Goal: Transaction & Acquisition: Purchase product/service

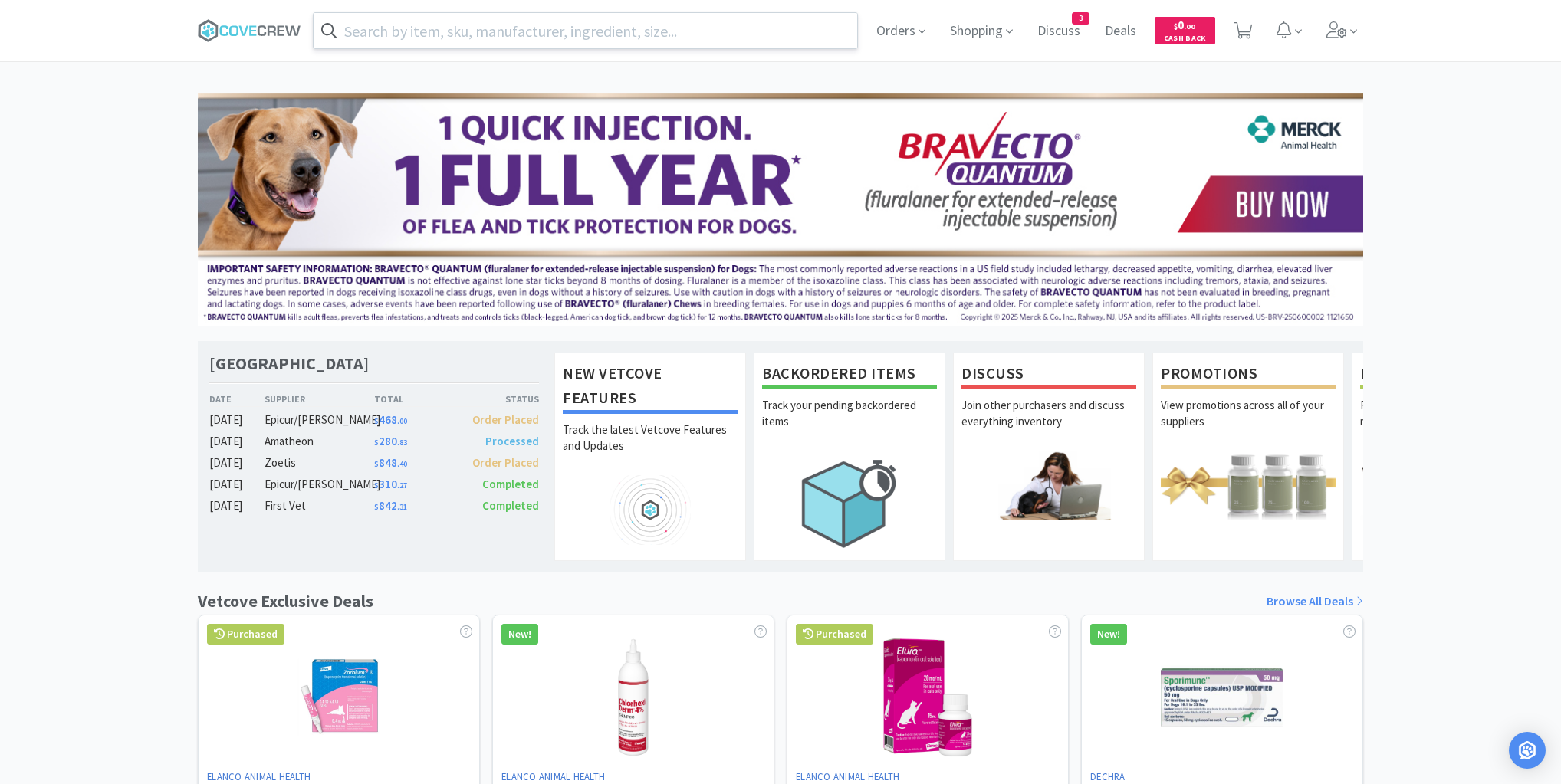
drag, startPoint x: 797, startPoint y: 30, endPoint x: 811, endPoint y: 42, distance: 18.4
click at [797, 29] on input "text" at bounding box center [585, 30] width 544 height 36
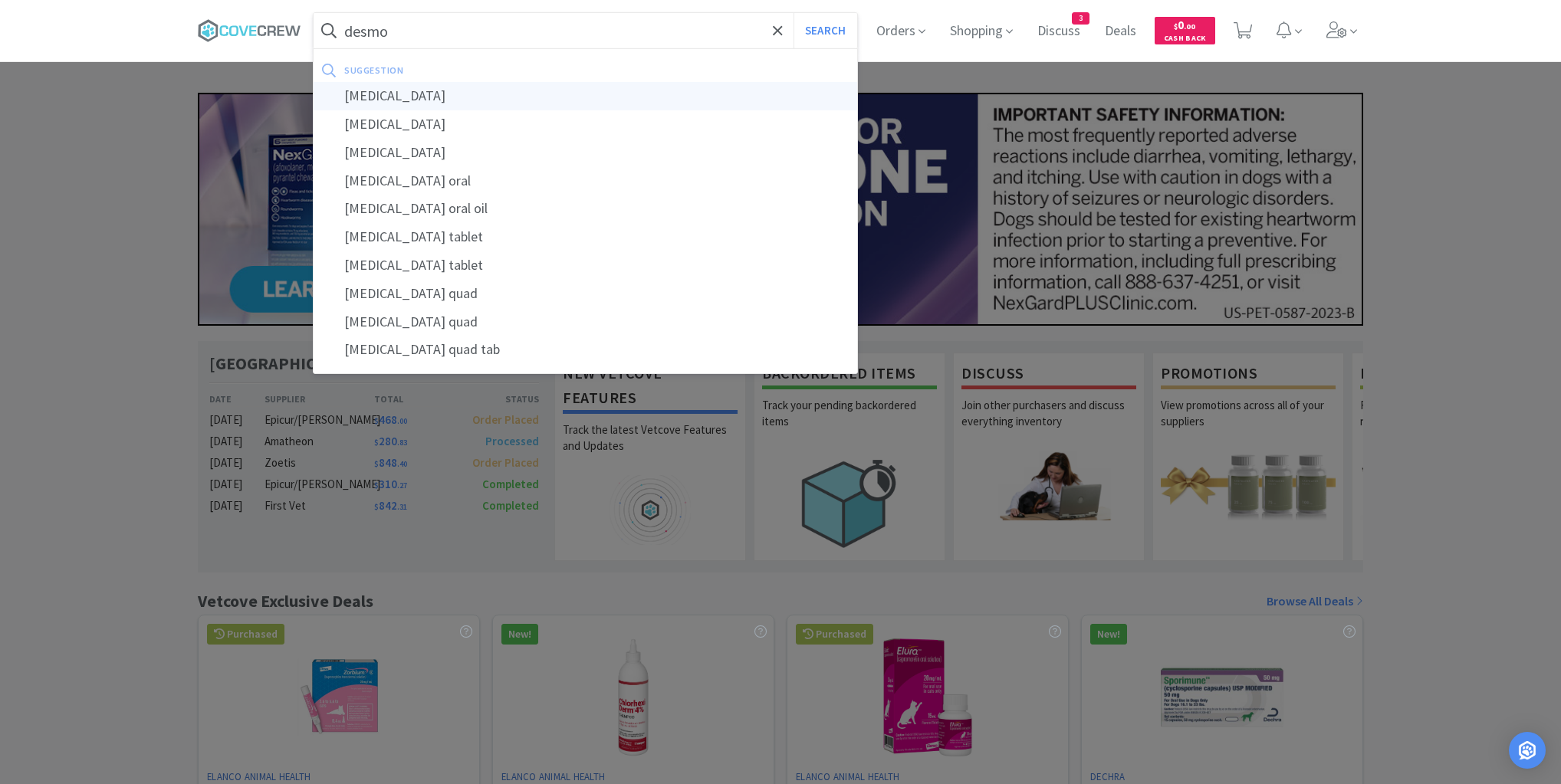
type input "[MEDICAL_DATA]"
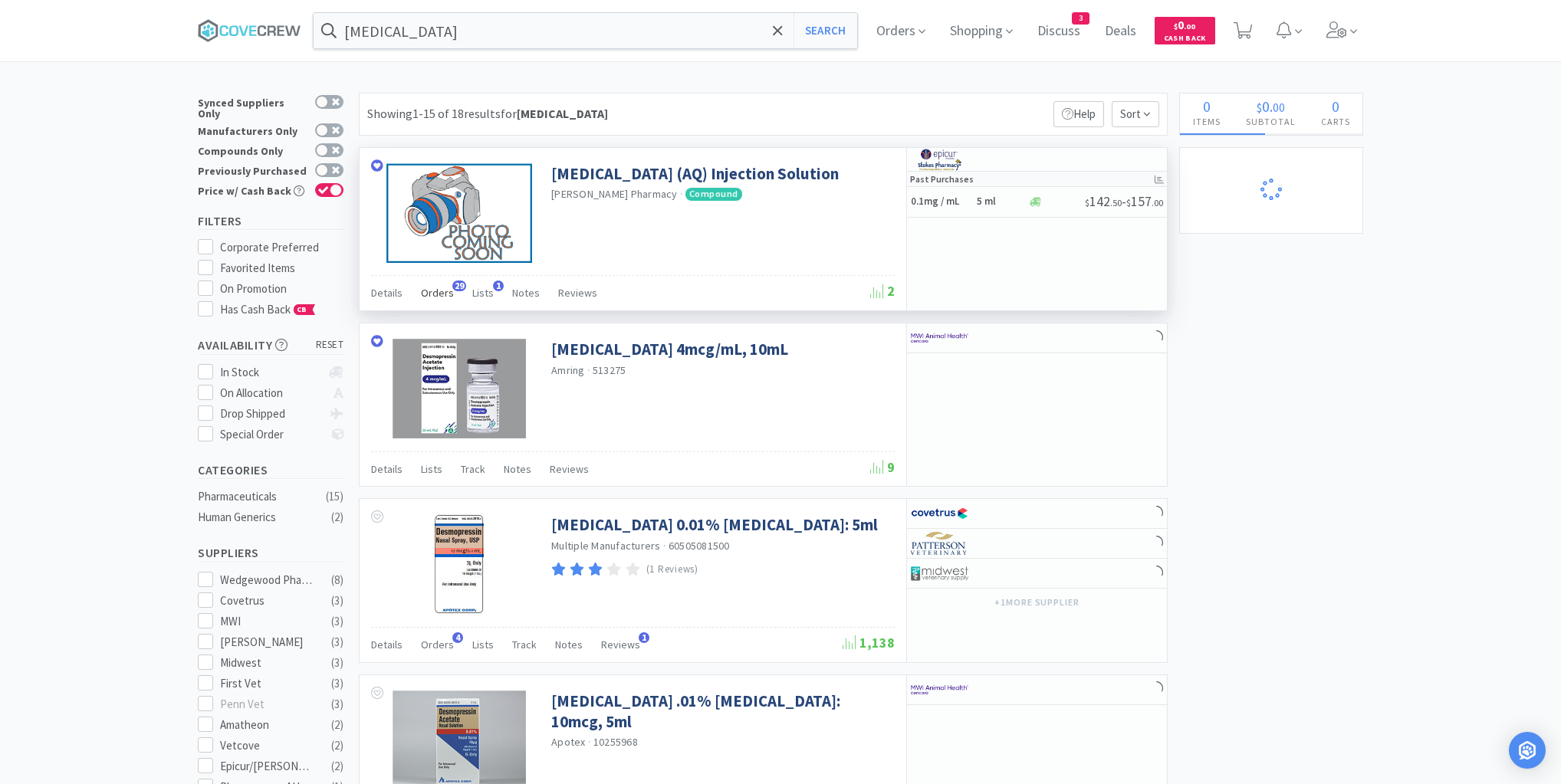
select select "1"
select select "2"
click at [440, 292] on span "Orders" at bounding box center [437, 292] width 33 height 14
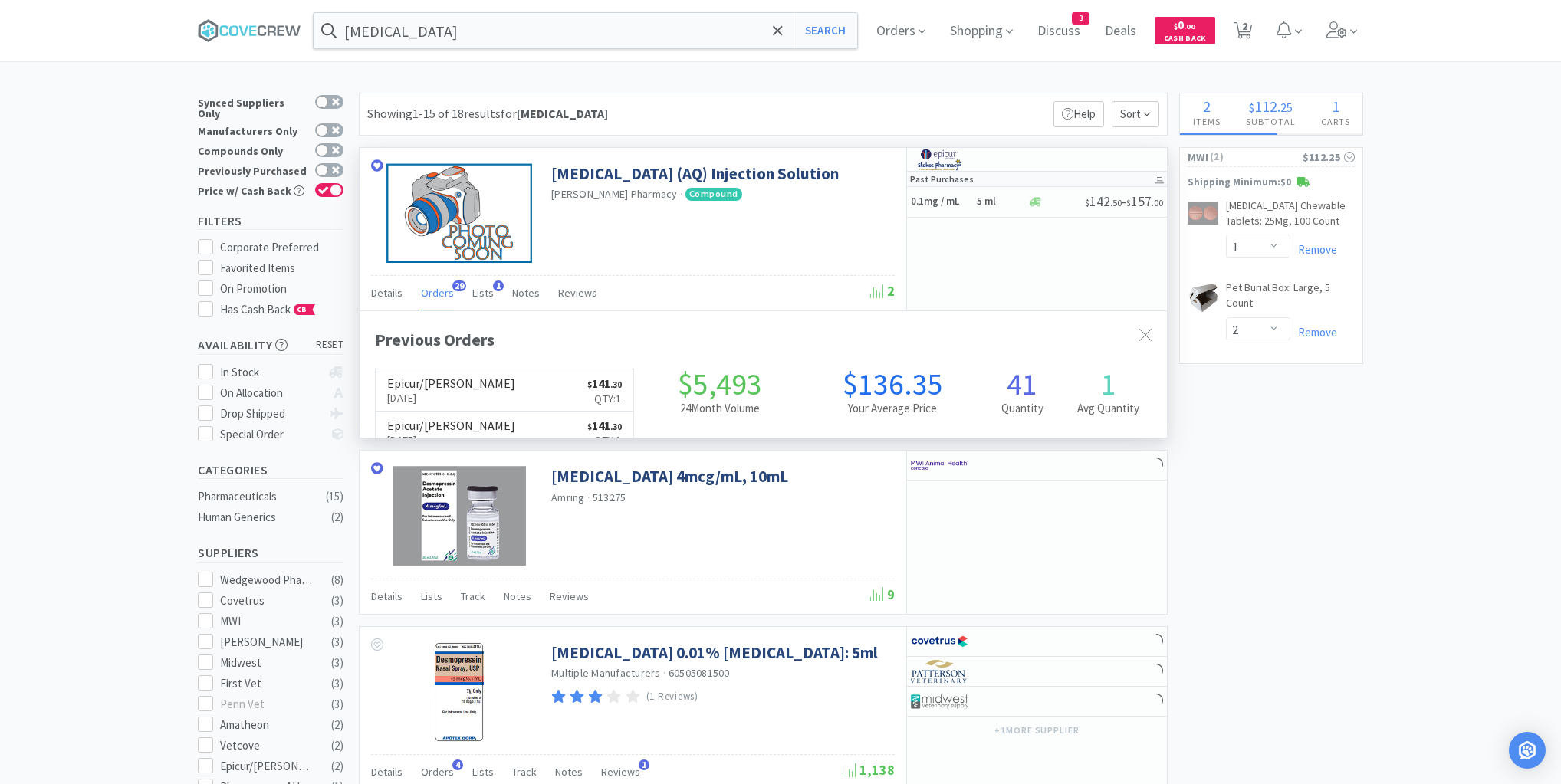
scroll to position [411, 807]
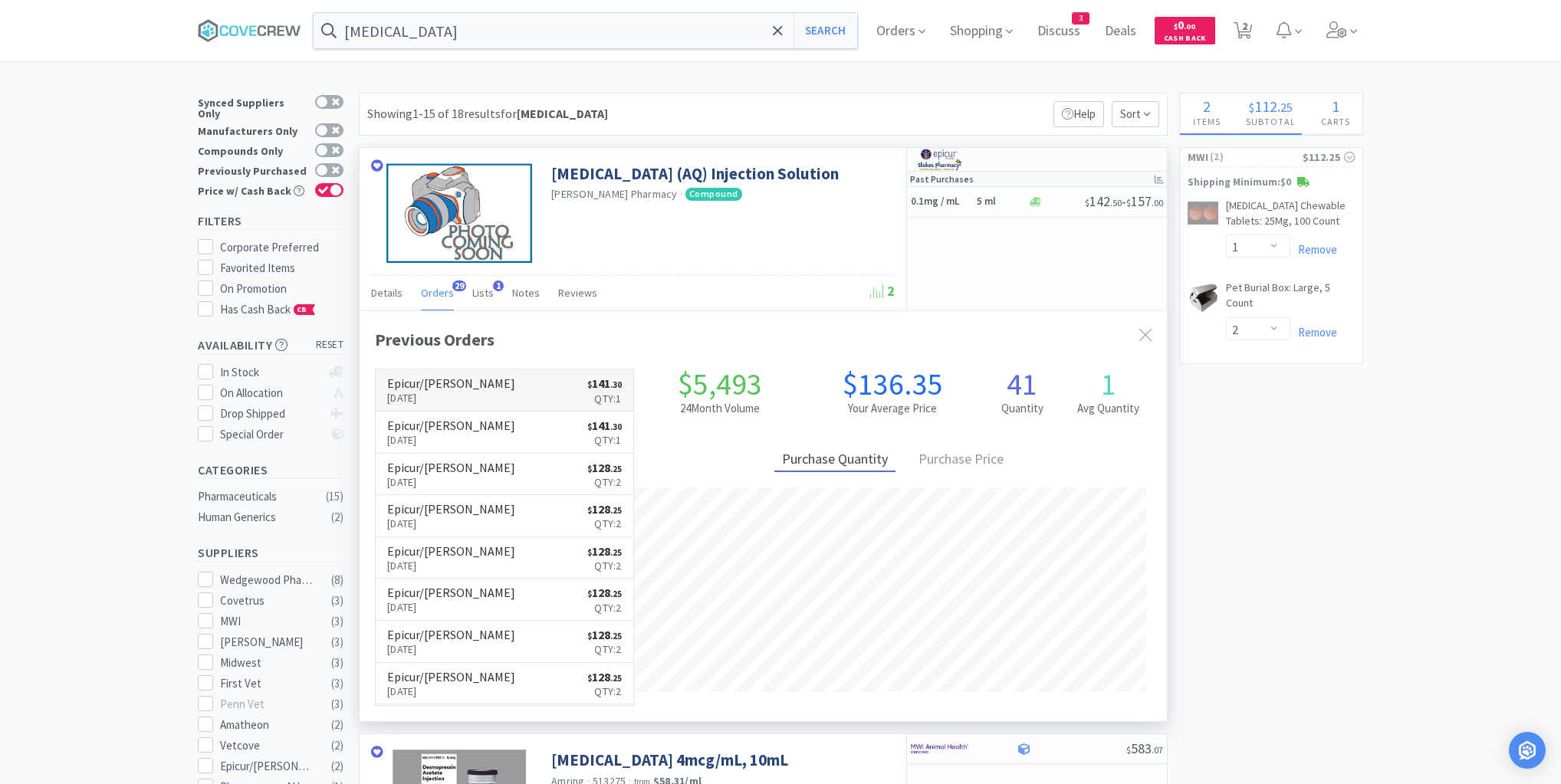
select select "1"
click at [534, 383] on link "Epicur/[PERSON_NAME] [DATE] $ 141 . 30 Qty: 1" at bounding box center [504, 390] width 258 height 42
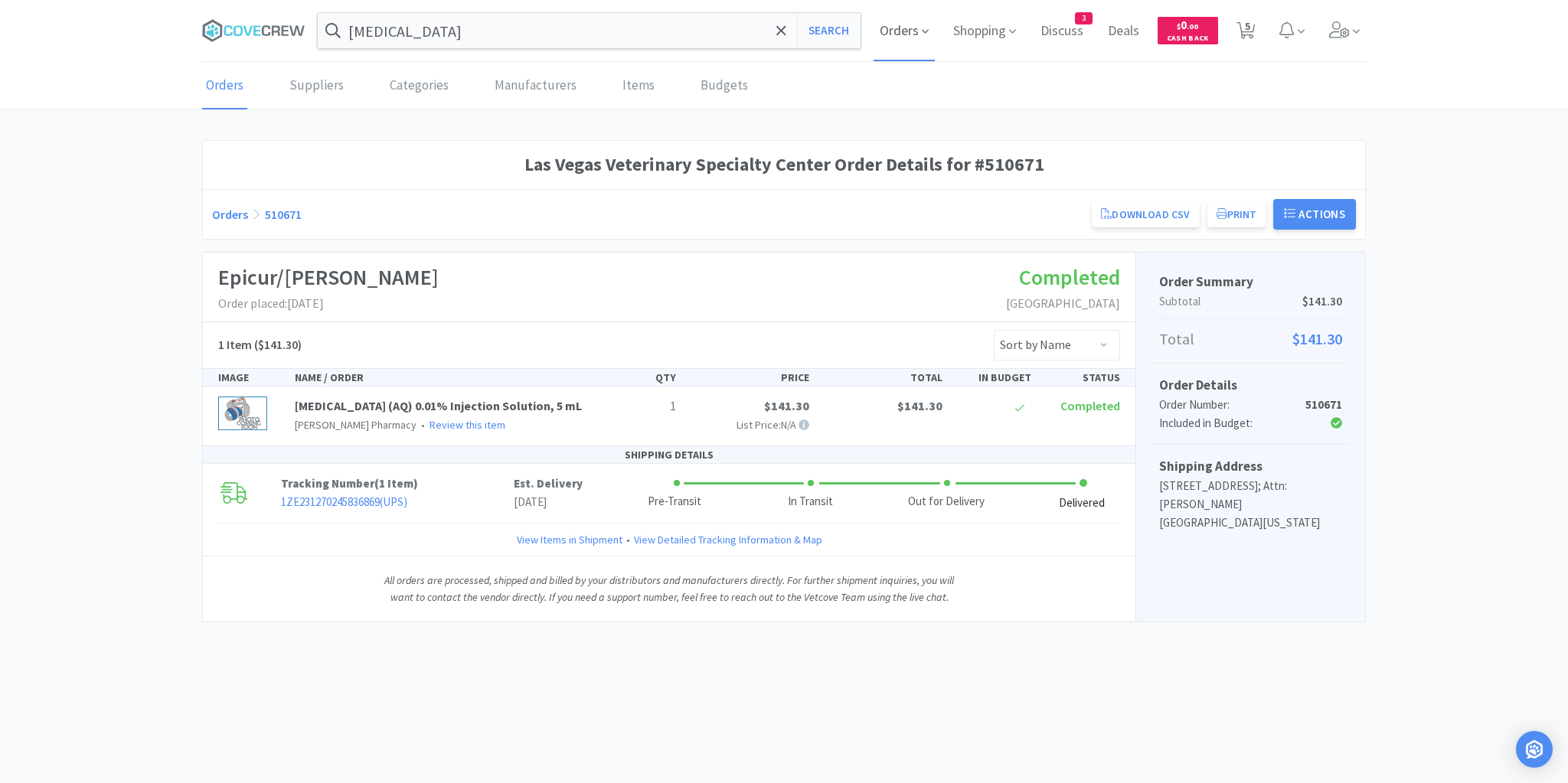
click at [894, 27] on span "Orders" at bounding box center [904, 30] width 61 height 61
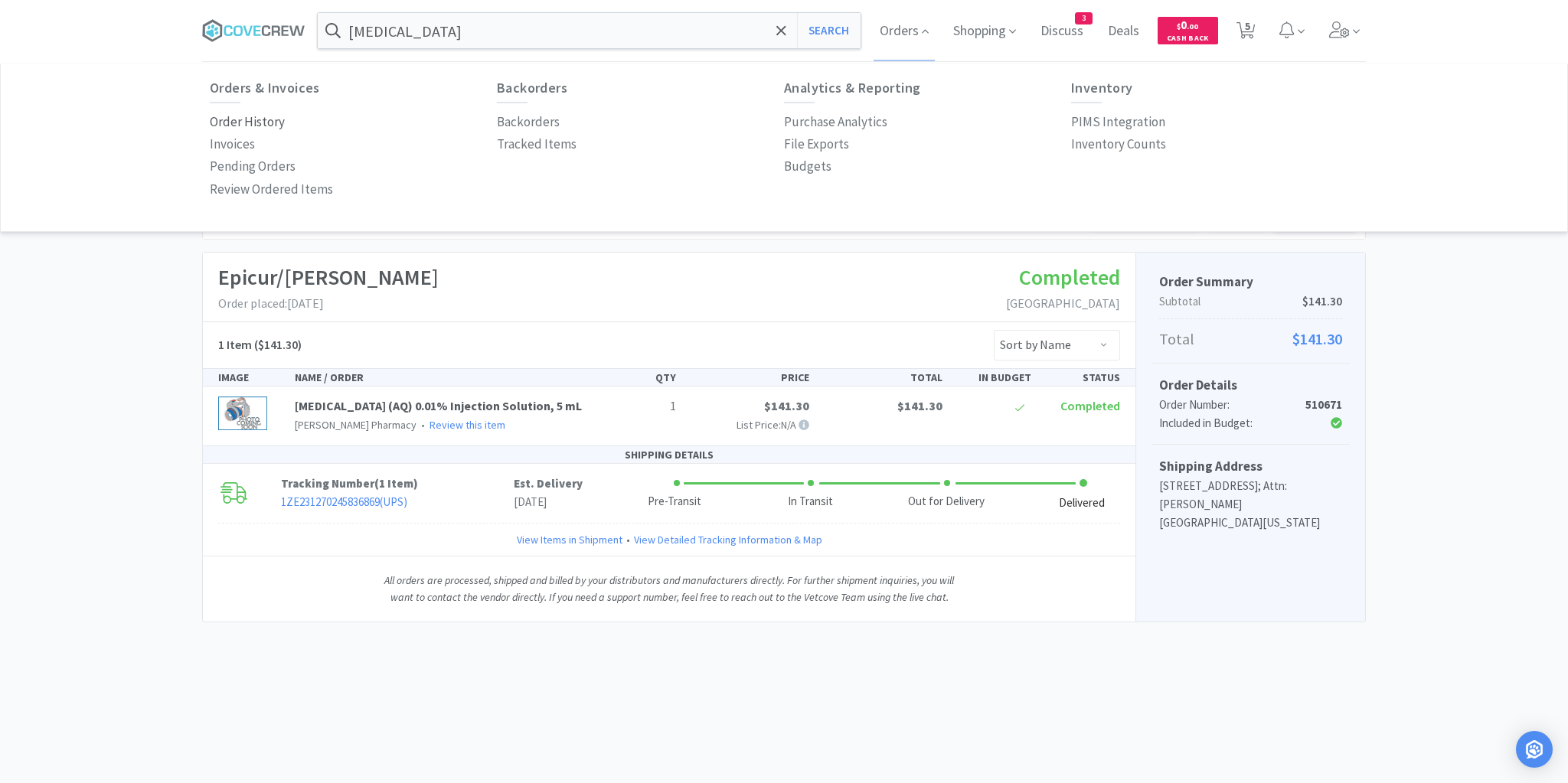
click at [263, 119] on p "Order History" at bounding box center [247, 121] width 75 height 21
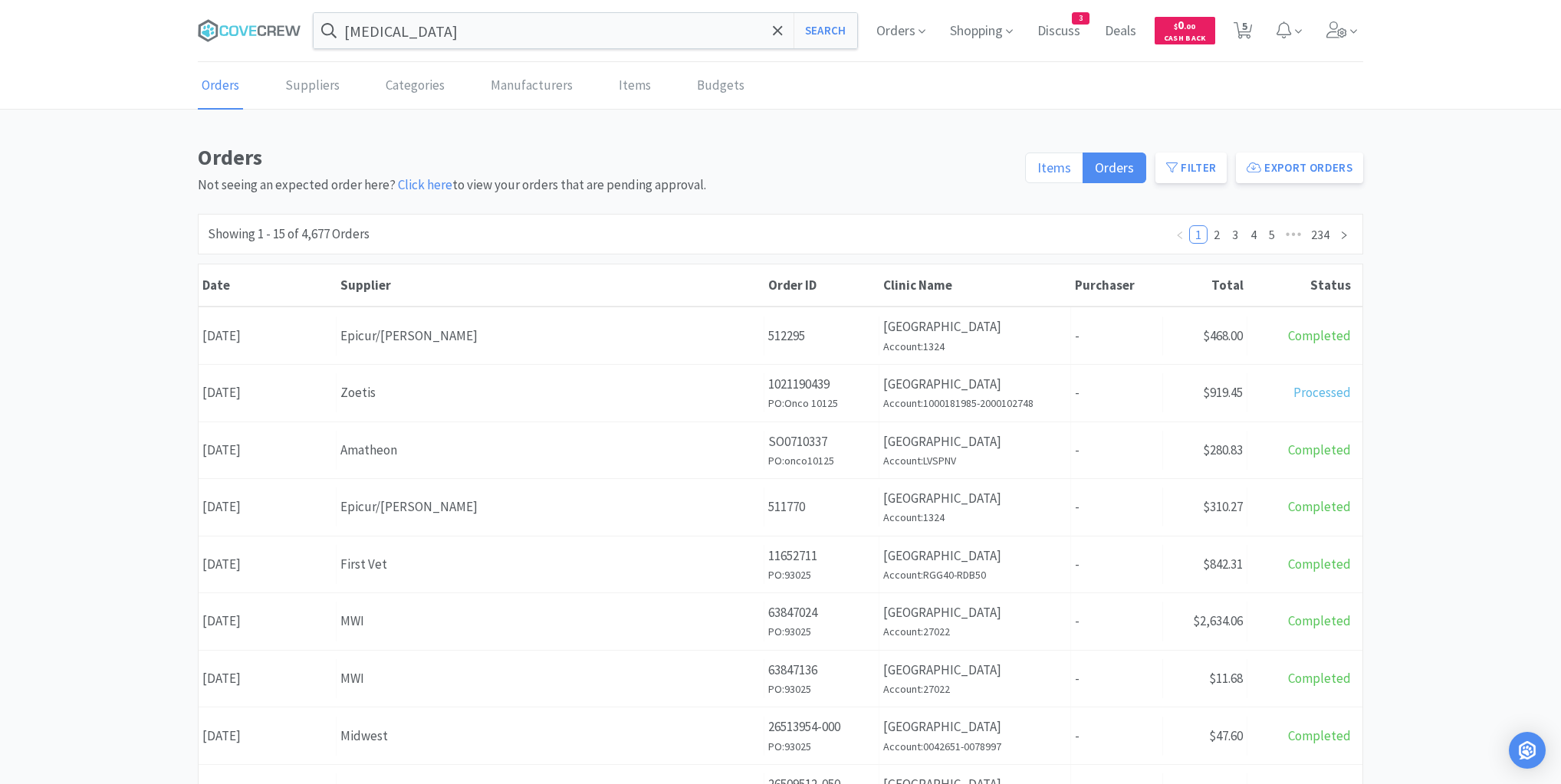
click at [1067, 169] on span "Items" at bounding box center [1054, 167] width 34 height 17
click at [1037, 173] on input "Items" at bounding box center [1037, 173] width 0 height 0
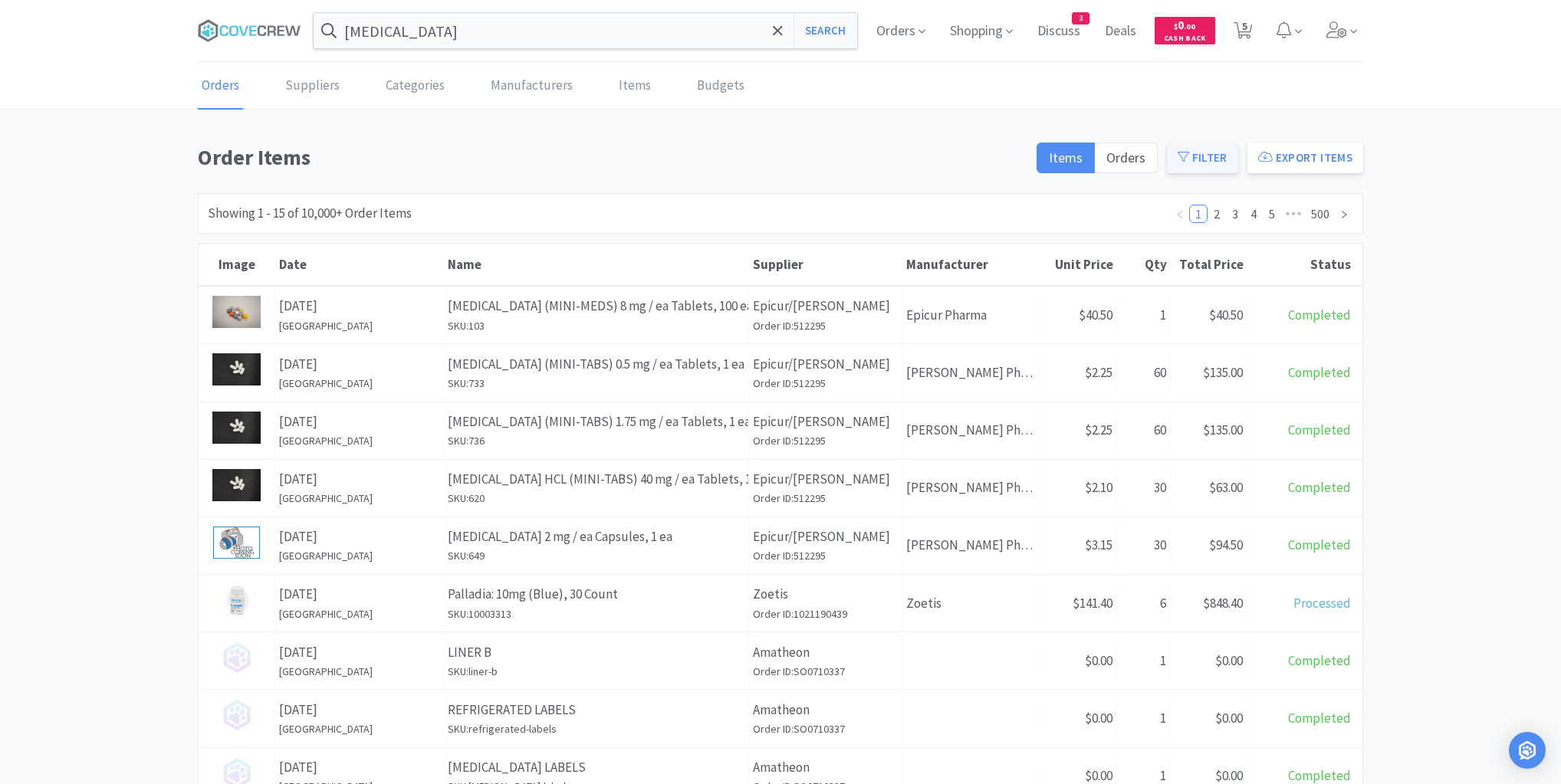
click at [1209, 159] on button "Filter" at bounding box center [1202, 158] width 71 height 31
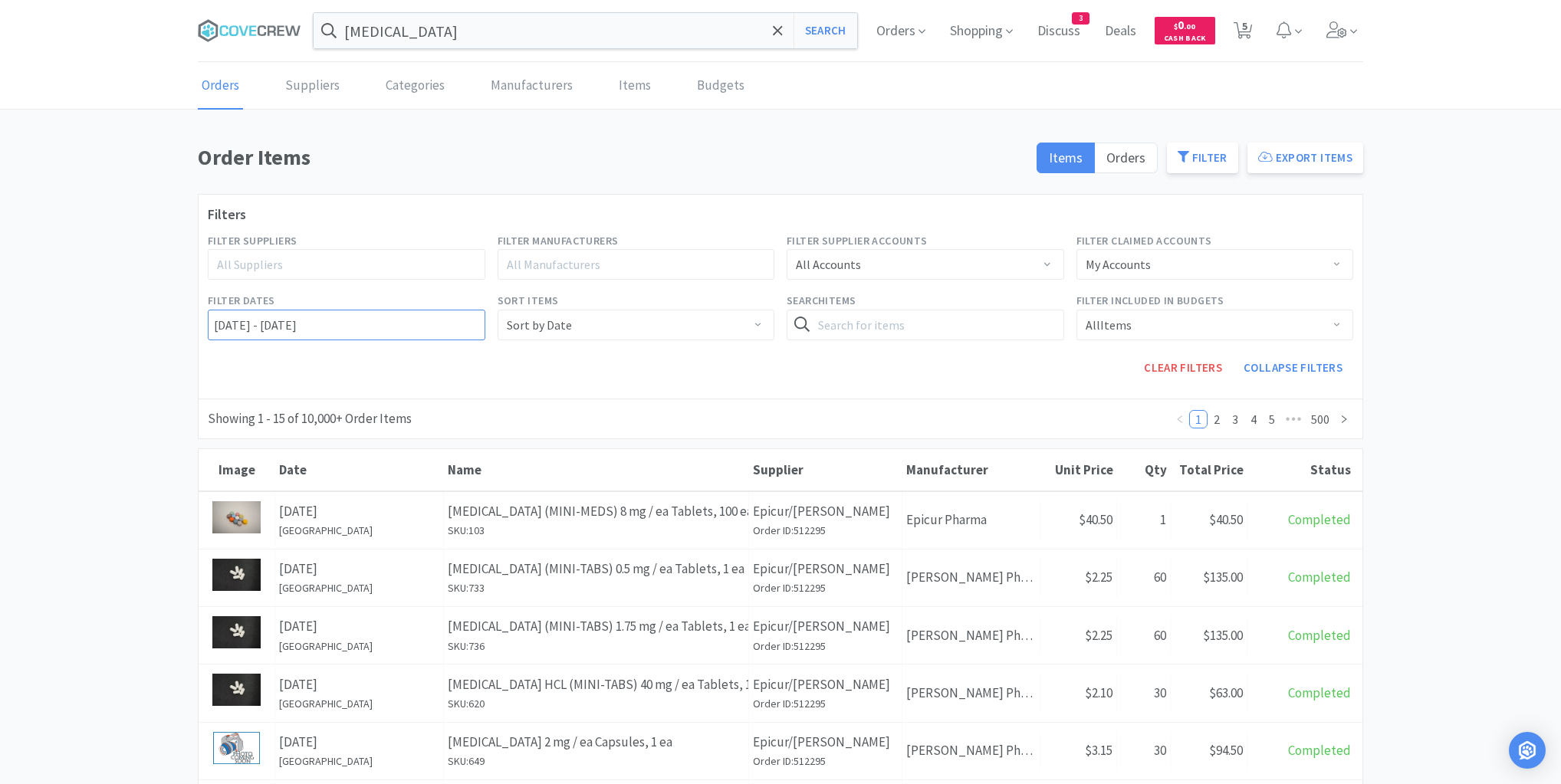
click at [207, 316] on input "[DATE] - [DATE]" at bounding box center [346, 325] width 278 height 31
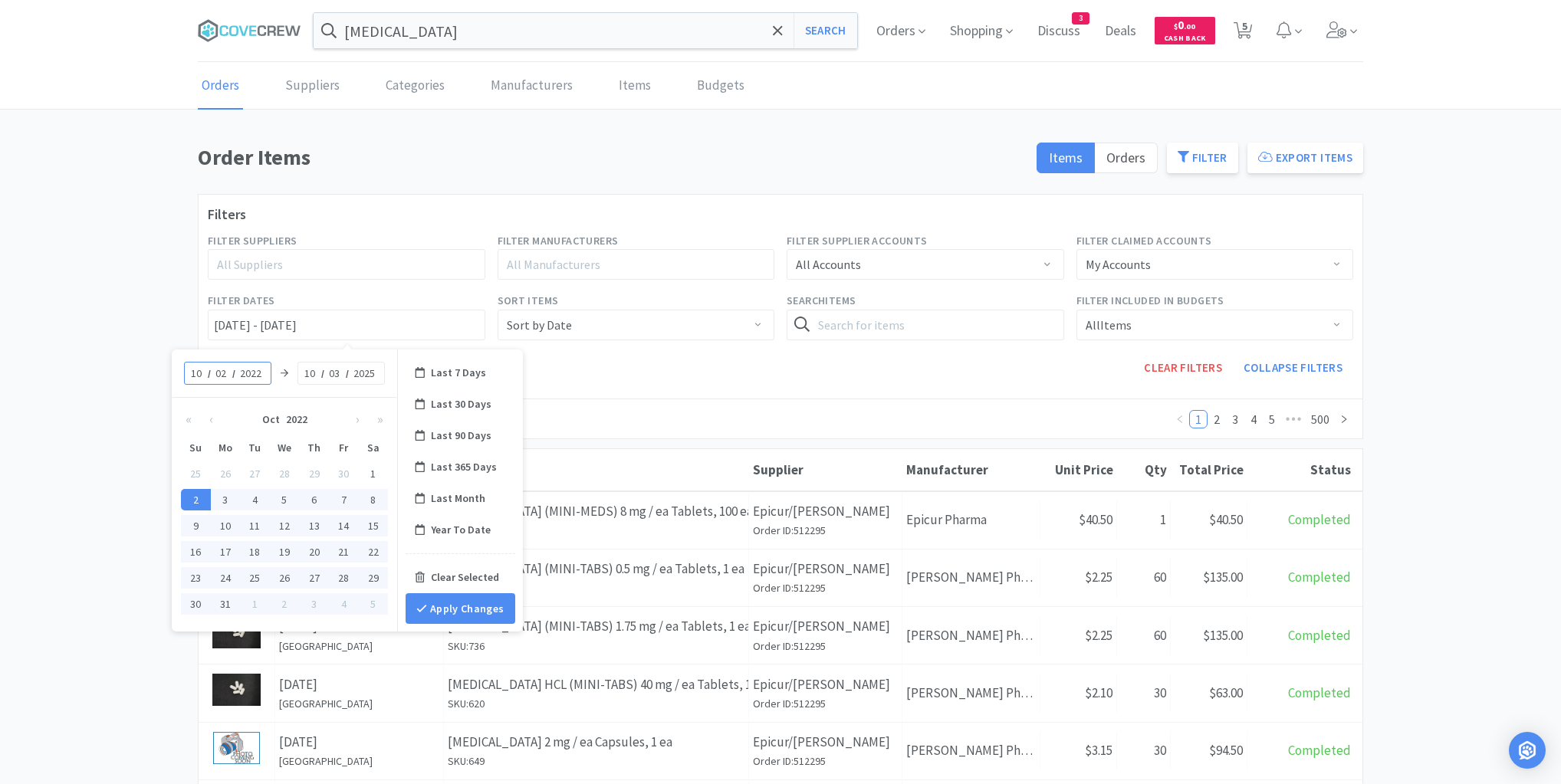
type input "1"
type input "09"
type input "[DATE] - [DATE]"
type input "26"
type input "[DATE] - [DATE]"
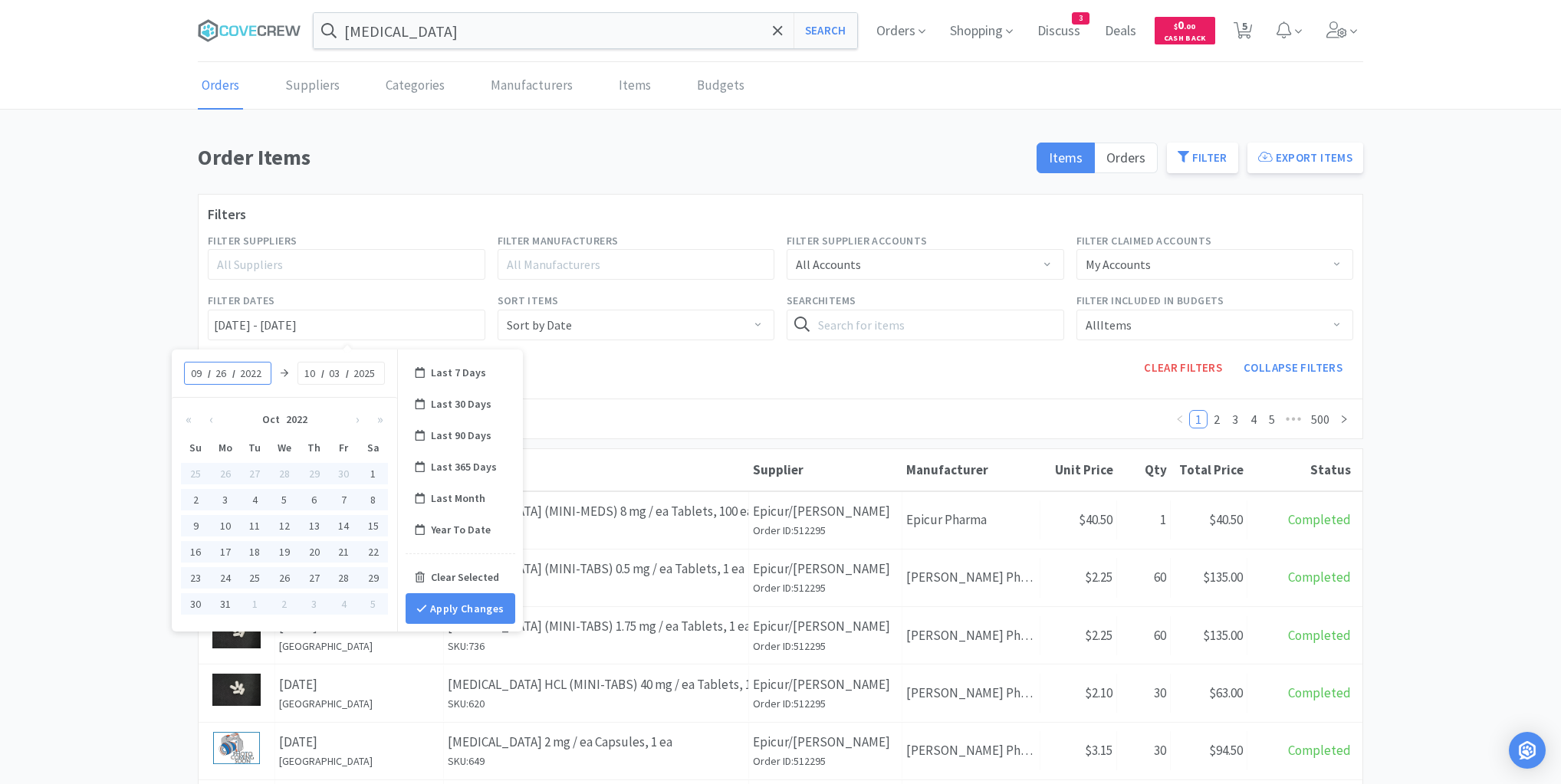
type input "3"
type input "20"
type input "25"
type input "[DATE] - [DATE]"
type input "2025"
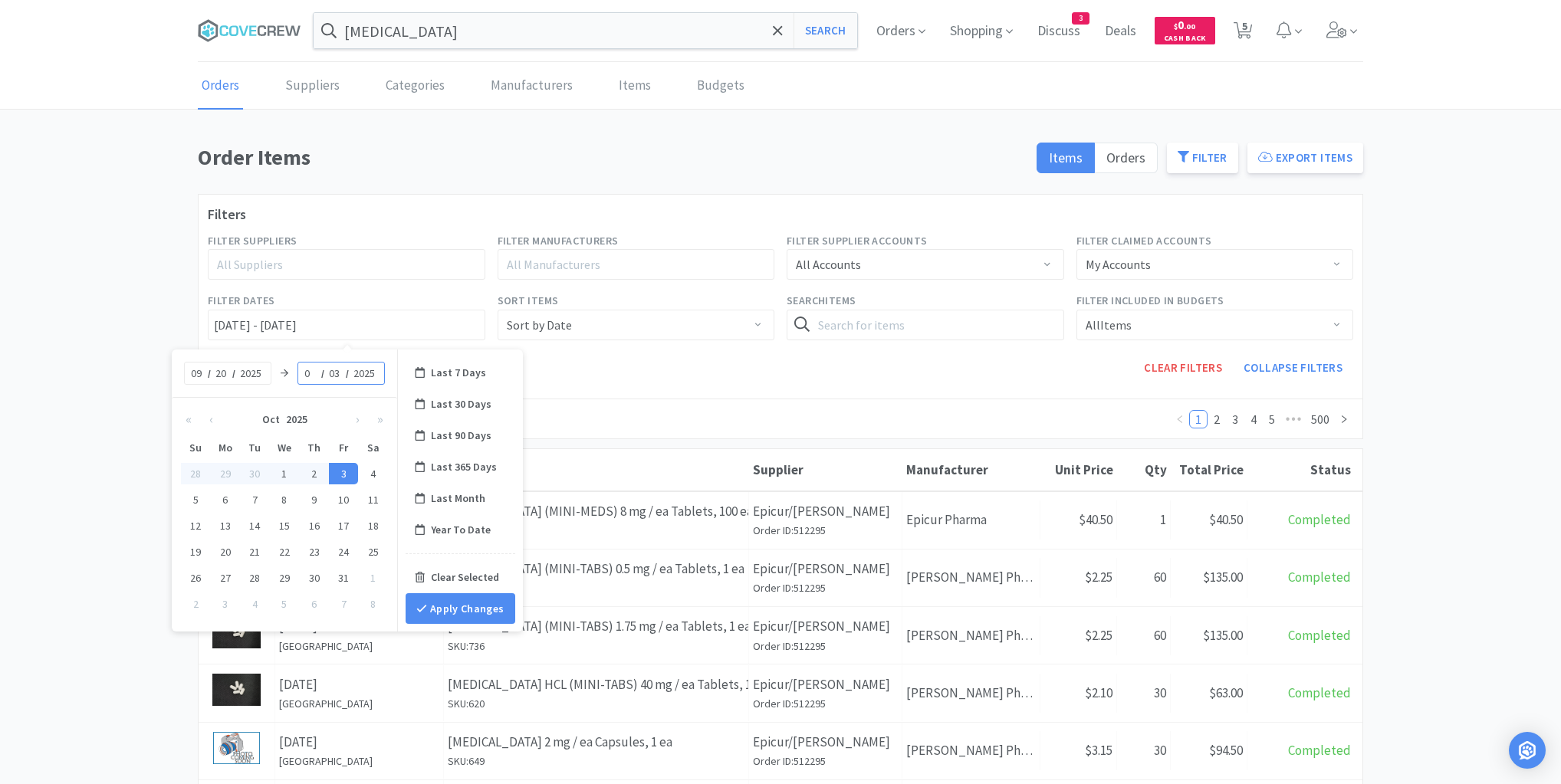
type input "09"
type input "*"
type input "[DATE] - [DATE]"
type input "26"
type input "[DATE] - [DATE]"
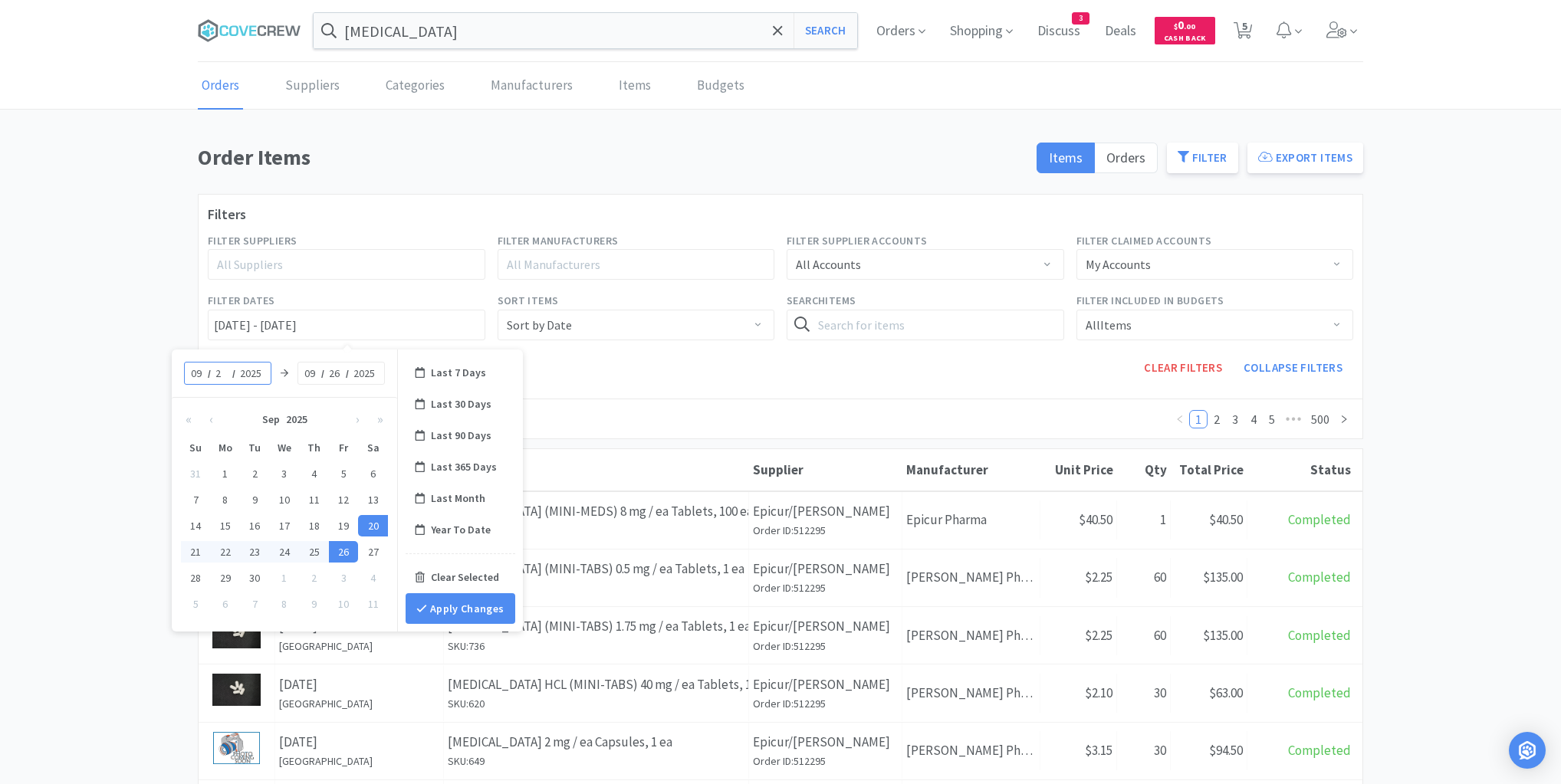
type input "26"
type input "[DATE] - [DATE]"
click at [458, 611] on button "Apply Changes" at bounding box center [461, 609] width 110 height 31
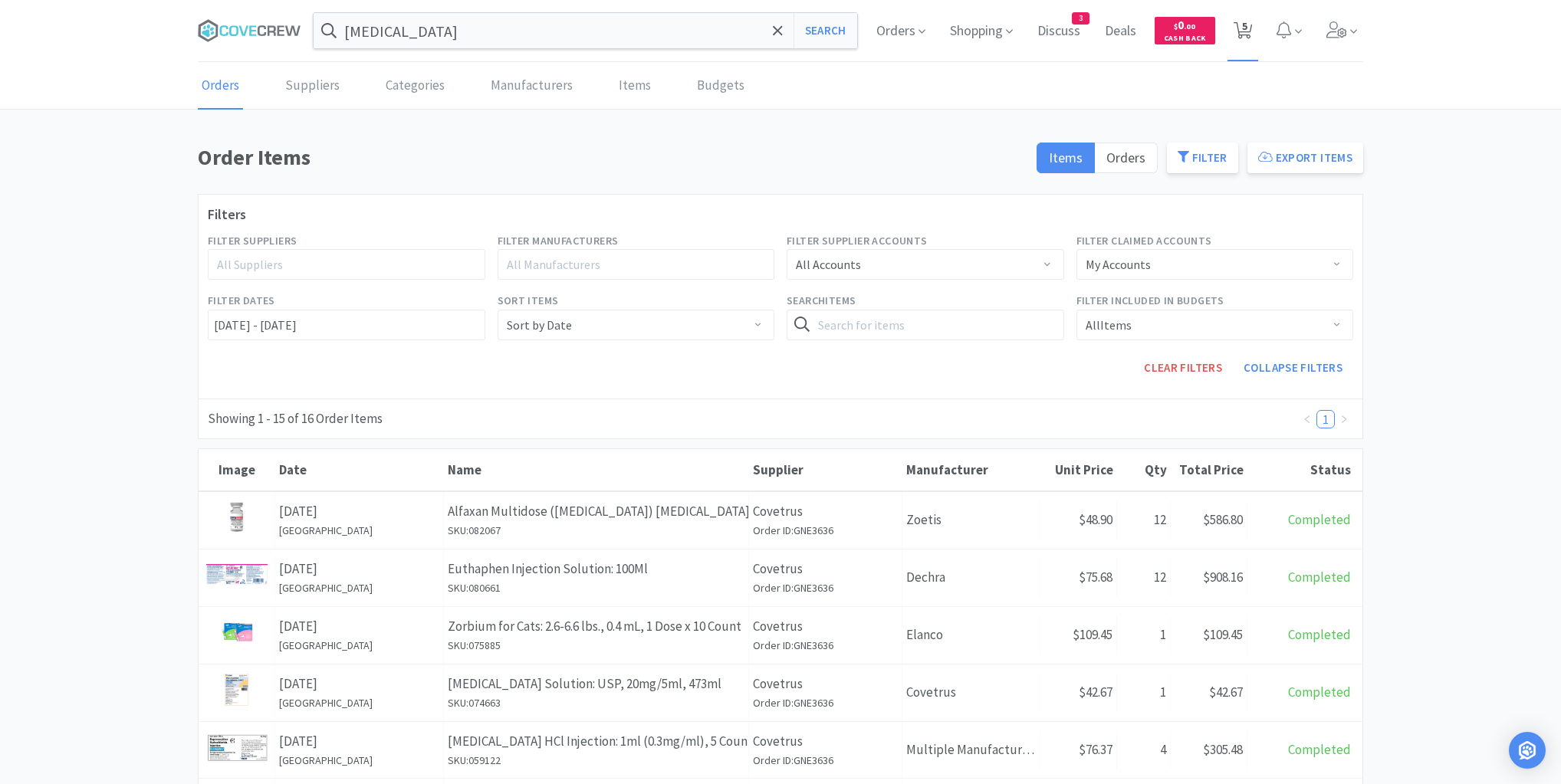
click at [1243, 24] on span "5" at bounding box center [1245, 26] width 5 height 61
select select "1"
select select "2"
select select "1"
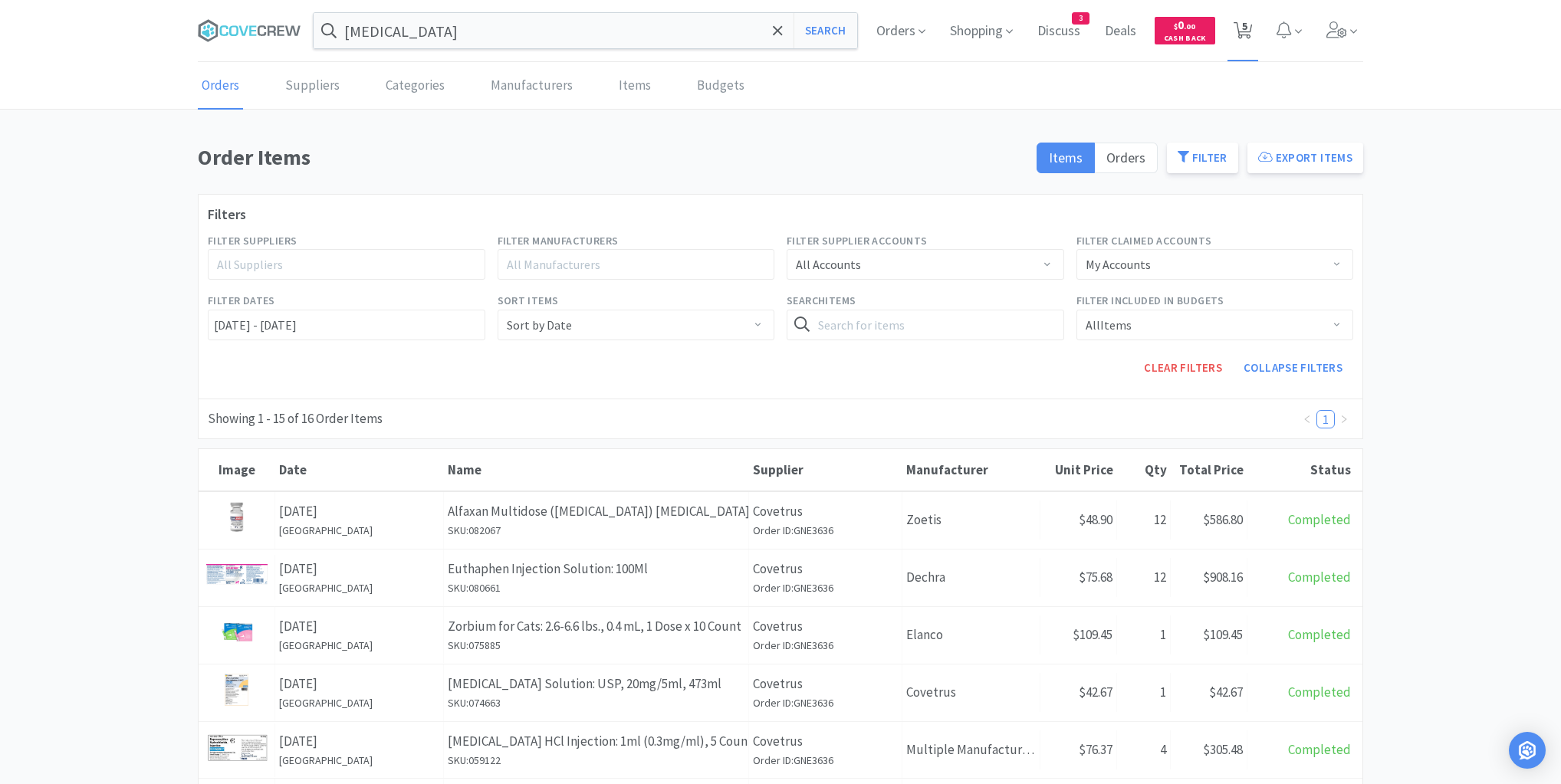
select select "2"
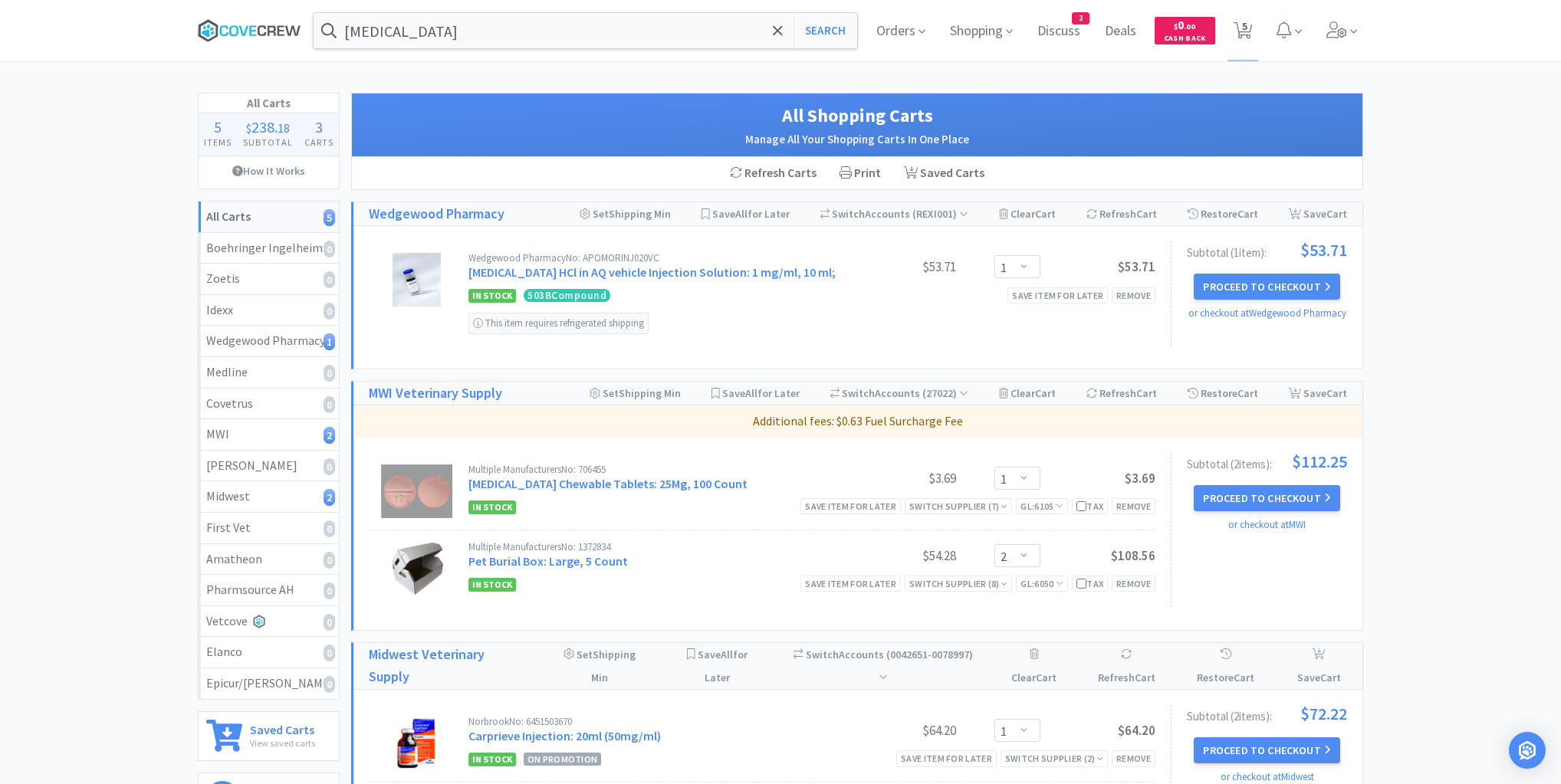
drag, startPoint x: 263, startPoint y: 23, endPoint x: 293, endPoint y: 36, distance: 32.7
click at [265, 23] on icon at bounding box center [249, 30] width 103 height 23
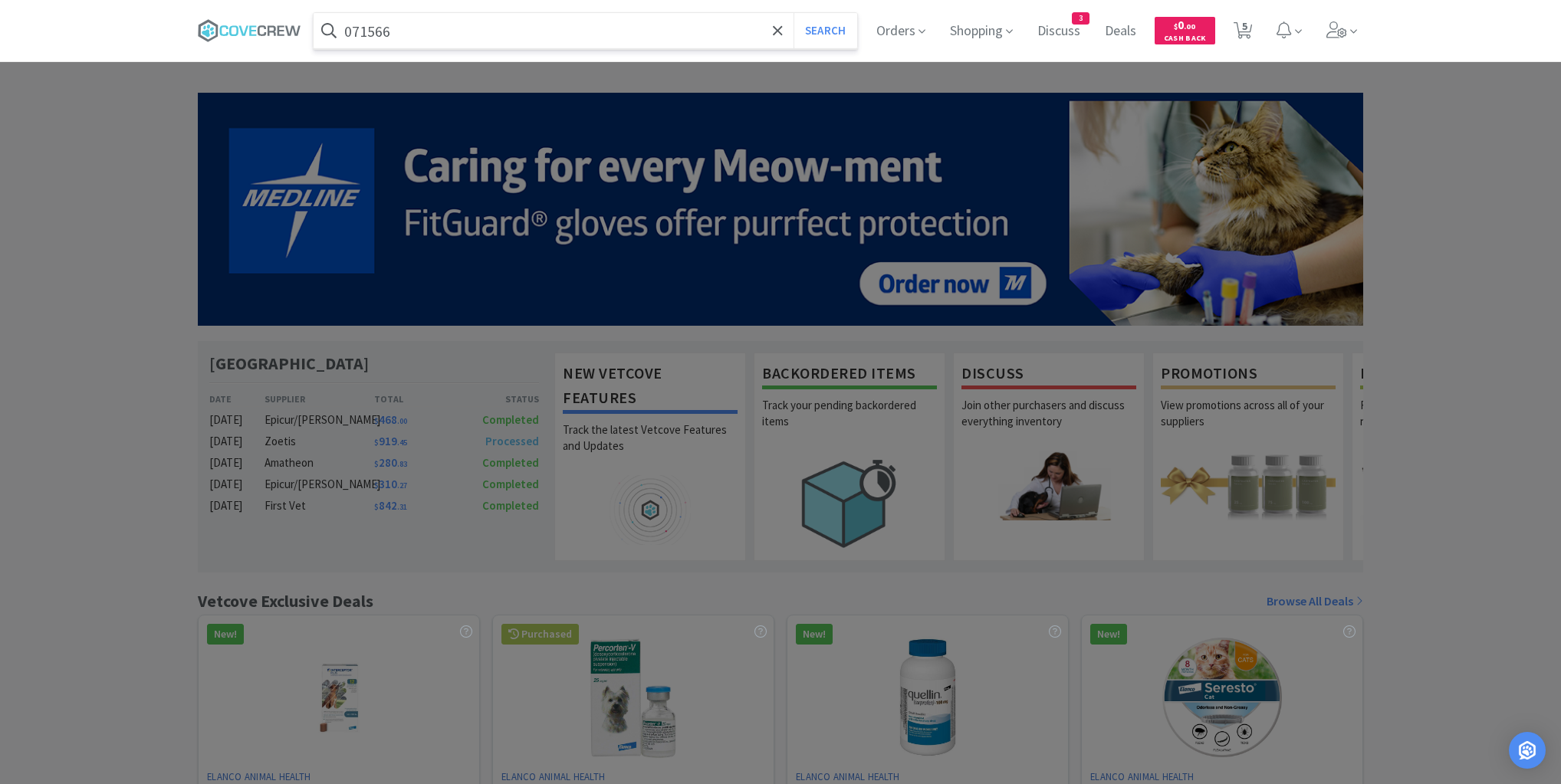
type input "071566"
click at [793, 13] on button "Search" at bounding box center [825, 30] width 64 height 36
select select "1"
select select "2"
select select "1"
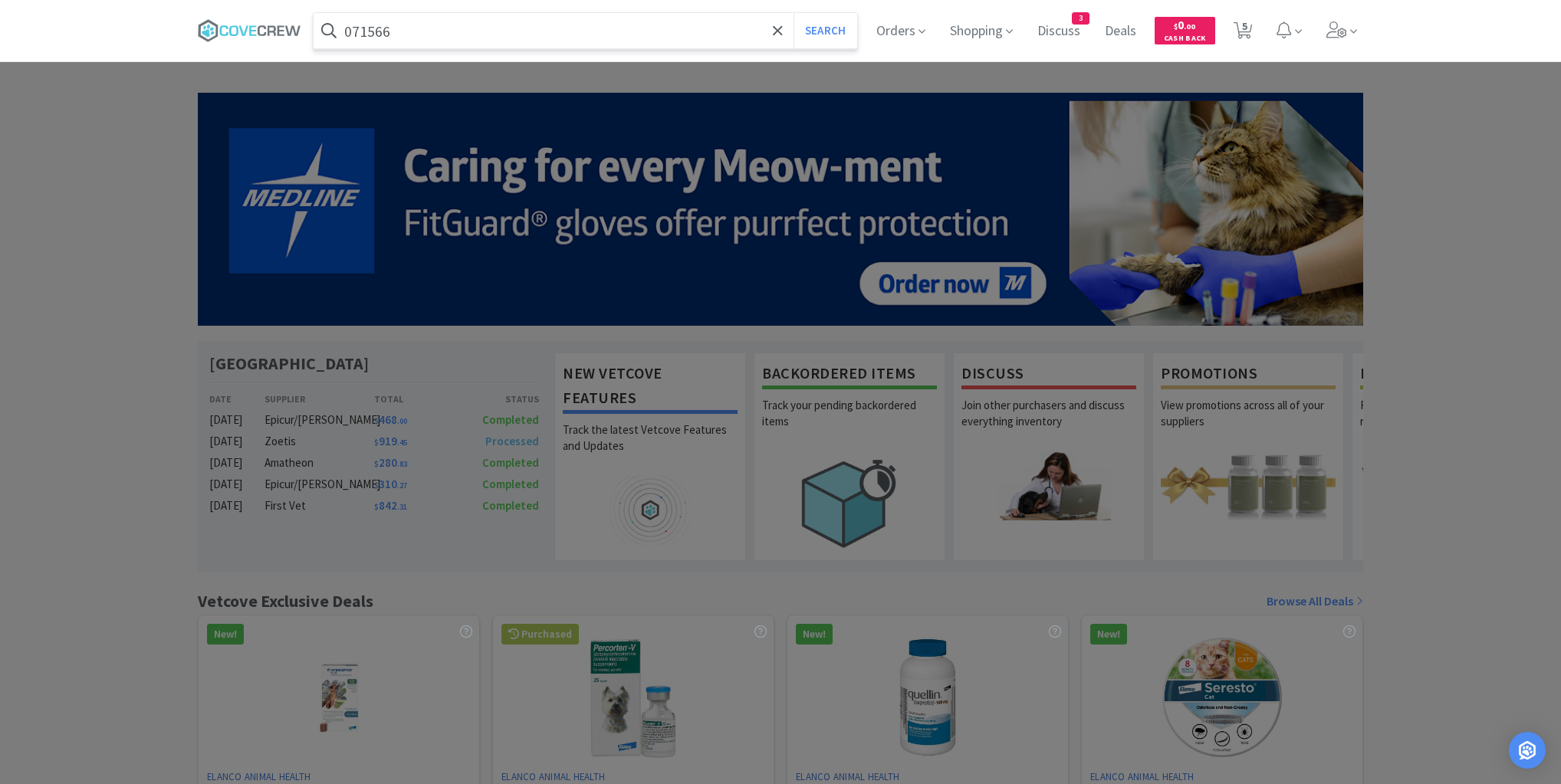
select select "2"
select select "1"
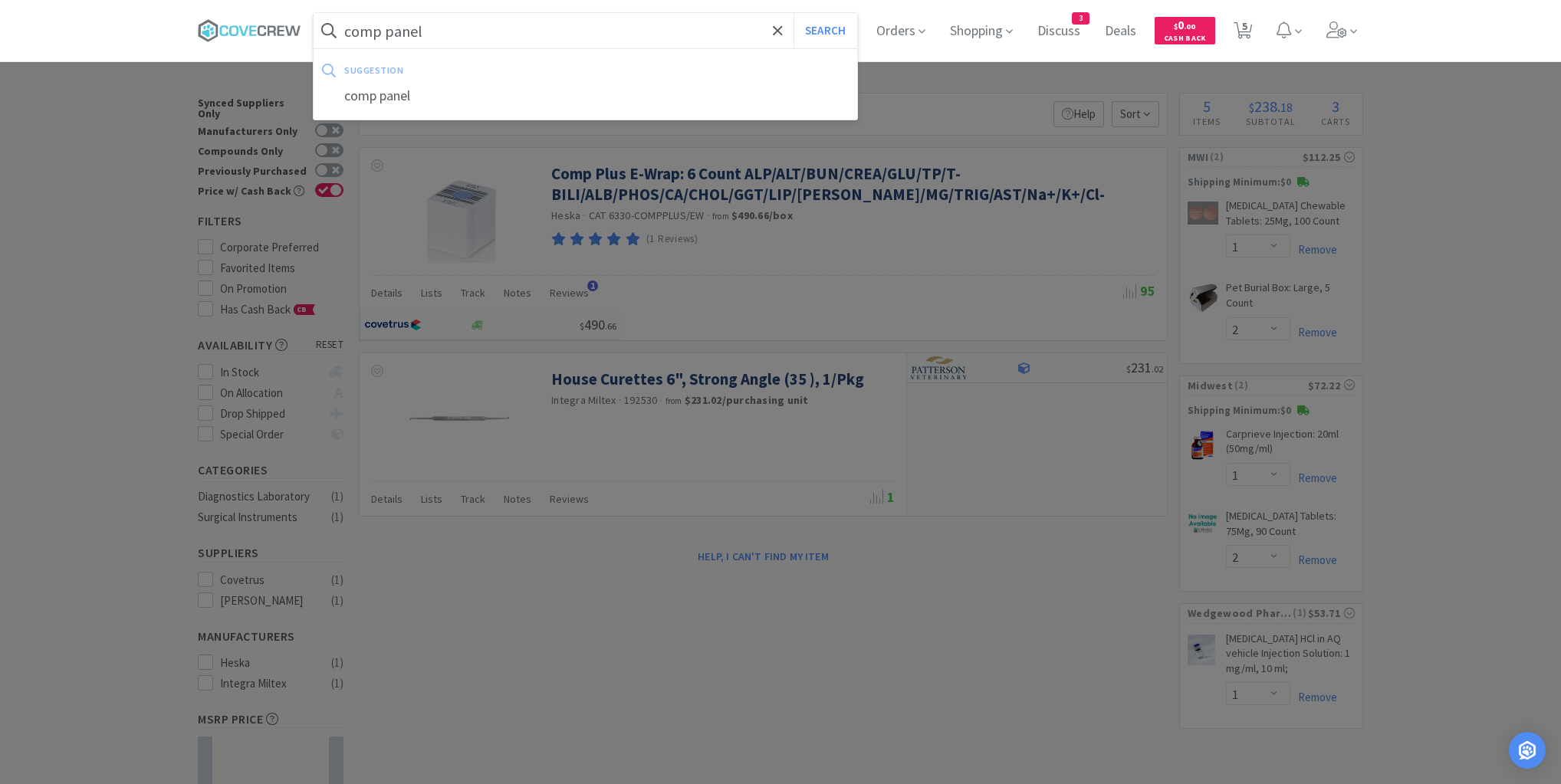
type input "comp panel"
click at [793, 13] on button "Search" at bounding box center [825, 30] width 64 height 36
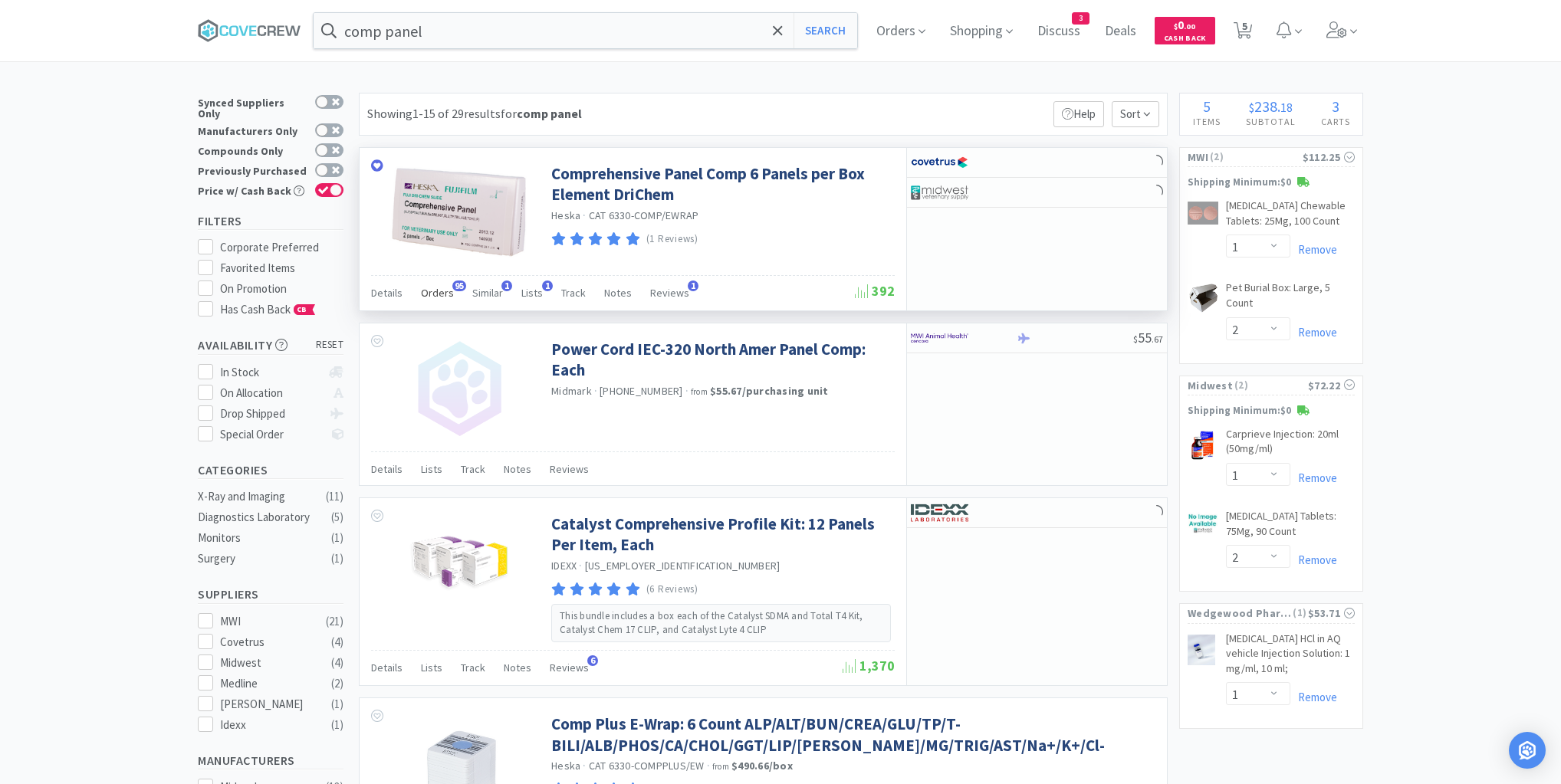
click at [439, 294] on span "Orders" at bounding box center [437, 292] width 33 height 14
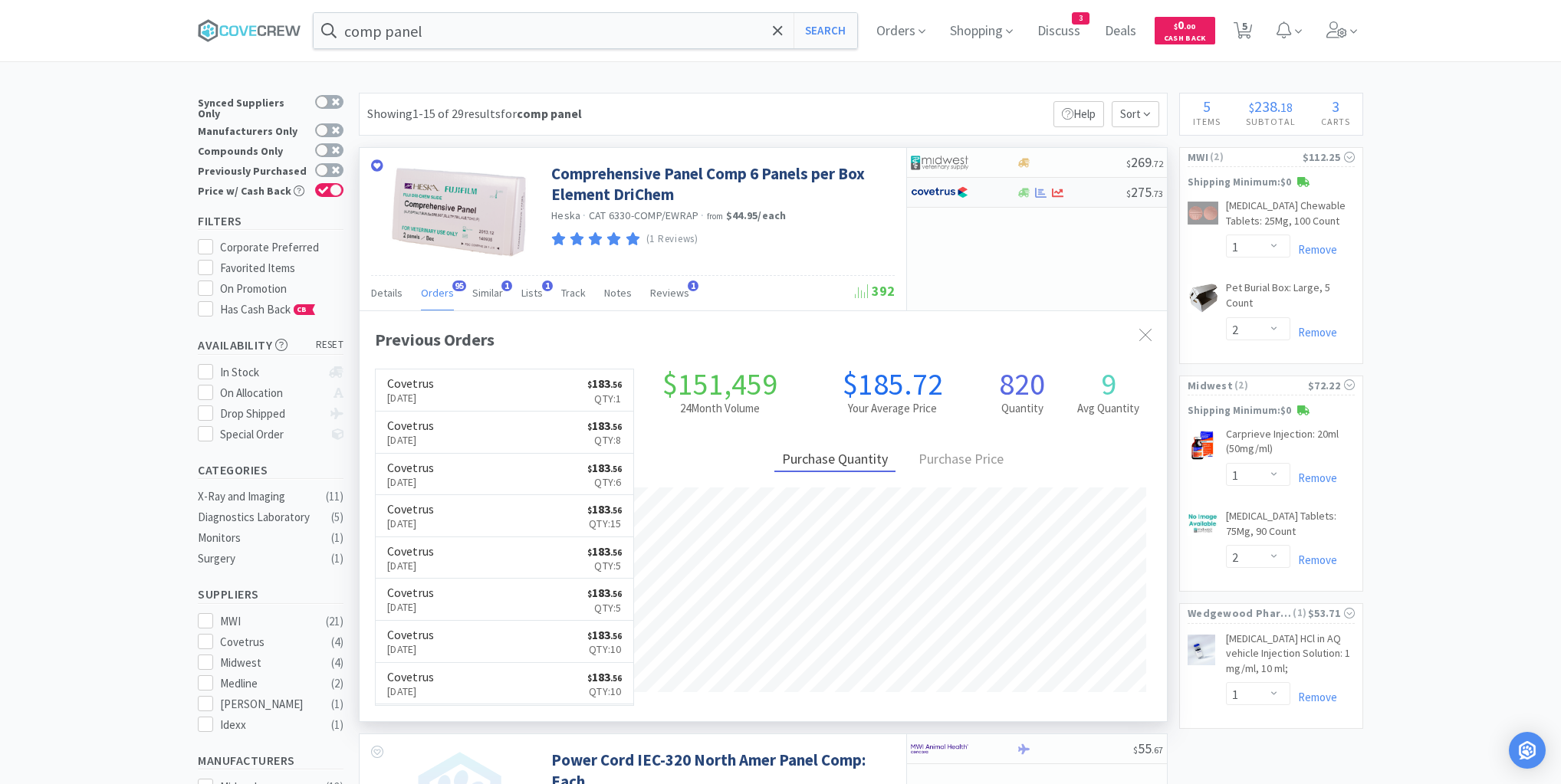
scroll to position [411, 807]
click at [1089, 193] on div at bounding box center [1070, 193] width 111 height 12
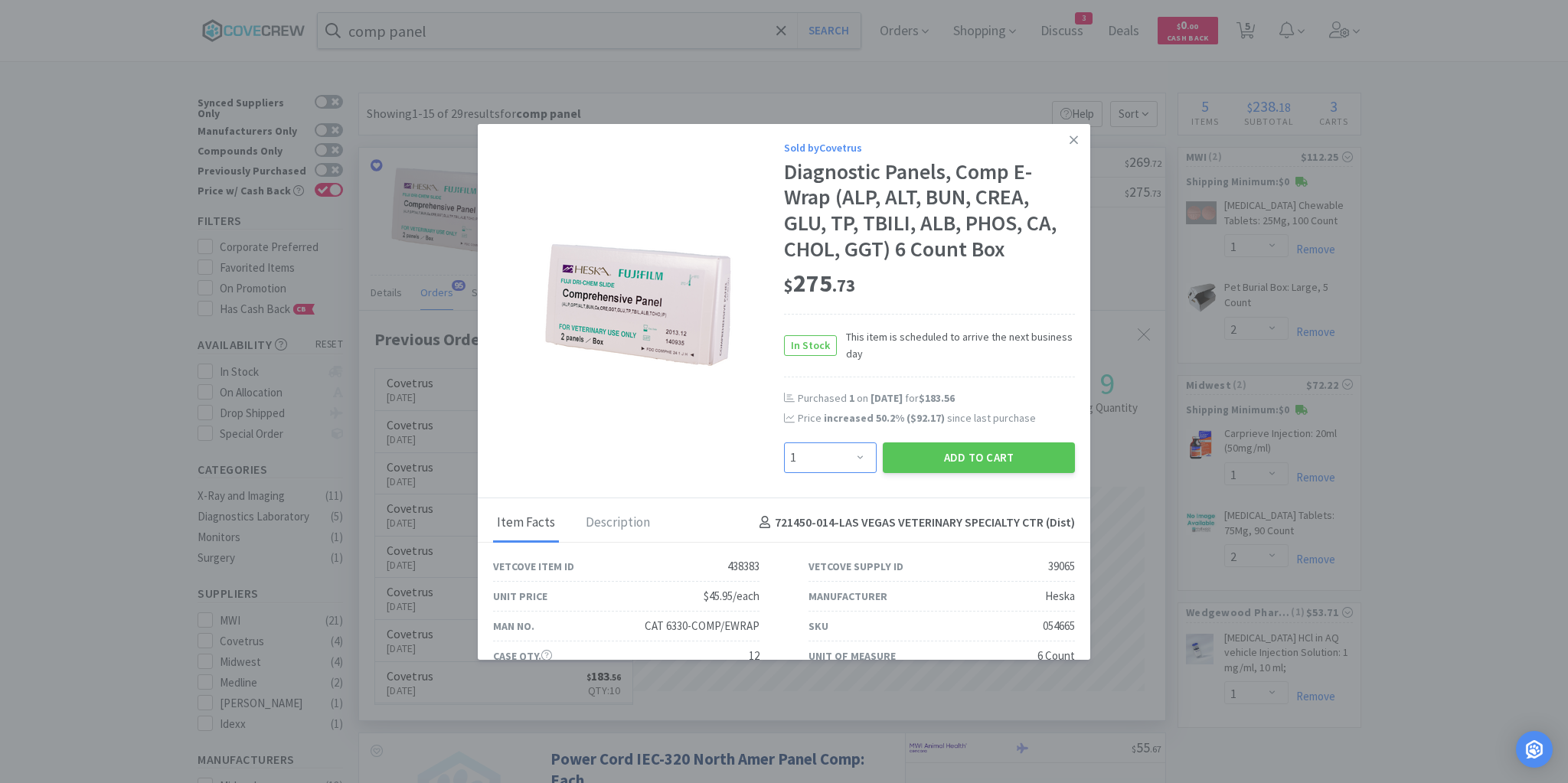
click at [855, 456] on select "Enter Quantity 1 2 3 4 5 6 7 8 9 10 11 12 13 14 15 16 17 18 19 20 Enter Quantity" at bounding box center [830, 458] width 92 height 31
select select "10"
click at [784, 443] on select "Enter Quantity 1 2 3 4 5 6 7 8 9 10 11 12 13 14 15 16 17 18 19 20 Enter Quantity" at bounding box center [830, 458] width 92 height 31
click at [953, 450] on button "Add to Cart" at bounding box center [978, 458] width 193 height 31
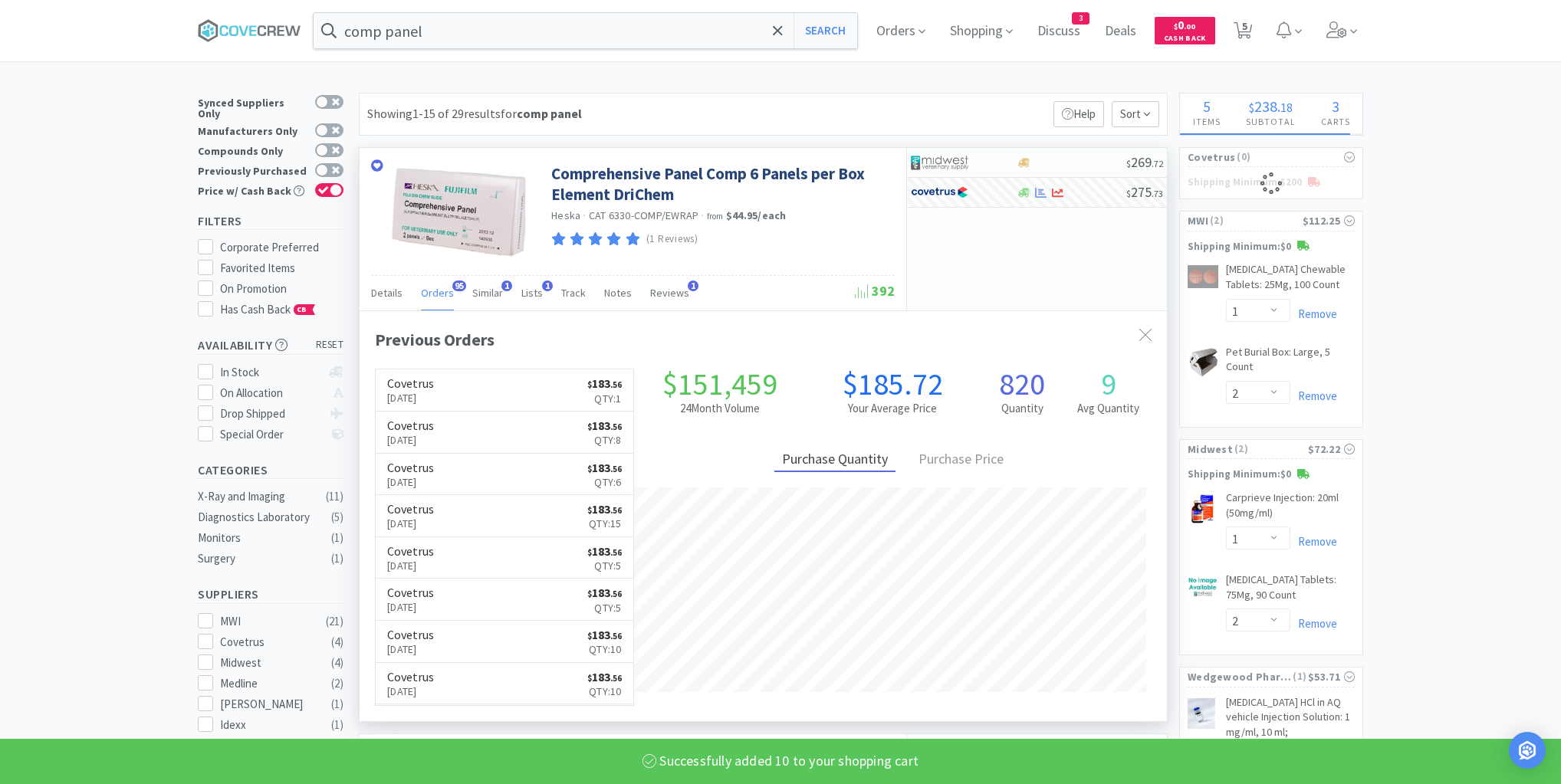
select select "10"
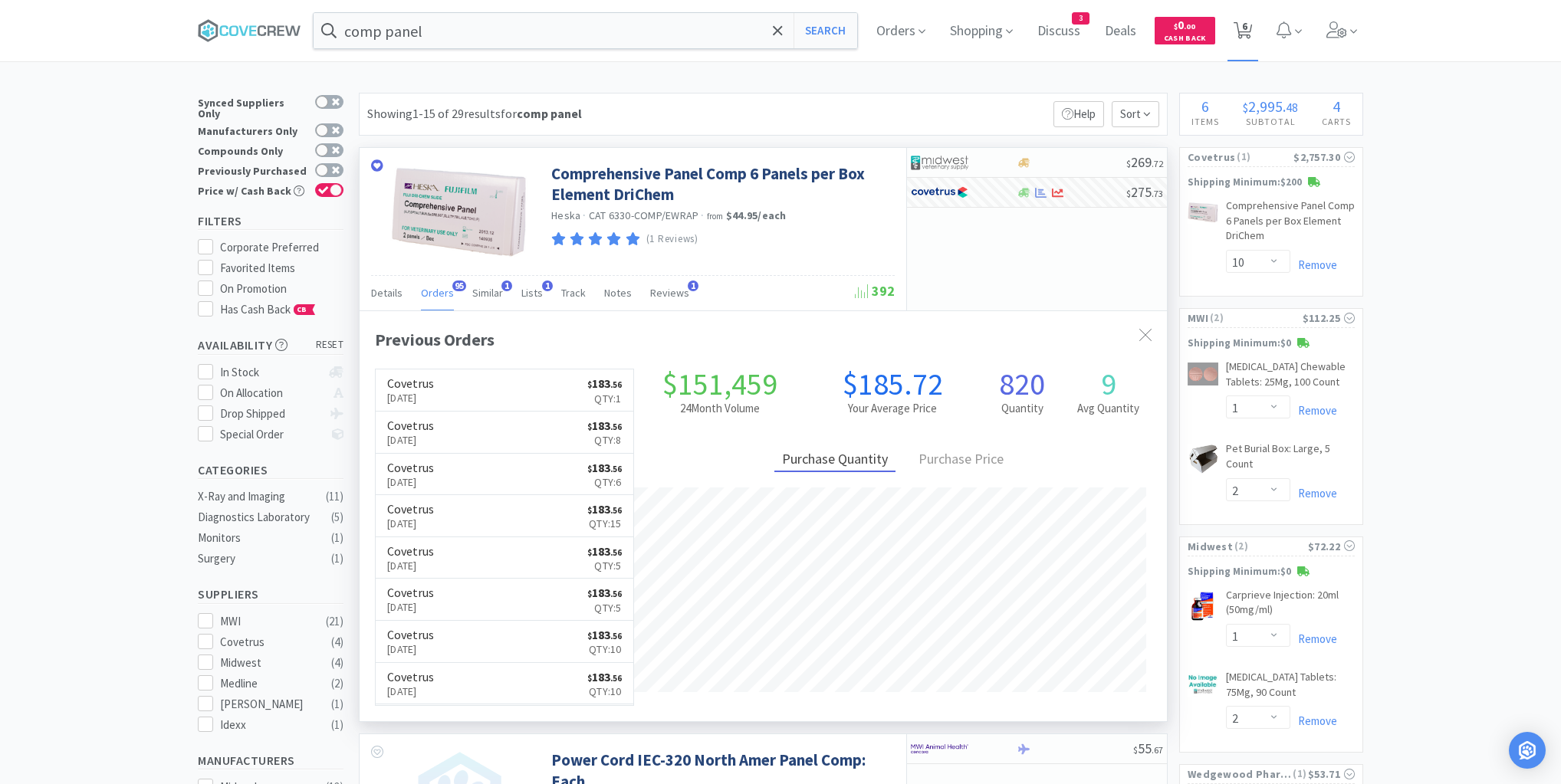
click at [1247, 30] on span "6" at bounding box center [1245, 26] width 5 height 61
select select "1"
select select "10"
select select "1"
select select "2"
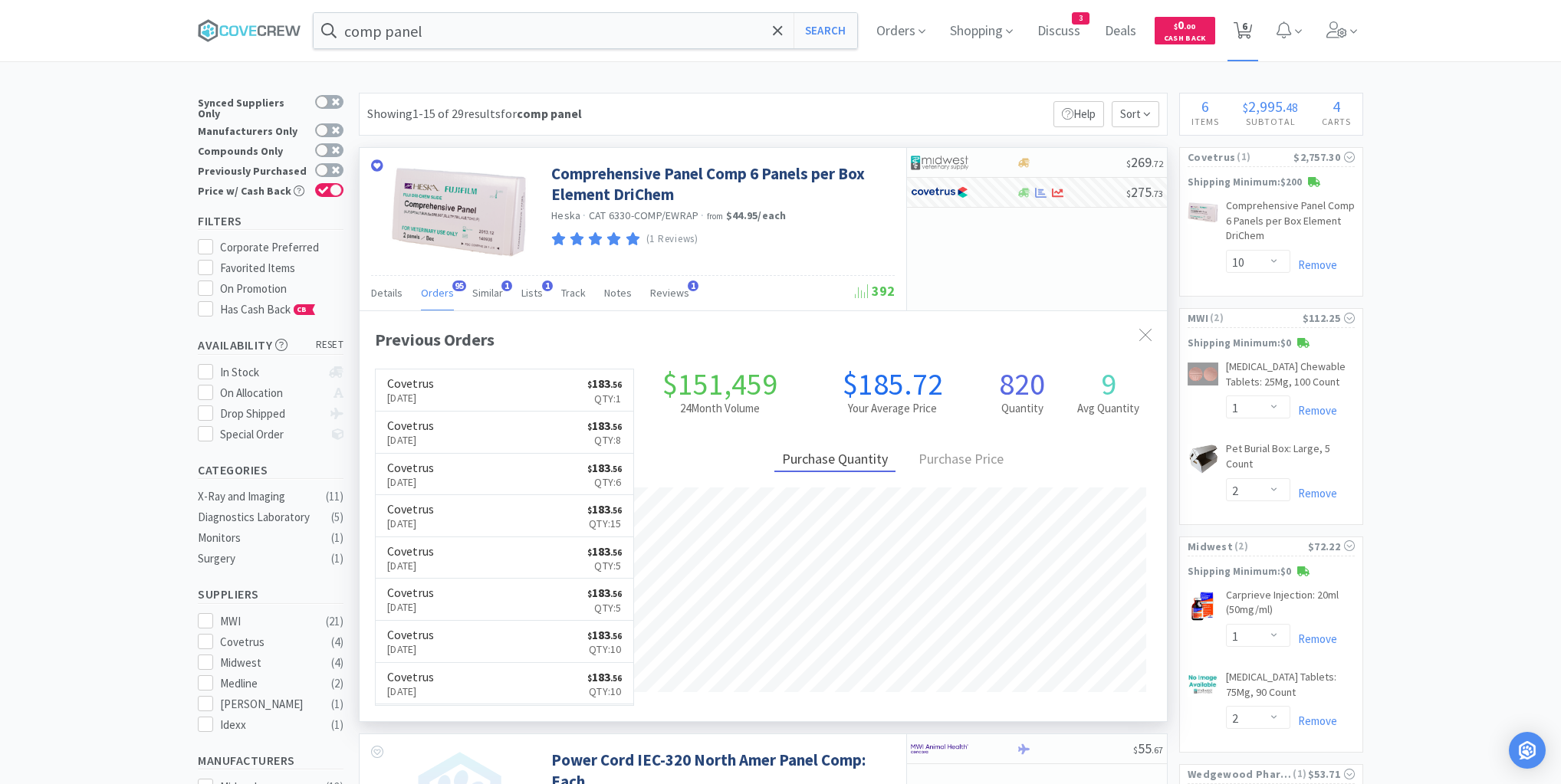
select select "1"
select select "2"
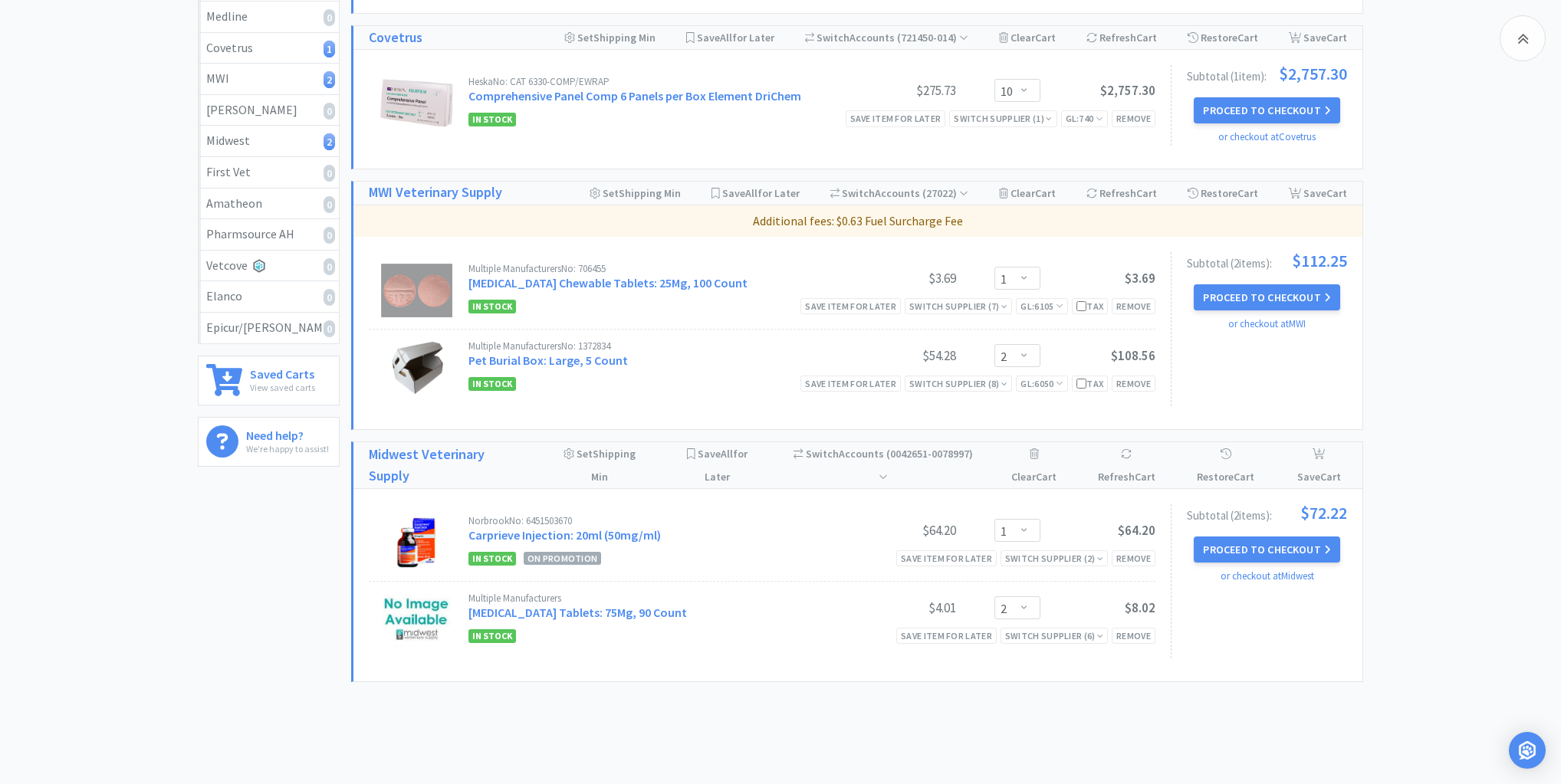
scroll to position [407, 0]
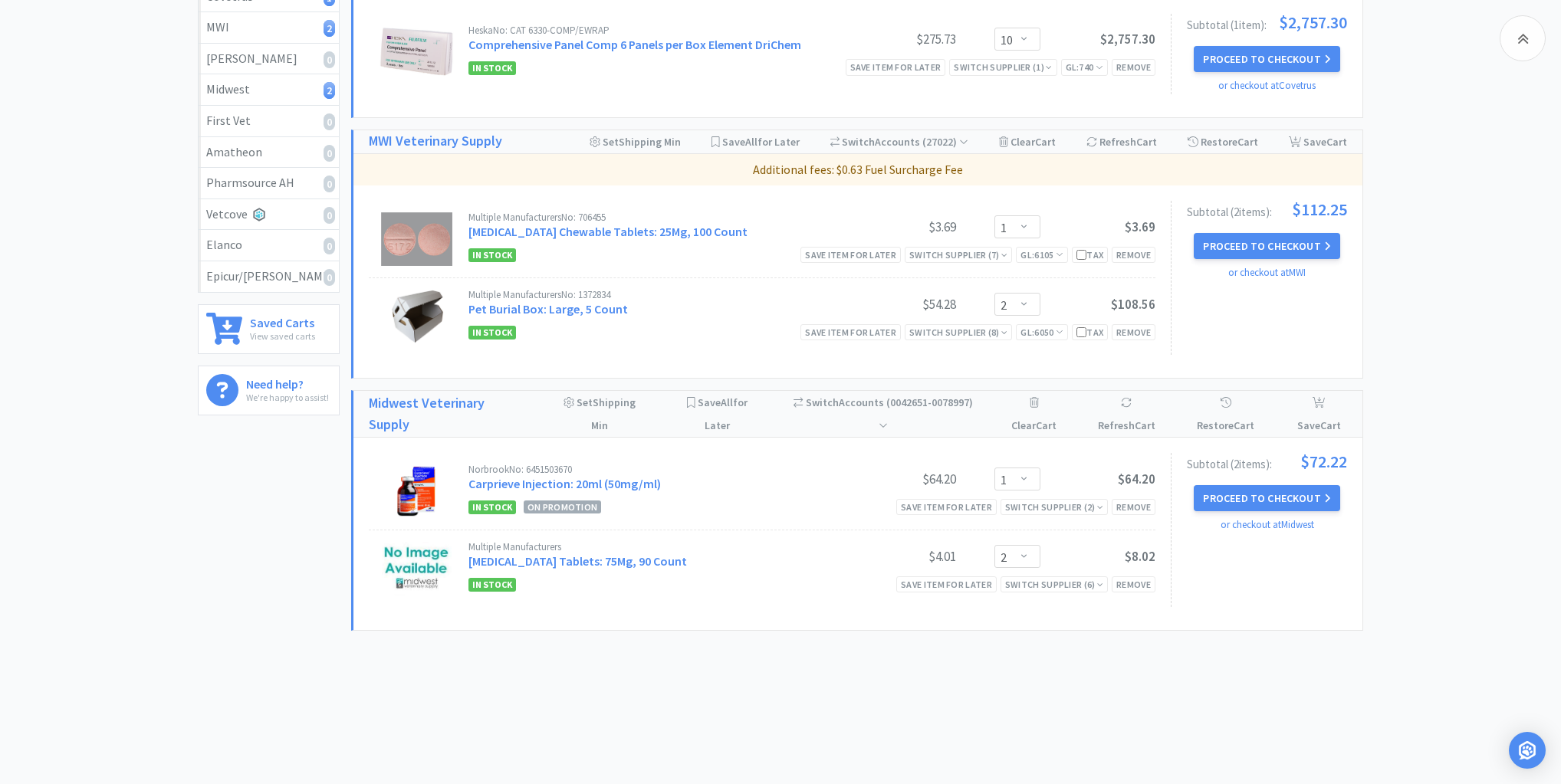
click at [767, 679] on div "comp panel Search Orders Shopping Discuss Discuss 3 Deals Deals $ 0 . 00 Cash B…" at bounding box center [780, 190] width 1561 height 1194
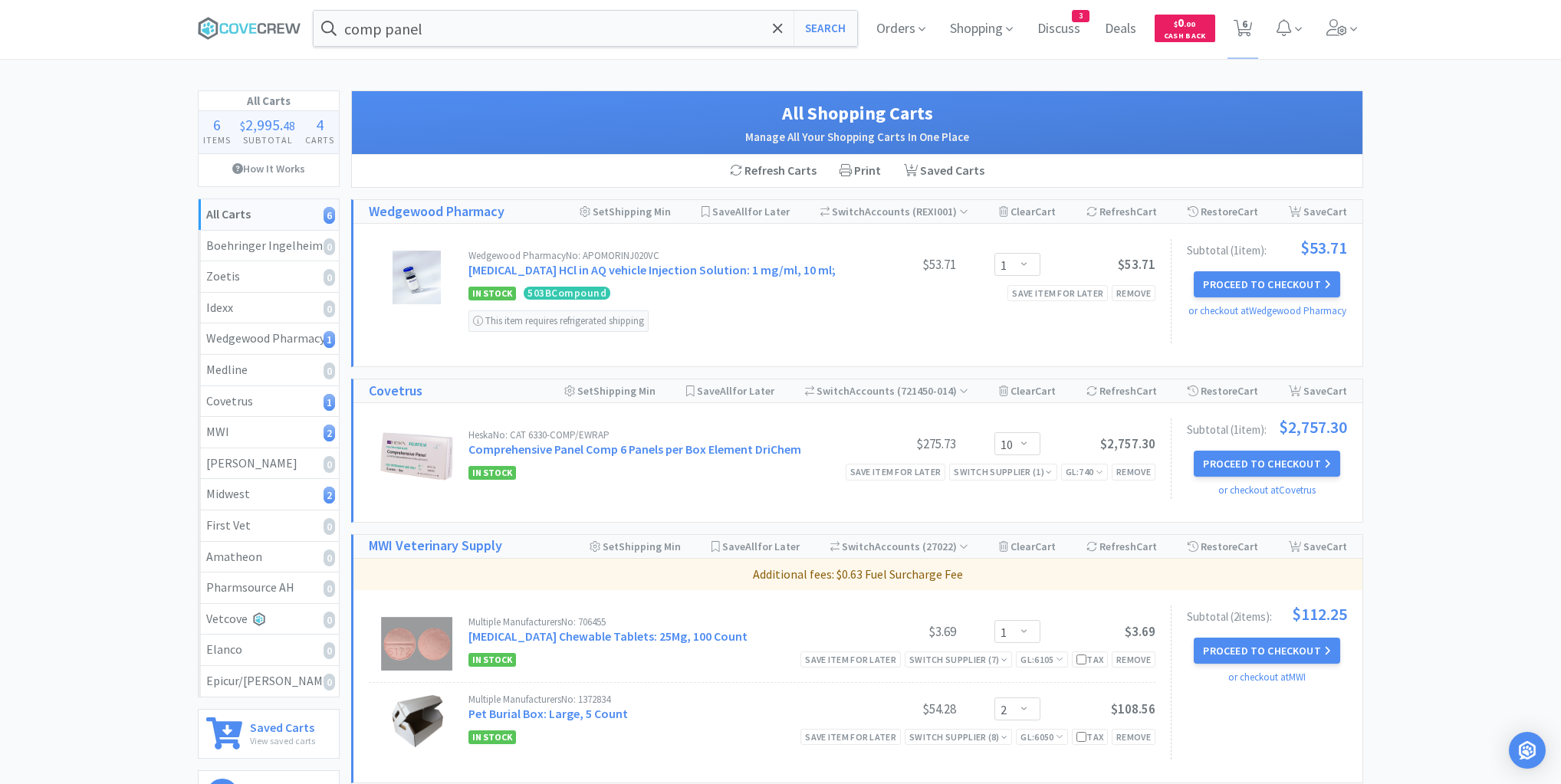
scroll to position [0, 0]
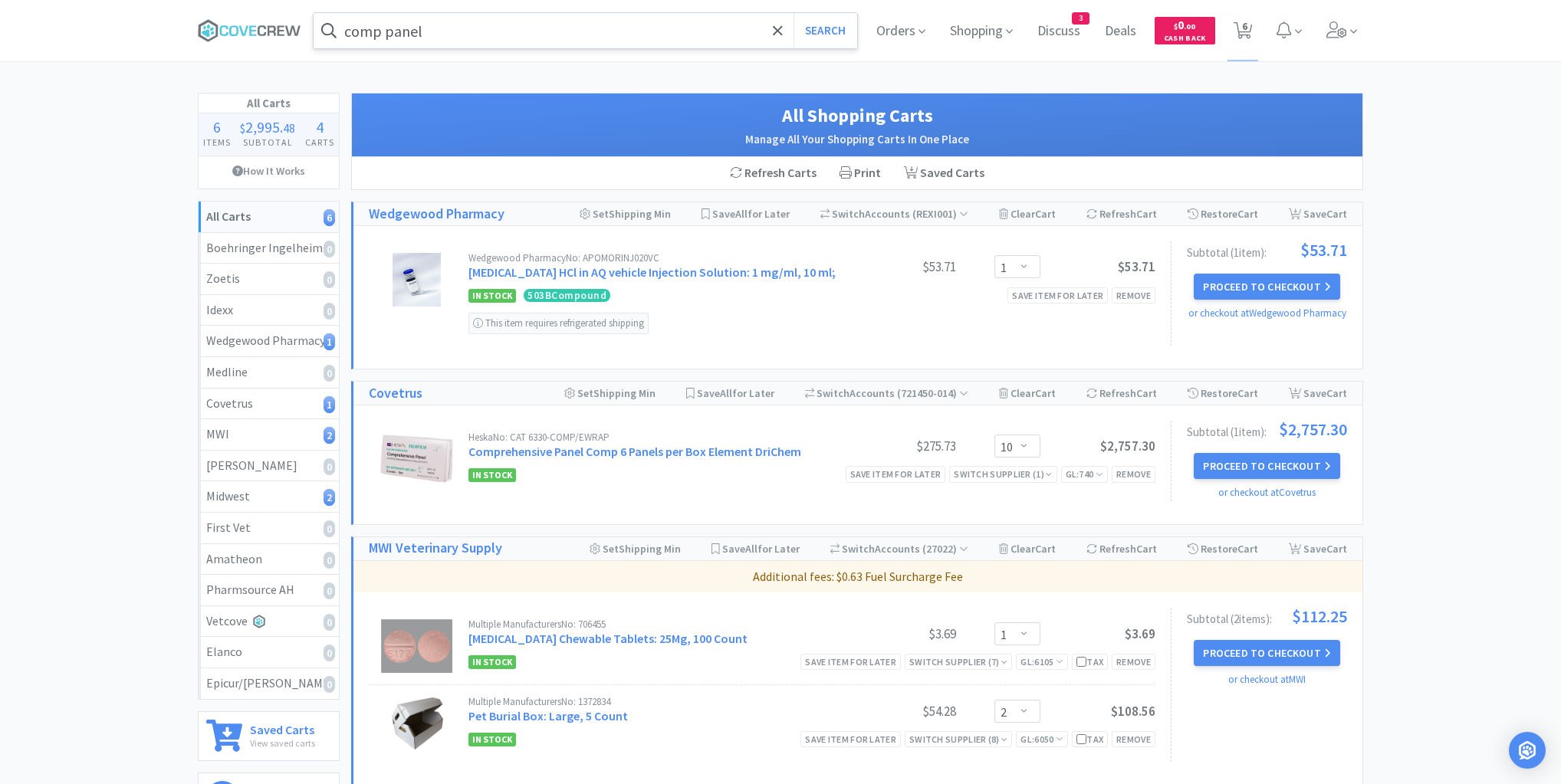
click at [747, 21] on input "comp panel" at bounding box center [585, 30] width 544 height 36
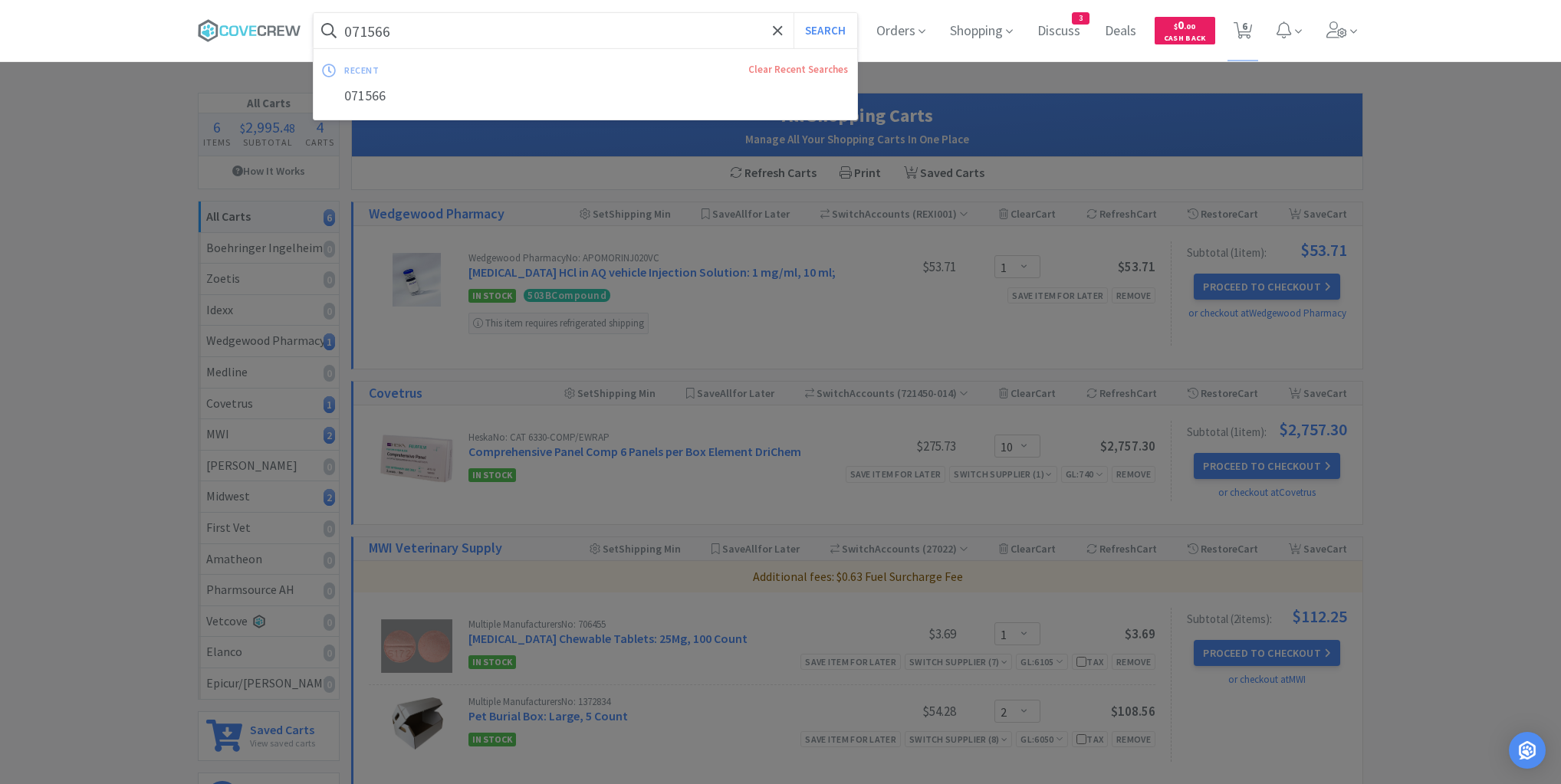
type input "071566"
click at [793, 13] on button "Search" at bounding box center [825, 30] width 64 height 36
select select "10"
select select "1"
select select "2"
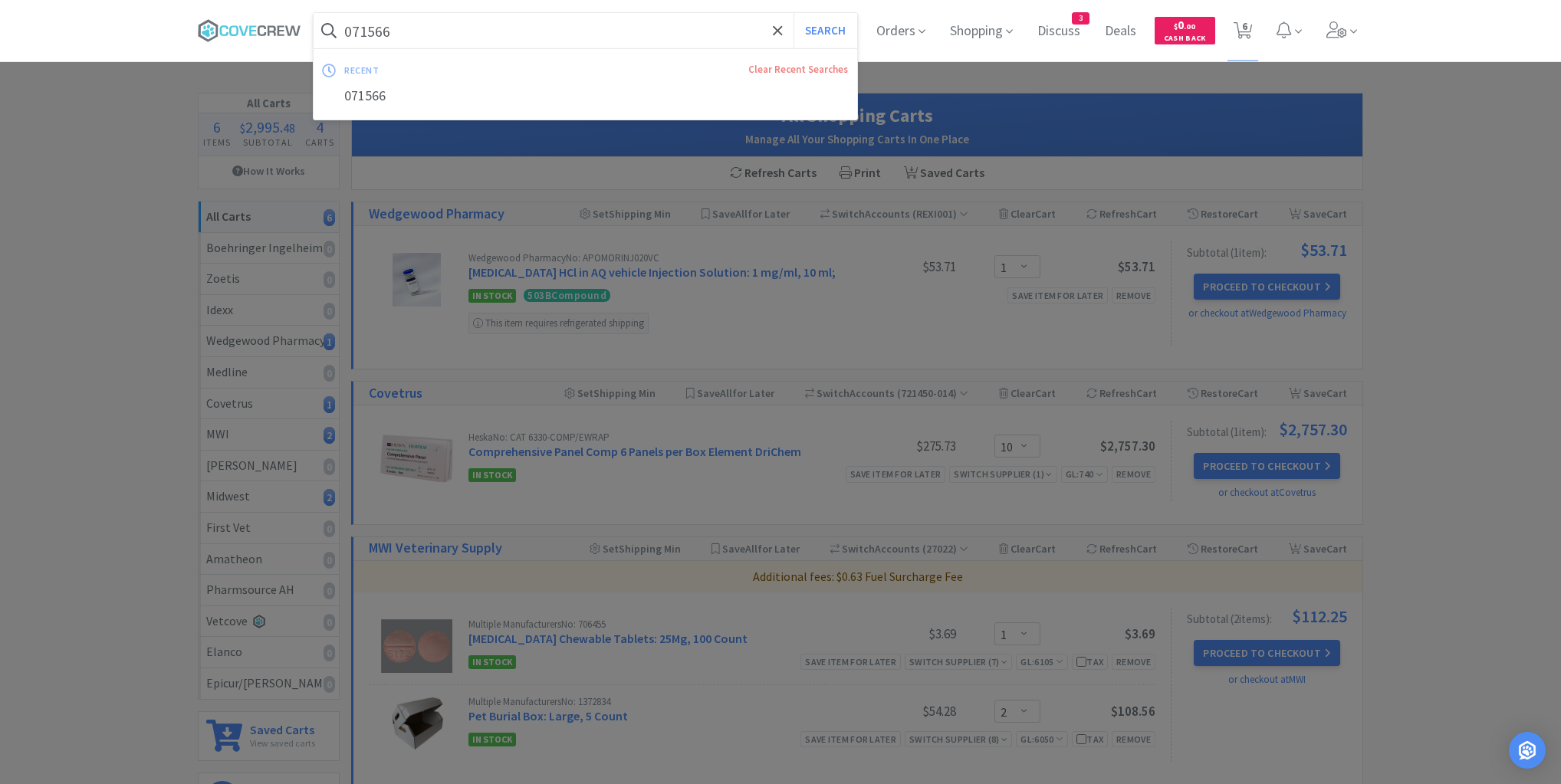
select select "1"
select select "2"
select select "1"
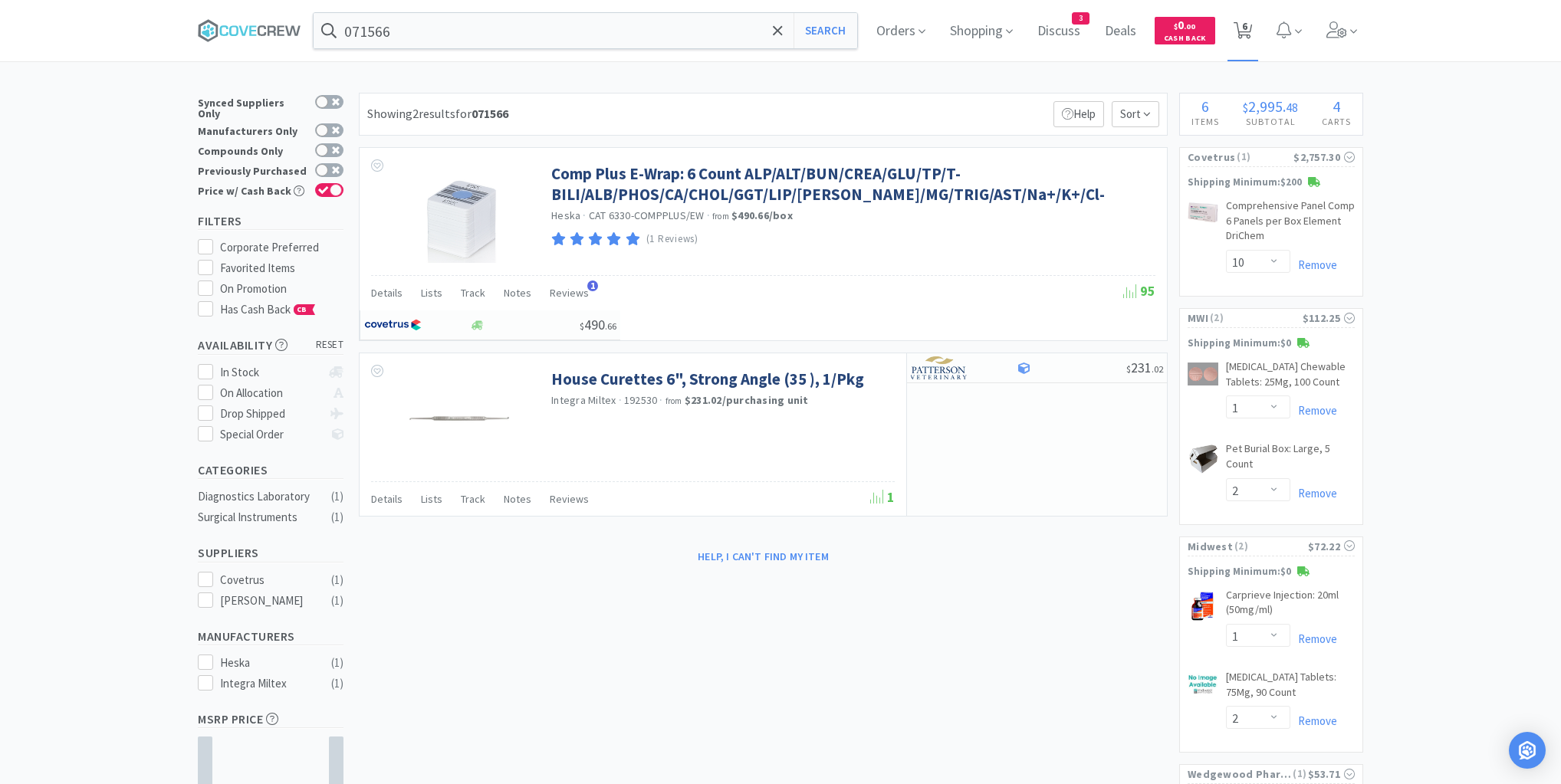
click at [1252, 26] on icon at bounding box center [1242, 30] width 19 height 16
select select "1"
select select "10"
select select "1"
select select "2"
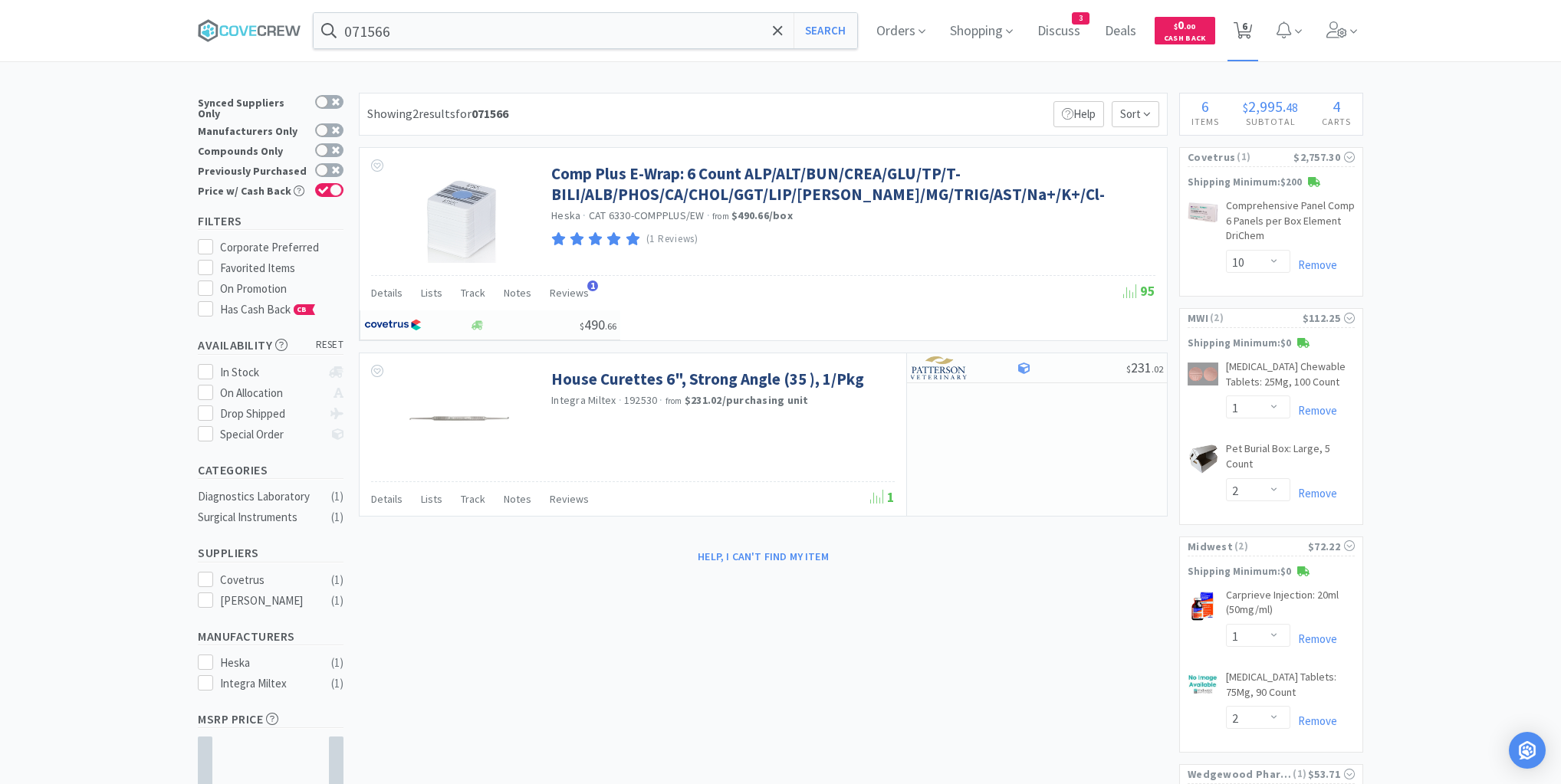
select select "1"
select select "2"
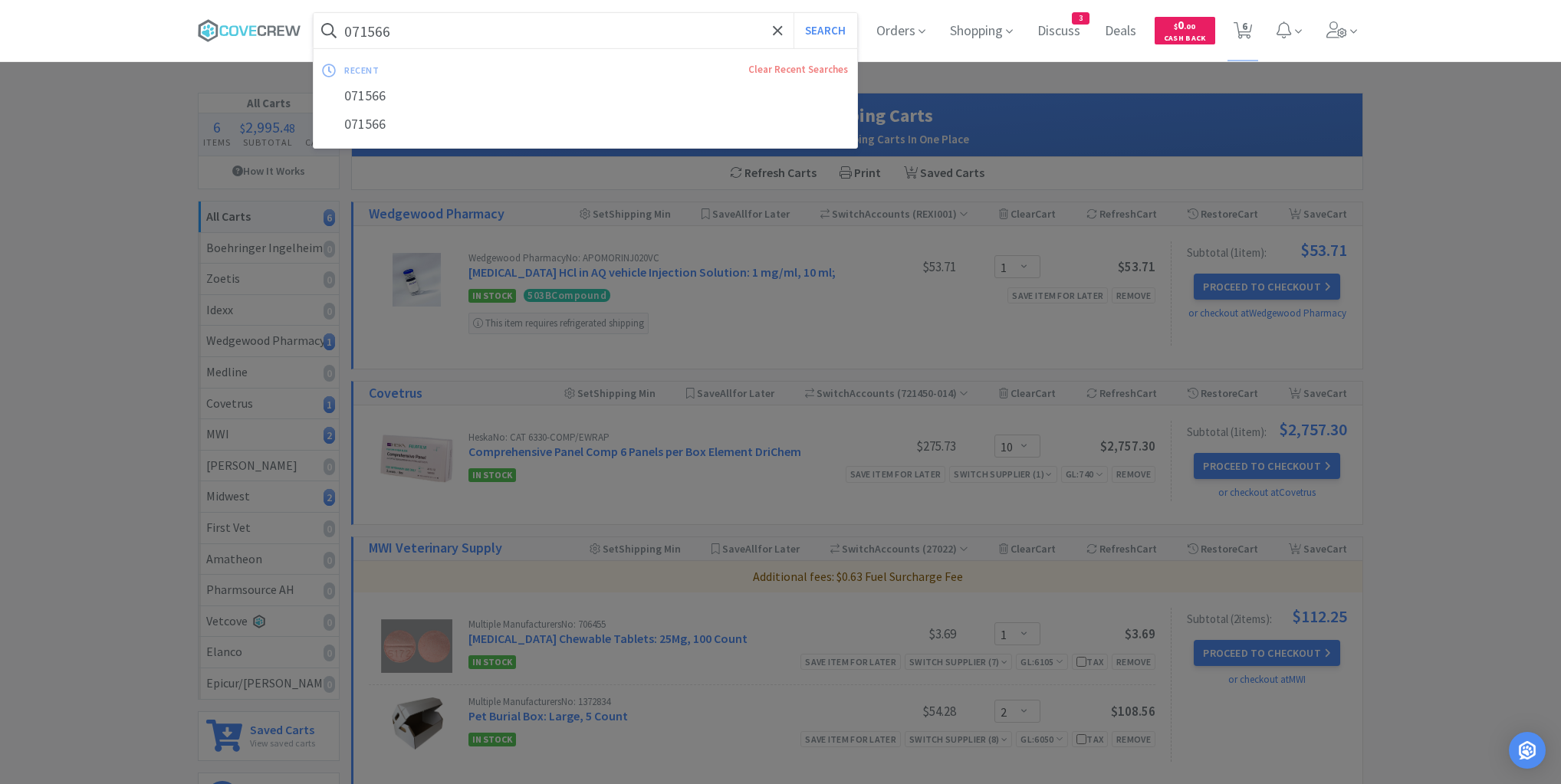
drag, startPoint x: 702, startPoint y: 26, endPoint x: 717, endPoint y: 42, distance: 21.9
click at [705, 26] on input "071566" at bounding box center [585, 30] width 544 height 36
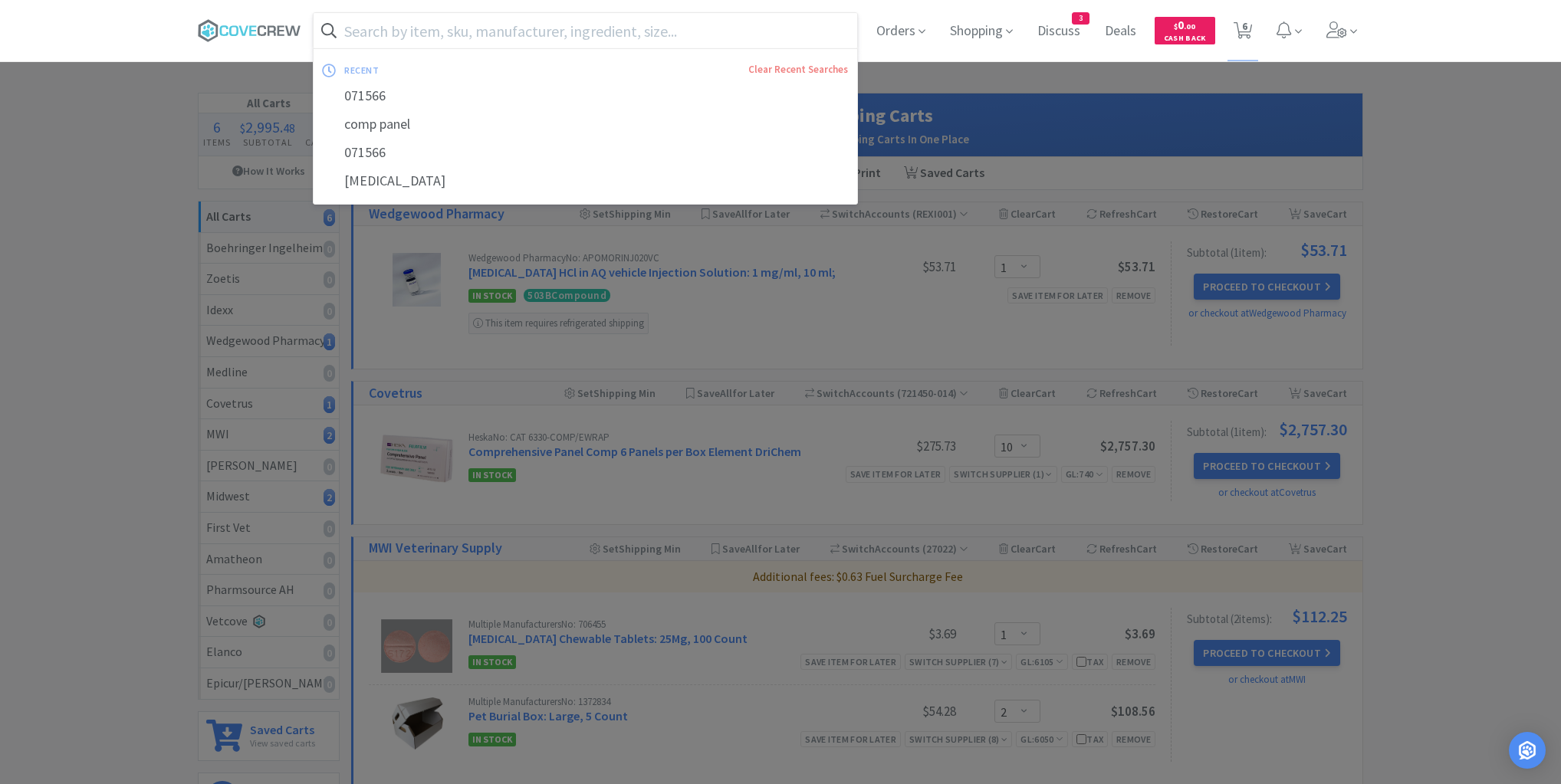
click at [529, 29] on input "text" at bounding box center [585, 30] width 544 height 36
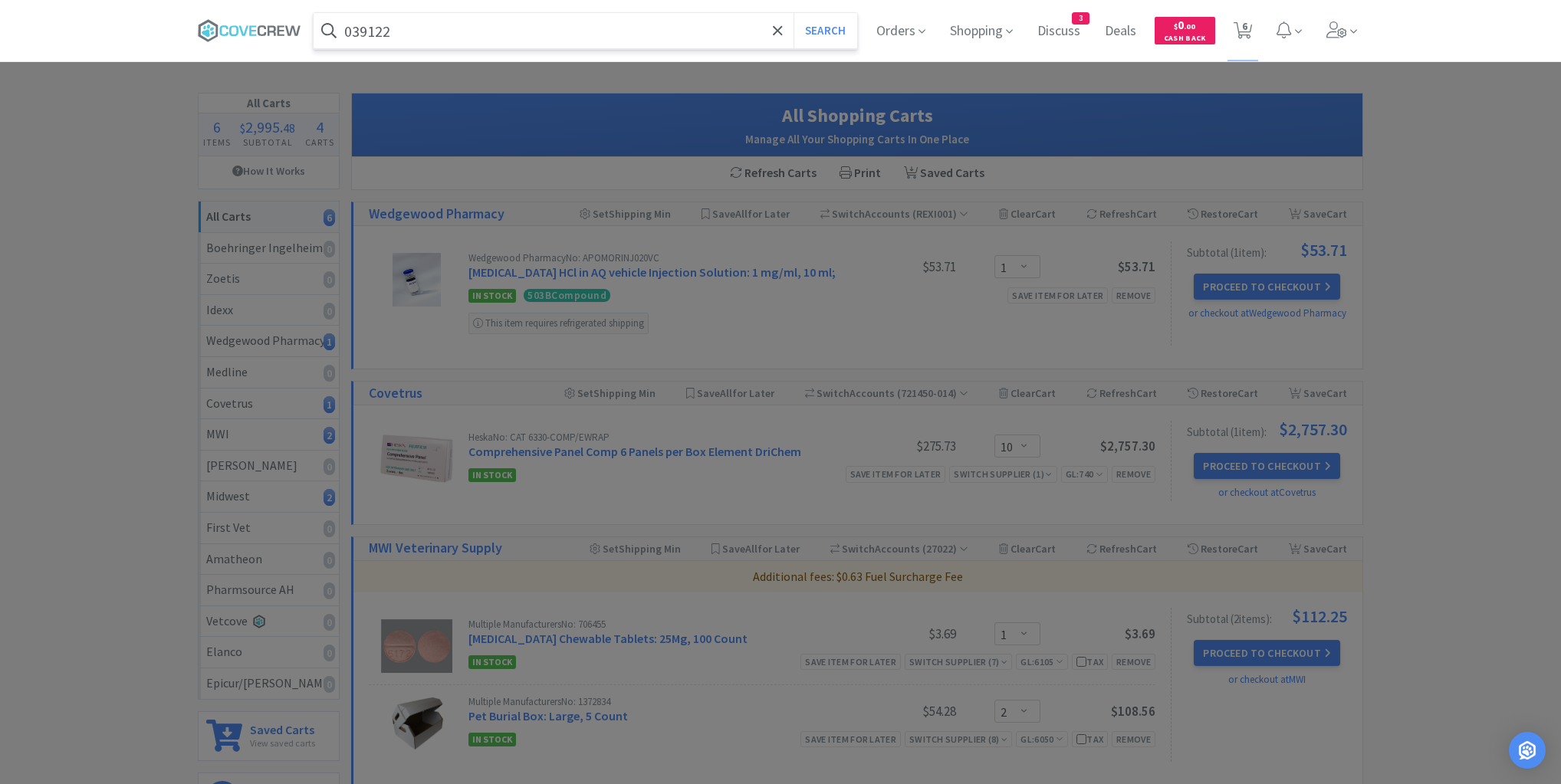
drag, startPoint x: 485, startPoint y: 25, endPoint x: 324, endPoint y: 27, distance: 161.0
click at [324, 27] on form "039122 Search" at bounding box center [585, 30] width 544 height 36
type input "medium surgery gowns"
click at [793, 13] on button "Search" at bounding box center [825, 30] width 64 height 36
select select "10"
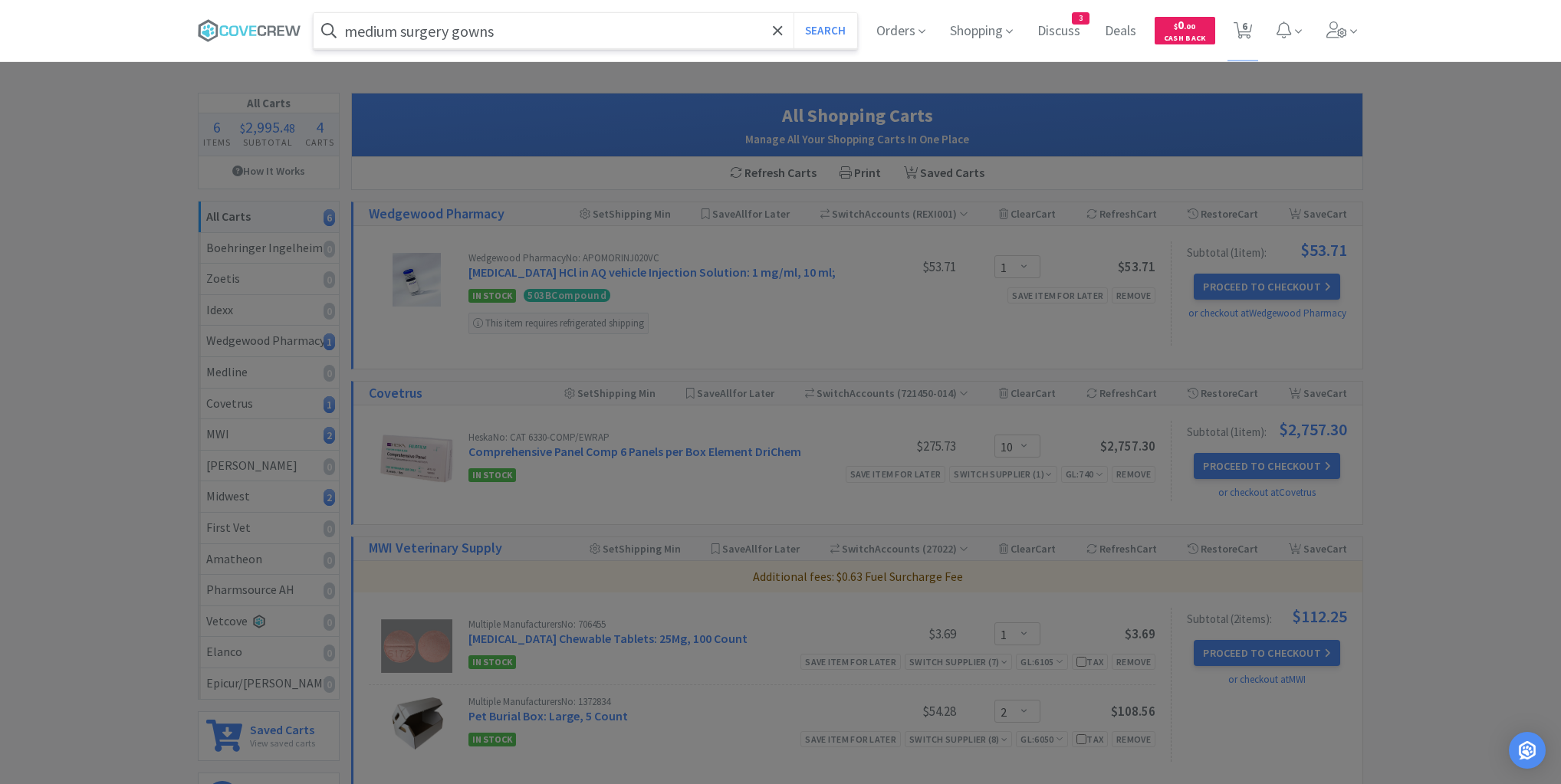
select select "1"
select select "2"
select select "1"
select select "2"
select select "1"
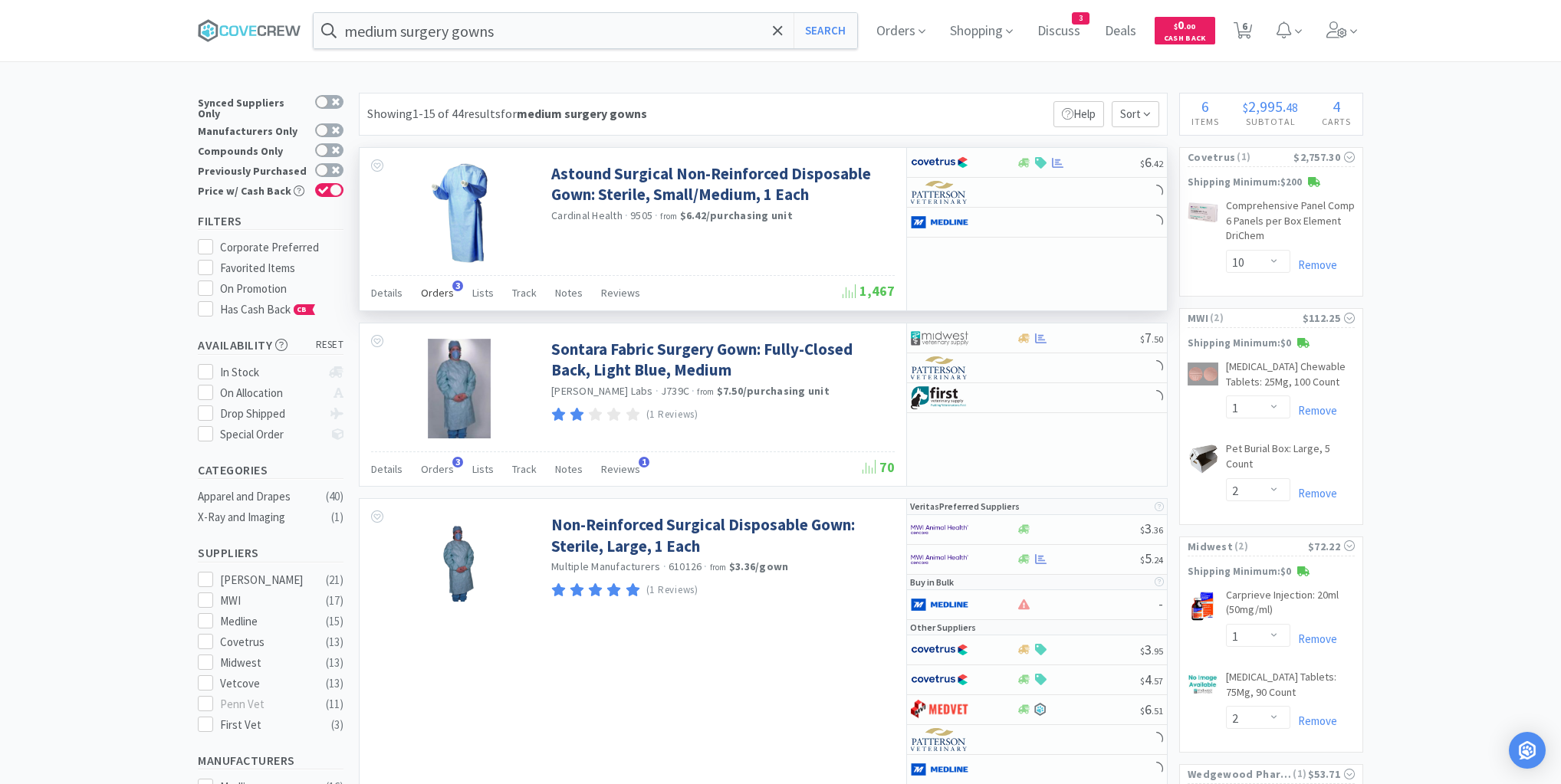
click at [439, 293] on span "Orders" at bounding box center [437, 292] width 33 height 14
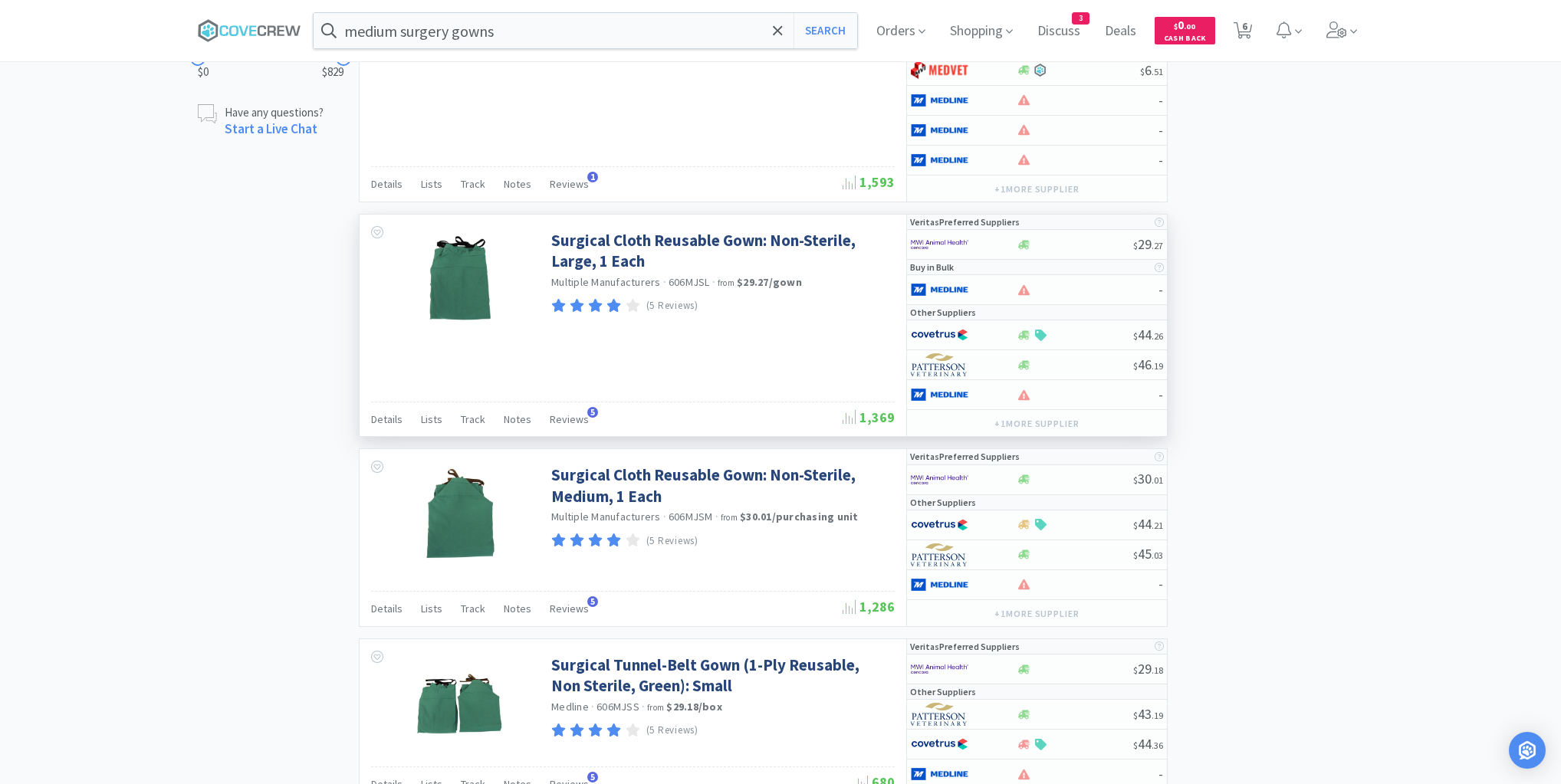
scroll to position [980, 0]
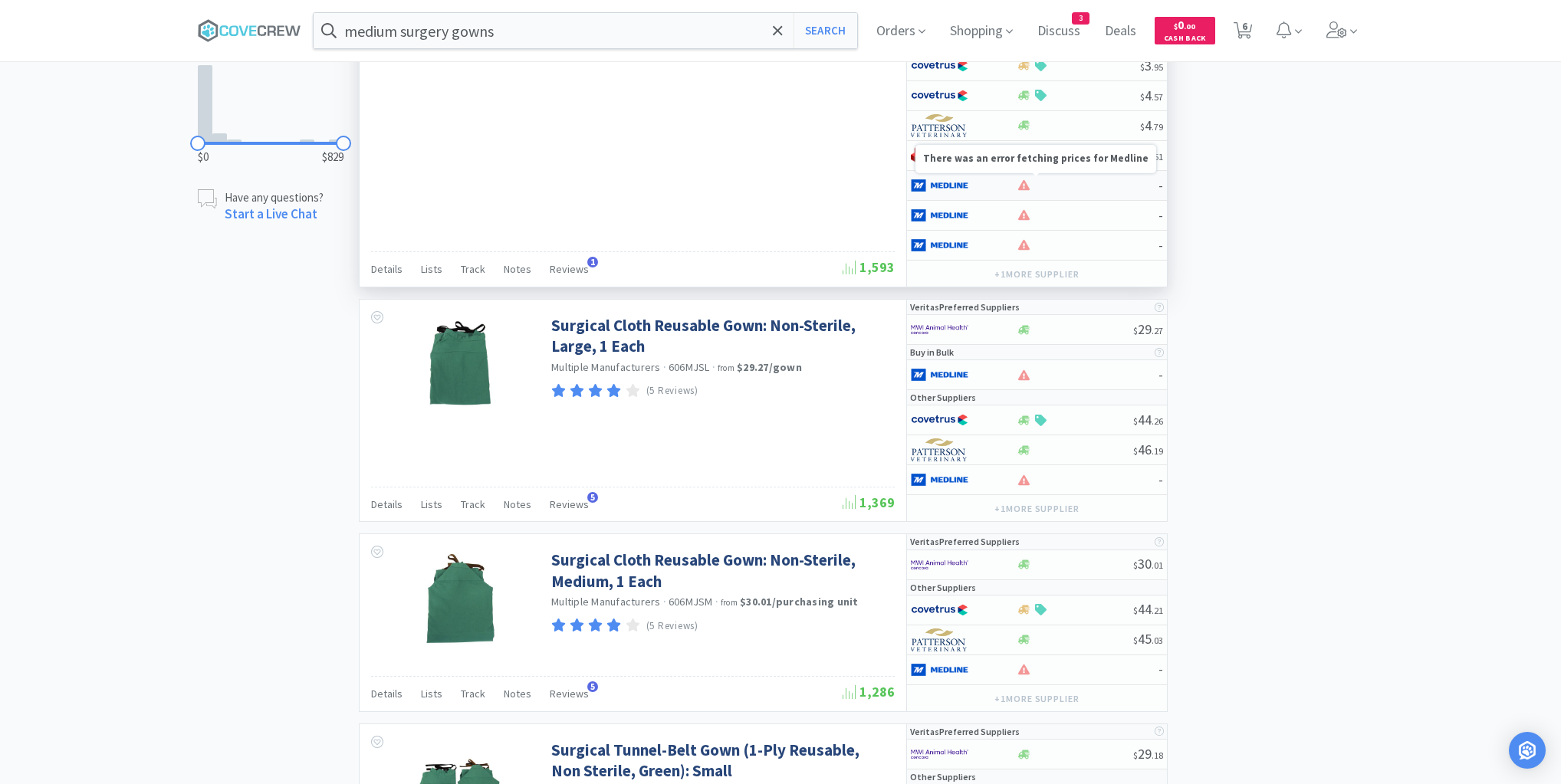
click at [1028, 180] on icon at bounding box center [1024, 185] width 12 height 12
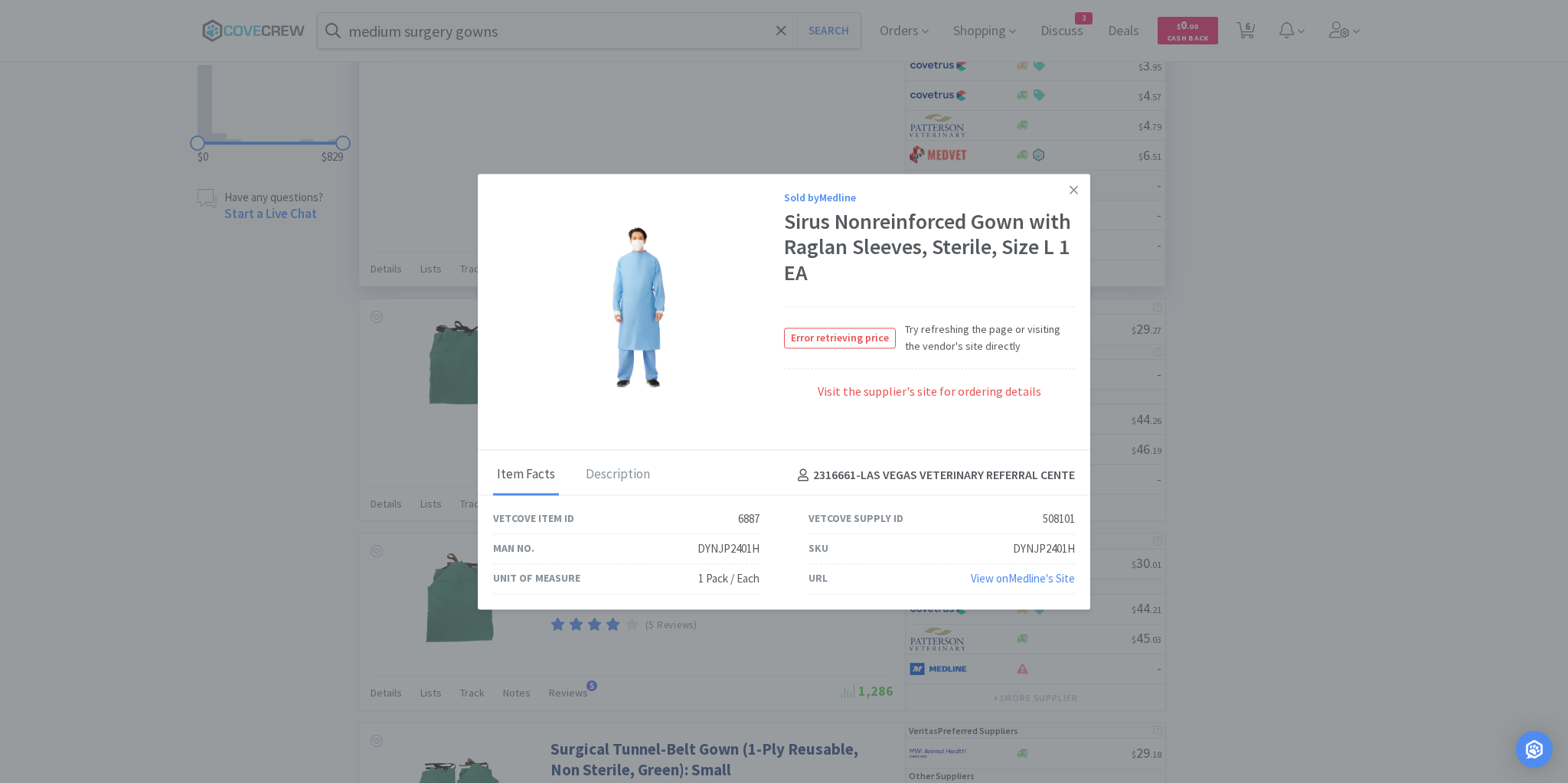
click at [1074, 190] on icon at bounding box center [1073, 189] width 8 height 8
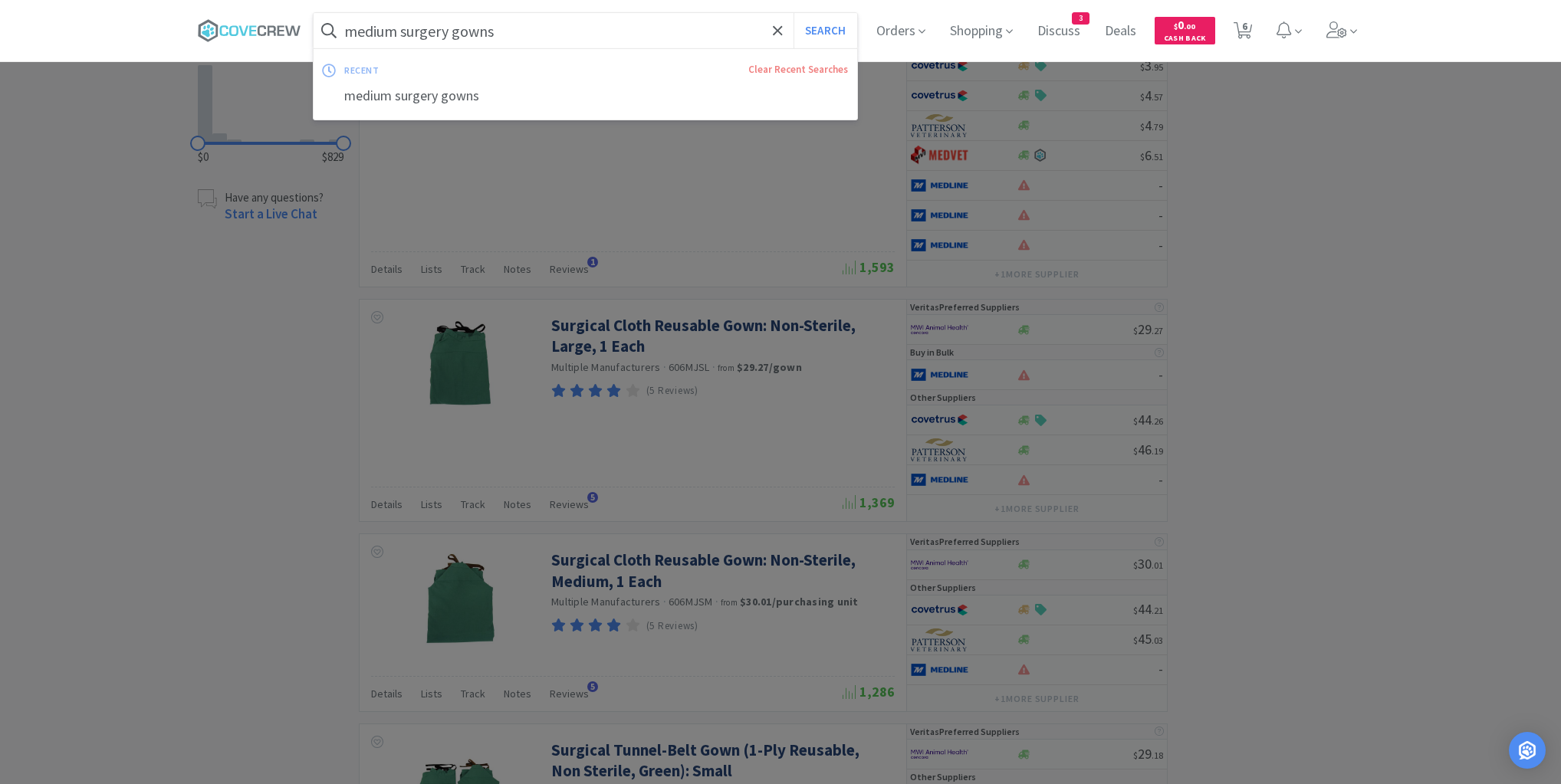
click at [647, 30] on input "medium surgery gowns" at bounding box center [585, 30] width 544 height 36
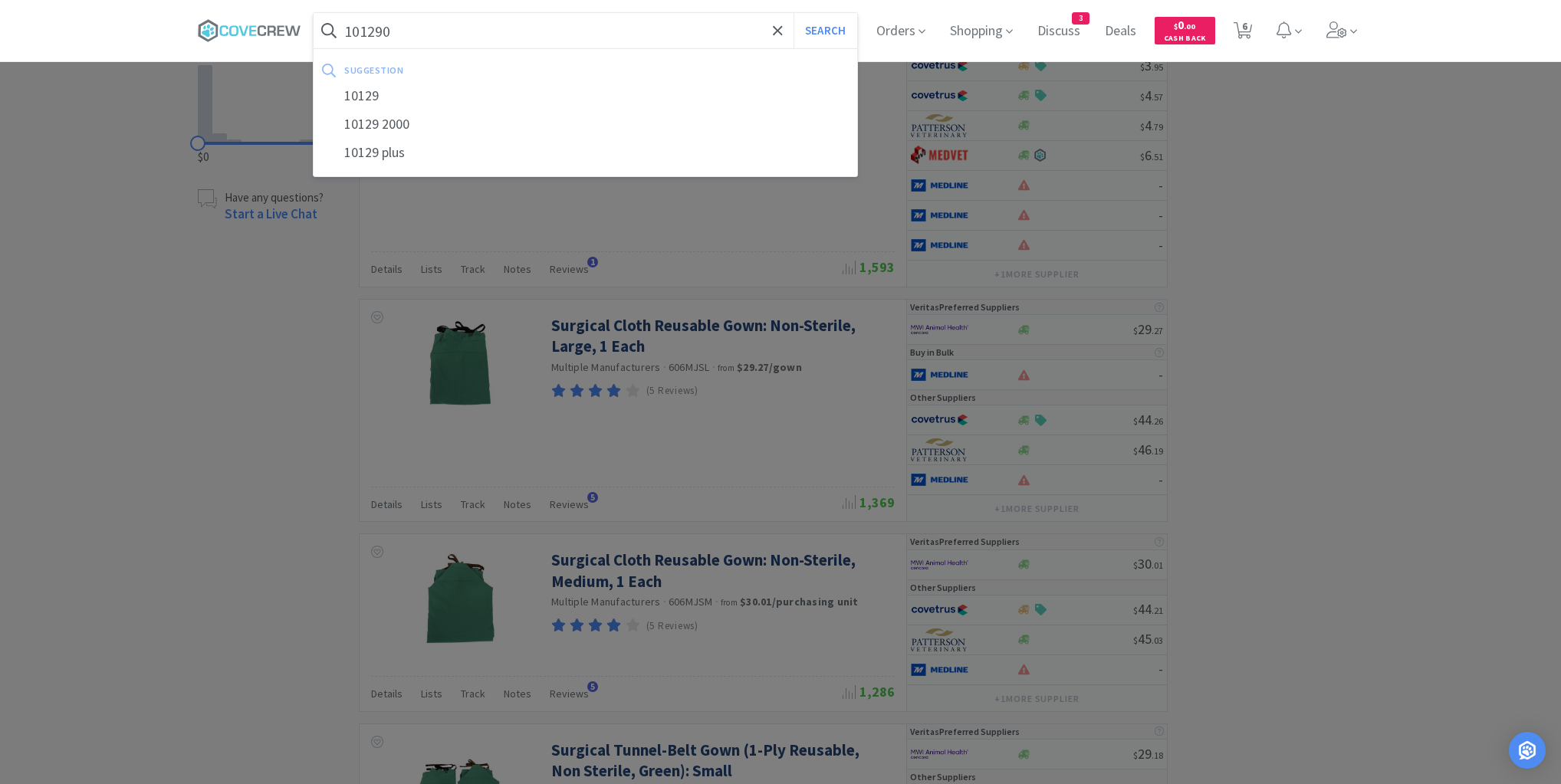
type input "101290"
click at [793, 13] on button "Search" at bounding box center [825, 30] width 64 height 36
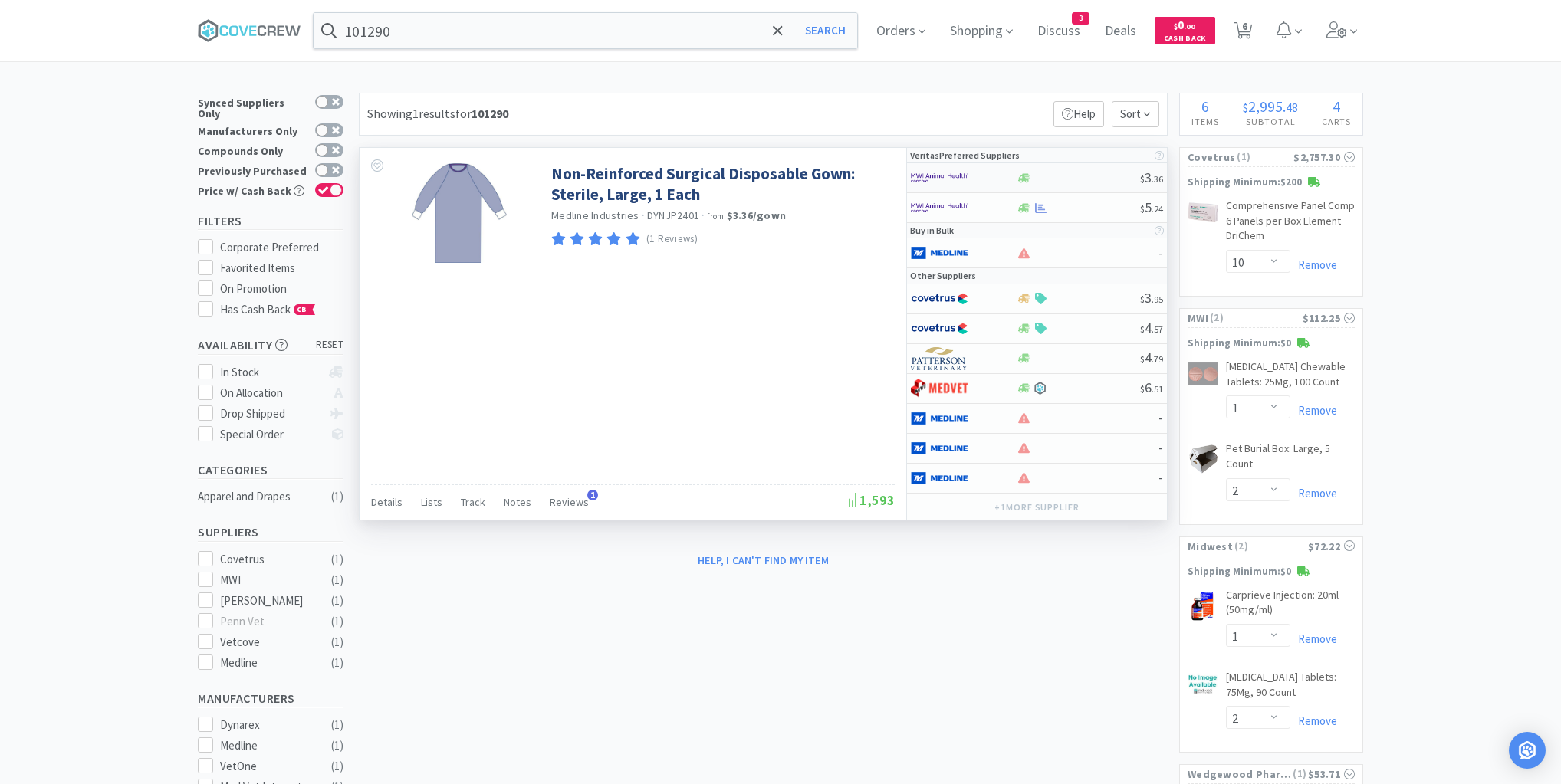
click at [982, 175] on div at bounding box center [952, 177] width 84 height 26
select select "1"
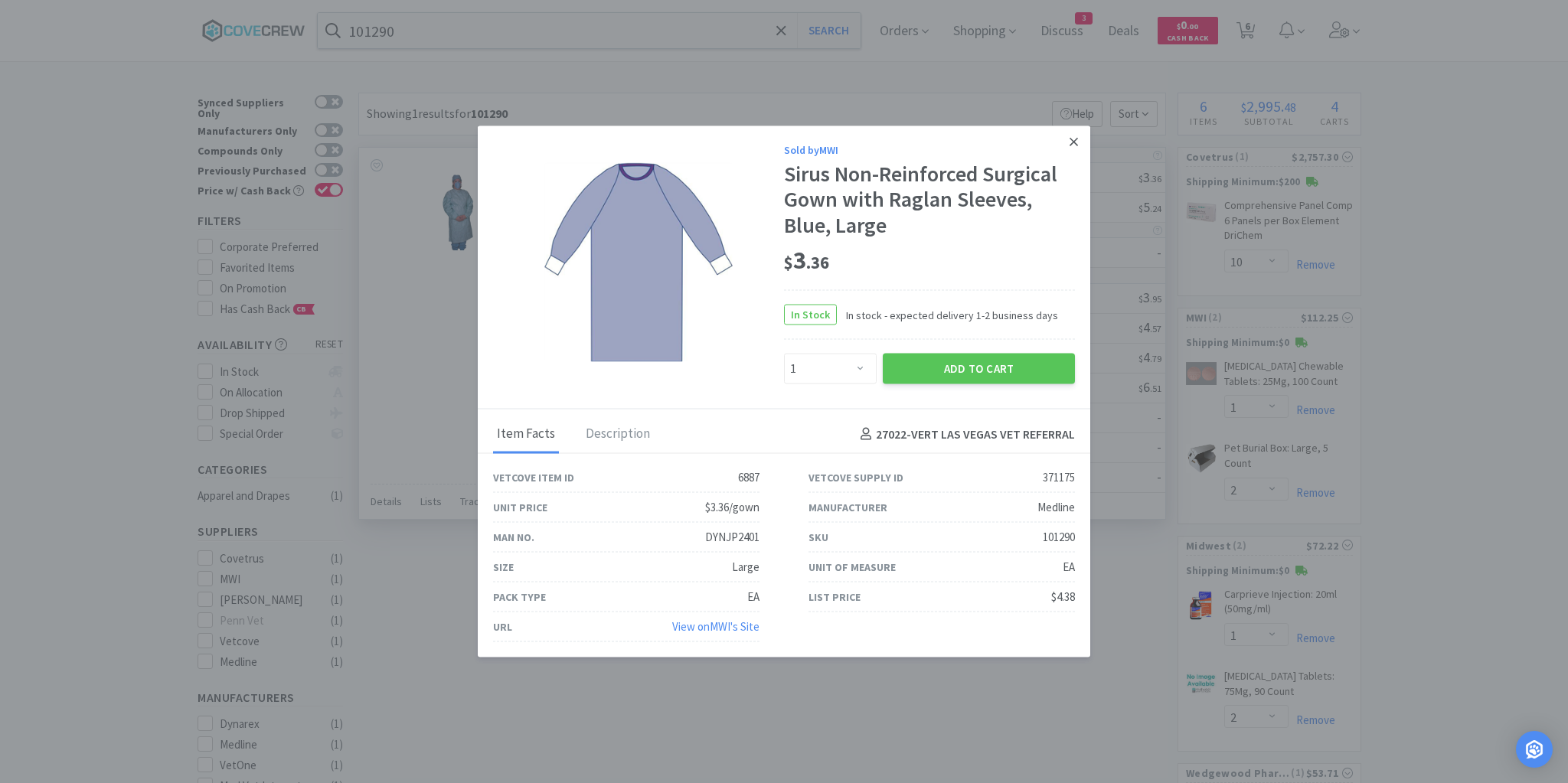
click at [1069, 144] on link at bounding box center [1073, 142] width 26 height 33
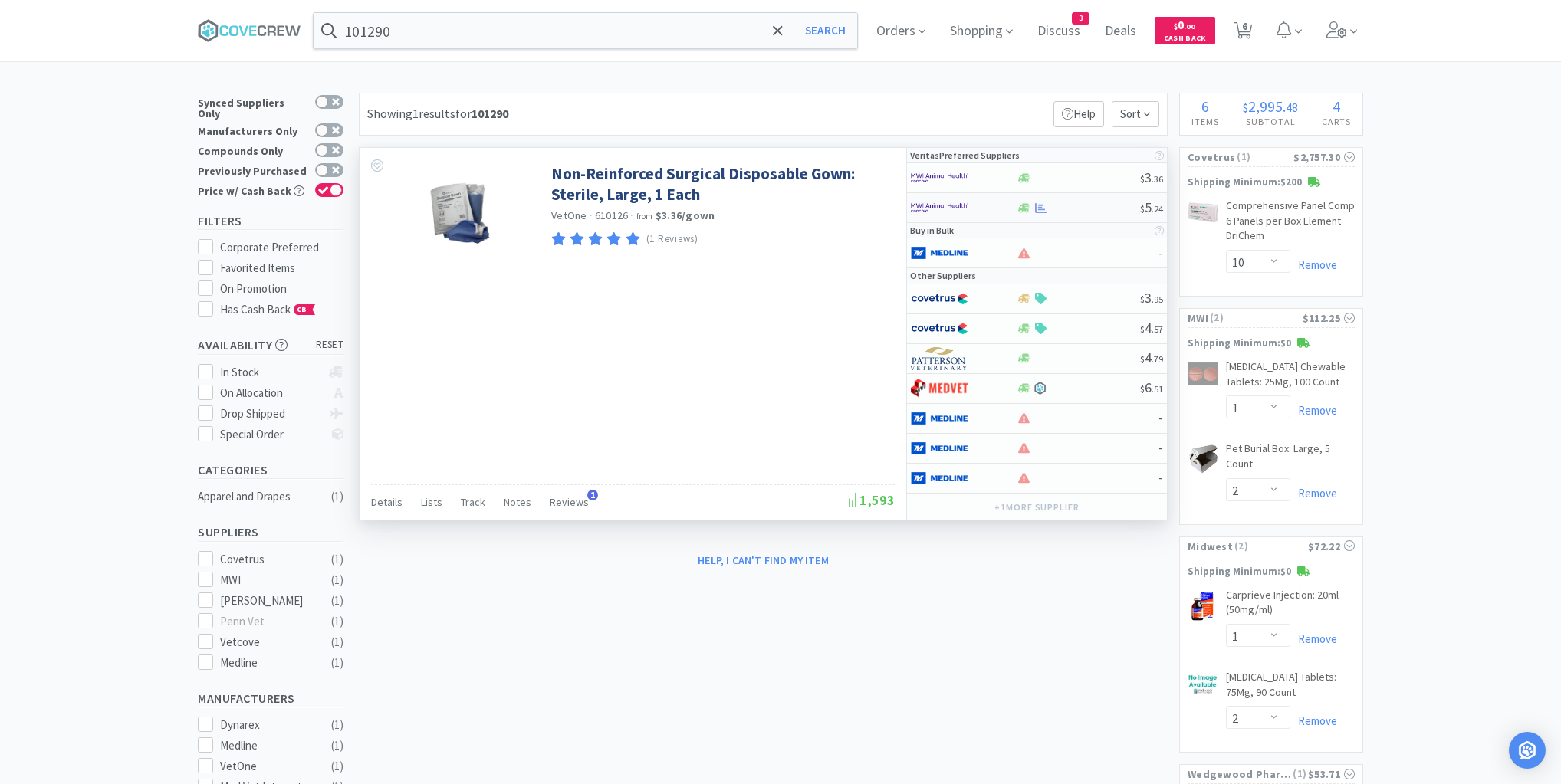
click at [984, 215] on div at bounding box center [952, 207] width 84 height 26
select select "1"
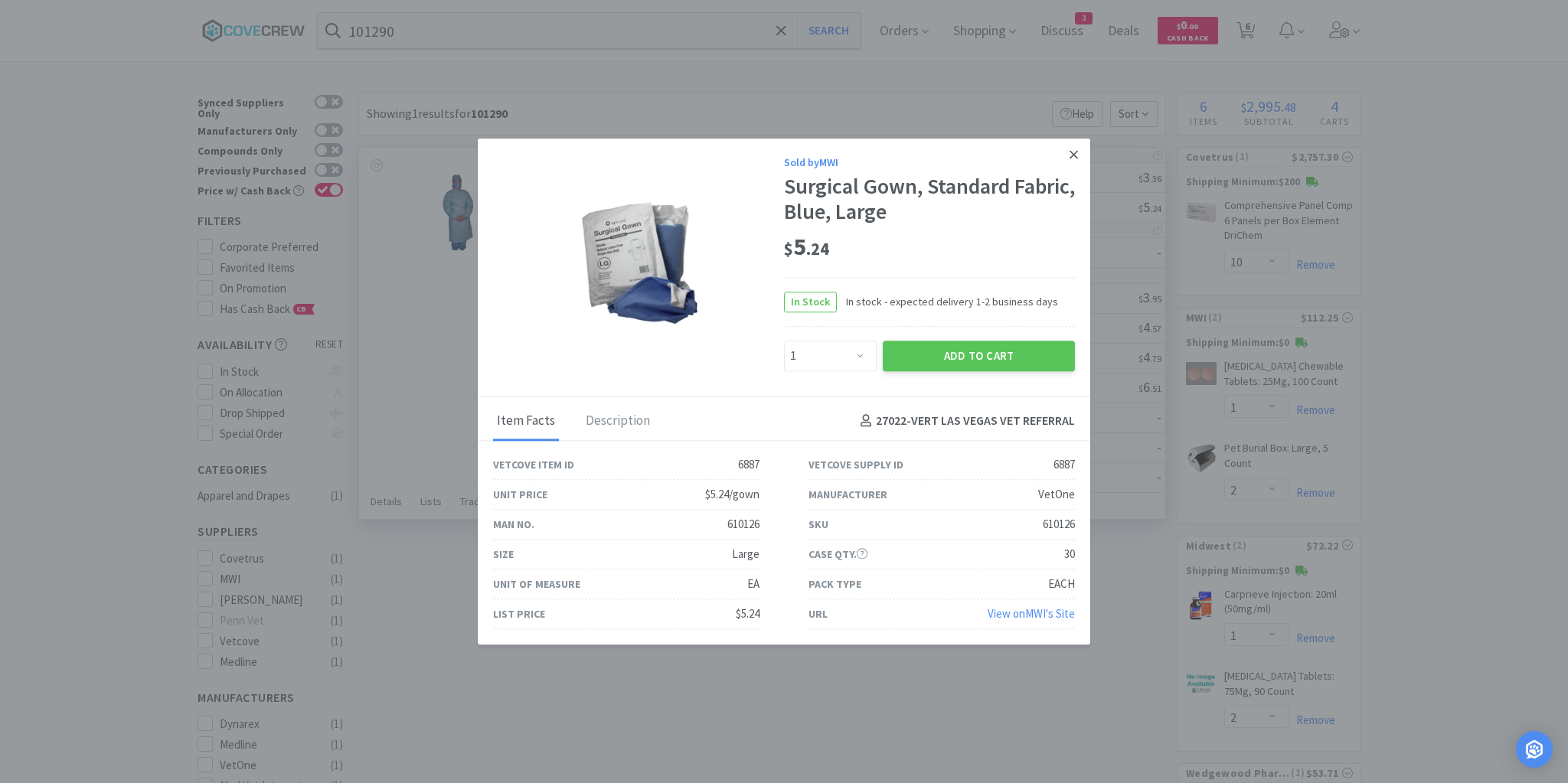
click at [1070, 150] on icon at bounding box center [1073, 154] width 8 height 14
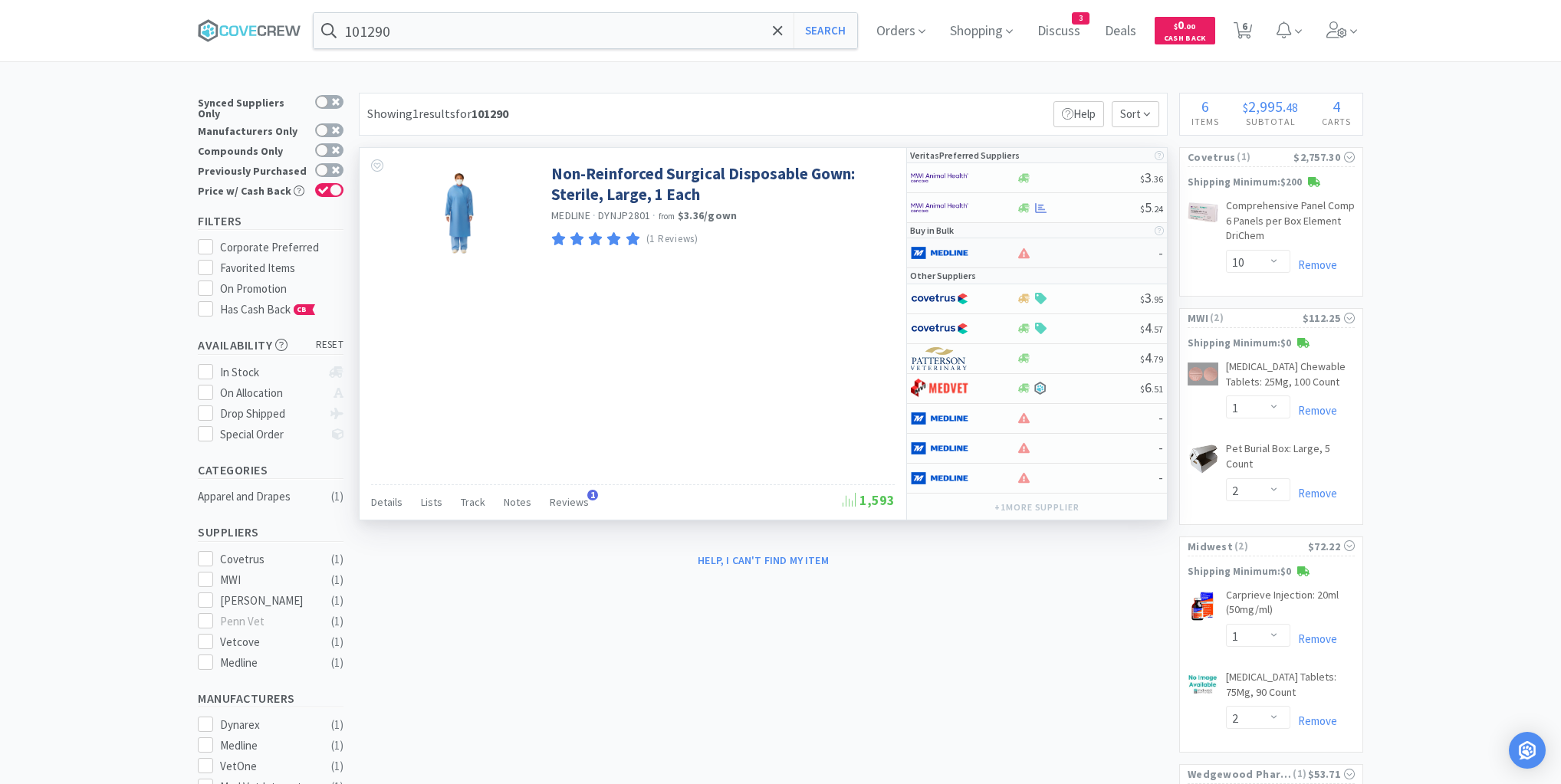
click at [996, 248] on div at bounding box center [962, 252] width 105 height 26
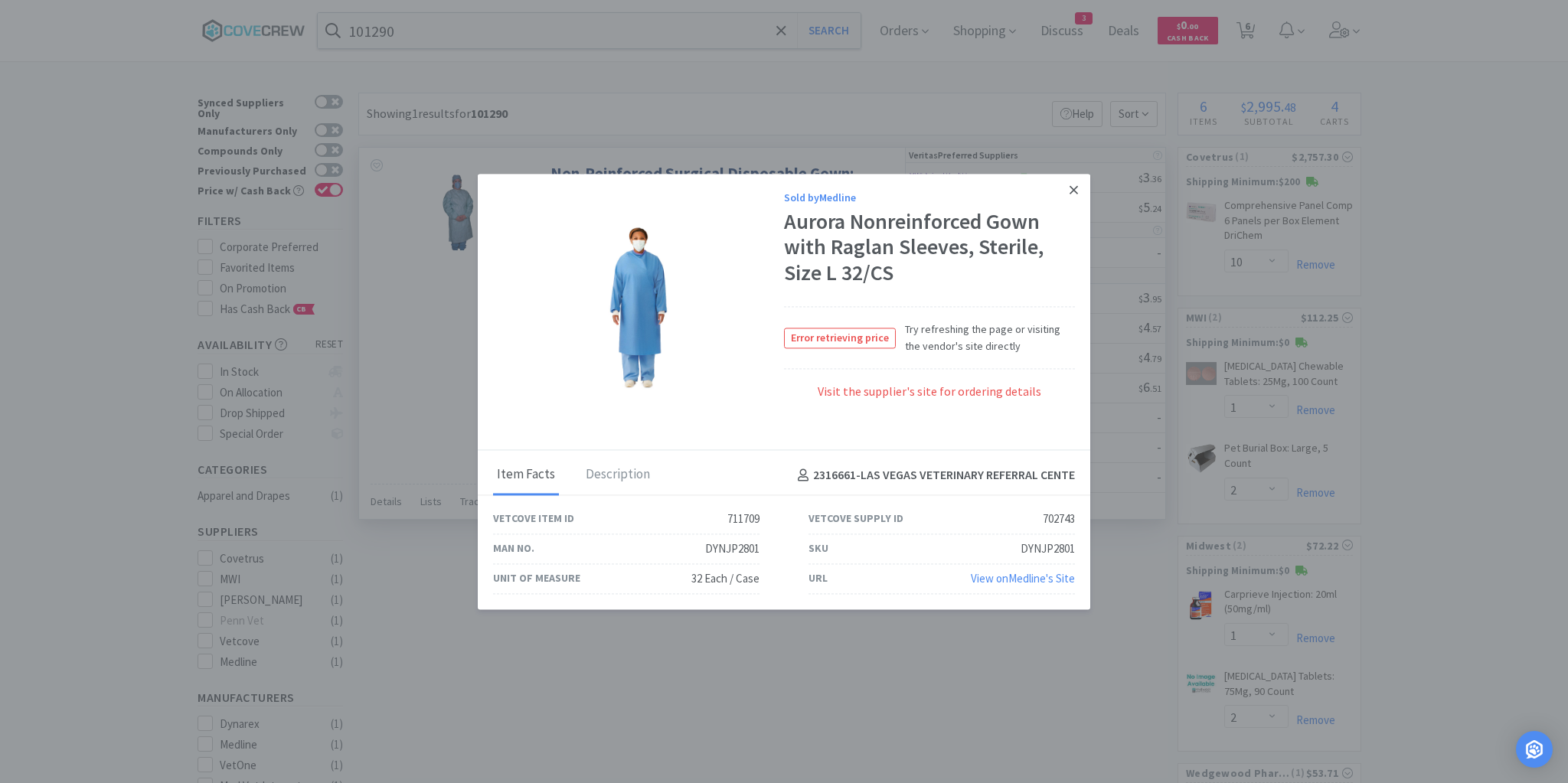
click at [1071, 189] on icon at bounding box center [1073, 189] width 8 height 8
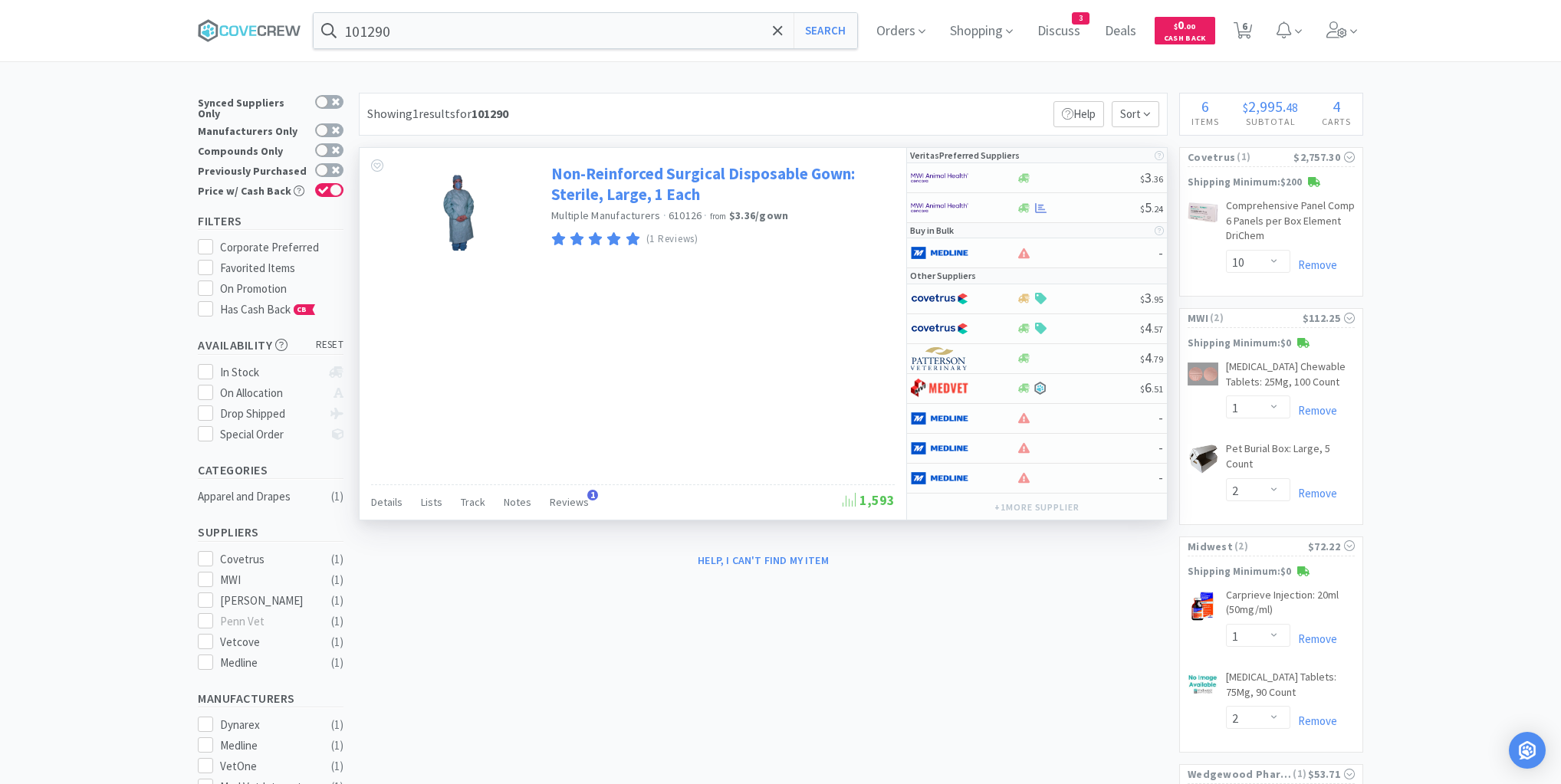
click at [666, 171] on link "Non-Reinforced Surgical Disposable Gown: Sterile, Large, 1 Each" at bounding box center [721, 185] width 340 height 42
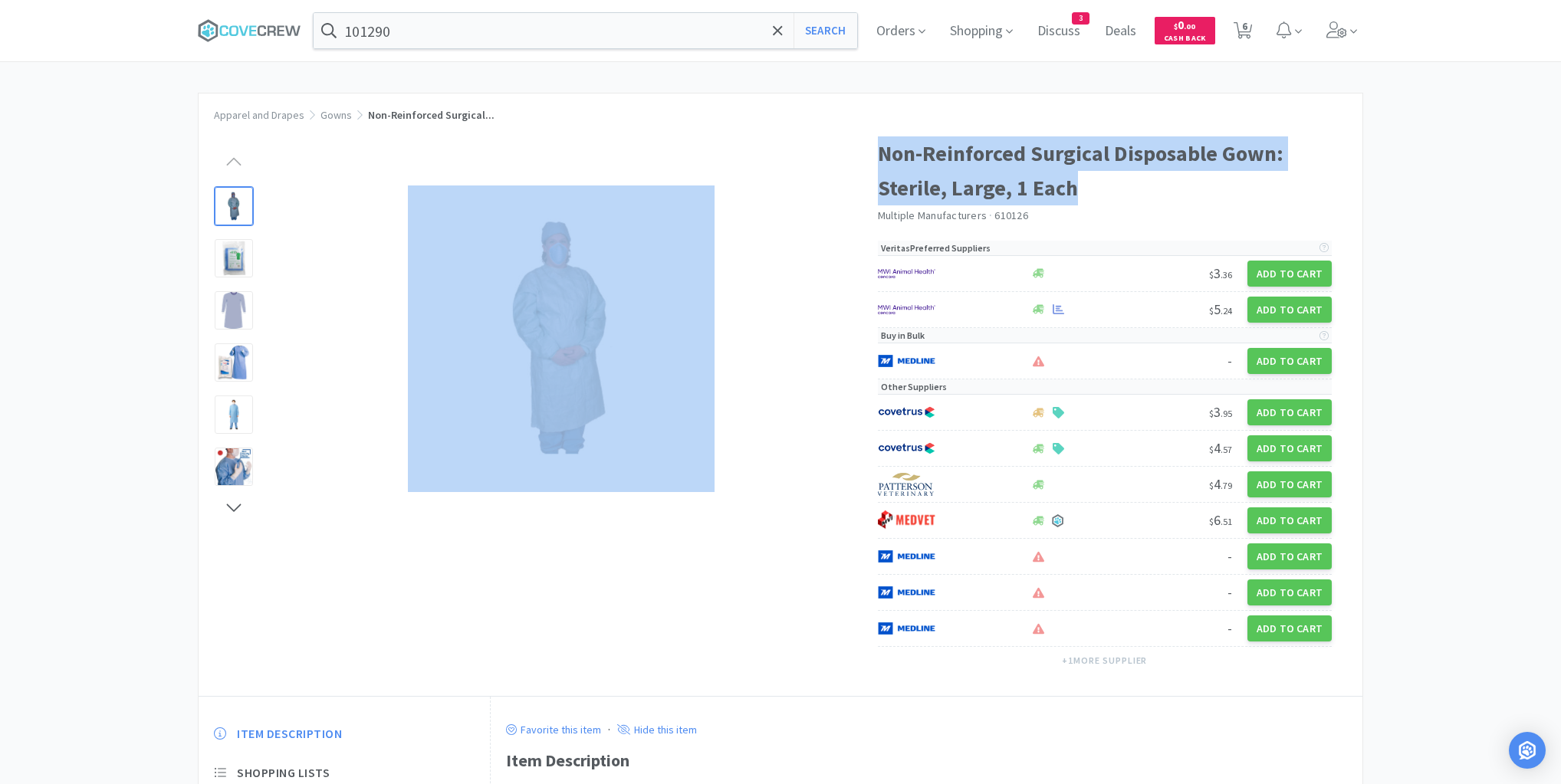
drag, startPoint x: 875, startPoint y: 141, endPoint x: 1078, endPoint y: 190, distance: 208.8
click at [1078, 190] on div "Non-Reinforced Surgical Disposable Gown: Sterile, Large, 1 Each Multiple Manufa…" at bounding box center [780, 408] width 1163 height 575
copy div "Non-Reinforced Surgical Disposable Gown: Sterile, Large, 1 Each"
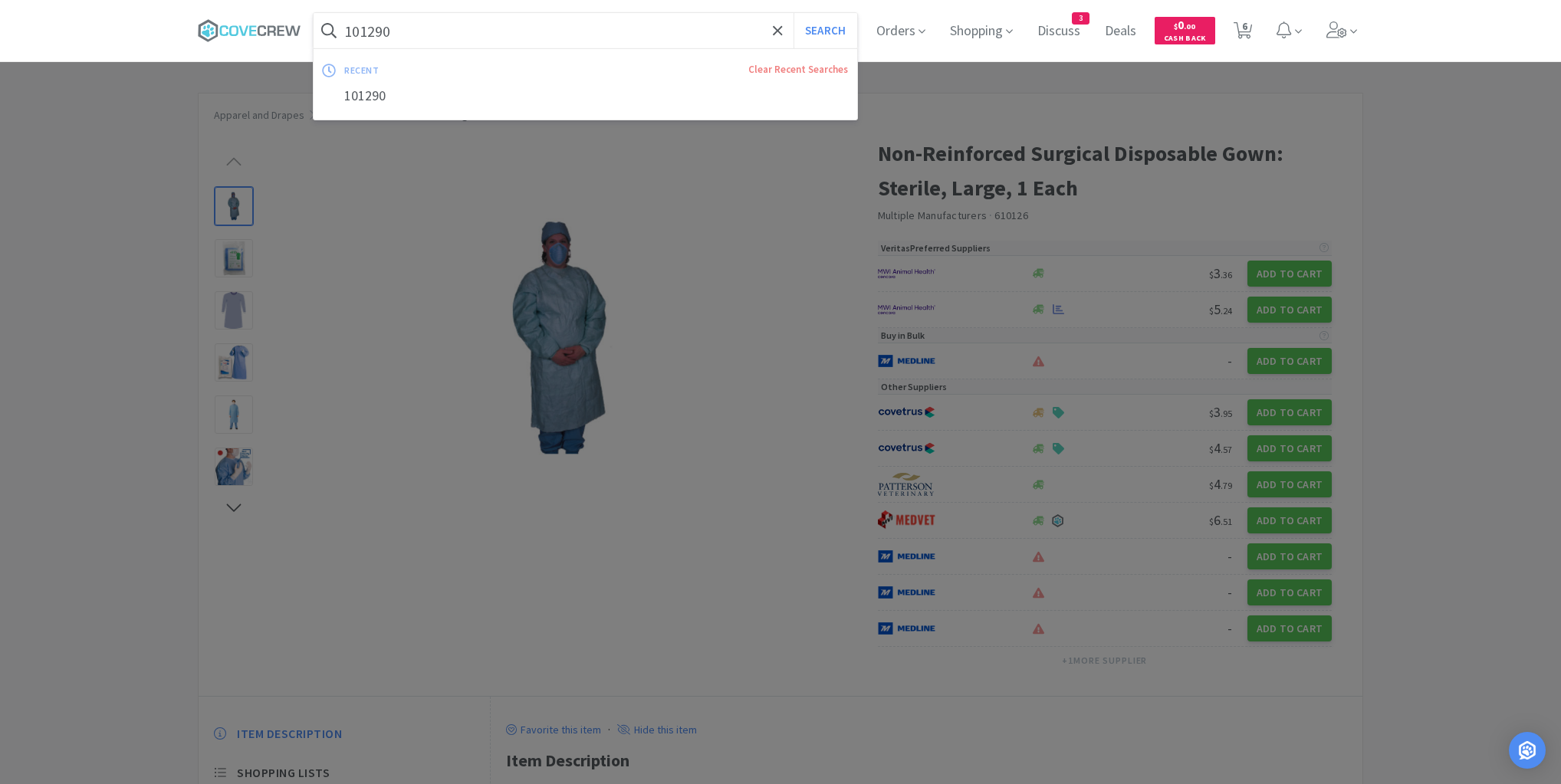
click at [695, 21] on input "101290" at bounding box center [585, 30] width 544 height 36
paste input "Non-Reinforced Surgical Disposable Gown: Sterile, Large, 1 Each"
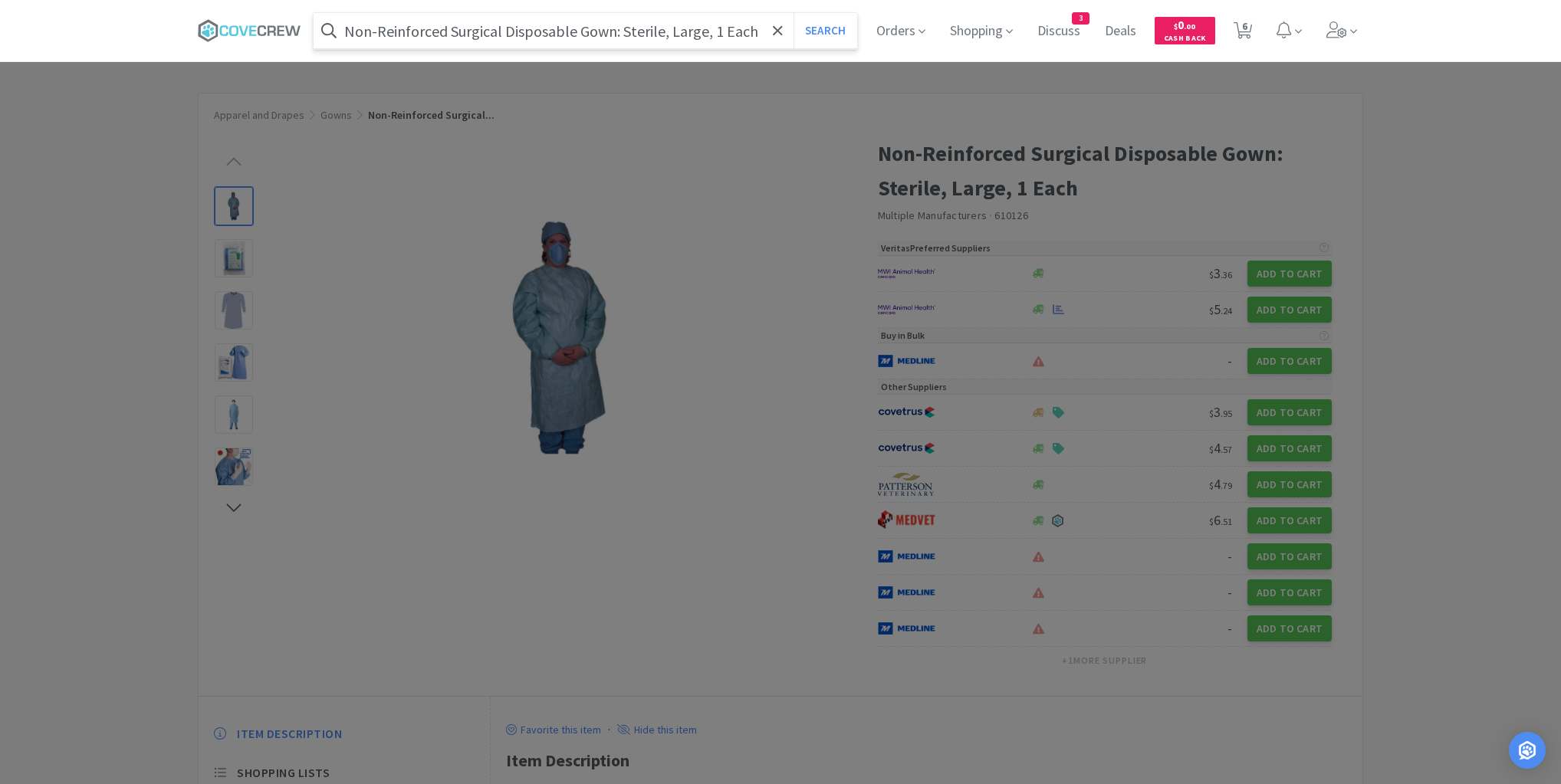
click at [708, 31] on input "Non-Reinforced Surgical Disposable Gown: Sterile, Large, 1 Each" at bounding box center [585, 30] width 544 height 36
type input "Non-Reinforced Surgical Disposable Gown: Sterile, medium, 1 Each"
click at [793, 13] on button "Search" at bounding box center [825, 30] width 64 height 36
select select "10"
select select "1"
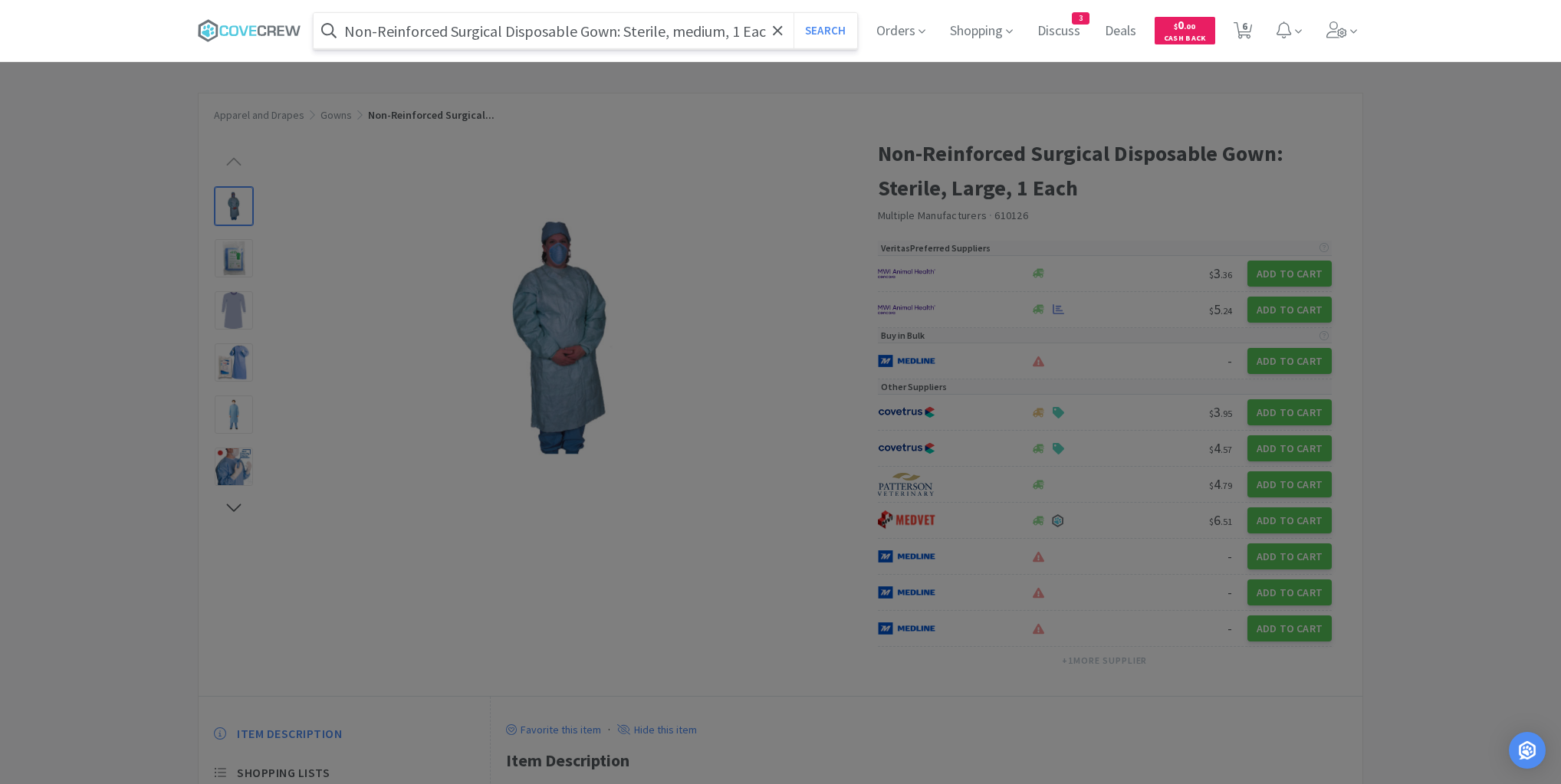
select select "2"
select select "1"
select select "2"
select select "1"
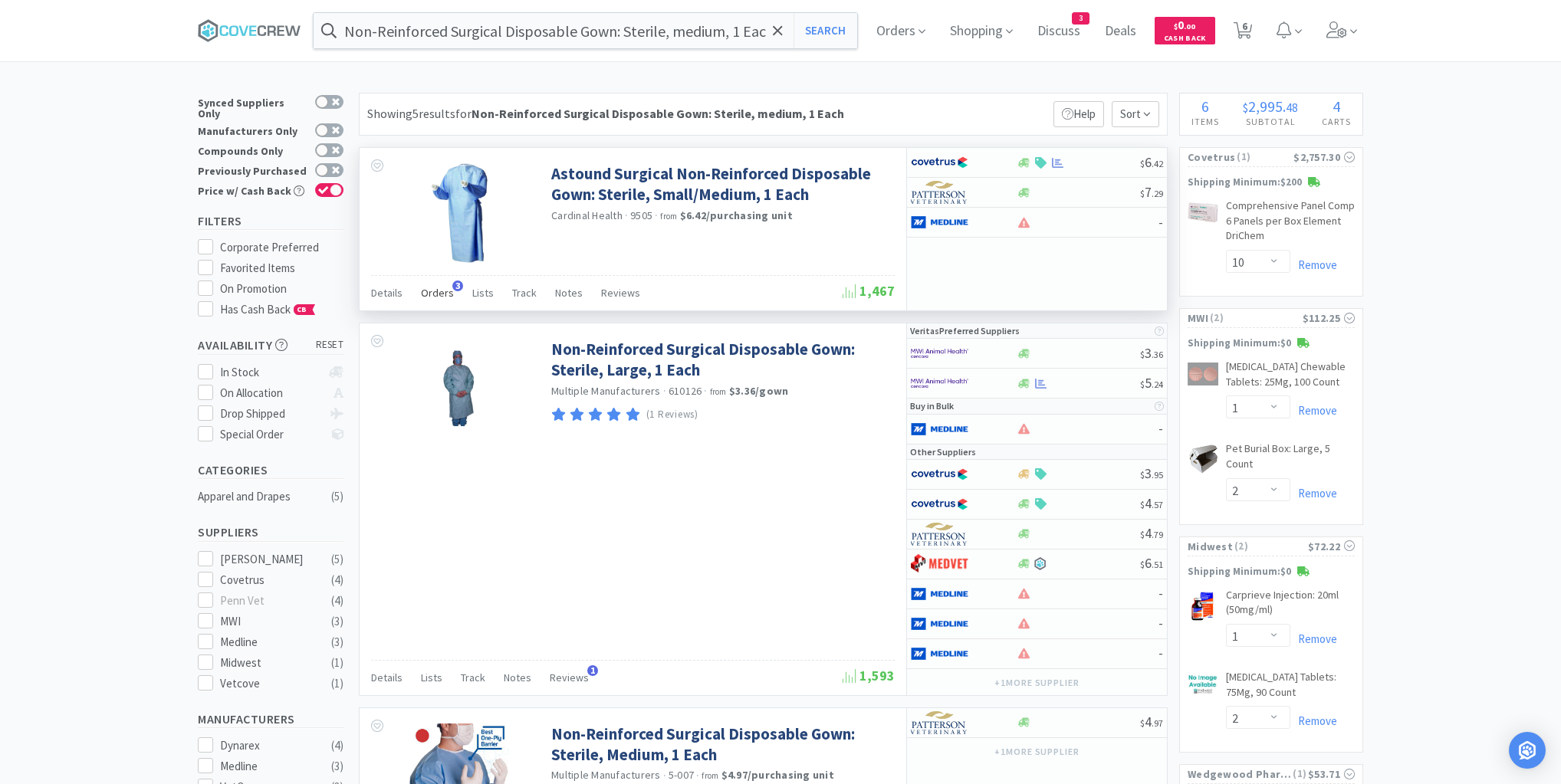
click at [440, 294] on span "Orders" at bounding box center [437, 292] width 33 height 14
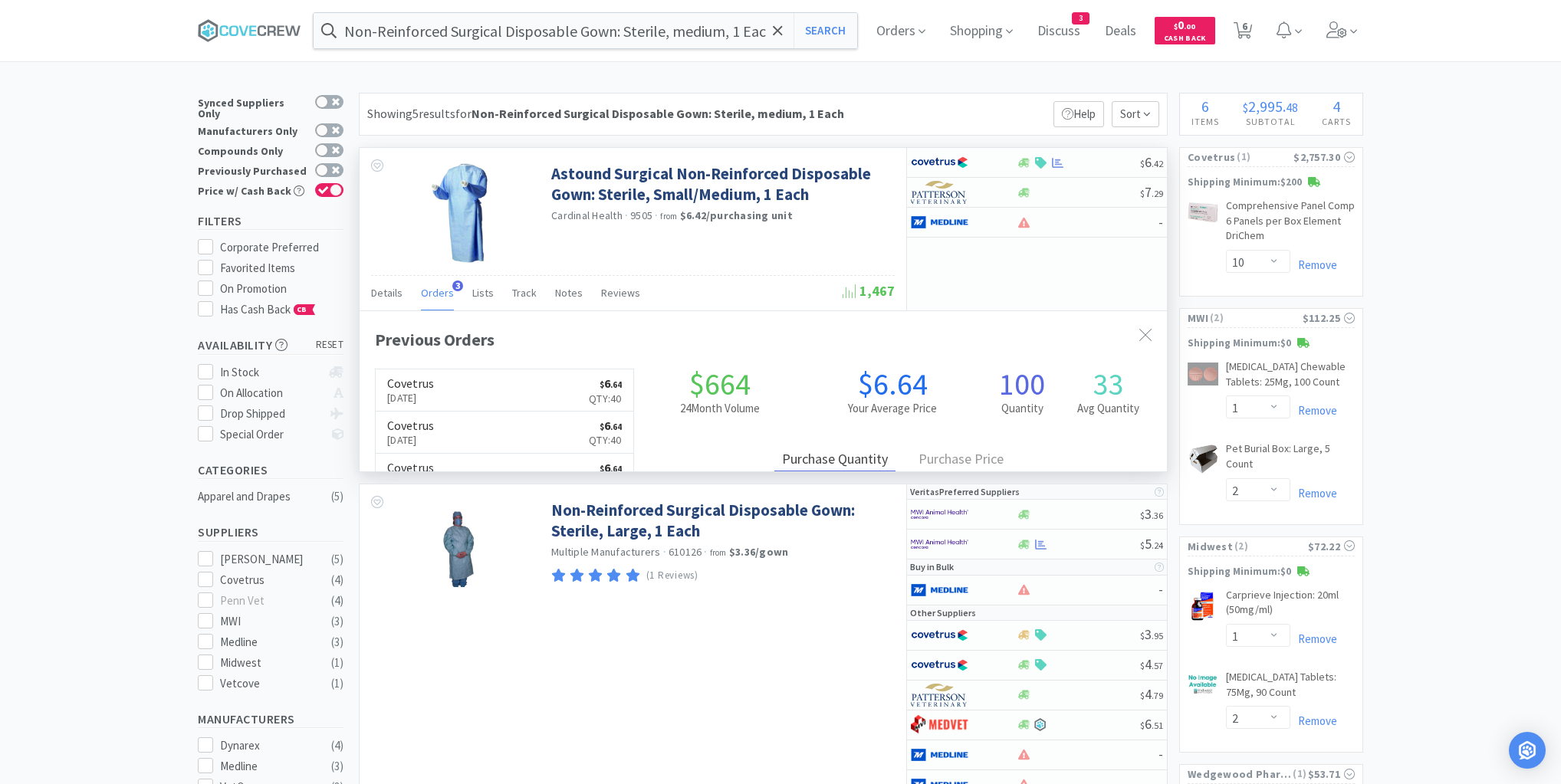
scroll to position [397, 807]
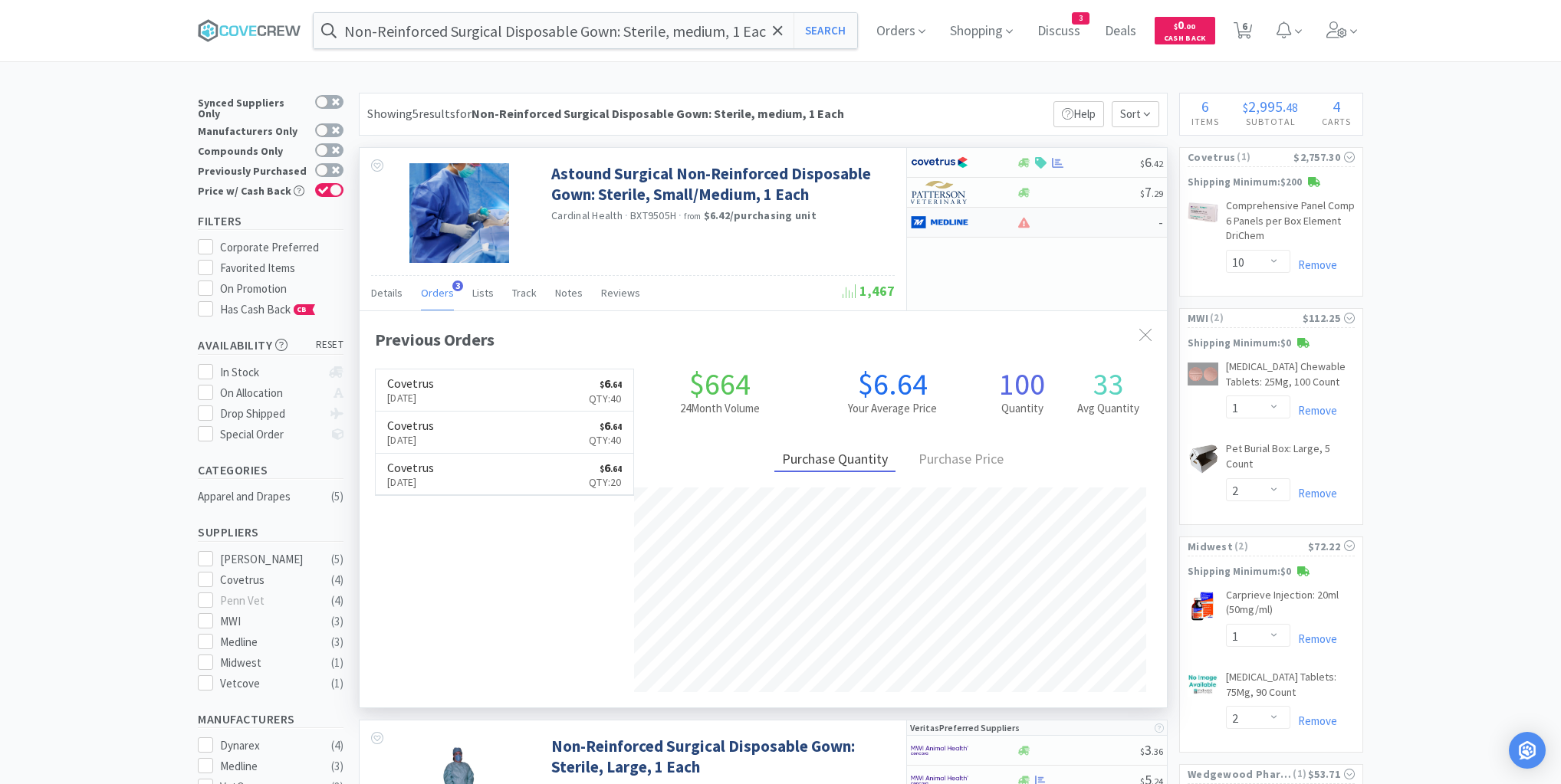
click at [1081, 224] on div at bounding box center [1087, 222] width 143 height 12
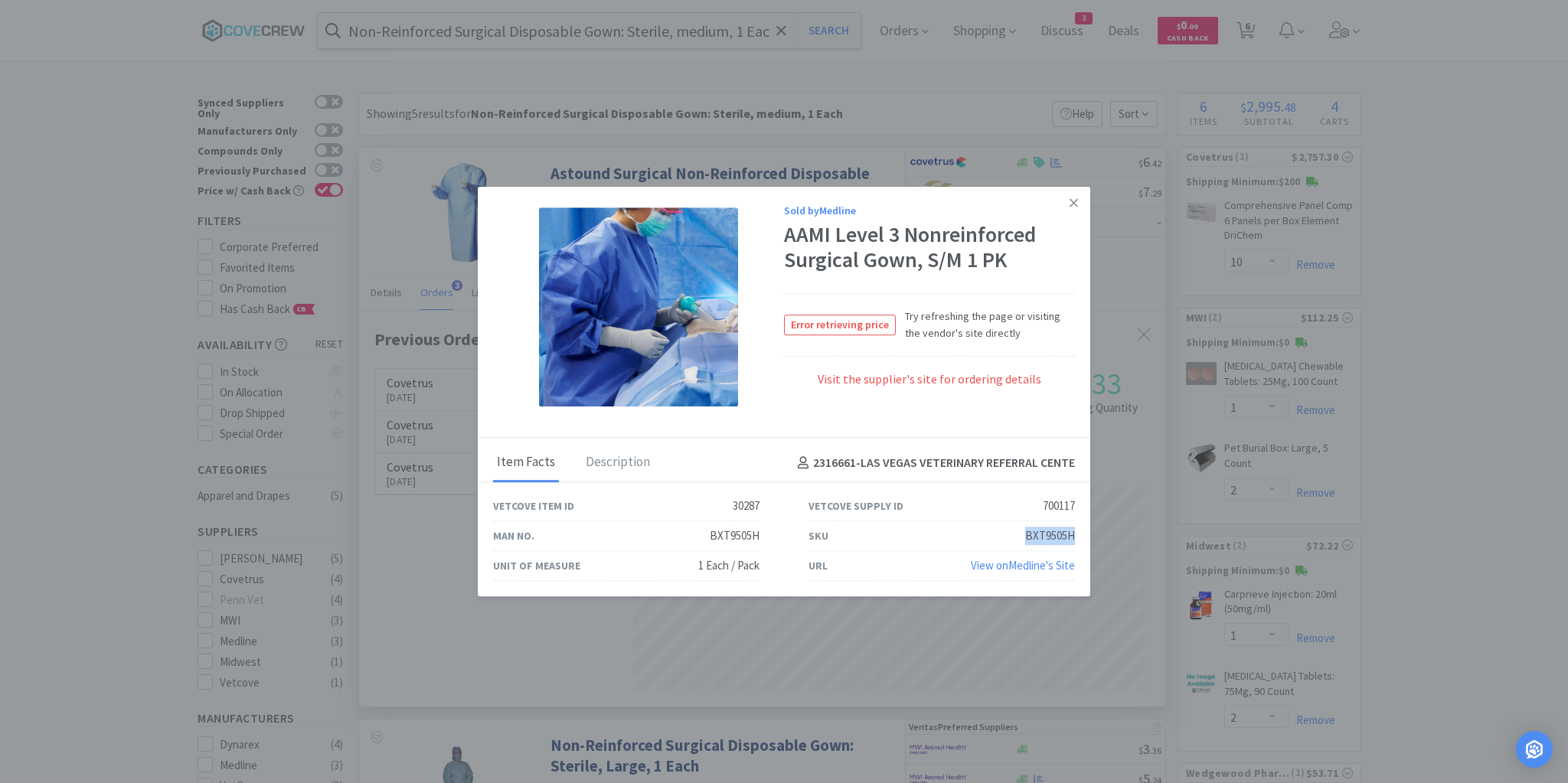
drag, startPoint x: 1022, startPoint y: 534, endPoint x: 1084, endPoint y: 529, distance: 62.2
click at [1084, 529] on div "SKU BXT9505H" at bounding box center [942, 536] width 316 height 30
copy div "BXT9505H"
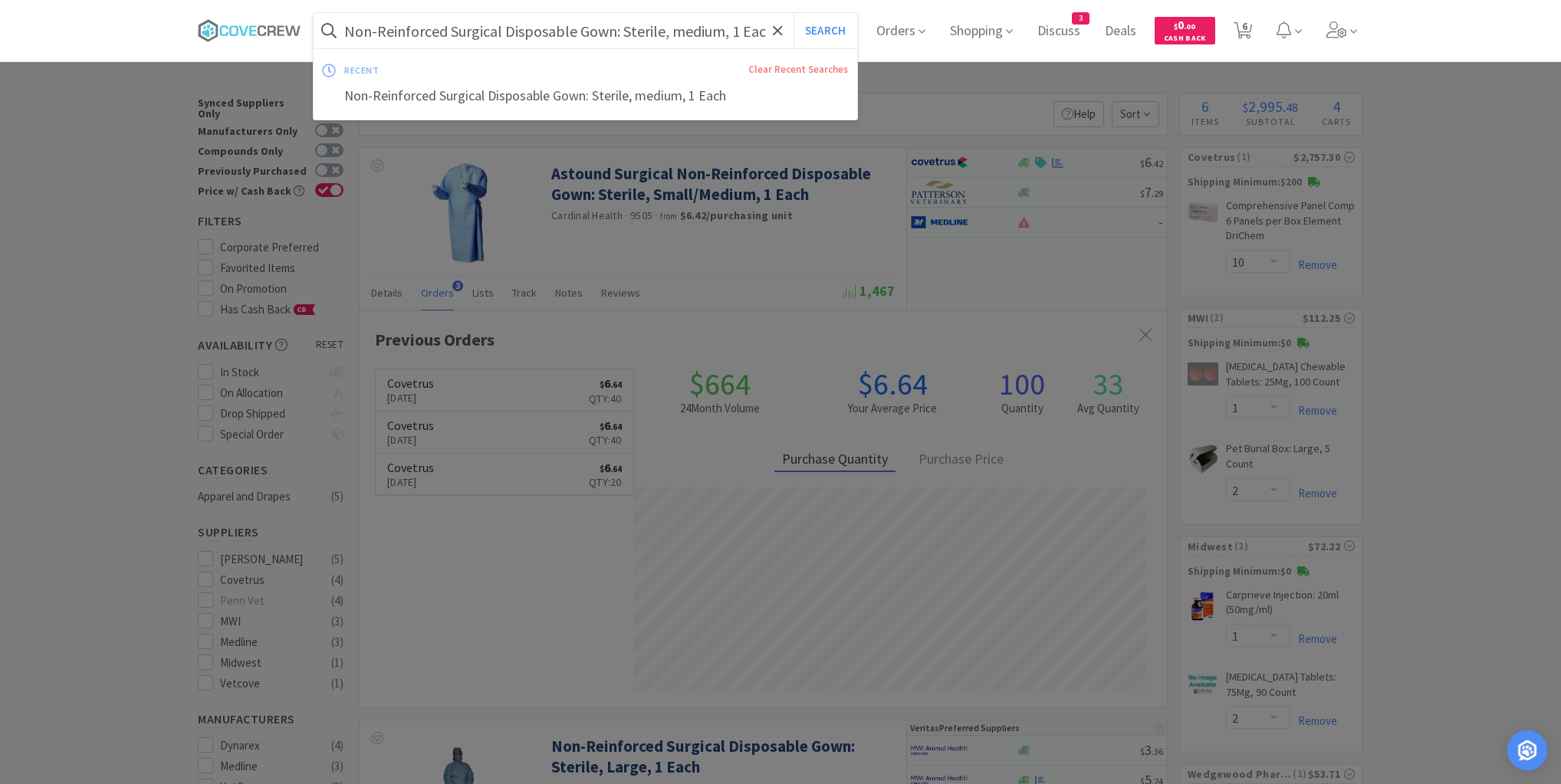
click at [1528, 757] on img "Open Intercom Messenger" at bounding box center [1527, 750] width 20 height 20
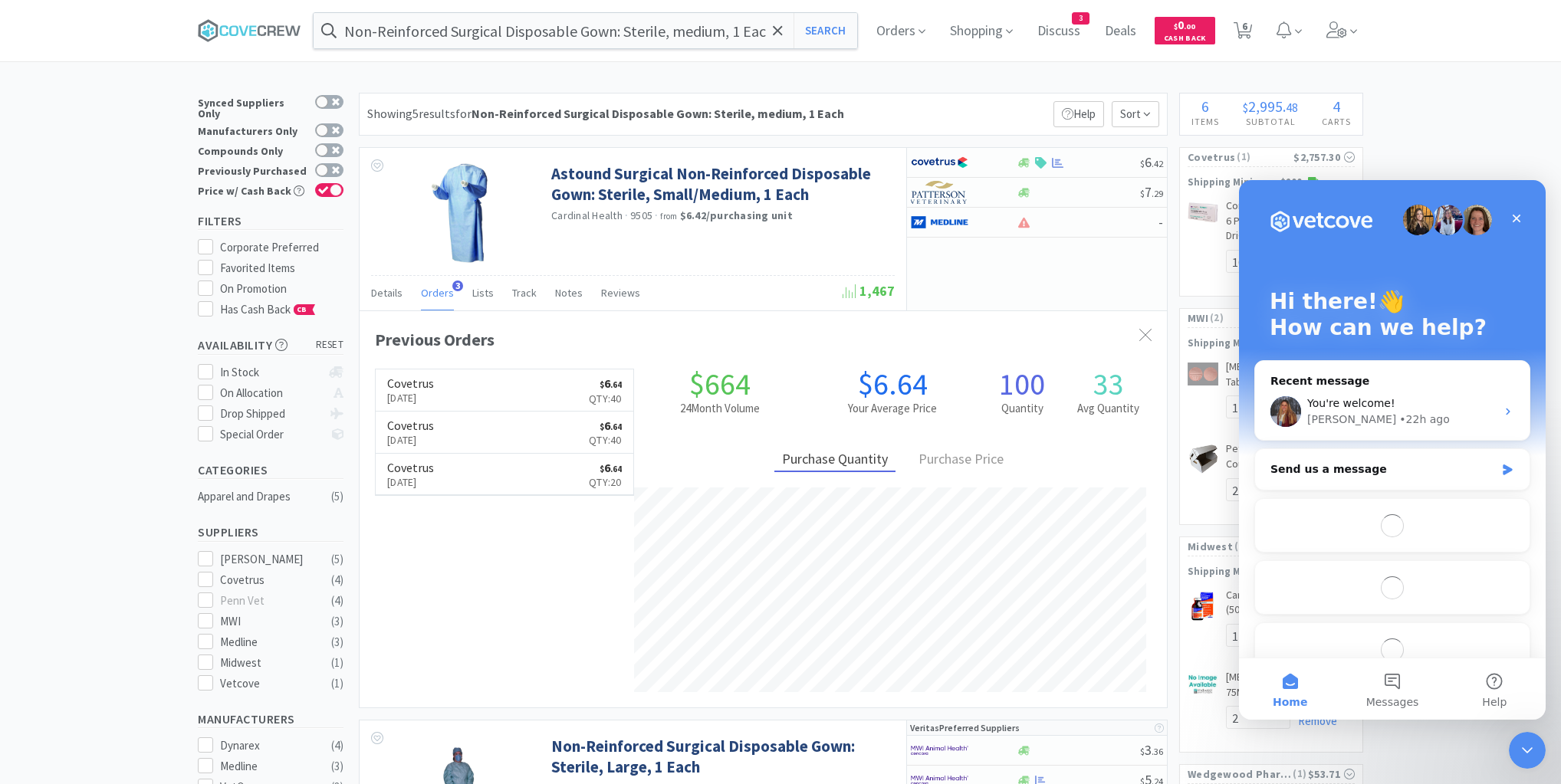
scroll to position [0, 0]
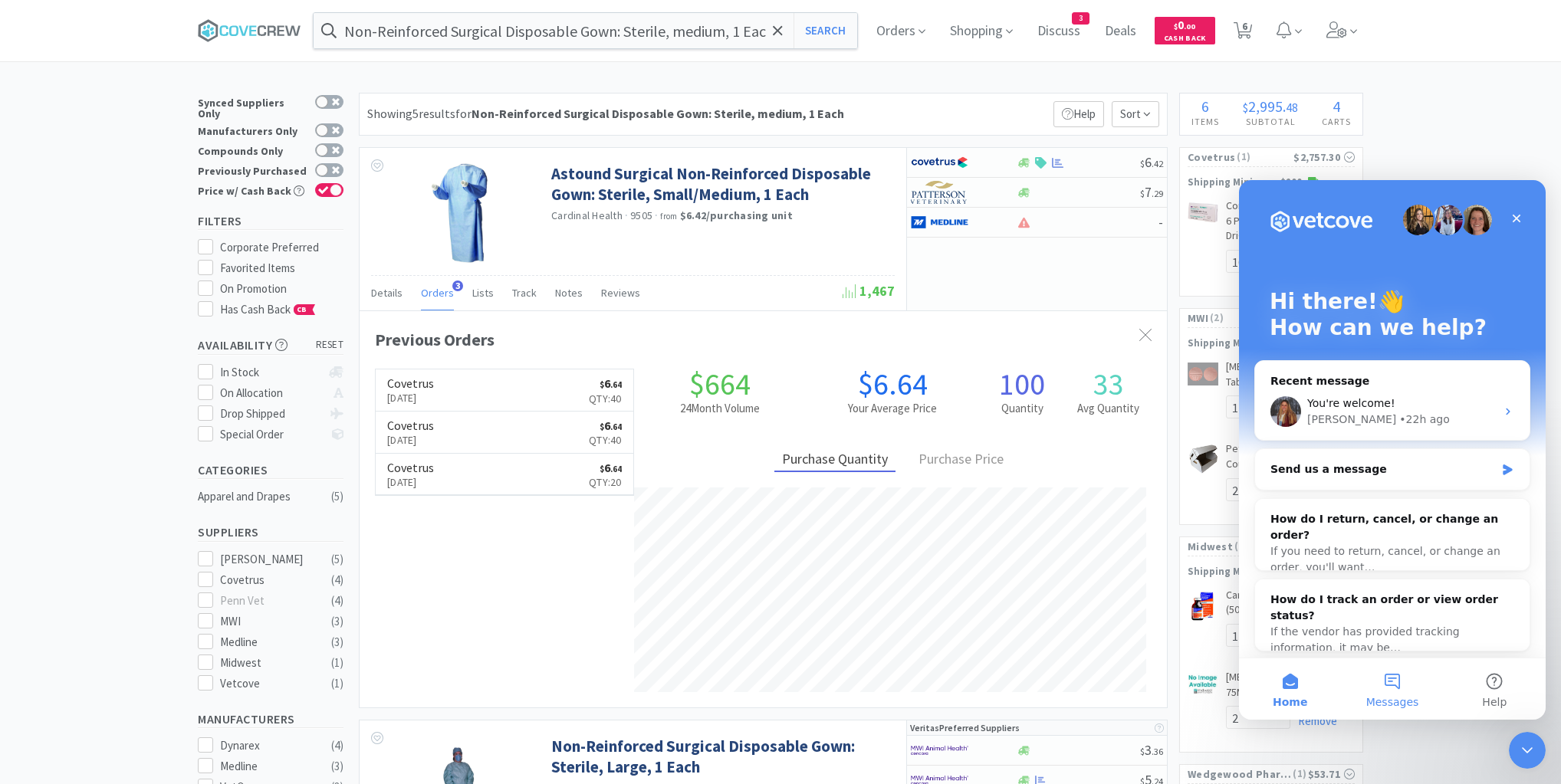
click at [1400, 696] on span "Messages" at bounding box center [1392, 702] width 53 height 11
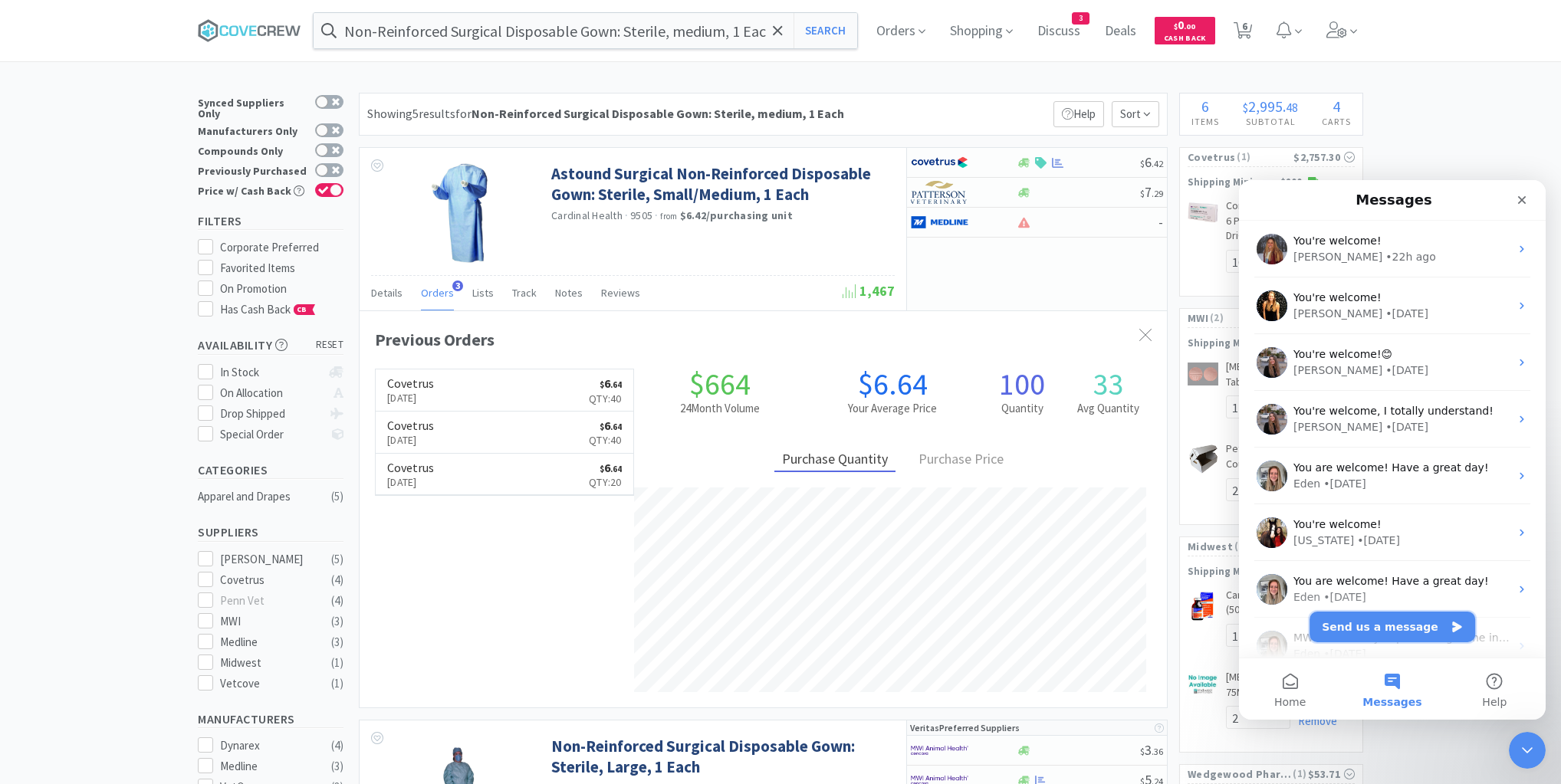
click at [1353, 626] on button "Send us a message" at bounding box center [1391, 627] width 165 height 31
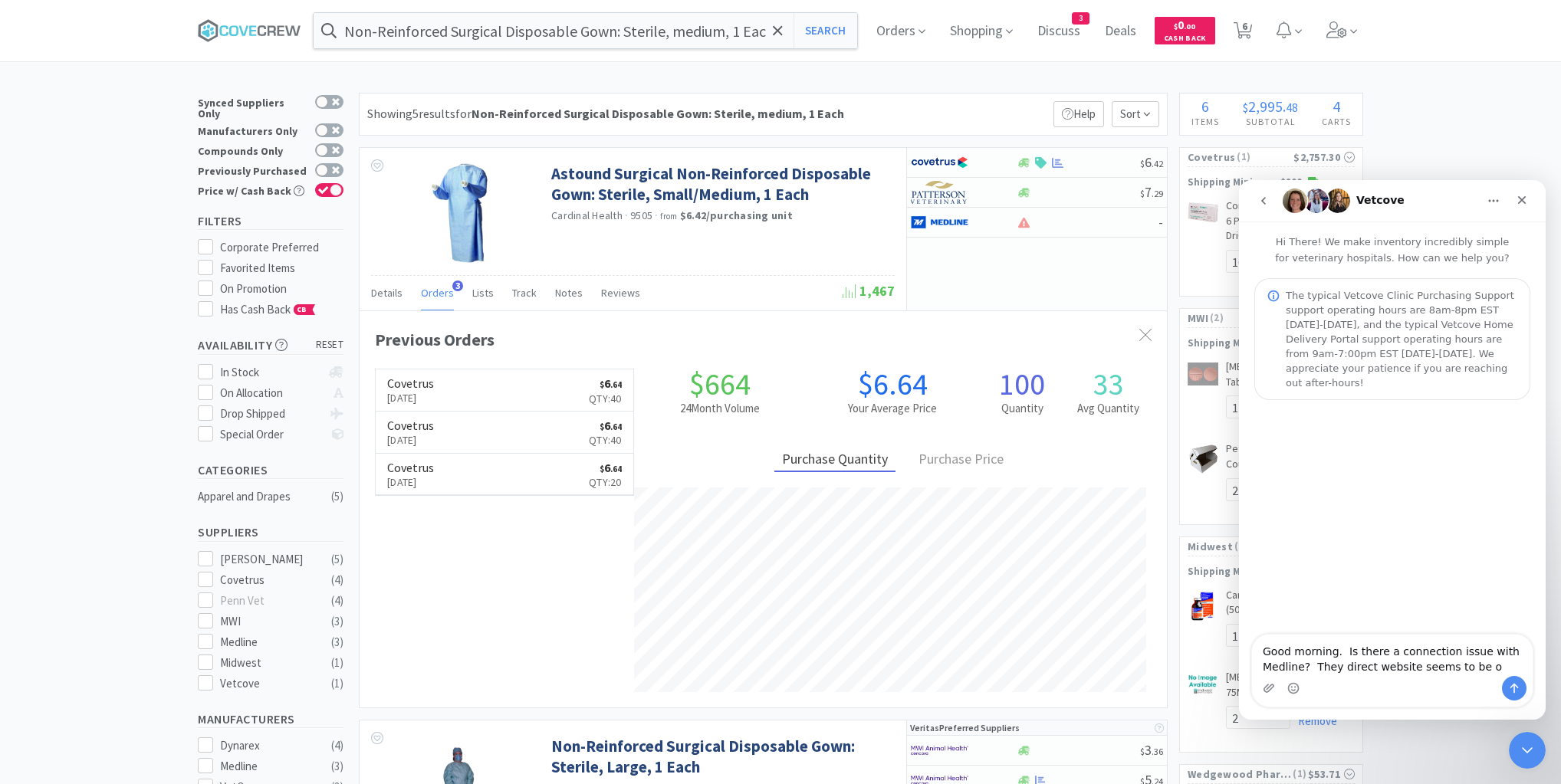
type textarea "Good morning. Is there a connection issue with Medline? They direct website see…"
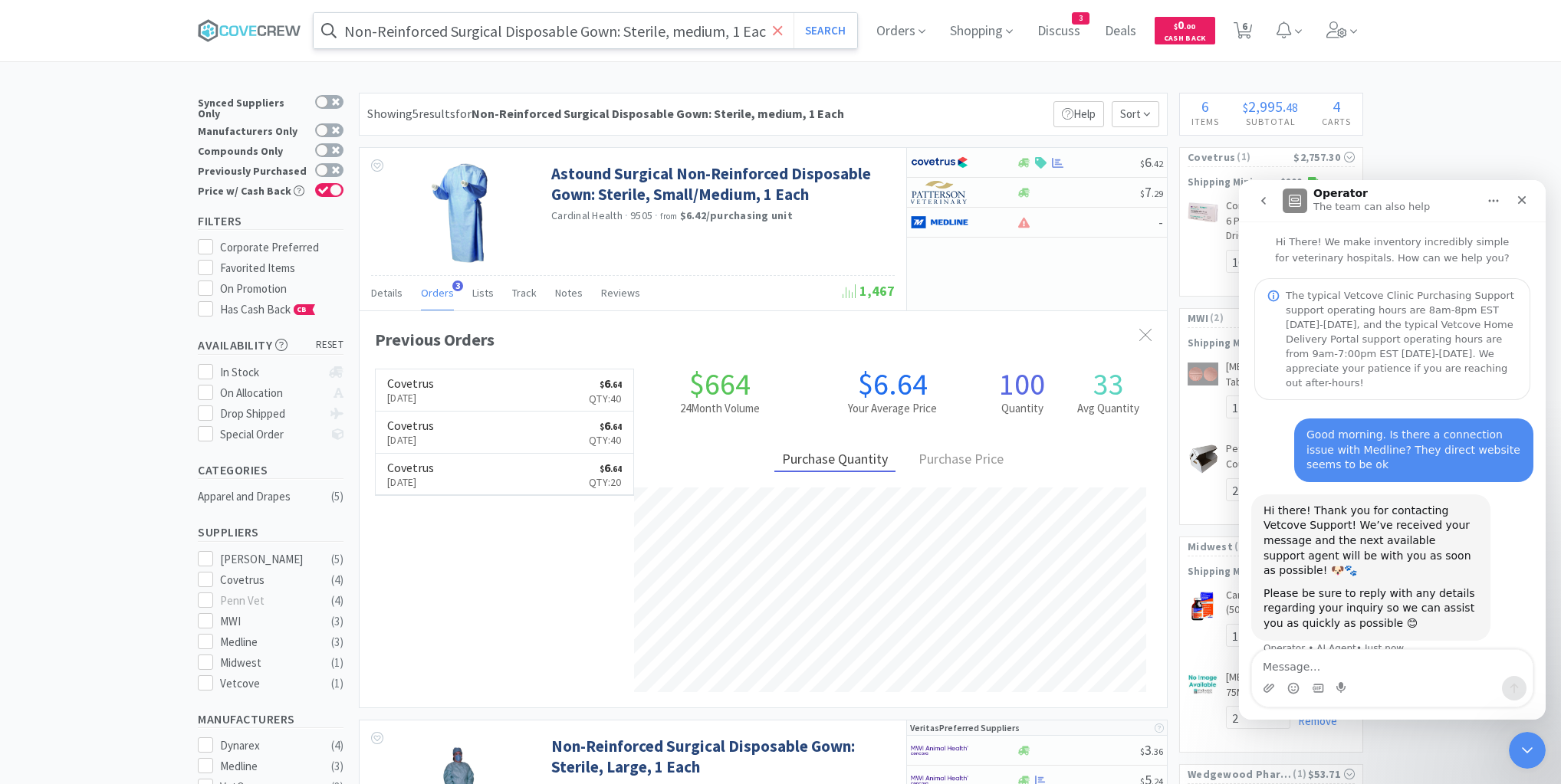
click at [777, 32] on icon at bounding box center [777, 30] width 10 height 16
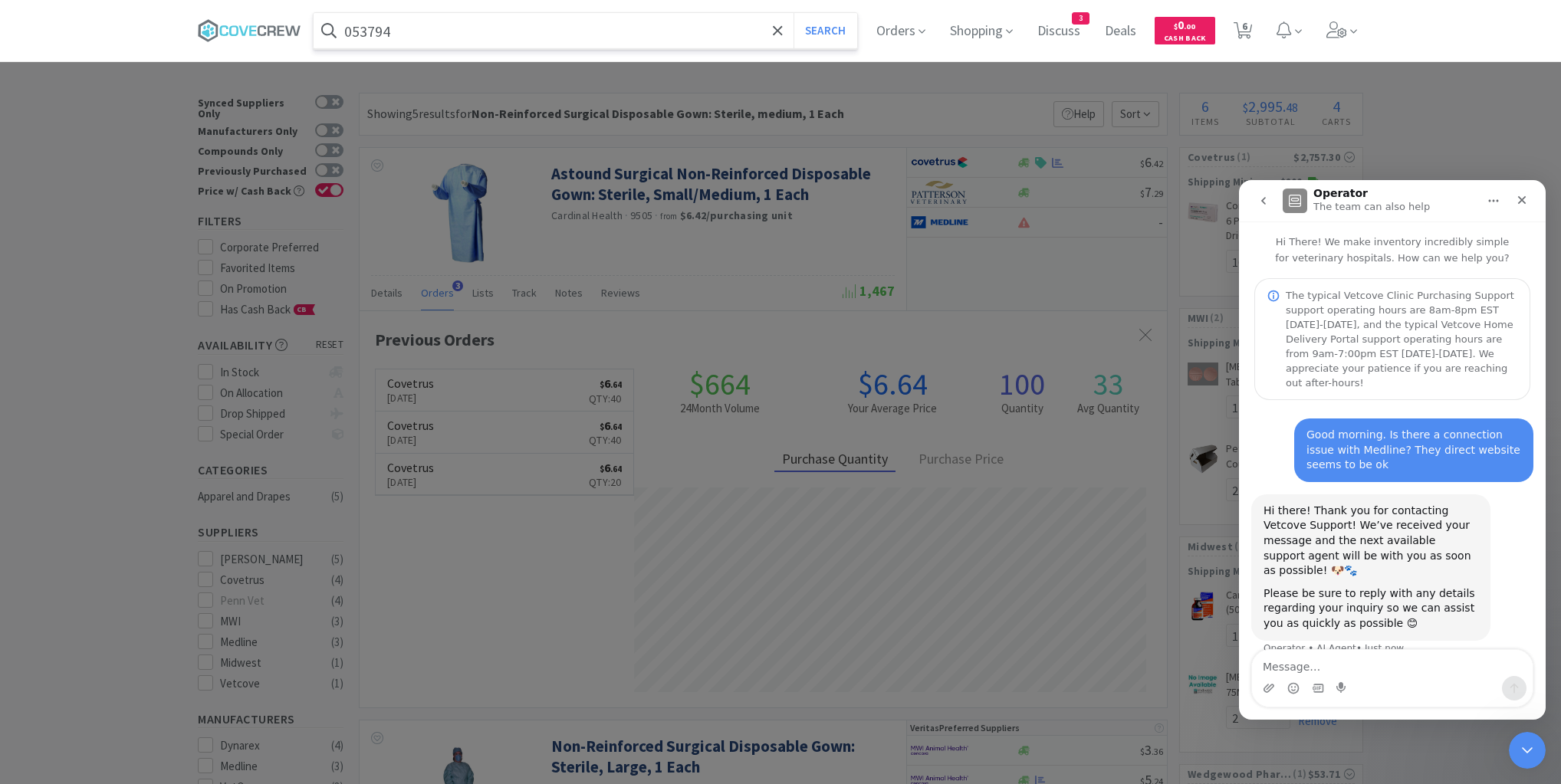
type input "053794"
click at [793, 13] on button "Search" at bounding box center [825, 30] width 64 height 36
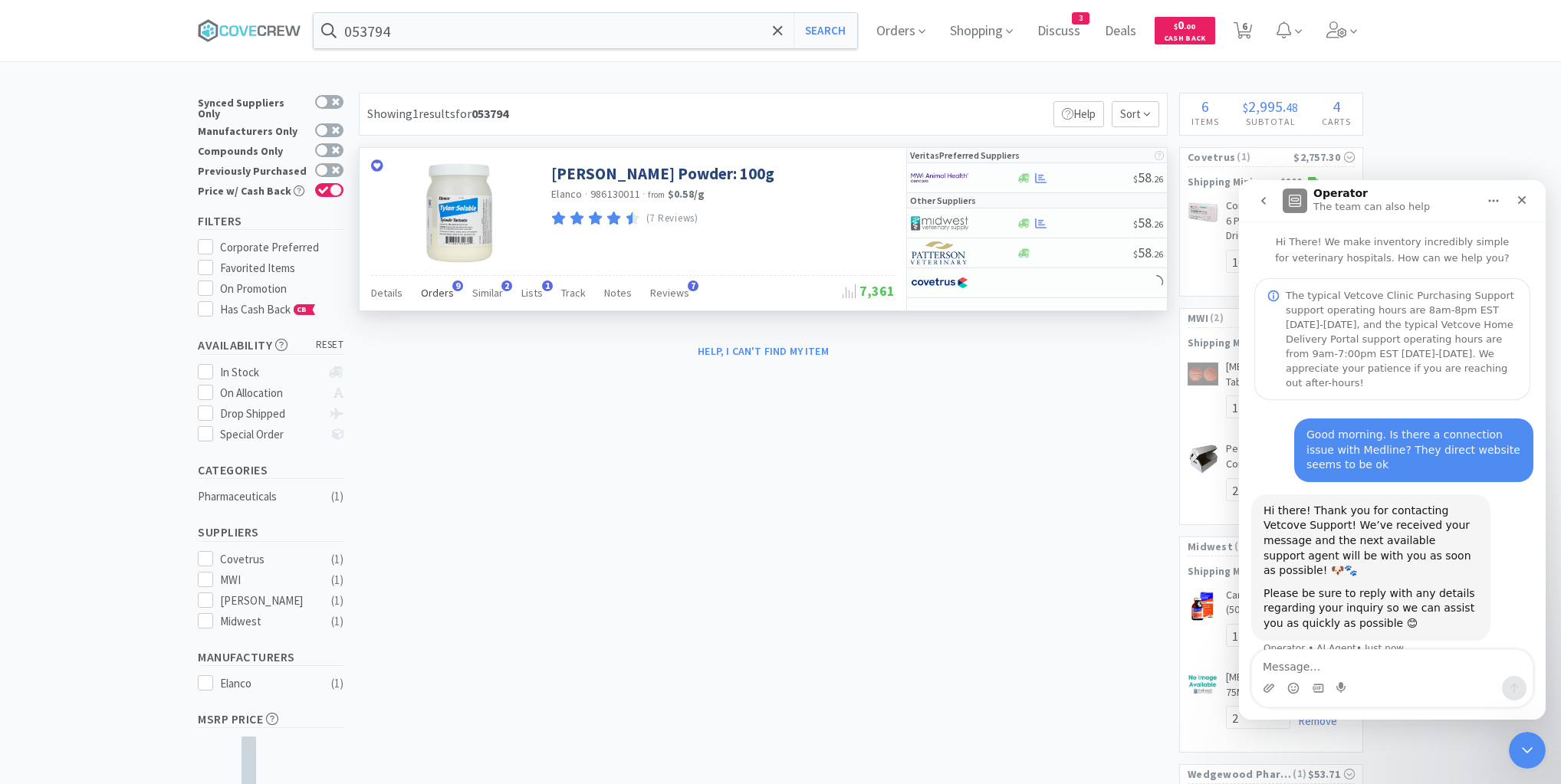
click at [444, 291] on span "Orders" at bounding box center [437, 292] width 33 height 14
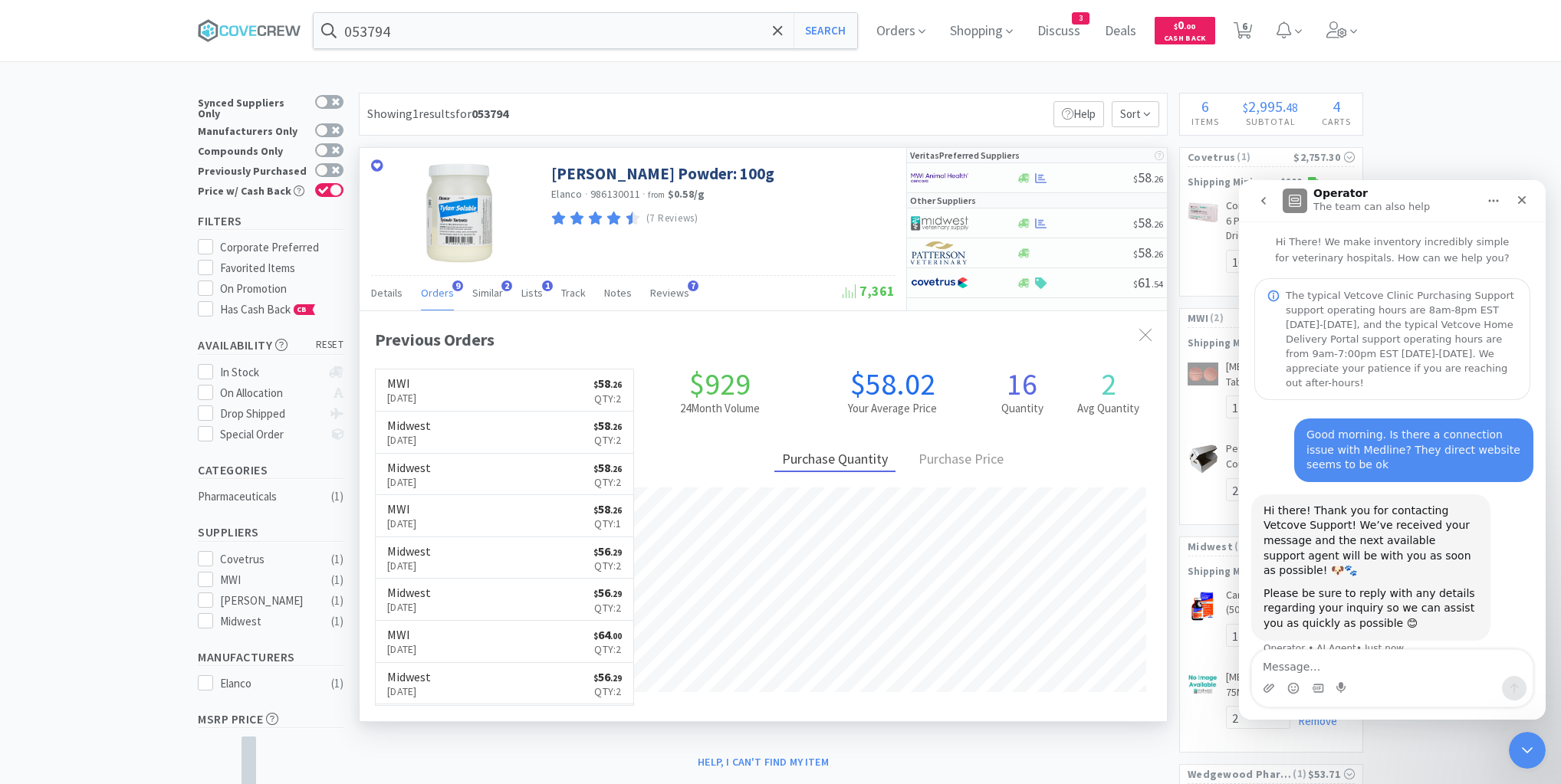
scroll to position [411, 807]
click at [1067, 217] on div at bounding box center [1074, 223] width 117 height 12
select select "1"
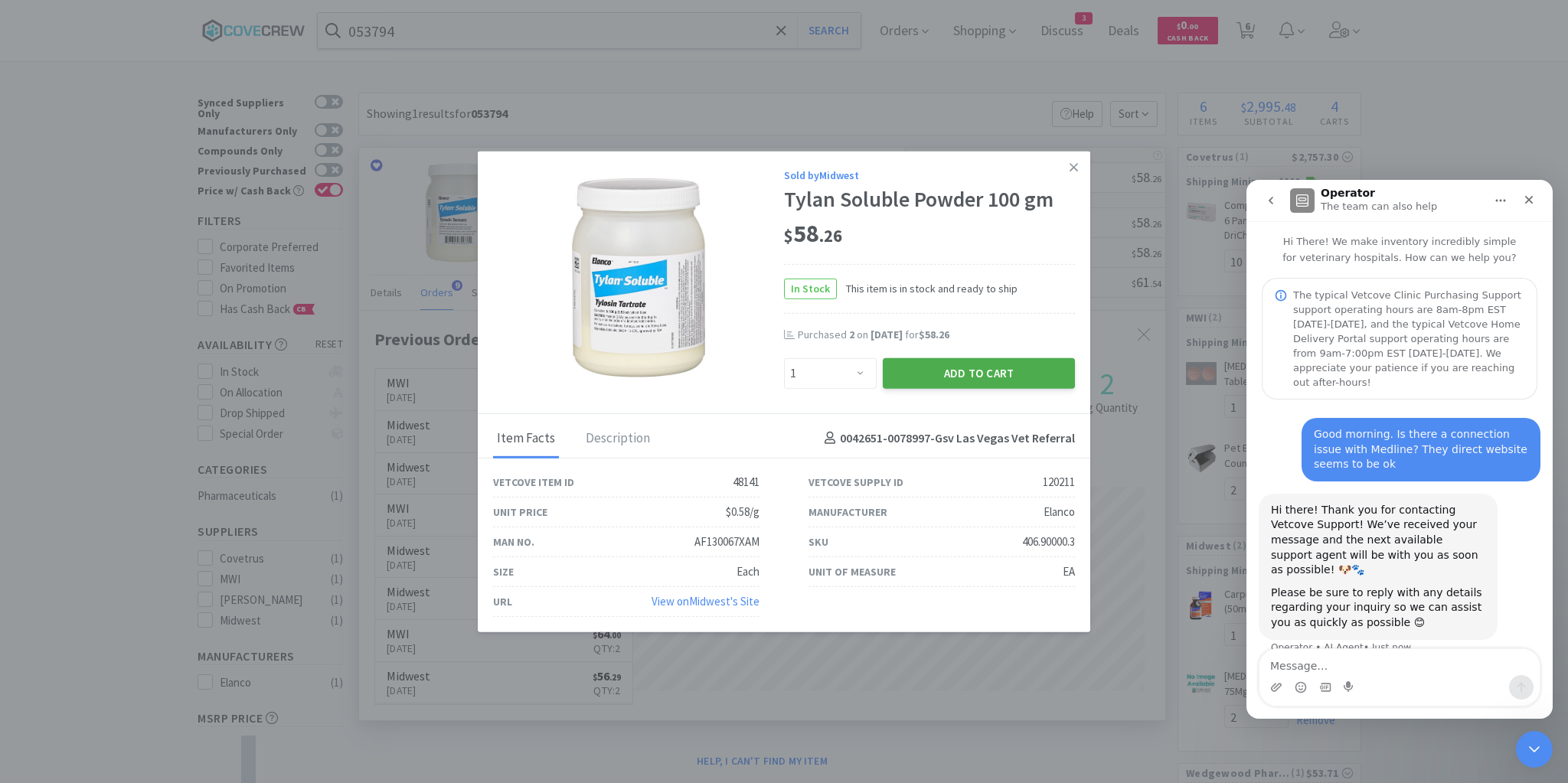
click at [1032, 368] on button "Add to Cart" at bounding box center [978, 373] width 193 height 31
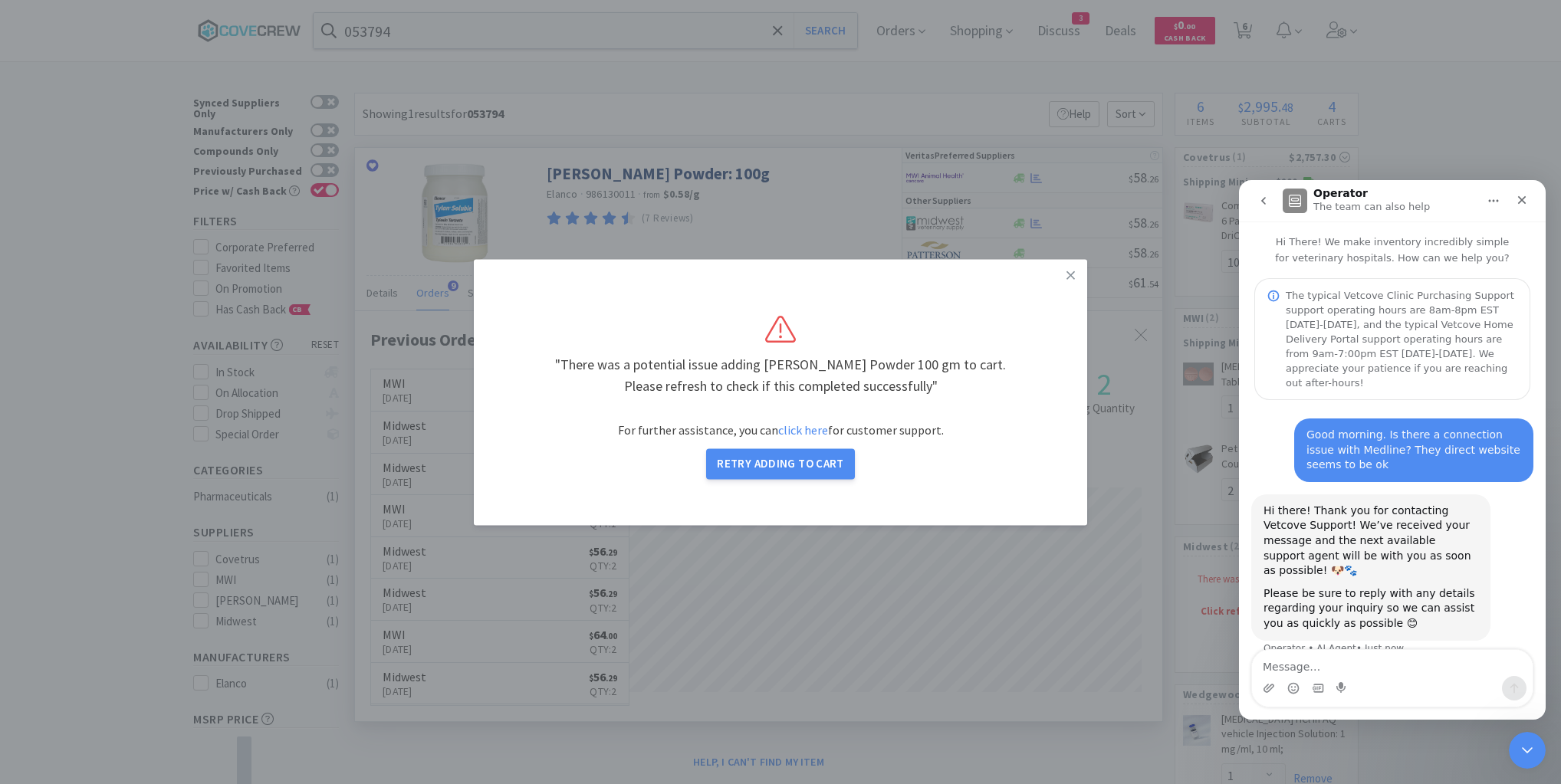
select select "1"
select select "2"
select select "1"
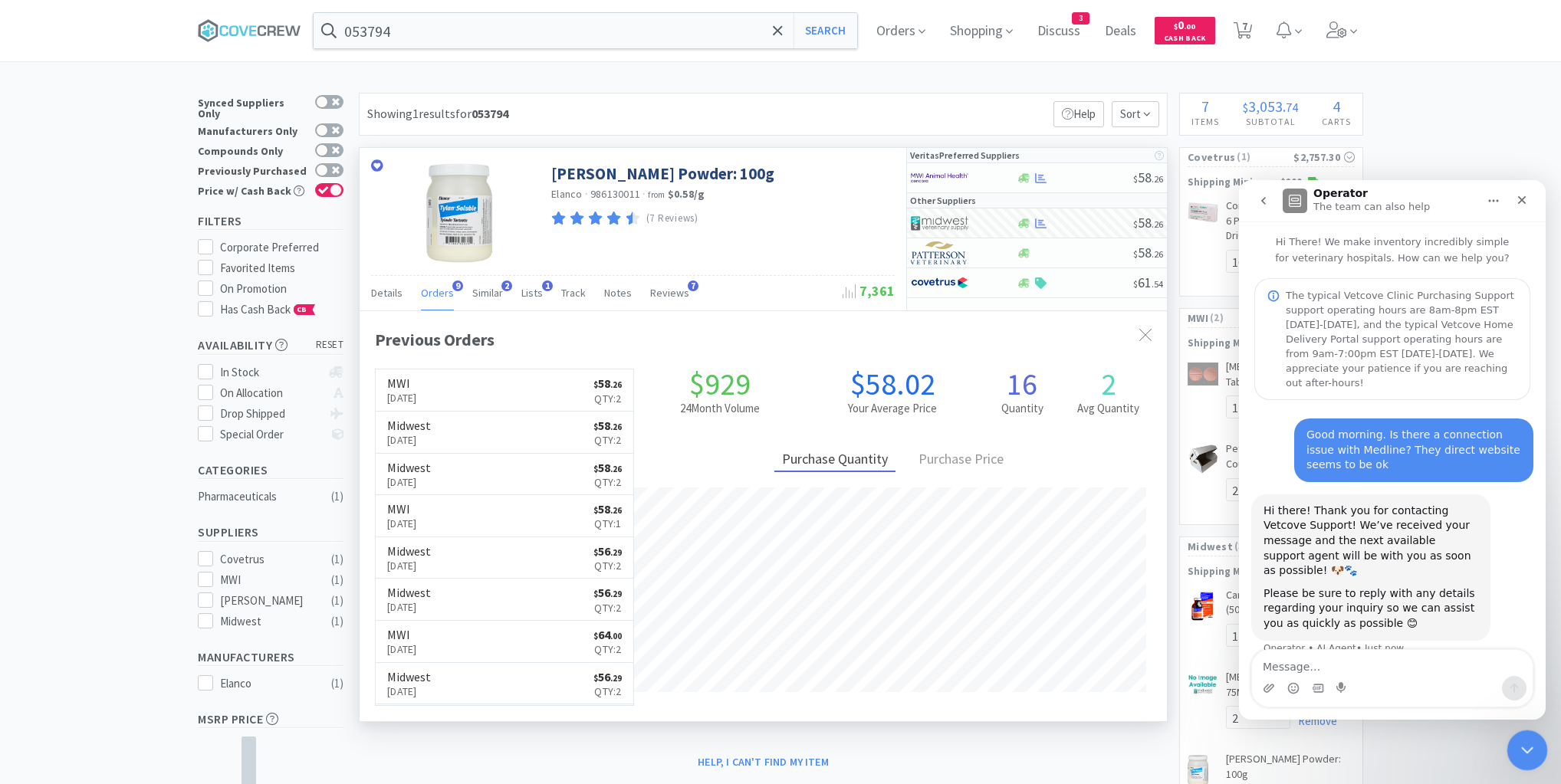
click at [1536, 747] on div "Close Intercom Messenger" at bounding box center [1524, 747] width 37 height 37
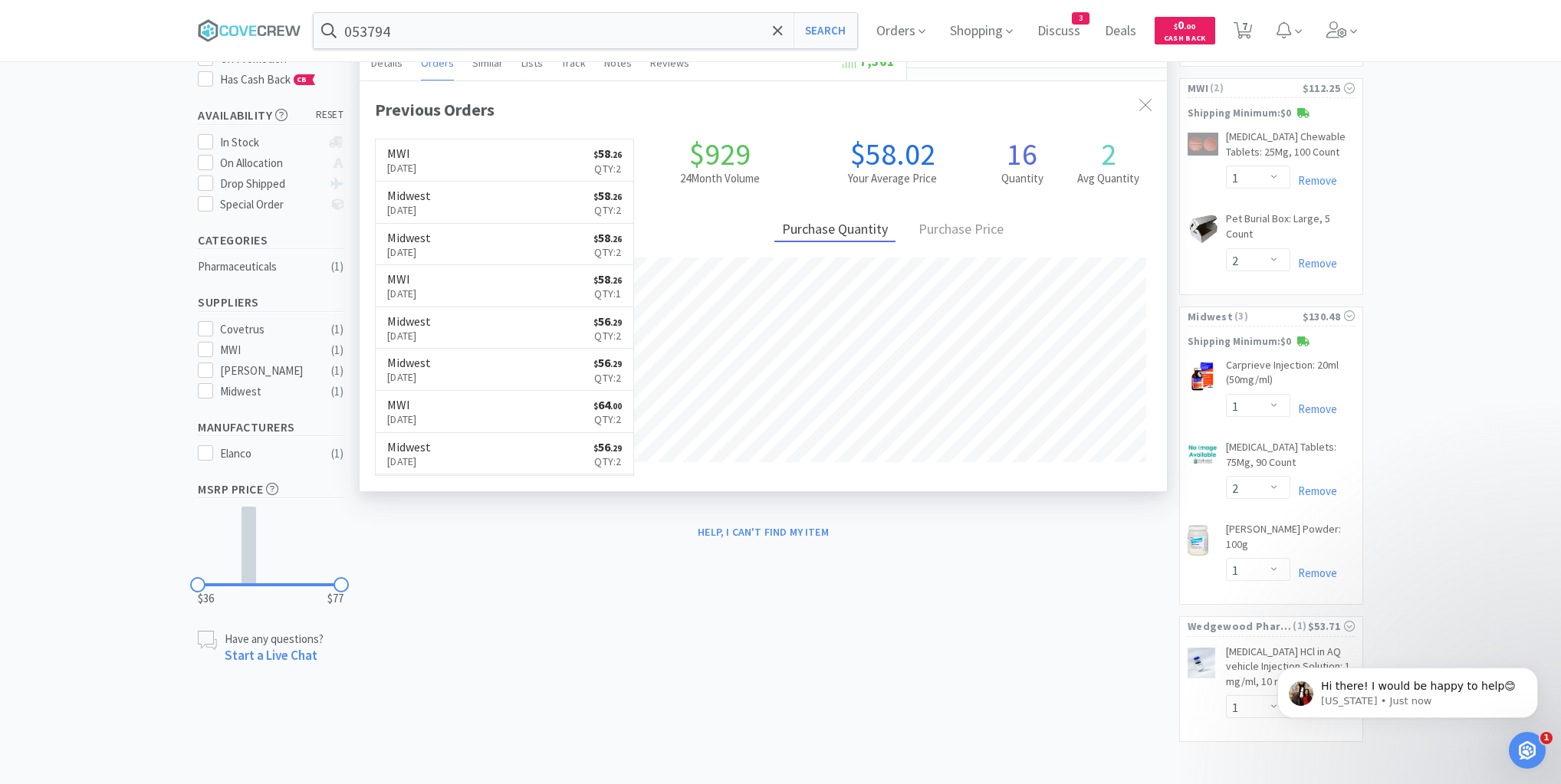
scroll to position [132, 0]
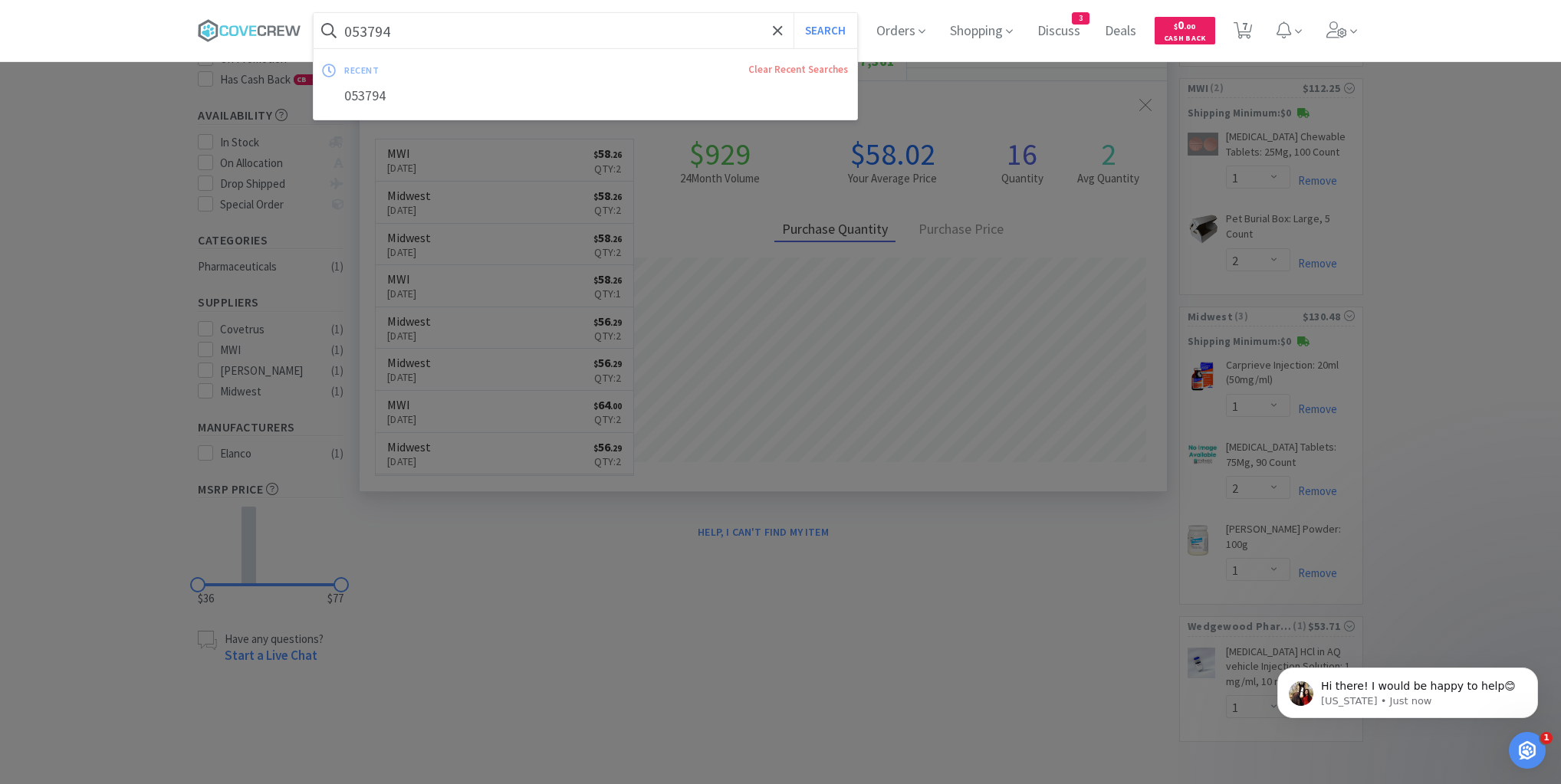
click at [754, 22] on input "053794" at bounding box center [585, 30] width 544 height 36
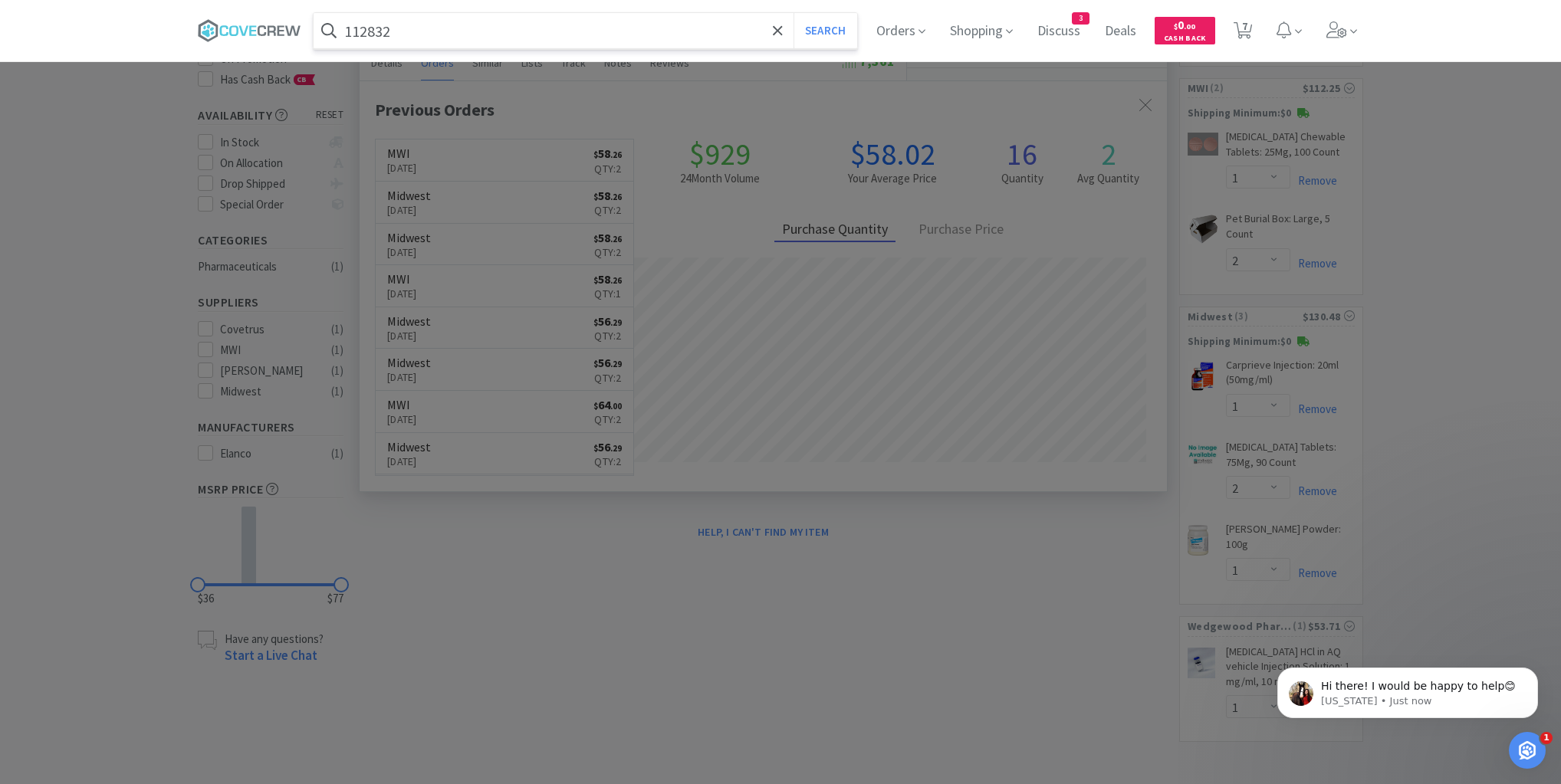
click at [793, 13] on button "Search" at bounding box center [825, 30] width 64 height 36
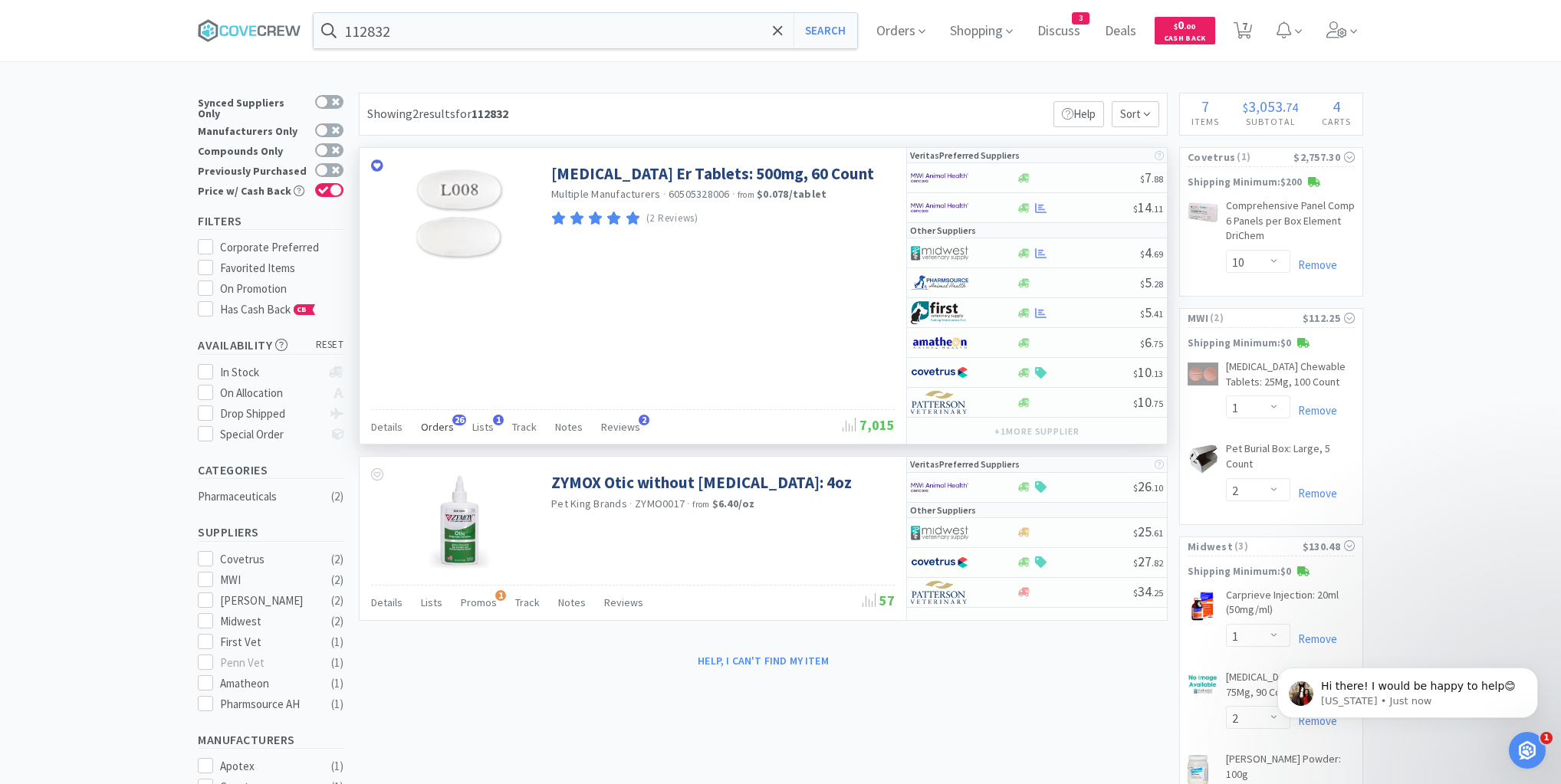
click at [435, 420] on span "Orders" at bounding box center [437, 427] width 33 height 14
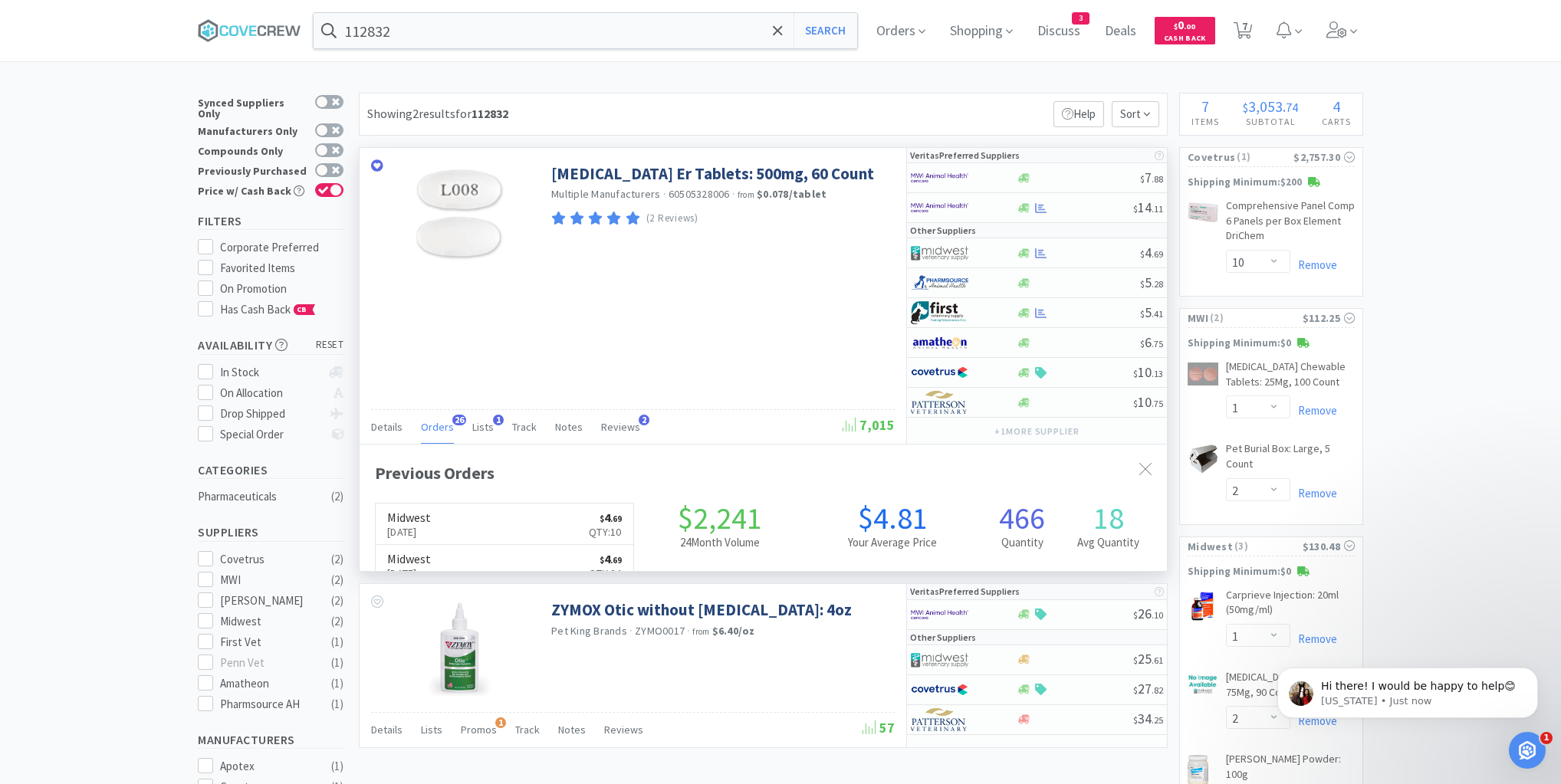
scroll to position [411, 807]
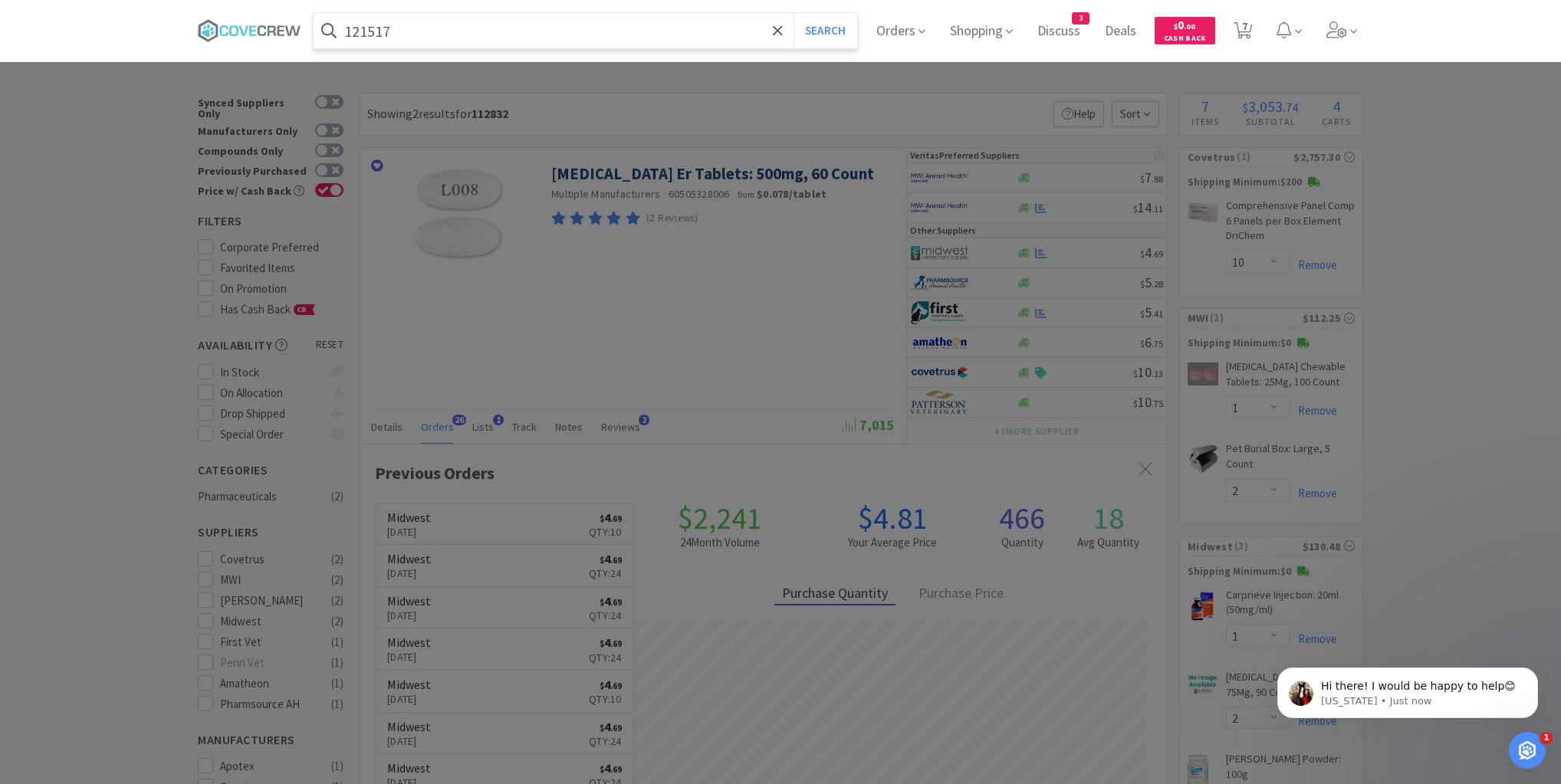
type input "121517"
click at [793, 13] on button "Search" at bounding box center [825, 30] width 64 height 36
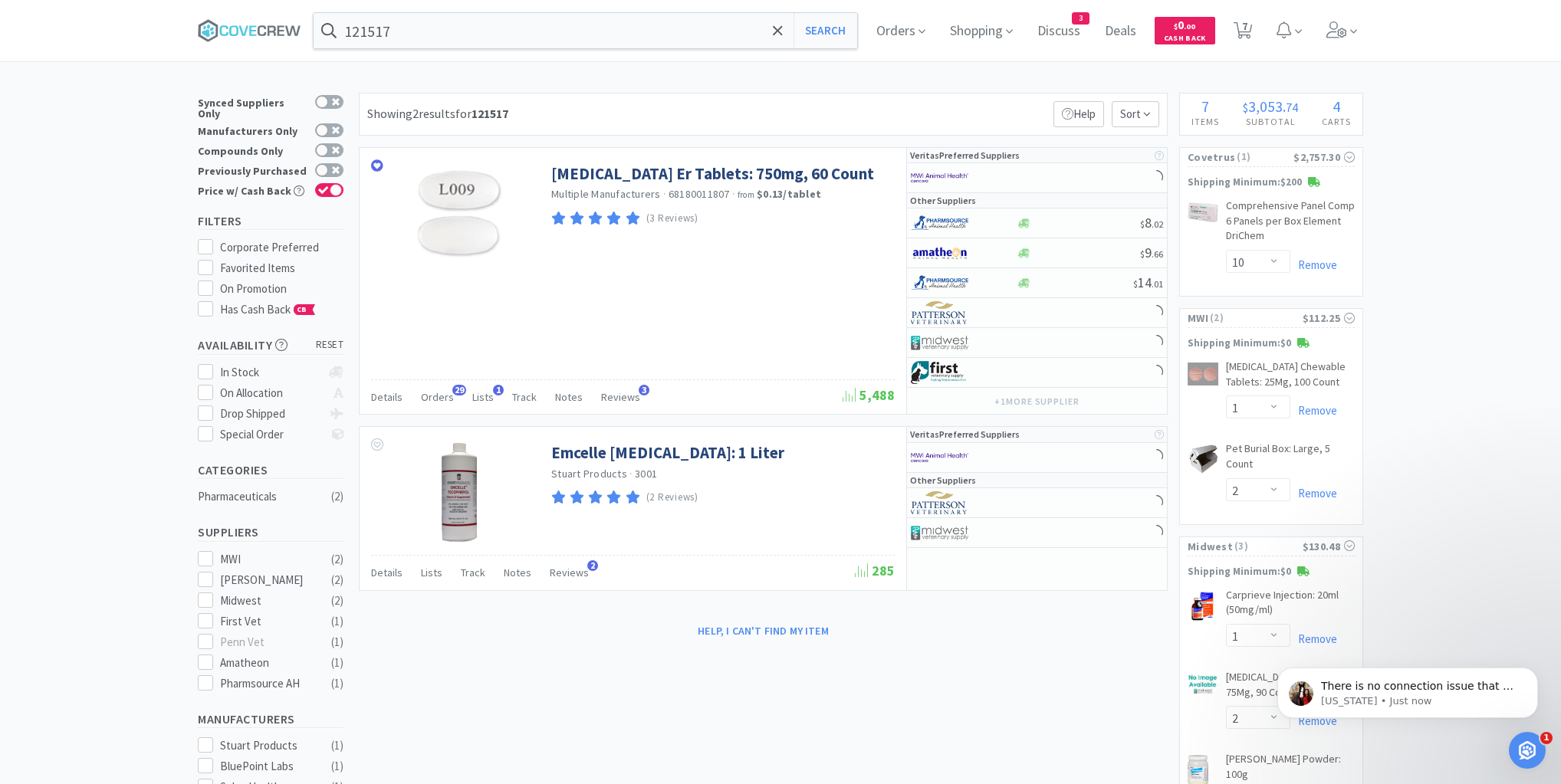
scroll to position [154, 0]
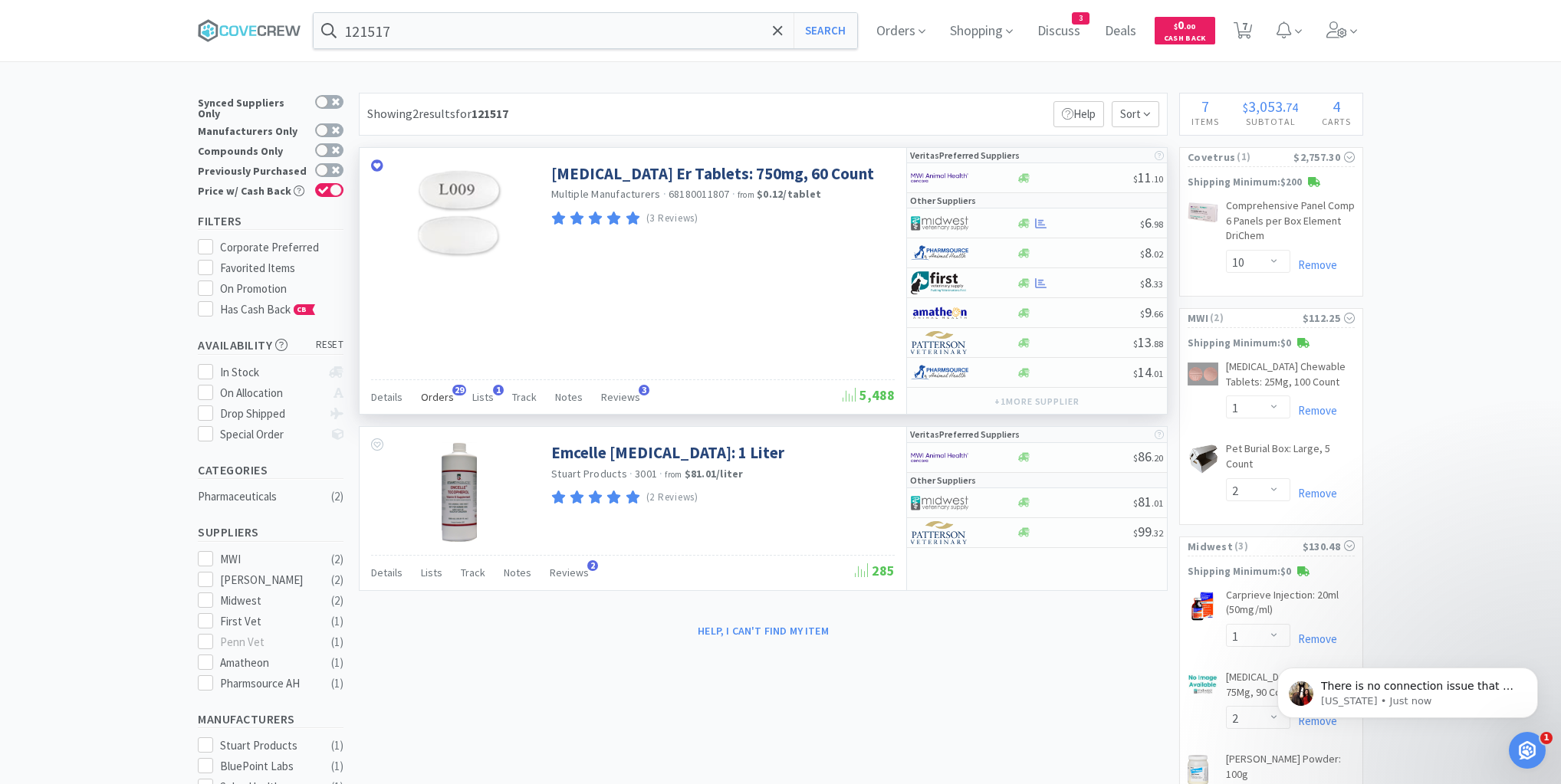
click at [432, 398] on span "Orders" at bounding box center [437, 397] width 33 height 14
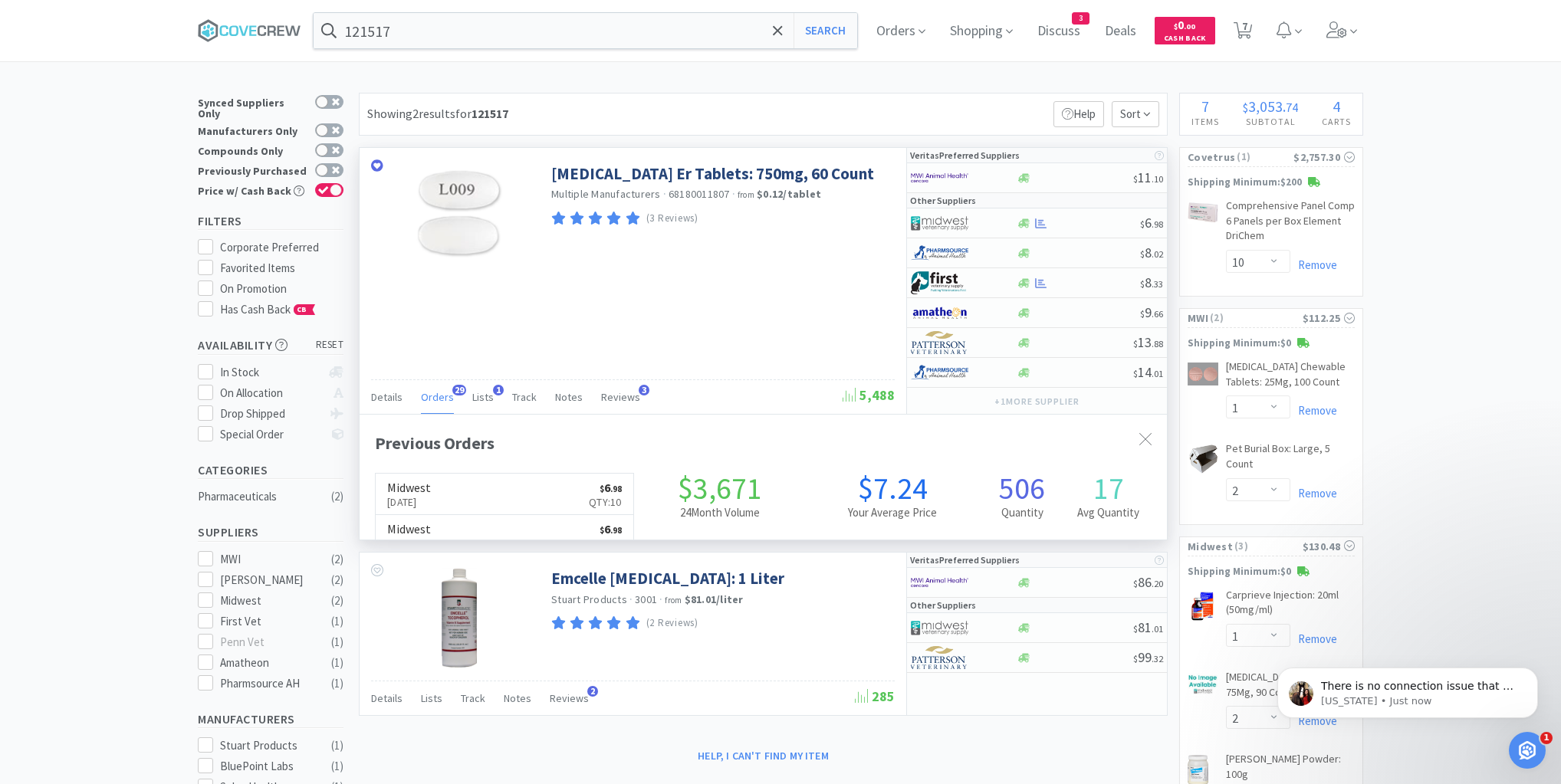
scroll to position [411, 807]
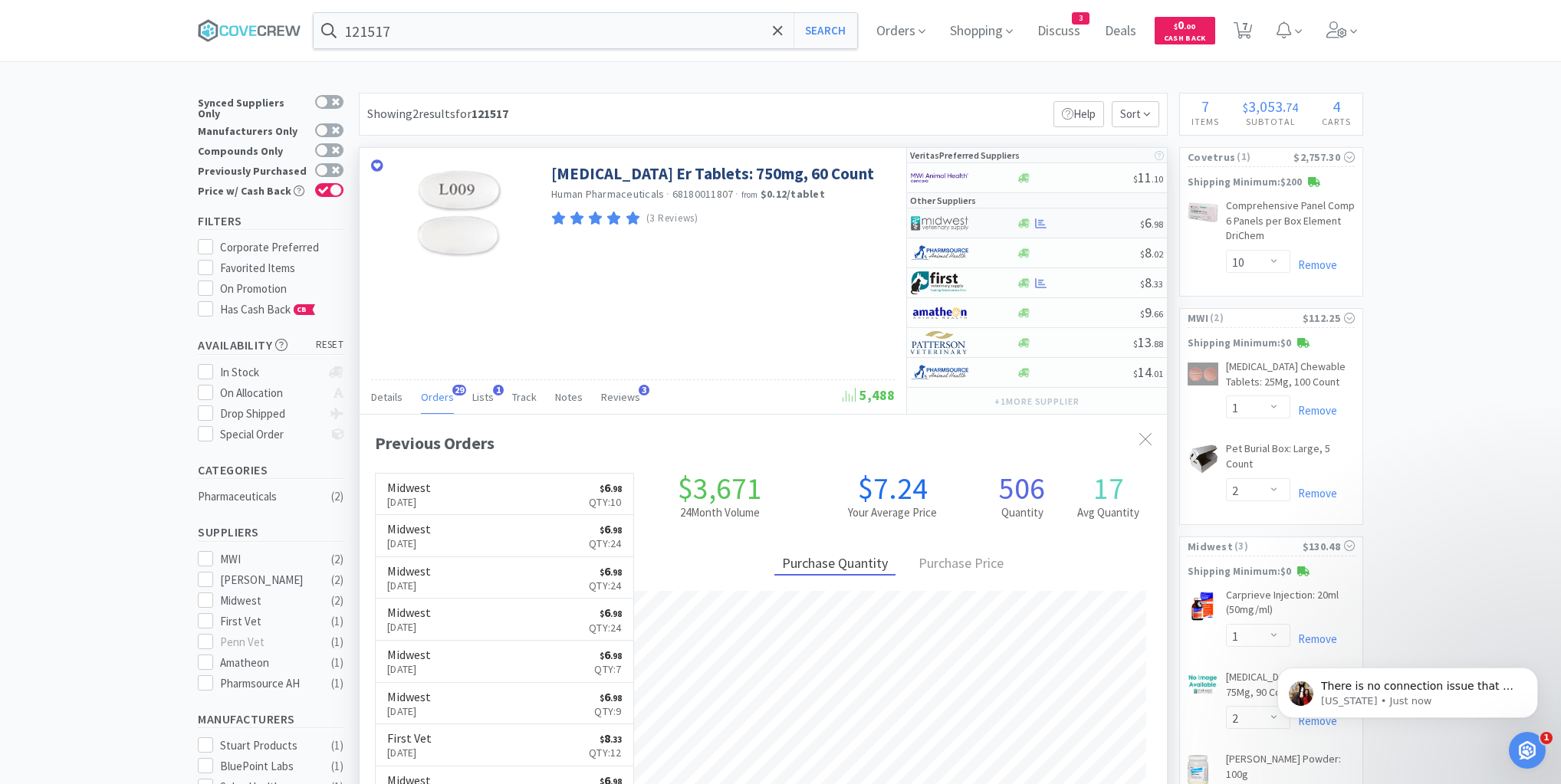
click at [1095, 226] on div at bounding box center [1078, 223] width 124 height 12
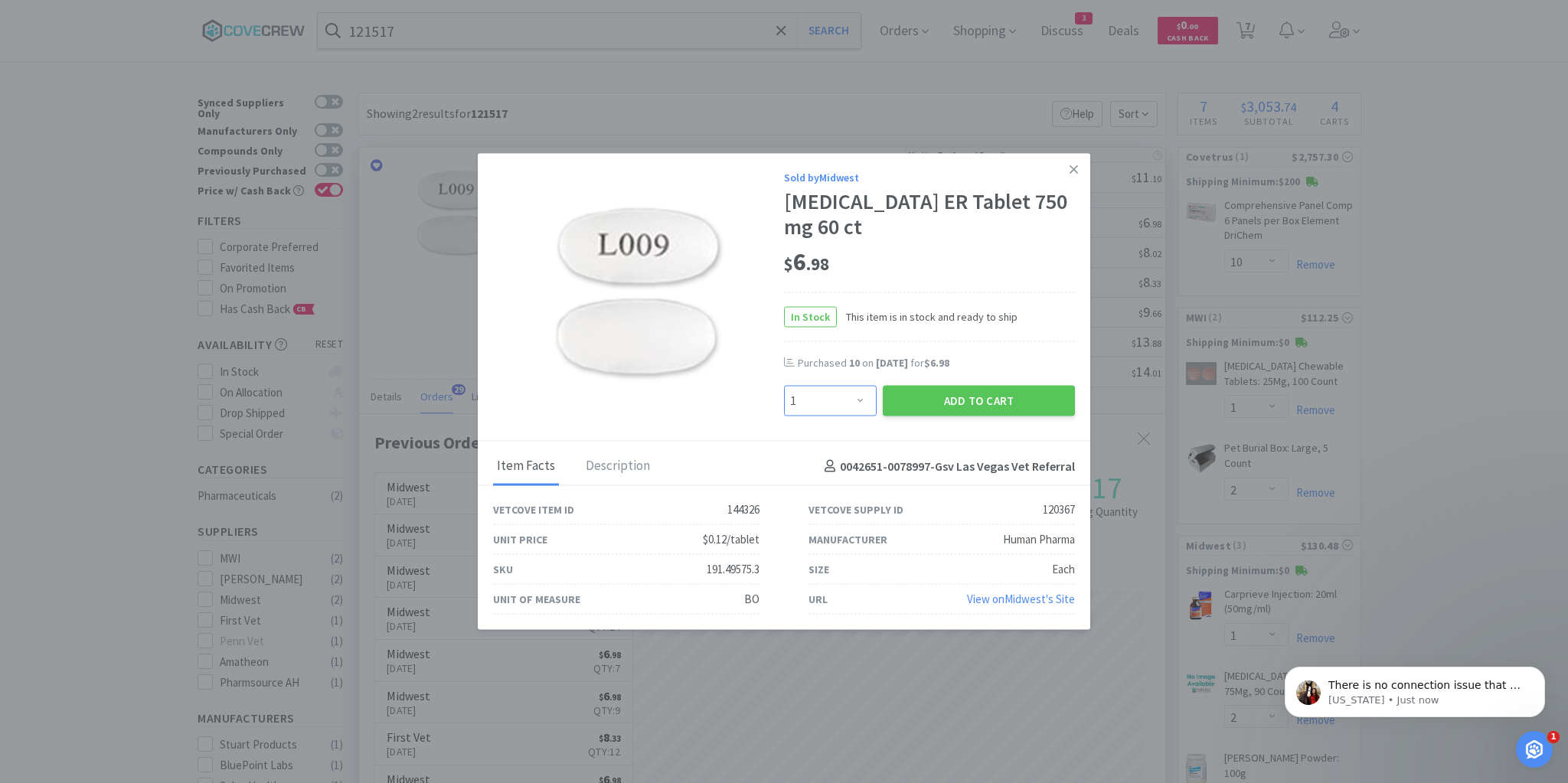
click at [857, 402] on select "Enter Quantity 1 2 3 4 5 6 7 8 9 10 11 12 13 14 15 16 17 18 19 20 Enter Quantity" at bounding box center [830, 402] width 92 height 31
select select "10"
click at [784, 386] on select "Enter Quantity 1 2 3 4 5 6 7 8 9 10 11 12 13 14 15 16 17 18 19 20 Enter Quantity" at bounding box center [830, 402] width 92 height 31
click at [992, 399] on button "Add to Cart" at bounding box center [978, 402] width 193 height 31
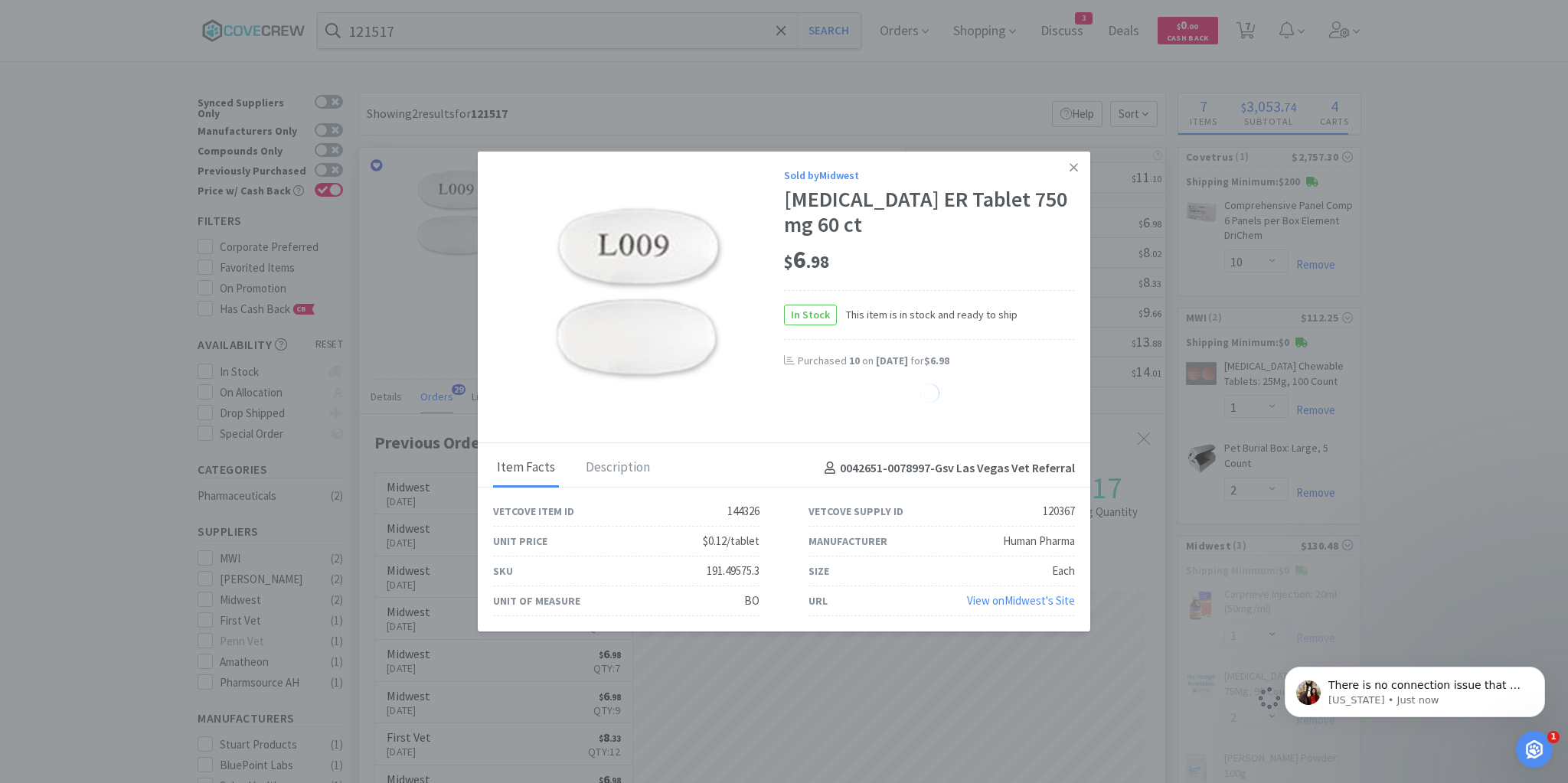
select select "10"
select select "1"
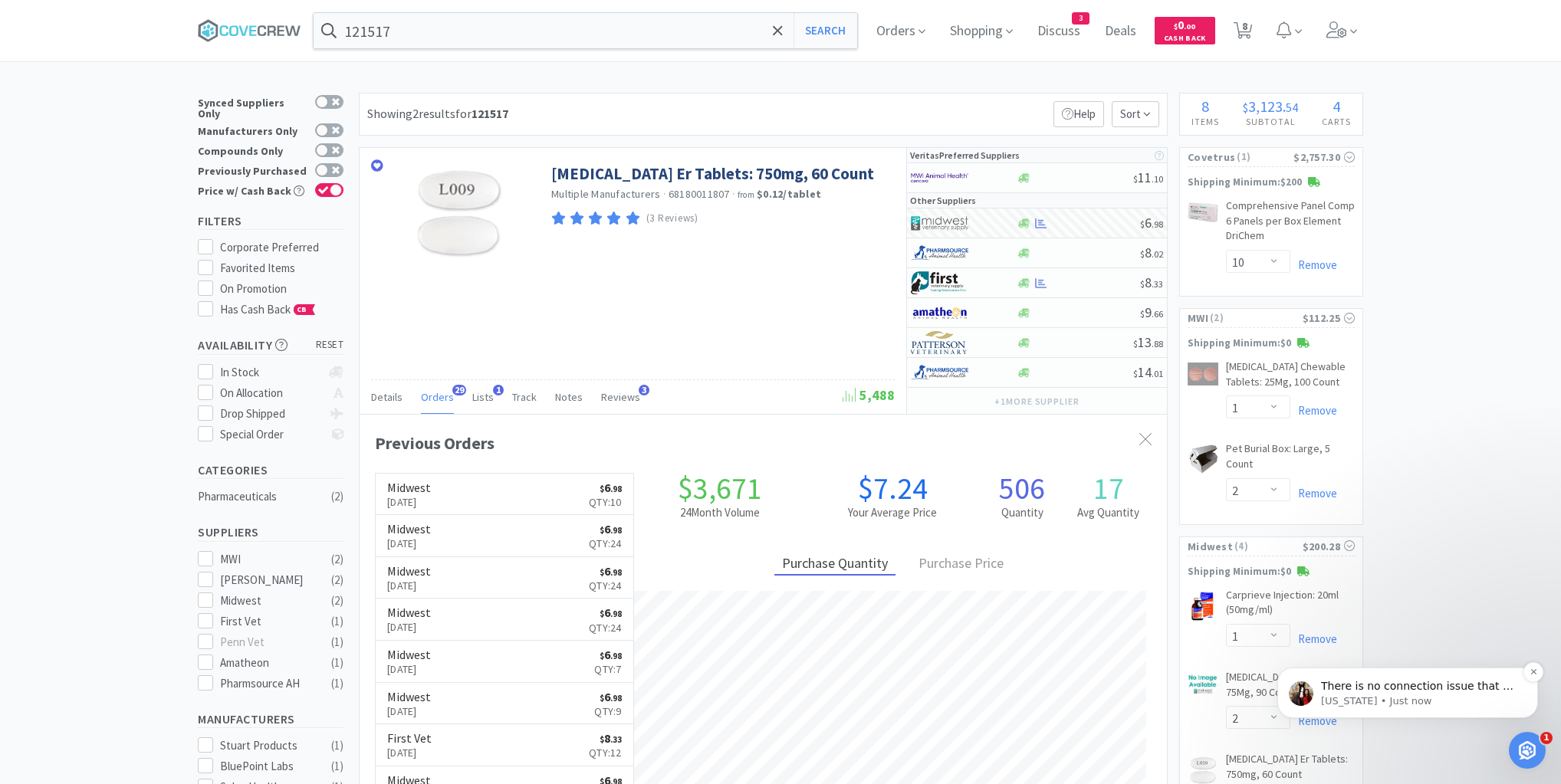
click at [1337, 677] on div "There is no connection issue that we are currently aware of! May I ask if you a…" at bounding box center [1407, 693] width 238 height 31
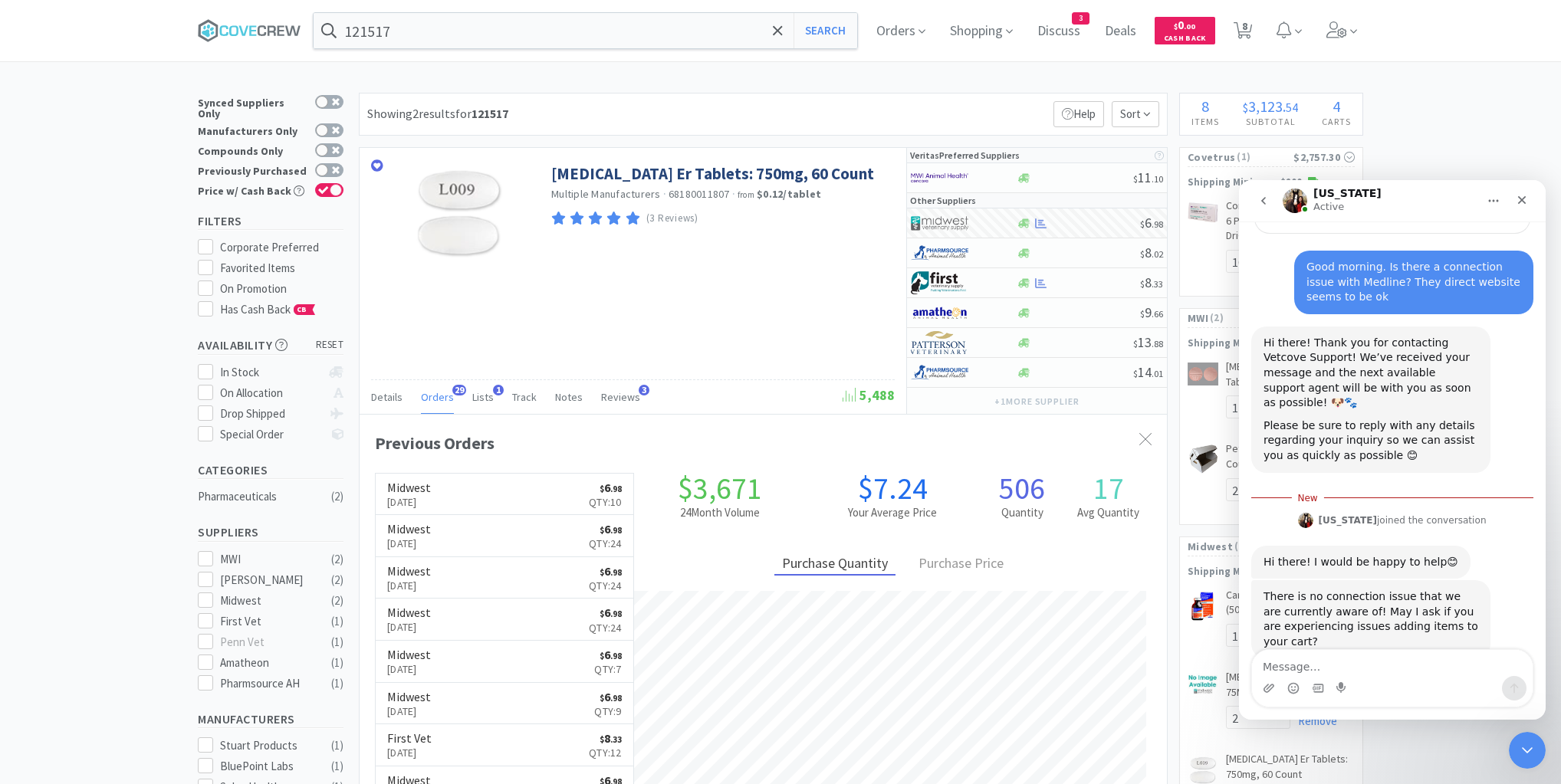
scroll to position [178, 0]
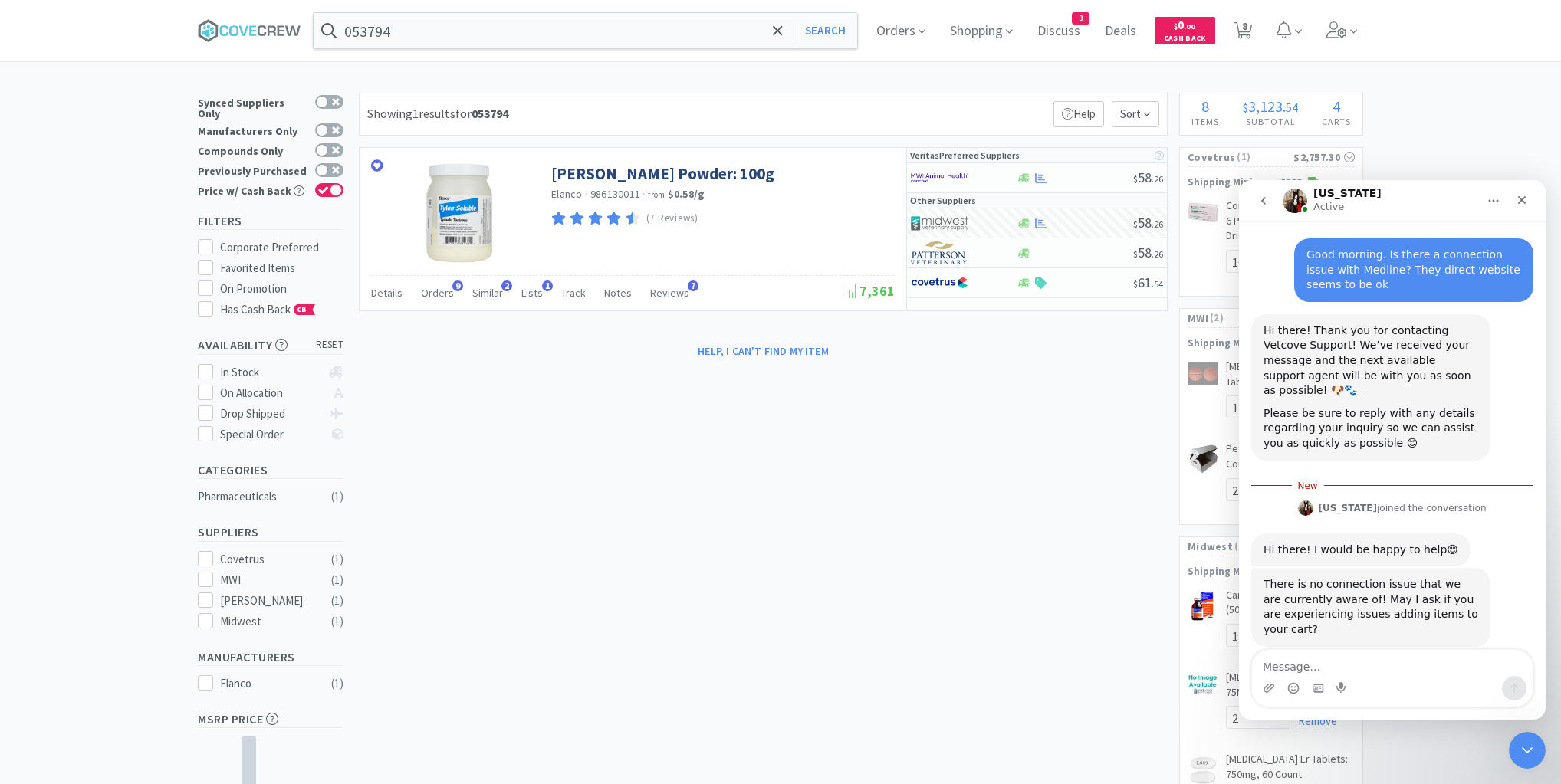
scroll to position [230, 0]
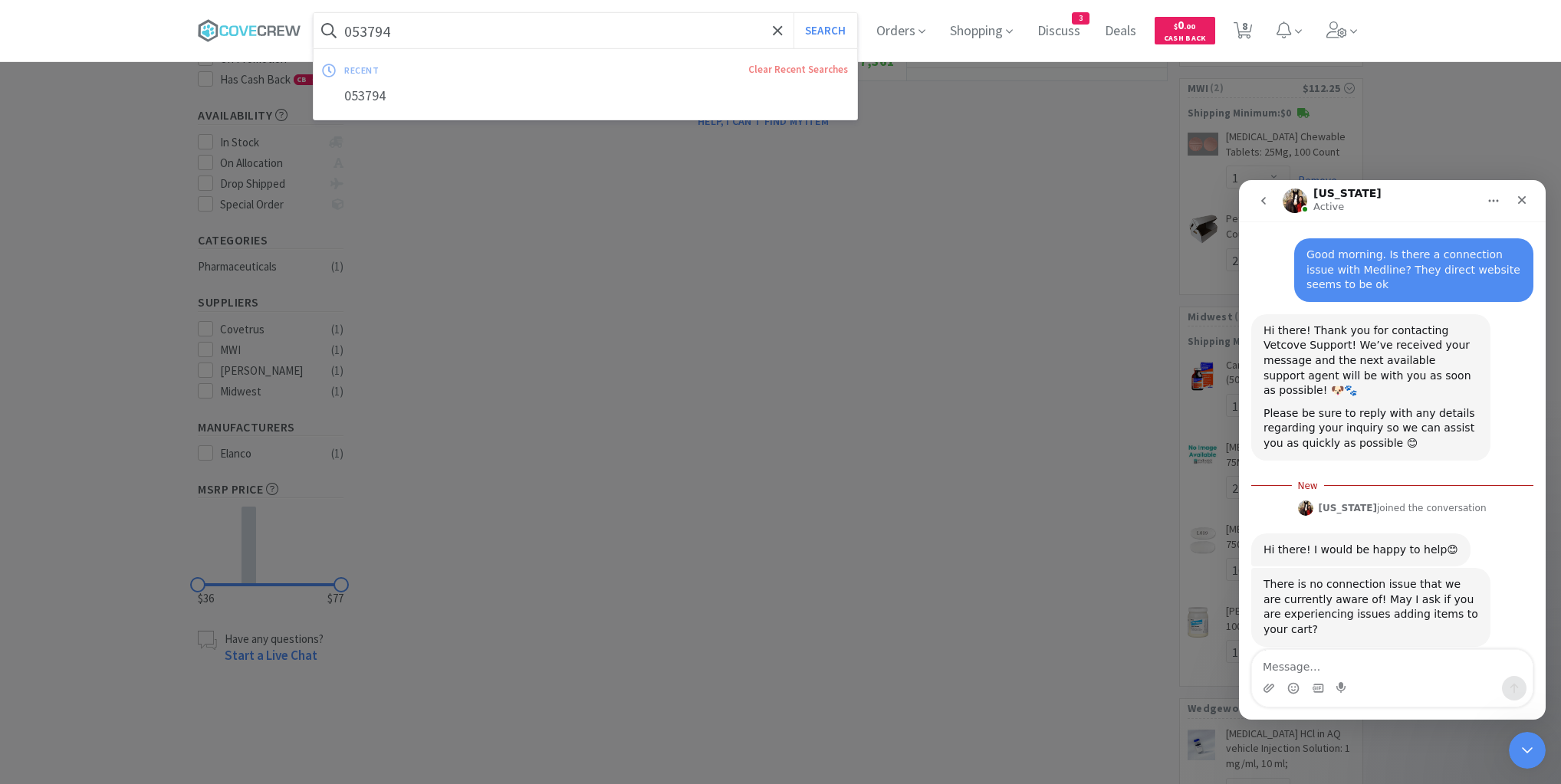
click at [487, 35] on input "053794" at bounding box center [585, 30] width 544 height 36
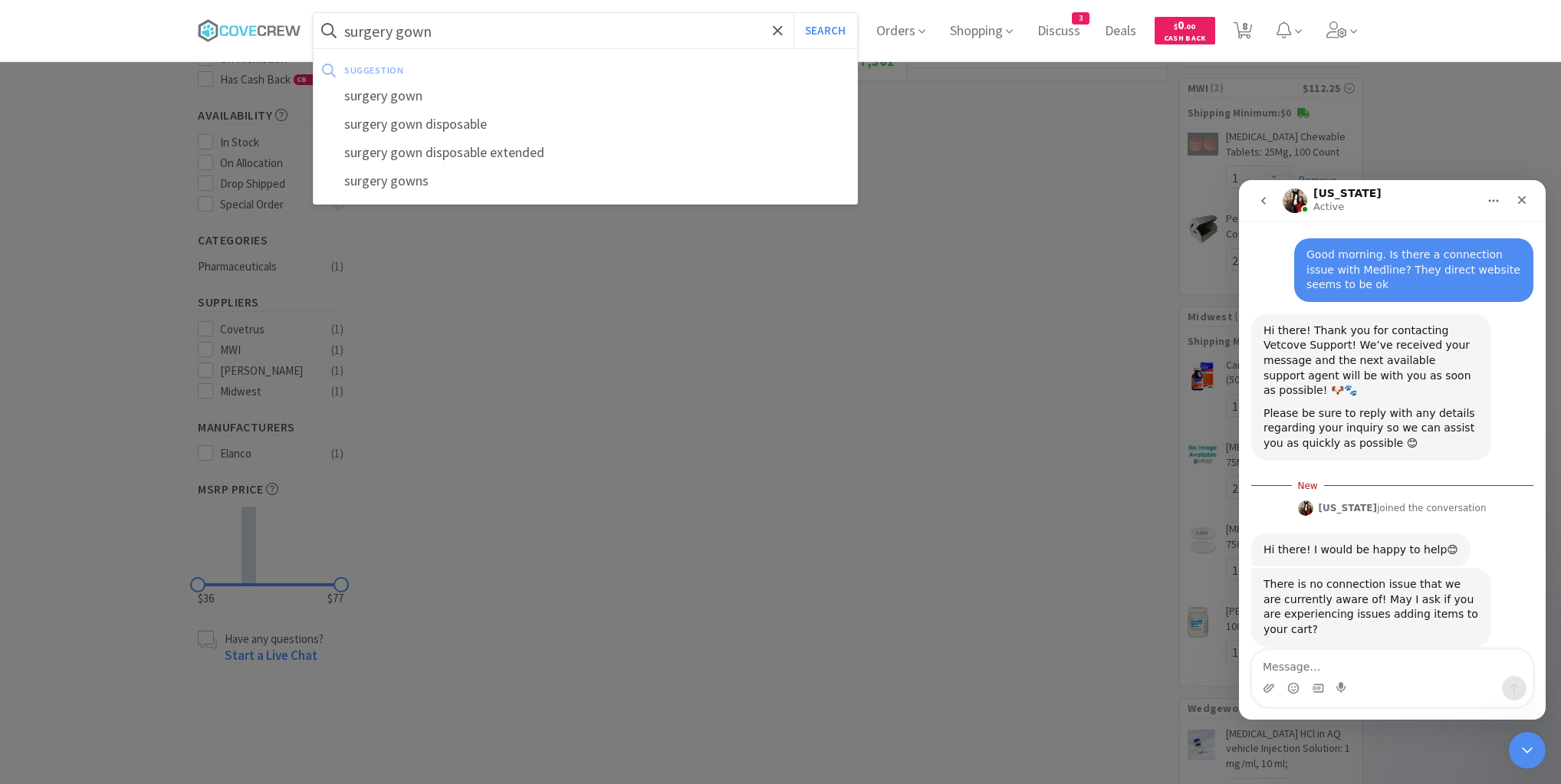
type input "surgery gown"
click at [793, 13] on button "Search" at bounding box center [825, 30] width 64 height 36
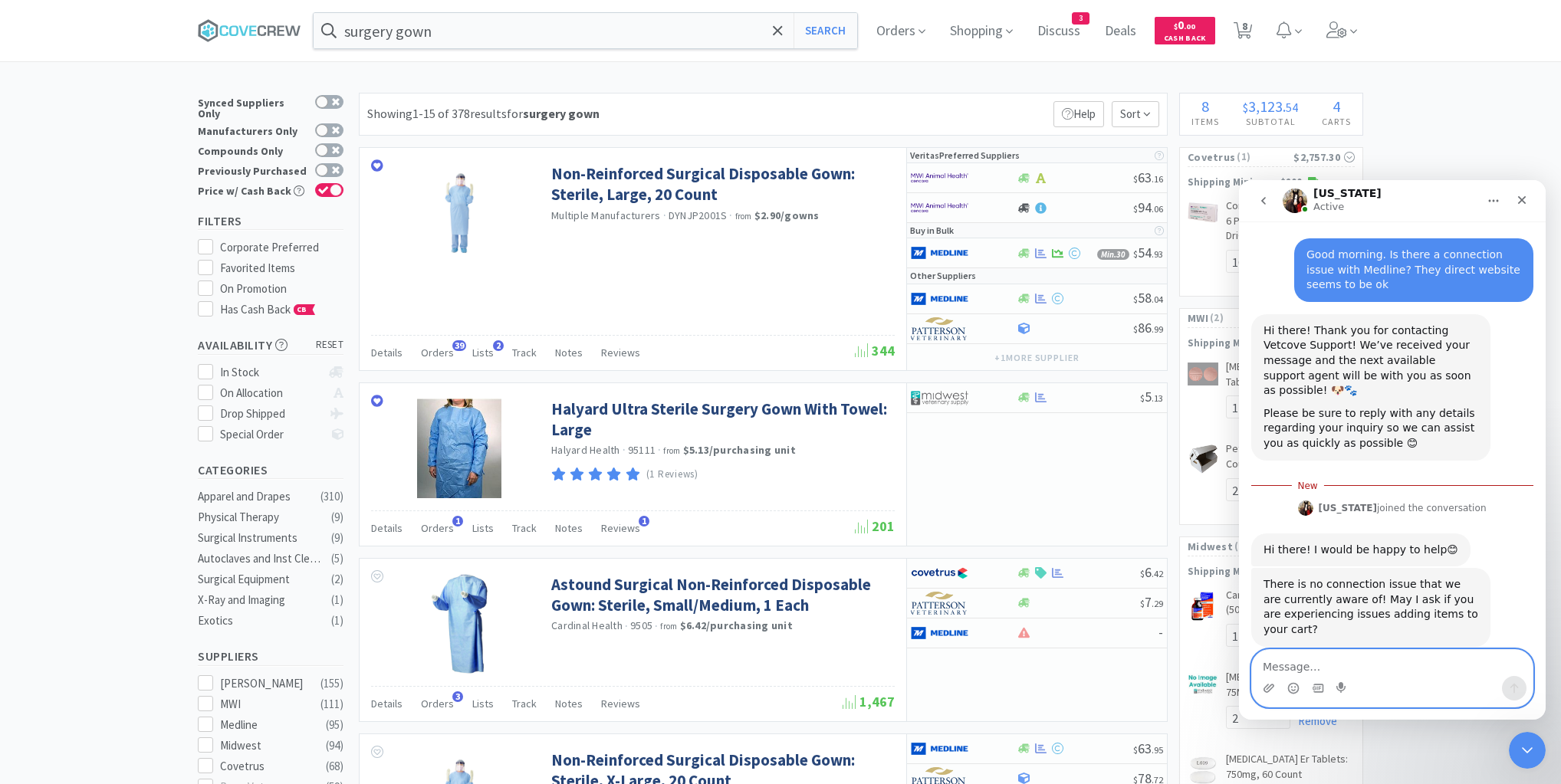
click at [1328, 661] on textarea "Message…" at bounding box center [1392, 662] width 281 height 26
type textarea "And just like magic after I ask it's just fine. LOL."
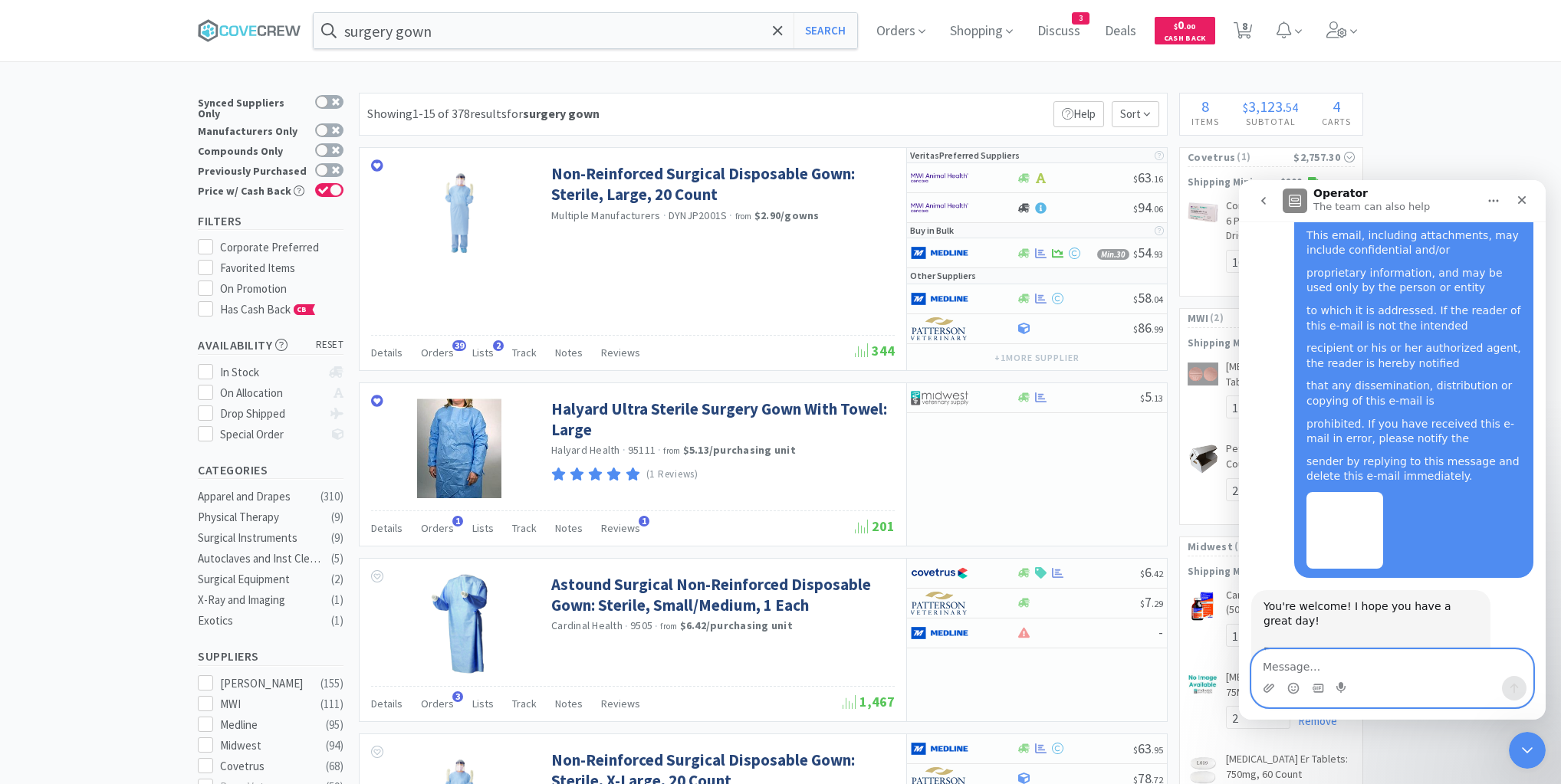
scroll to position [1081, 0]
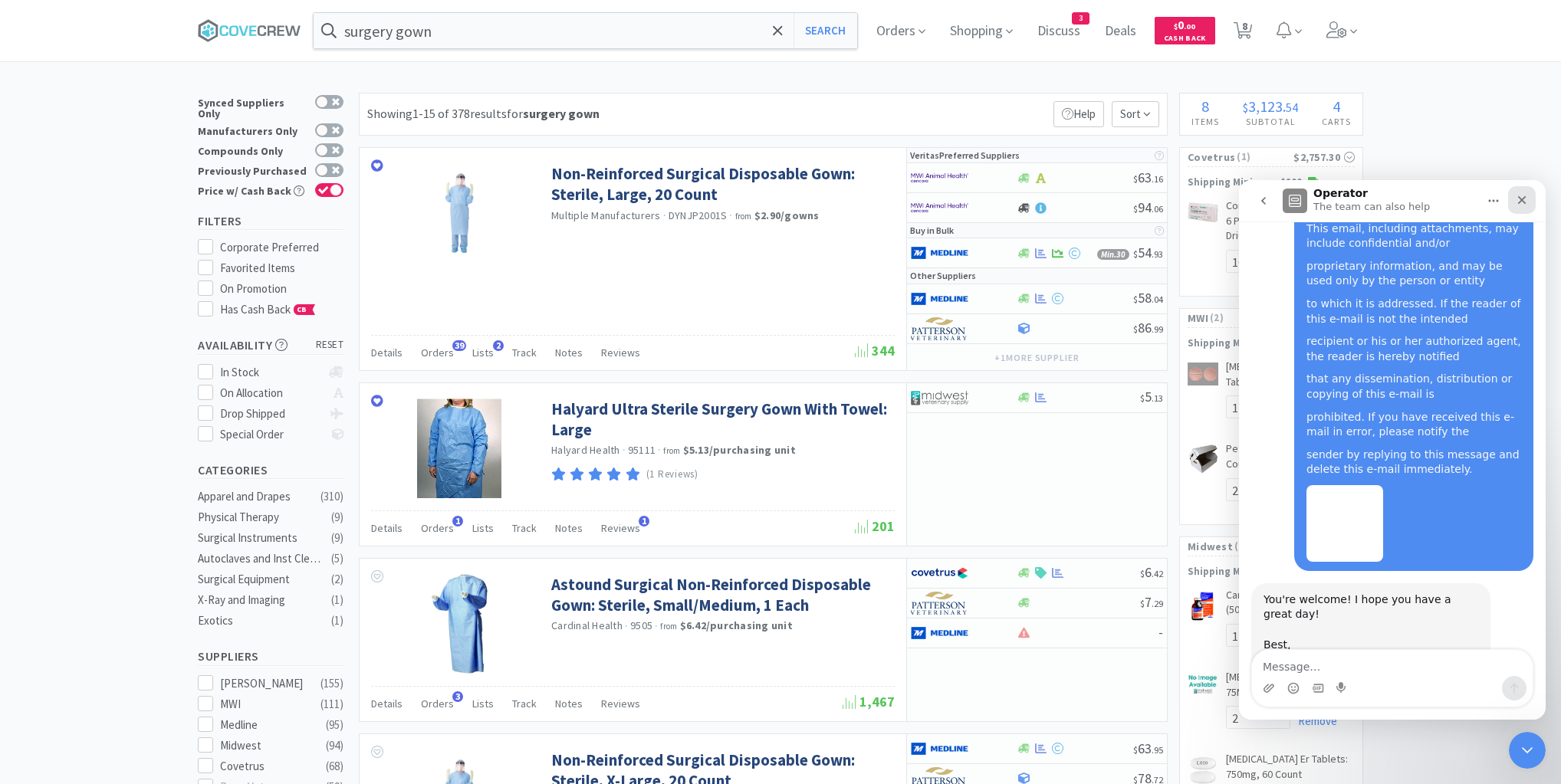
click at [1520, 203] on icon "Close" at bounding box center [1521, 199] width 12 height 12
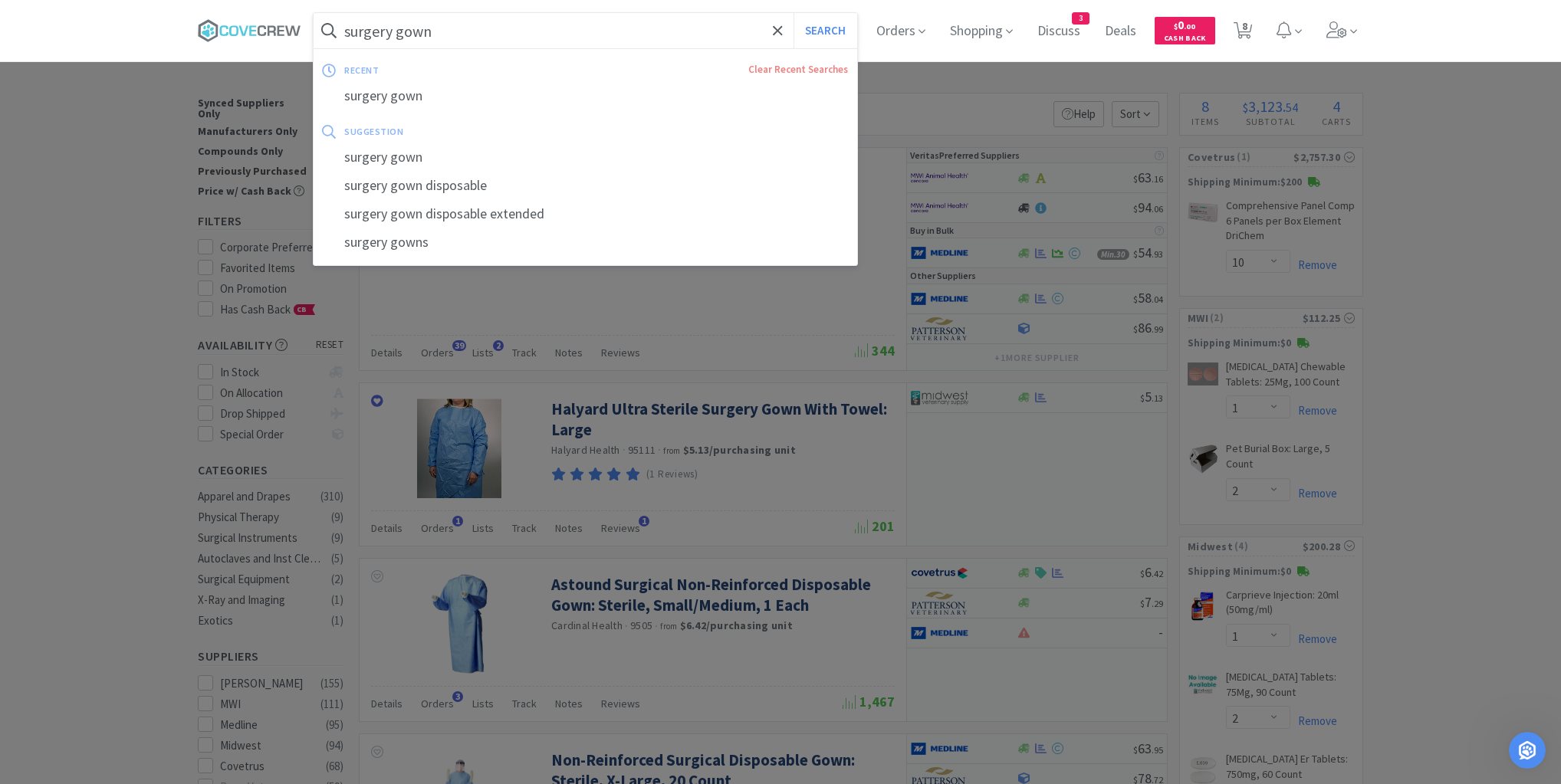
click at [527, 33] on input "surgery gown" at bounding box center [585, 30] width 544 height 36
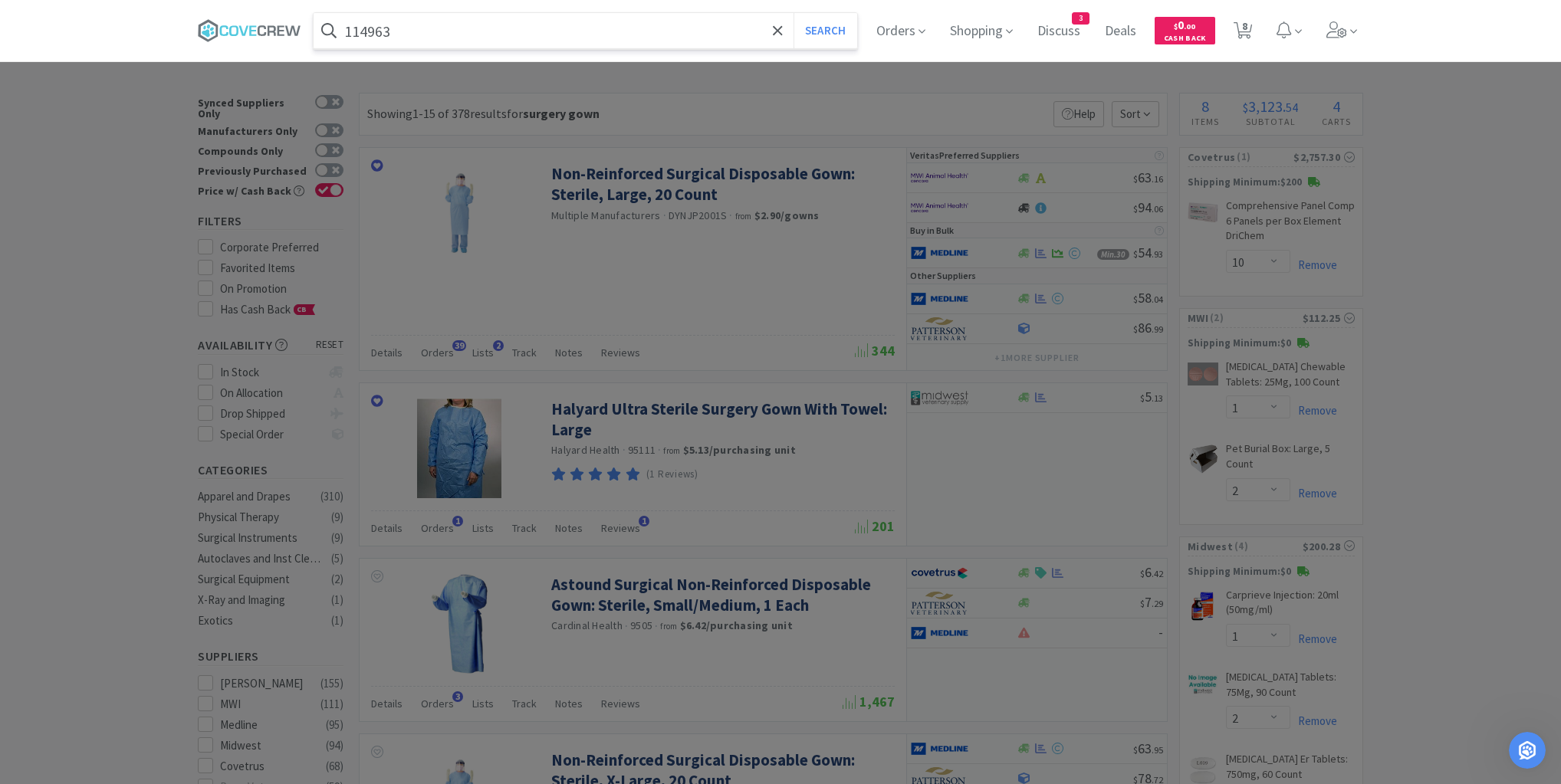
type input "114963"
click at [793, 13] on button "Search" at bounding box center [825, 30] width 64 height 36
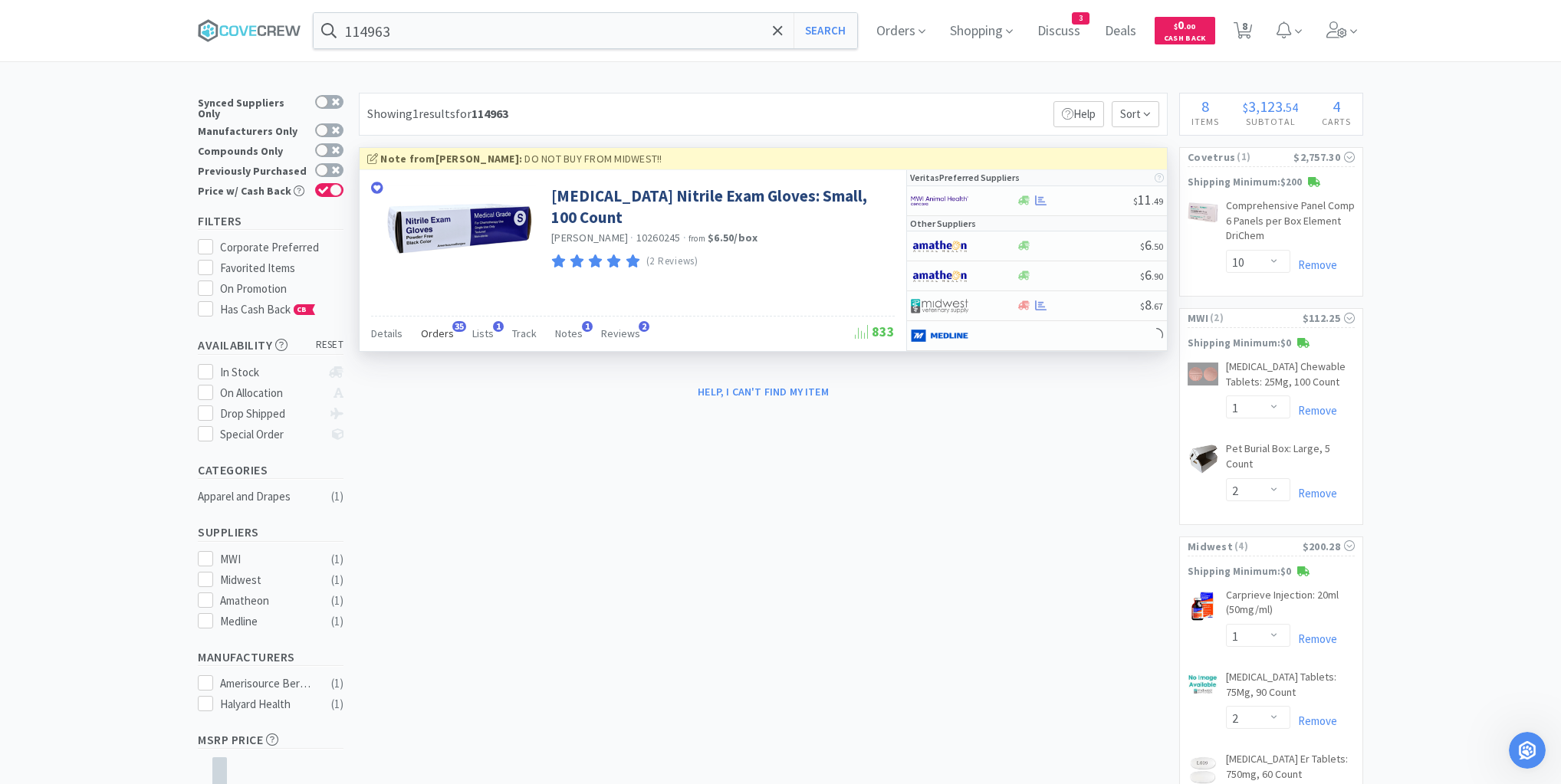
click at [435, 328] on span "Orders" at bounding box center [437, 333] width 33 height 14
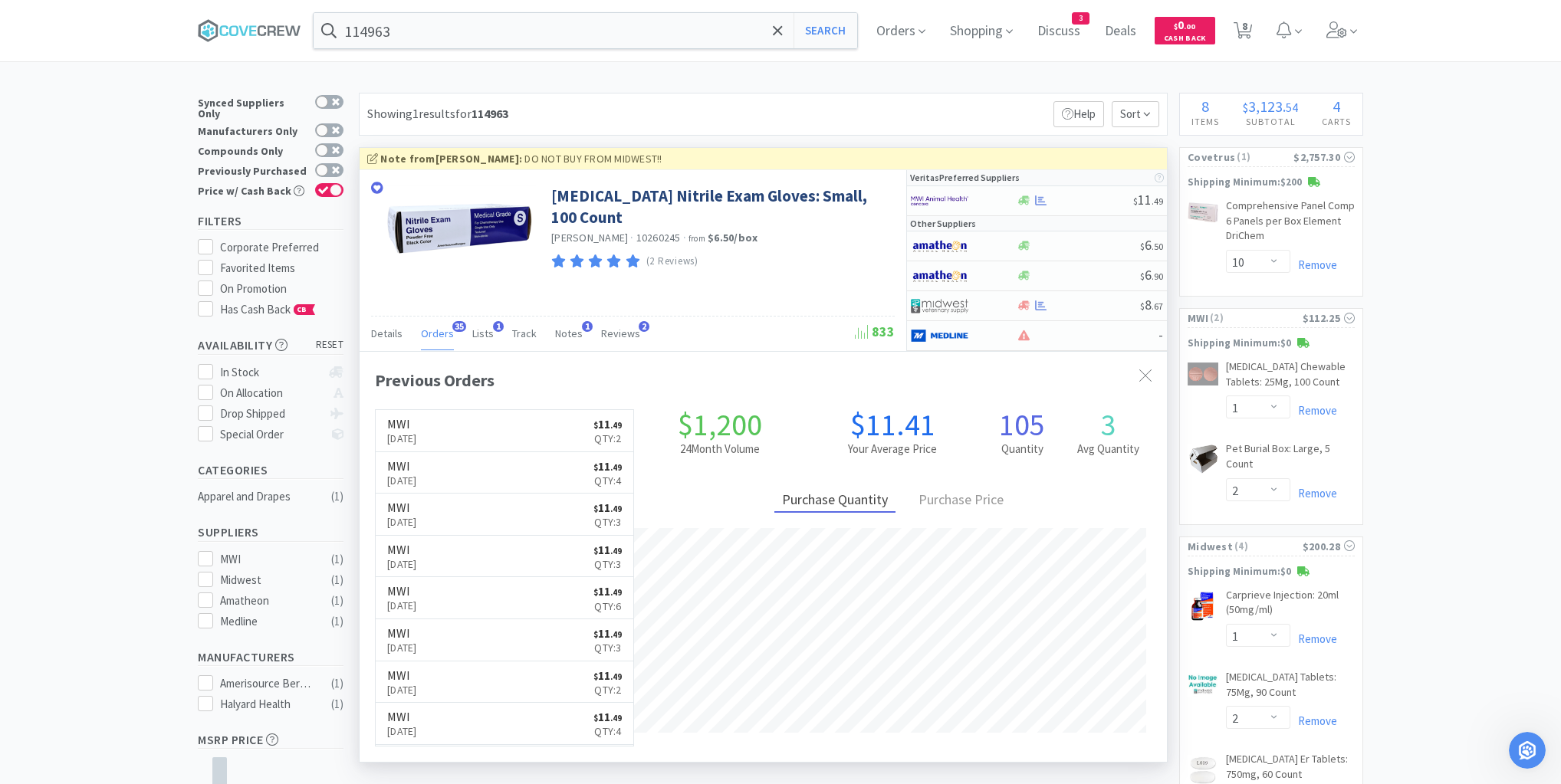
scroll to position [411, 807]
click at [1076, 201] on div at bounding box center [1074, 200] width 117 height 12
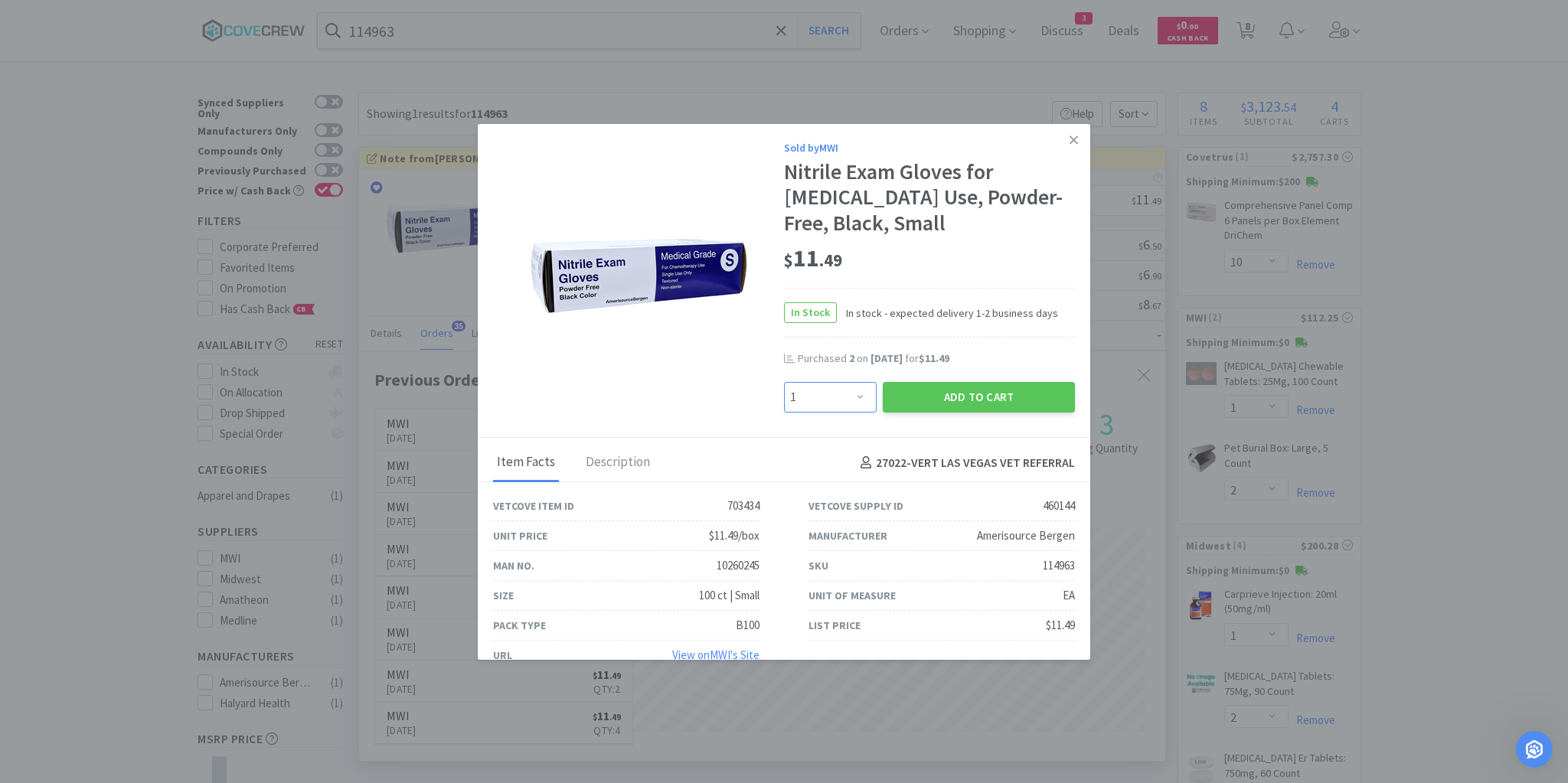
click at [858, 396] on select "Enter Quantity 1 2 3 4 5 6 7 8 9 10 11 12 13 14 15 16 17 18 19 20 Enter Quantity" at bounding box center [830, 397] width 92 height 31
select select "3"
click at [784, 381] on select "Enter Quantity 1 2 3 4 5 6 7 8 9 10 11 12 13 14 15 16 17 18 19 20 Enter Quantity" at bounding box center [830, 397] width 92 height 31
click at [985, 401] on button "Add to Cart" at bounding box center [978, 397] width 193 height 31
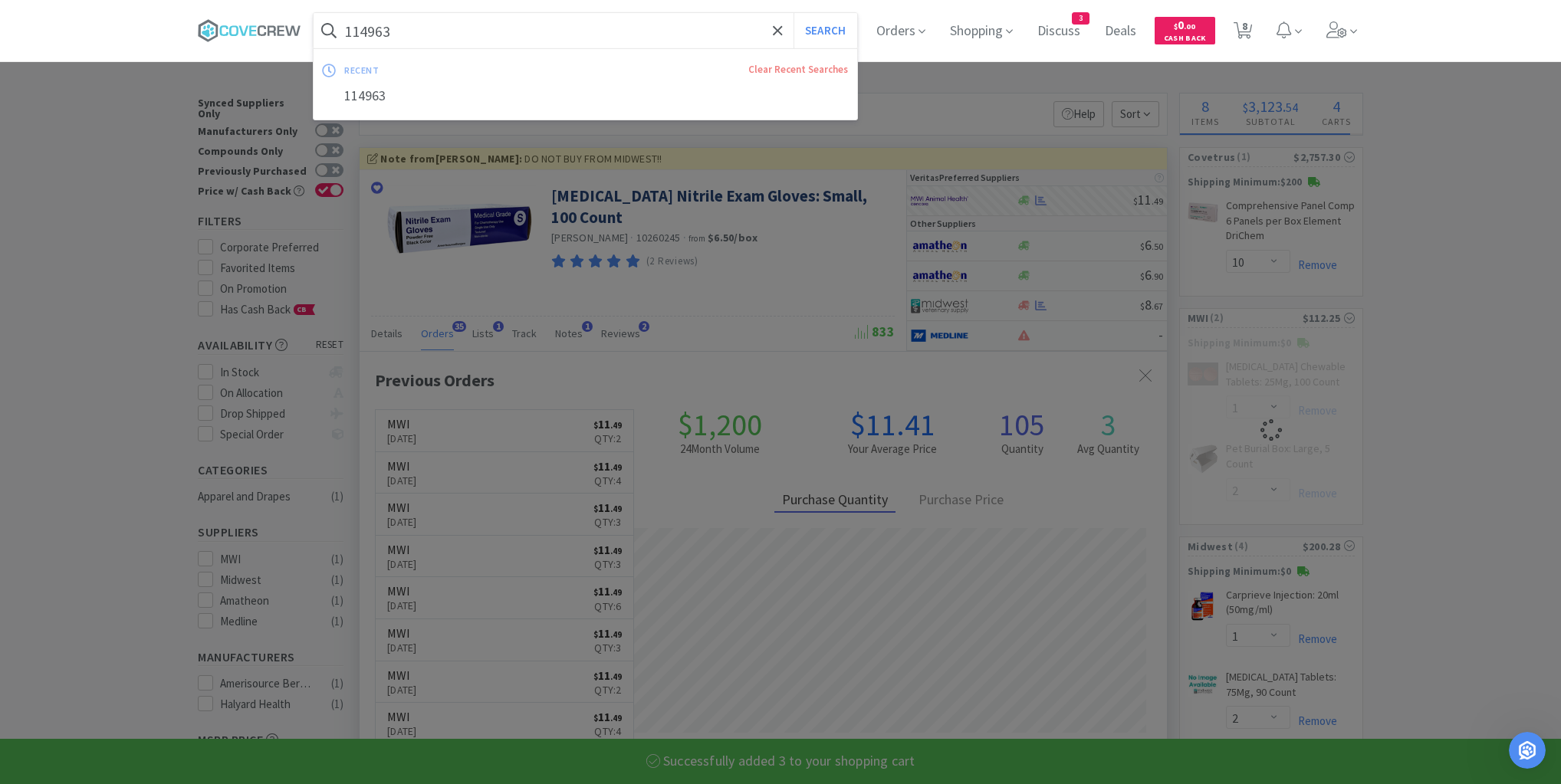
drag, startPoint x: 573, startPoint y: 33, endPoint x: 572, endPoint y: 42, distance: 9.1
click at [573, 34] on input "114963" at bounding box center [585, 30] width 544 height 36
select select "3"
select select "1"
select select "2"
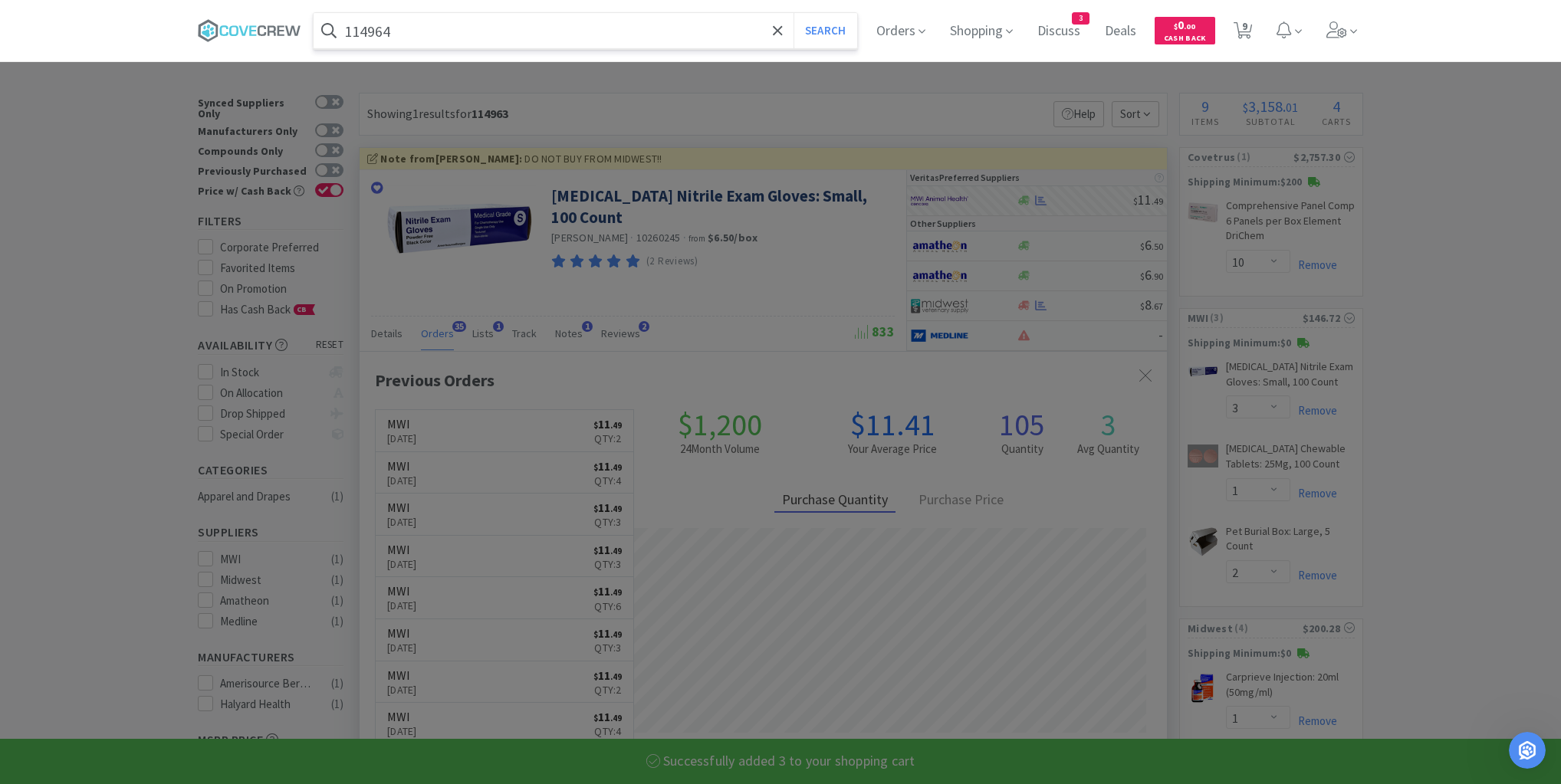
type input "114964"
click at [793, 13] on button "Search" at bounding box center [825, 30] width 64 height 36
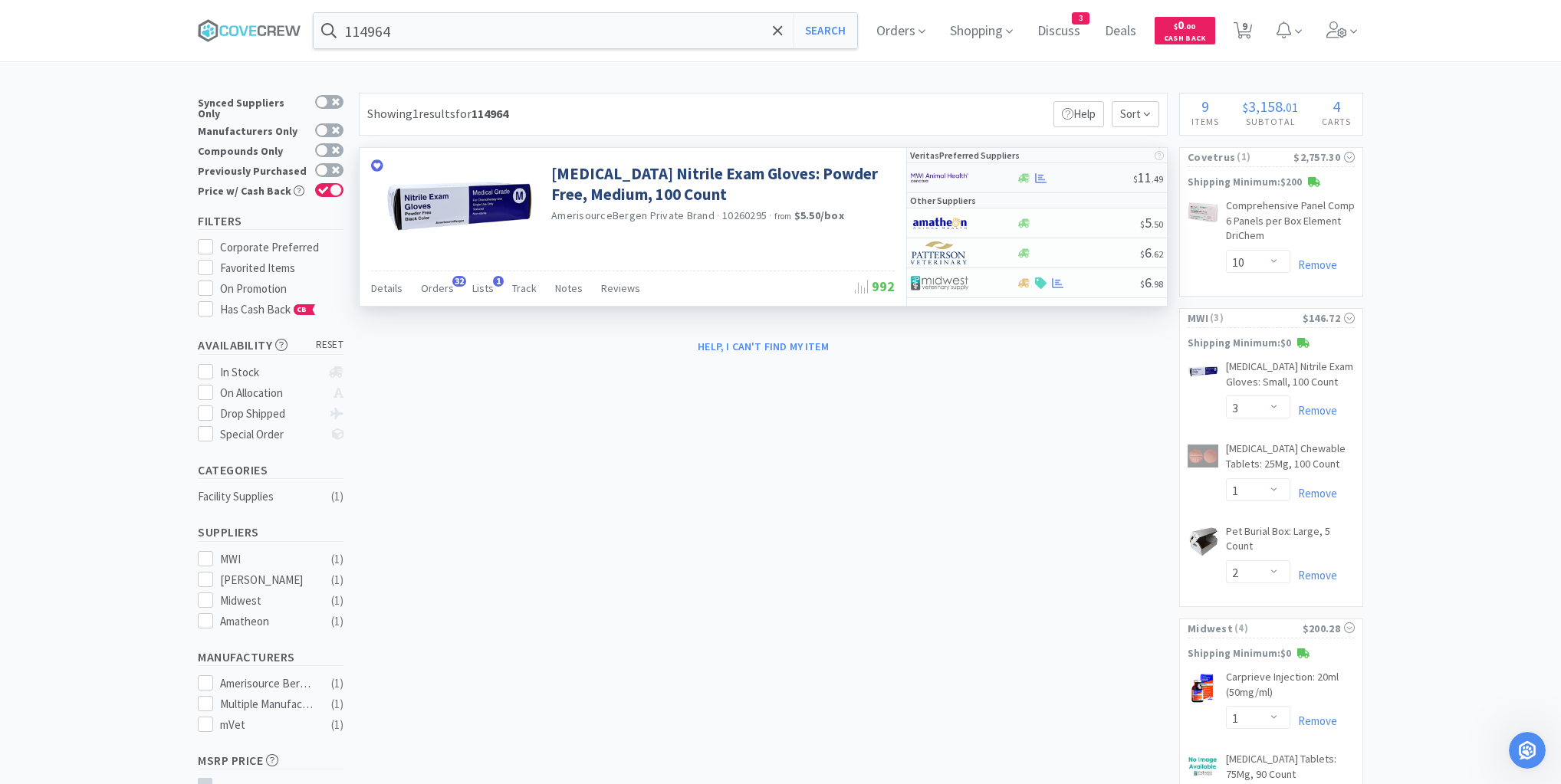
click at [1080, 183] on div "$ 11 . 49" at bounding box center [1036, 178] width 260 height 30
select select "1"
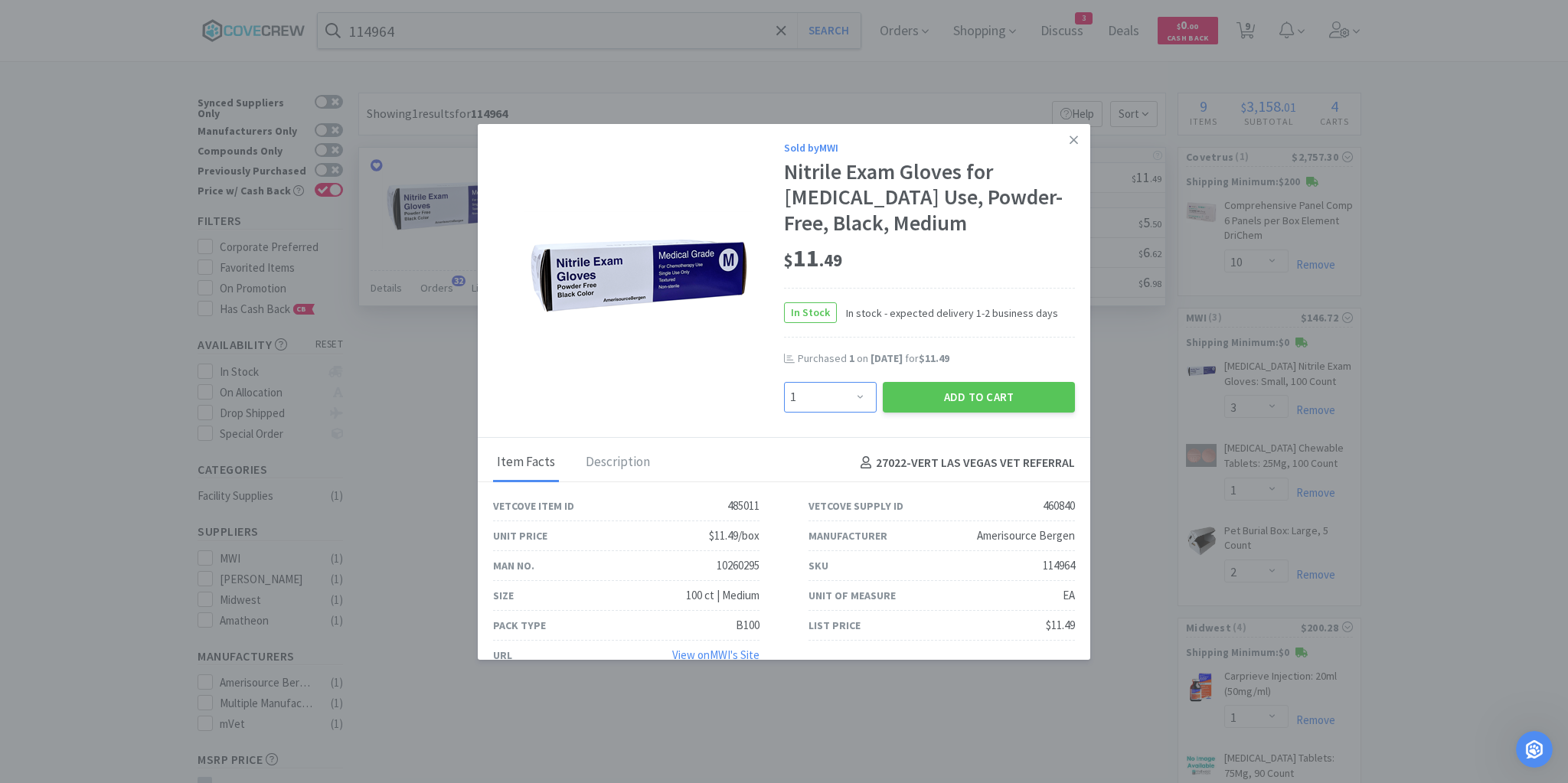
click at [857, 398] on select "Enter Quantity 1 2 3 4 5 6 7 8 9 10 11 12 13 14 15 16 17 18 19 20 Enter Quantity" at bounding box center [830, 397] width 92 height 31
click at [1070, 138] on icon at bounding box center [1073, 139] width 8 height 8
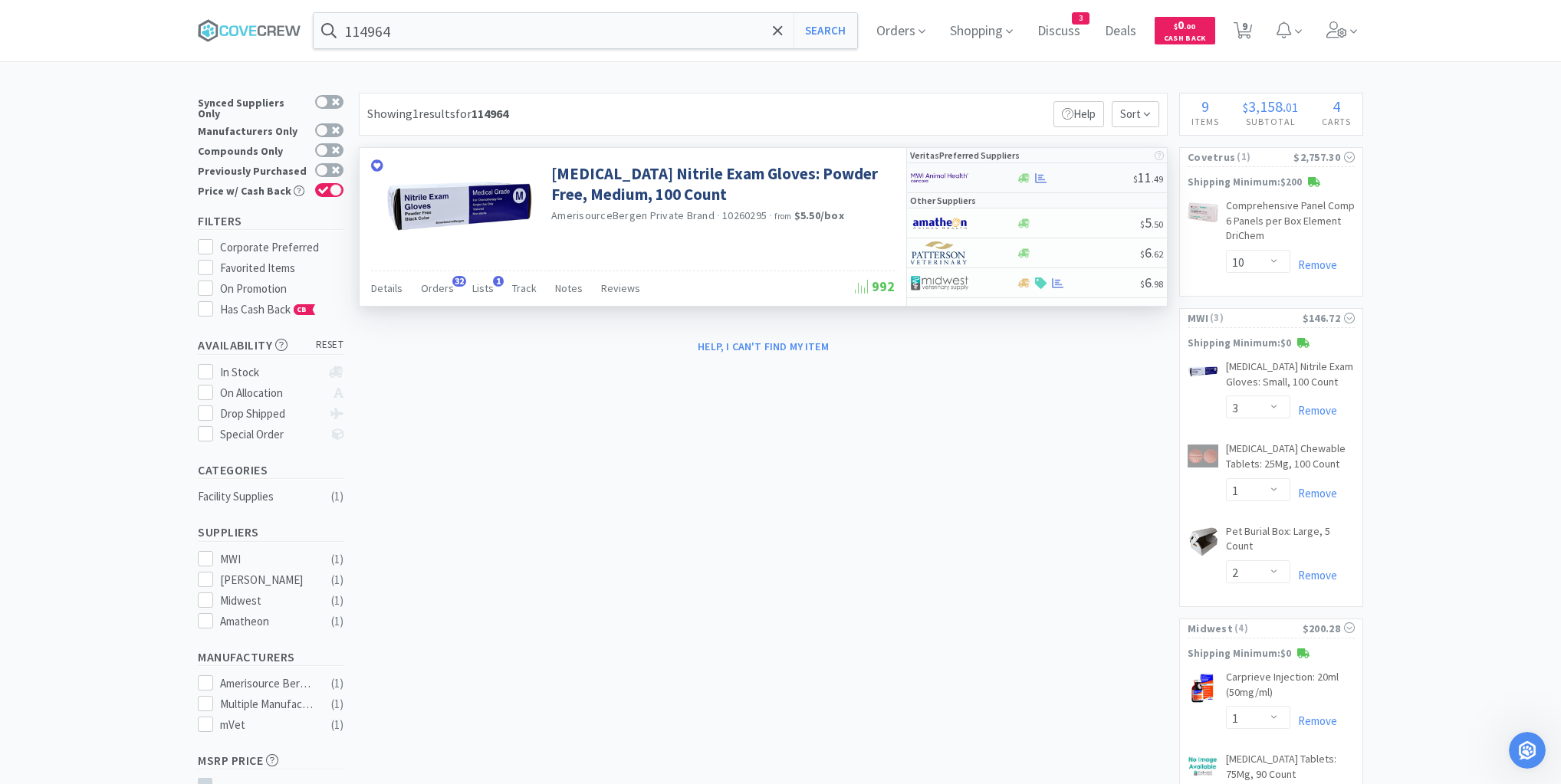
click at [1072, 174] on div at bounding box center [1074, 178] width 117 height 12
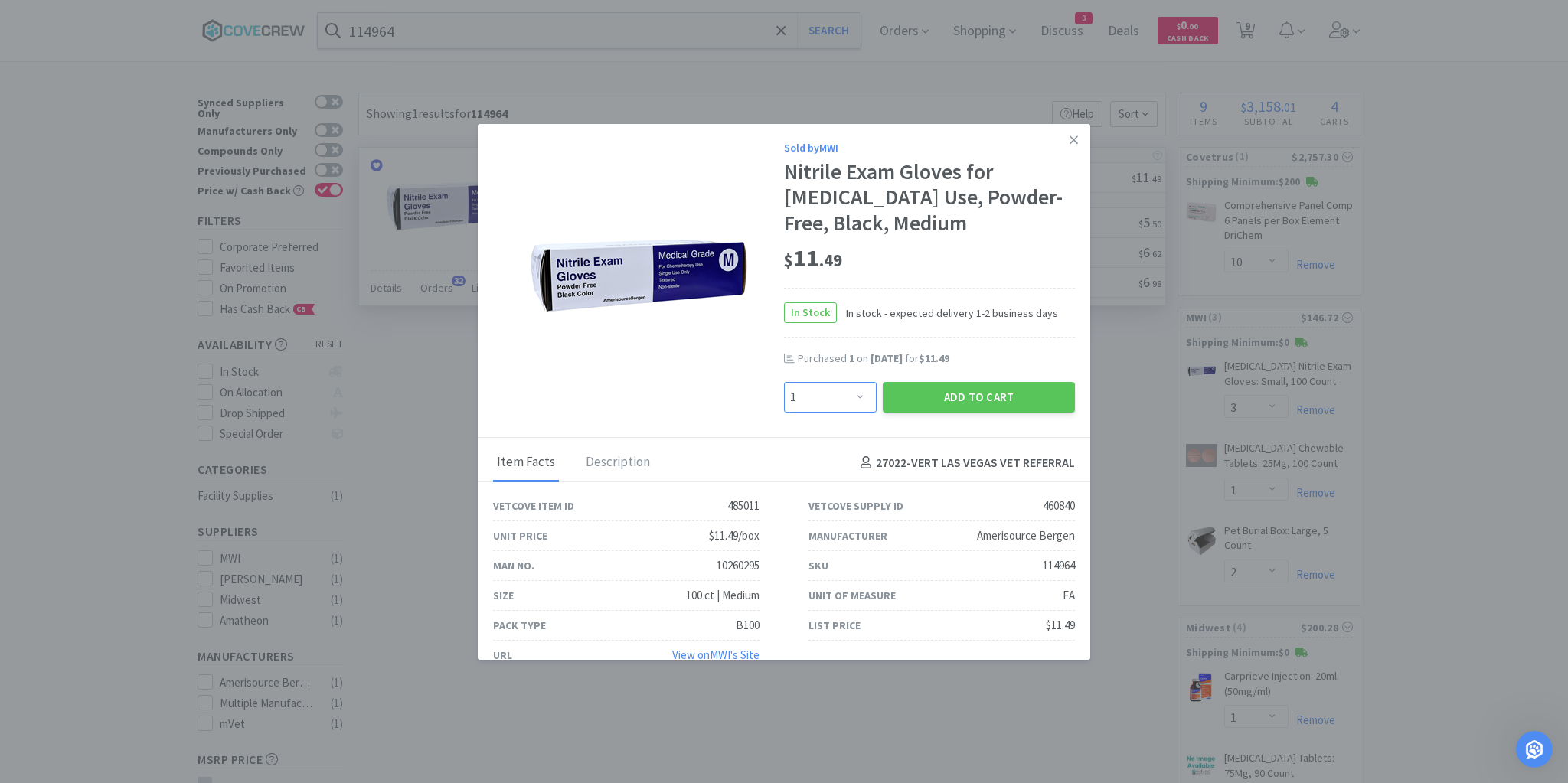
click at [854, 396] on select "Enter Quantity 1 2 3 4 5 6 7 8 9 10 11 12 13 14 15 16 17 18 19 20 Enter Quantity" at bounding box center [830, 397] width 92 height 31
select select "3"
click at [784, 381] on select "Enter Quantity 1 2 3 4 5 6 7 8 9 10 11 12 13 14 15 16 17 18 19 20 Enter Quantity" at bounding box center [830, 397] width 92 height 31
click at [947, 394] on button "Add to Cart" at bounding box center [978, 397] width 193 height 31
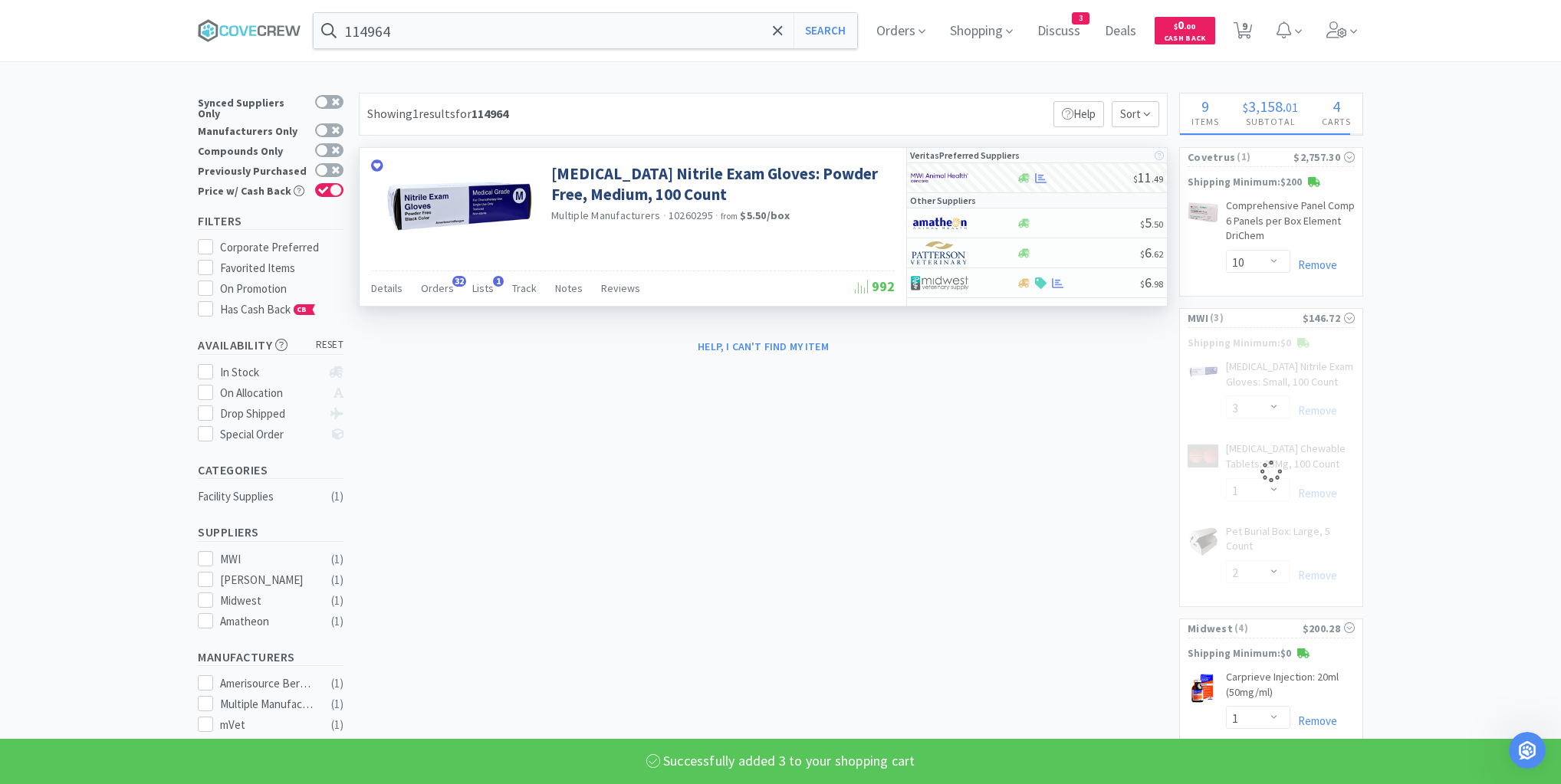
select select "3"
select select "1"
select select "2"
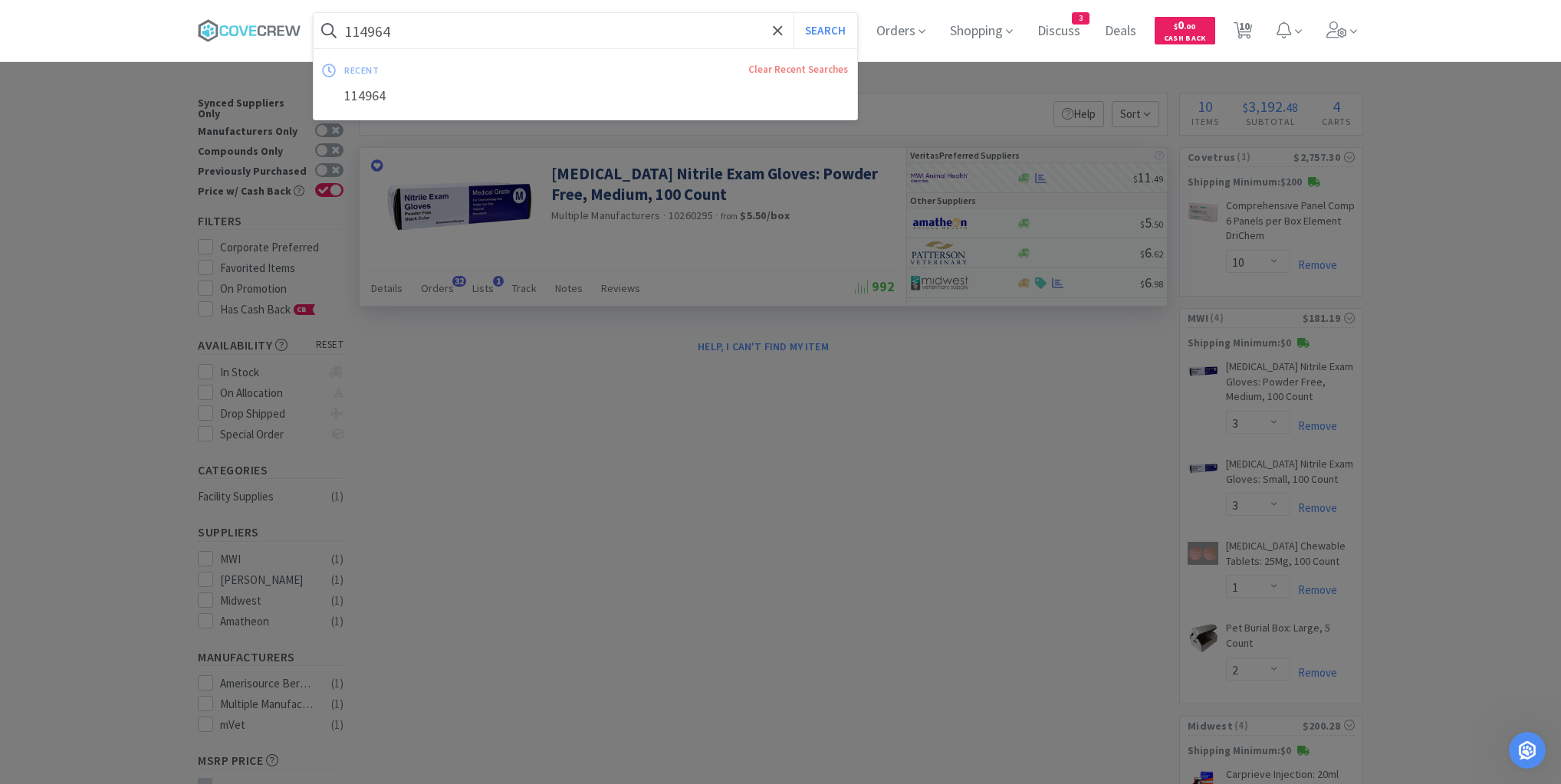
click at [721, 26] on input "114964" at bounding box center [585, 30] width 544 height 36
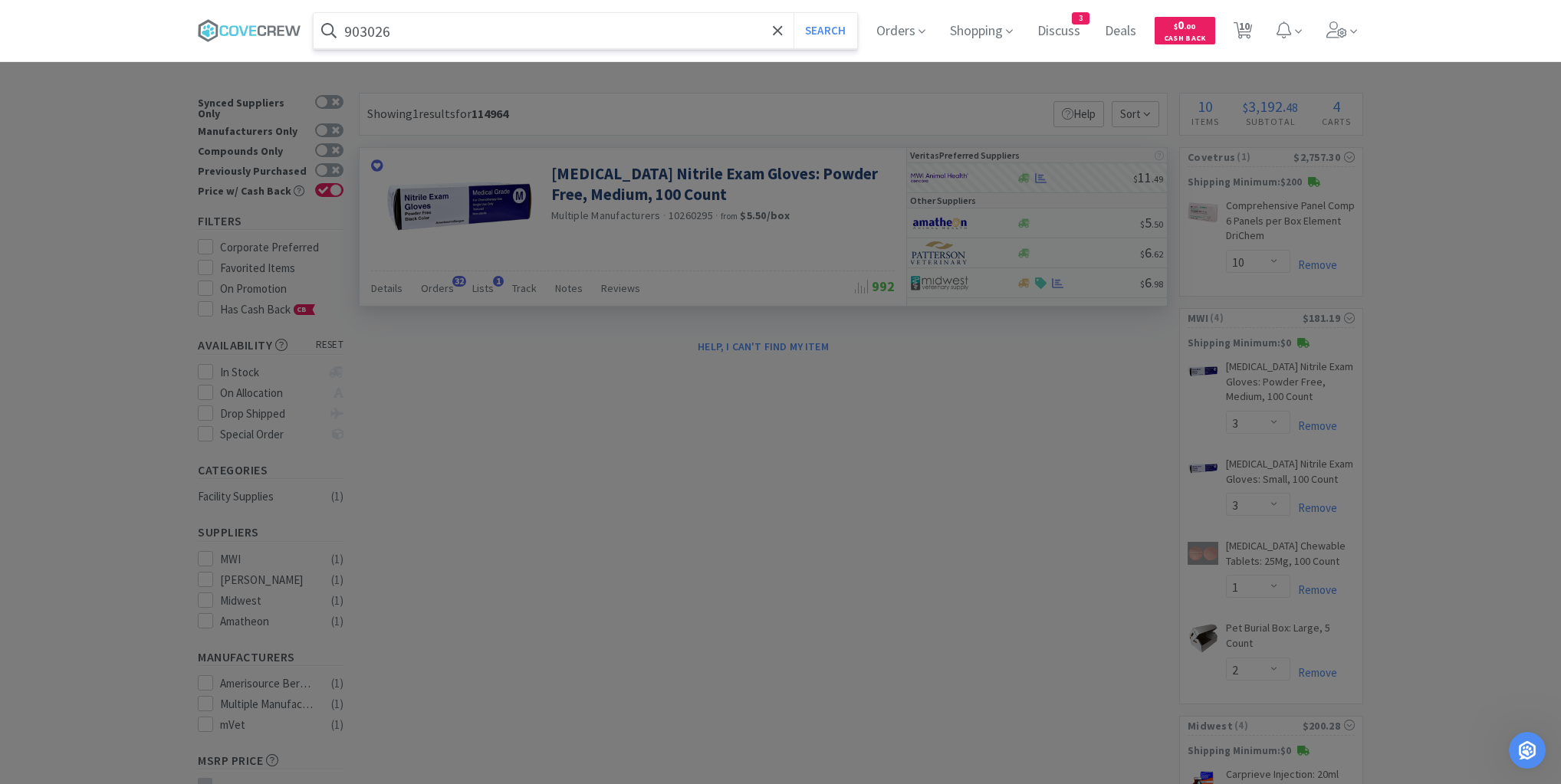
type input "903026"
click at [793, 13] on button "Search" at bounding box center [825, 30] width 64 height 36
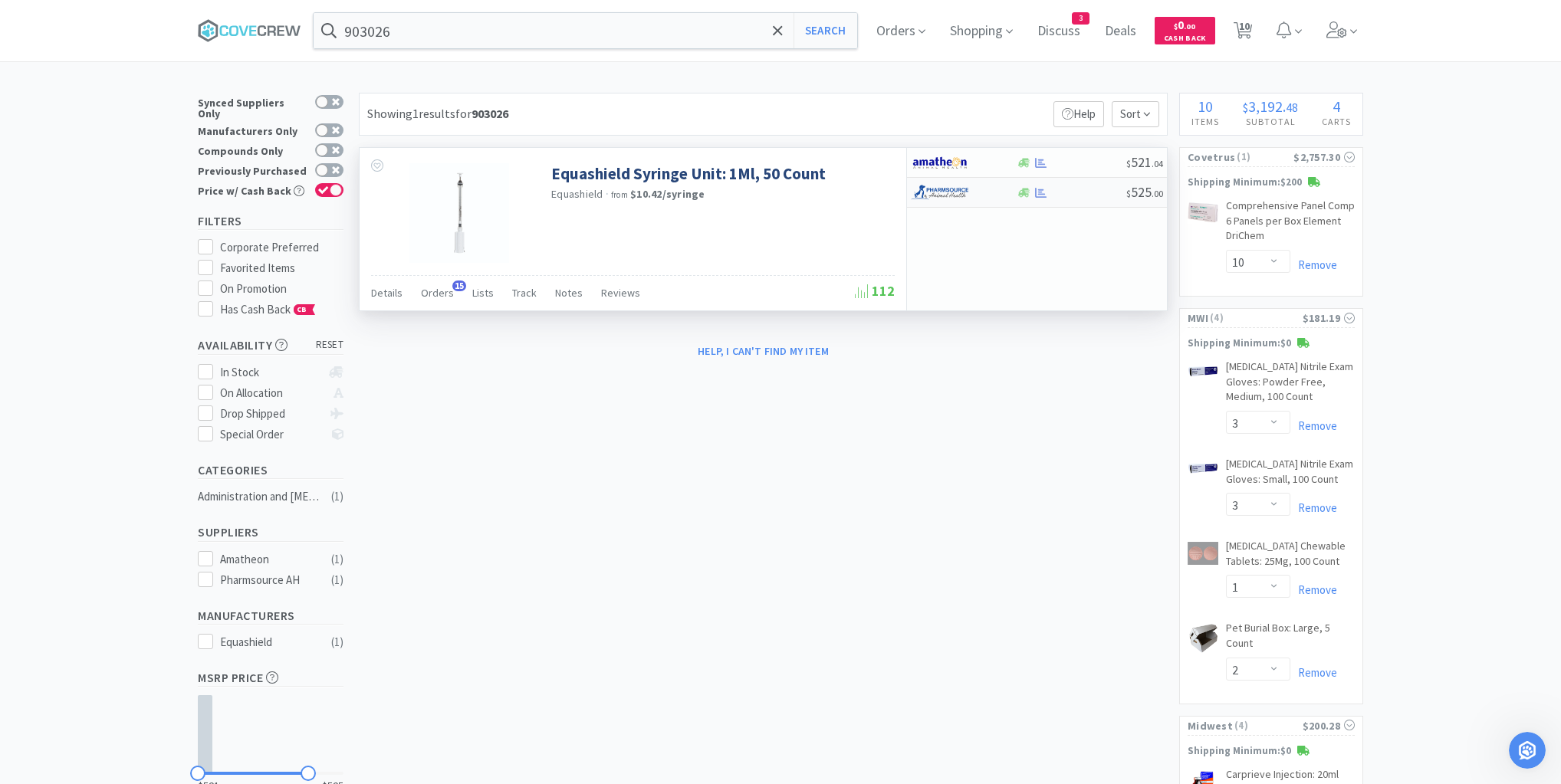
click at [1067, 194] on div at bounding box center [1070, 193] width 111 height 12
select select "1"
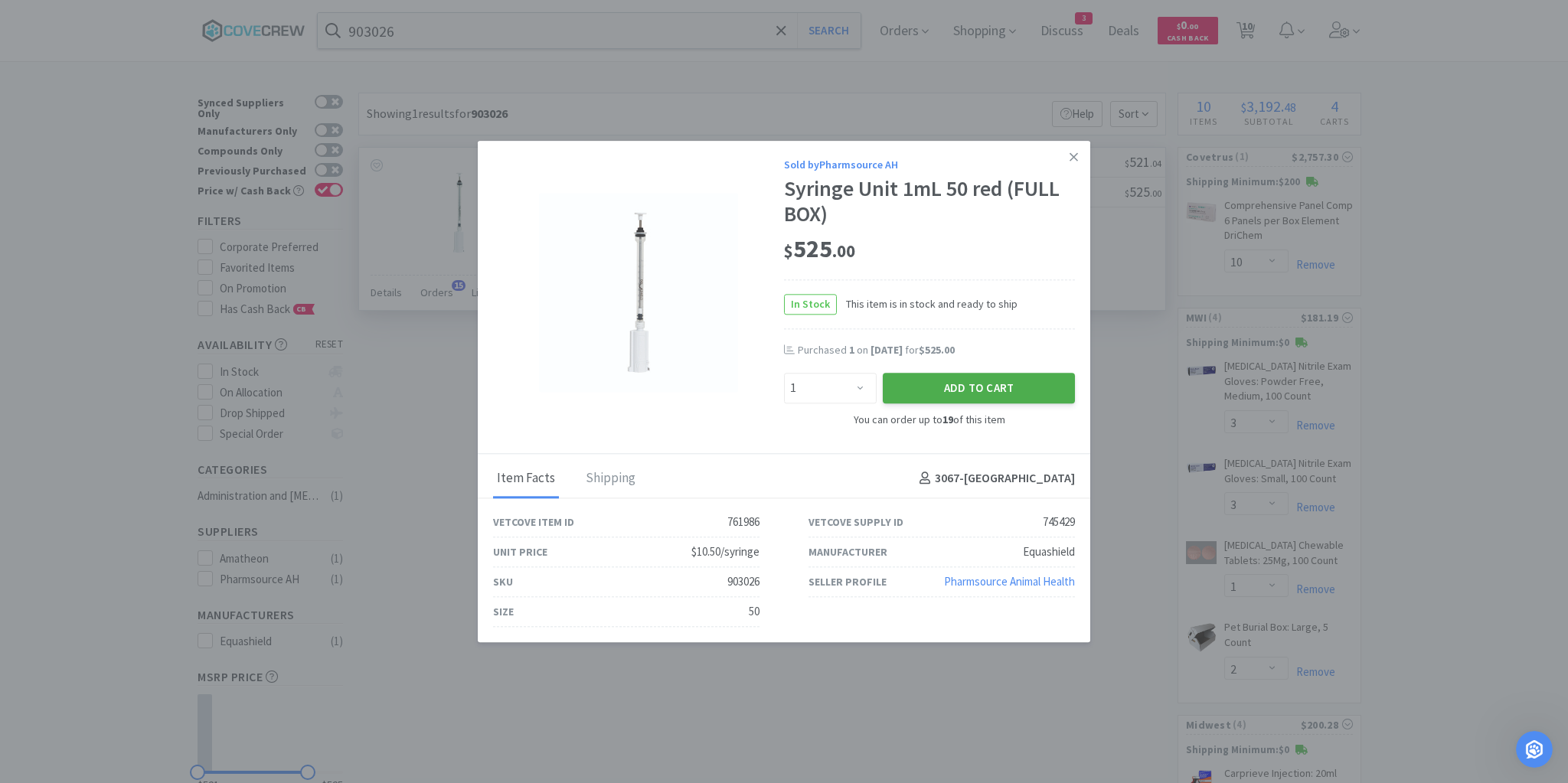
click at [983, 387] on button "Add to Cart" at bounding box center [978, 389] width 193 height 31
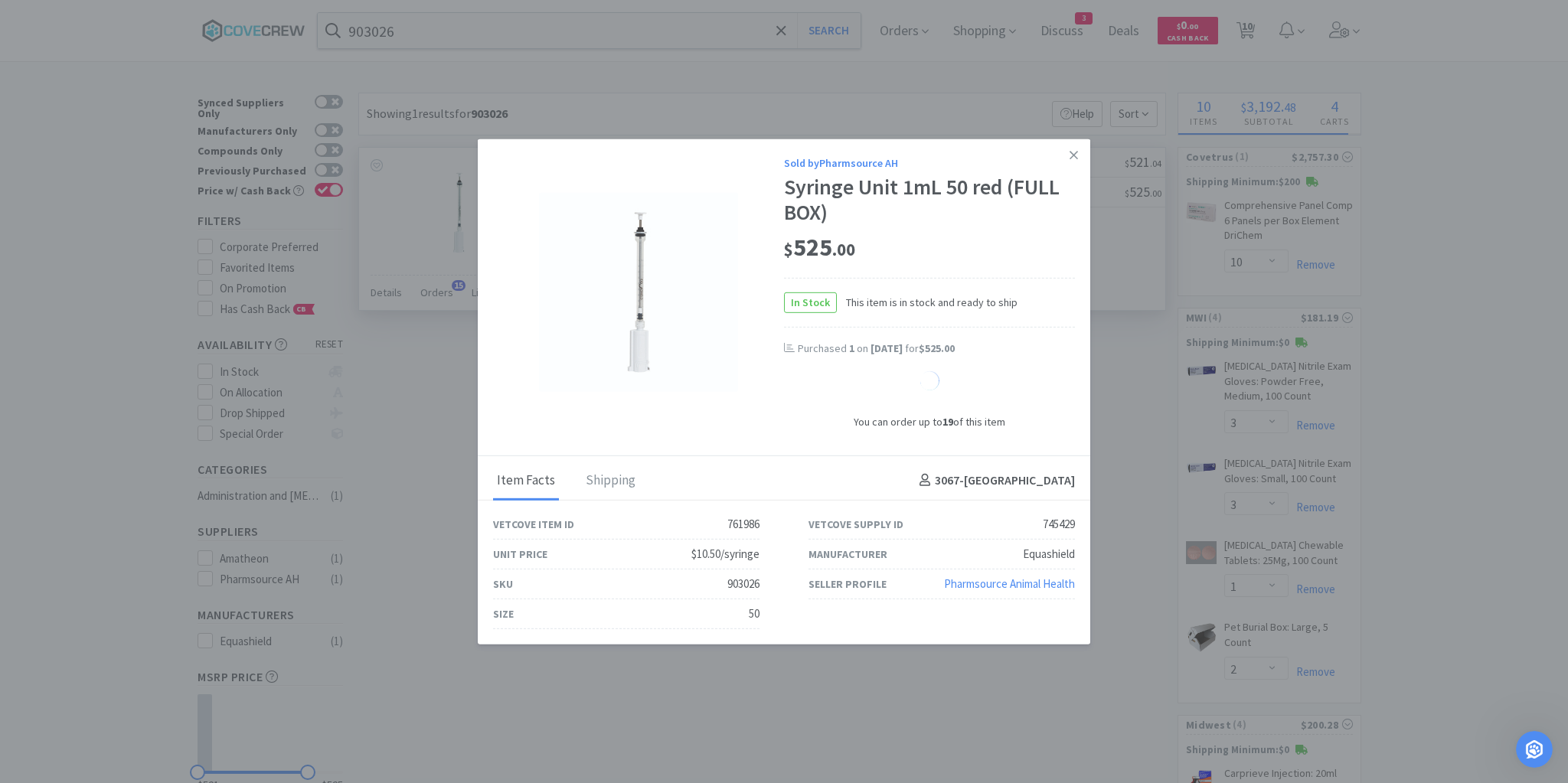
select select "1"
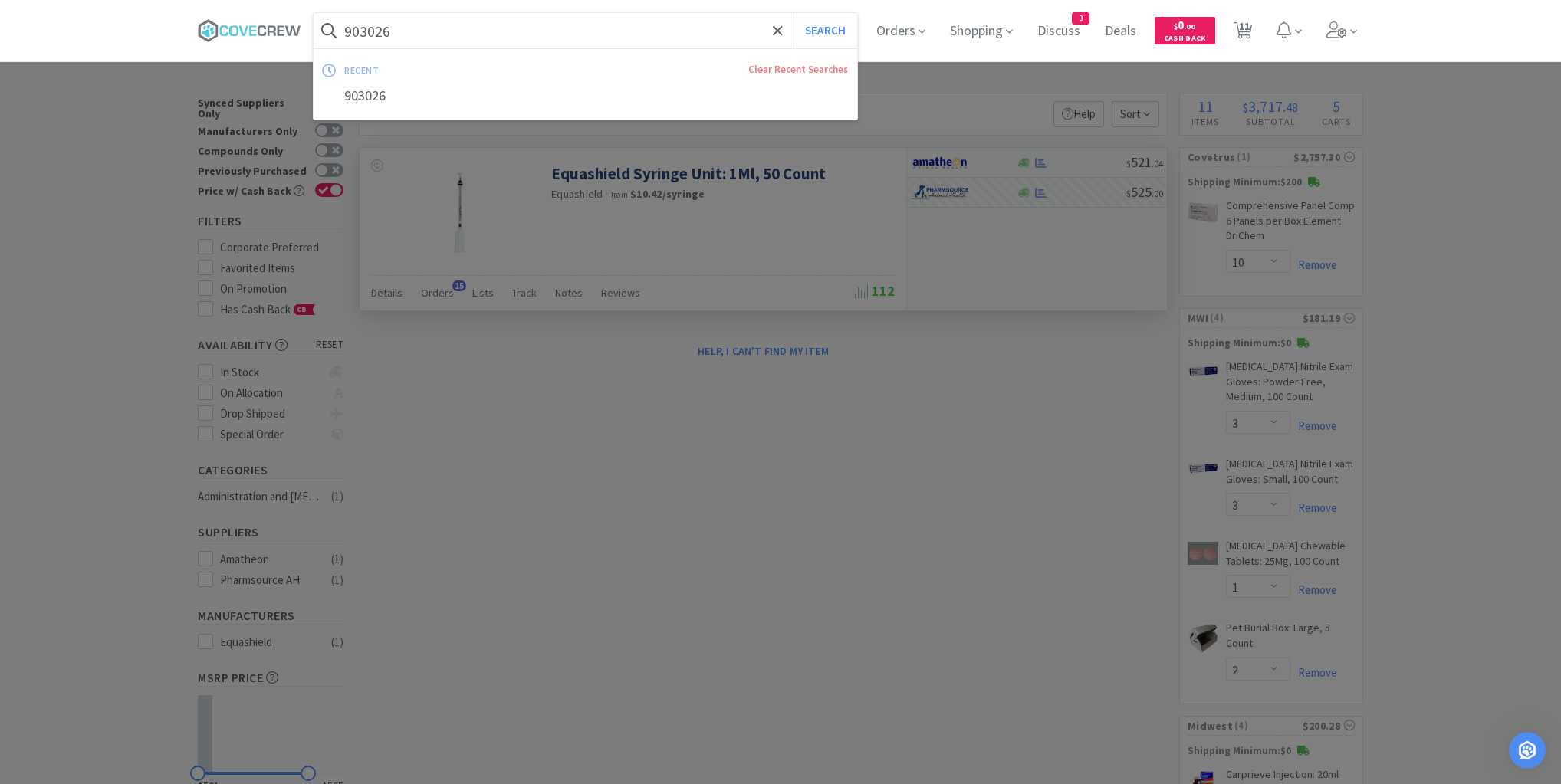
click at [729, 31] on input "903026" at bounding box center [585, 30] width 544 height 36
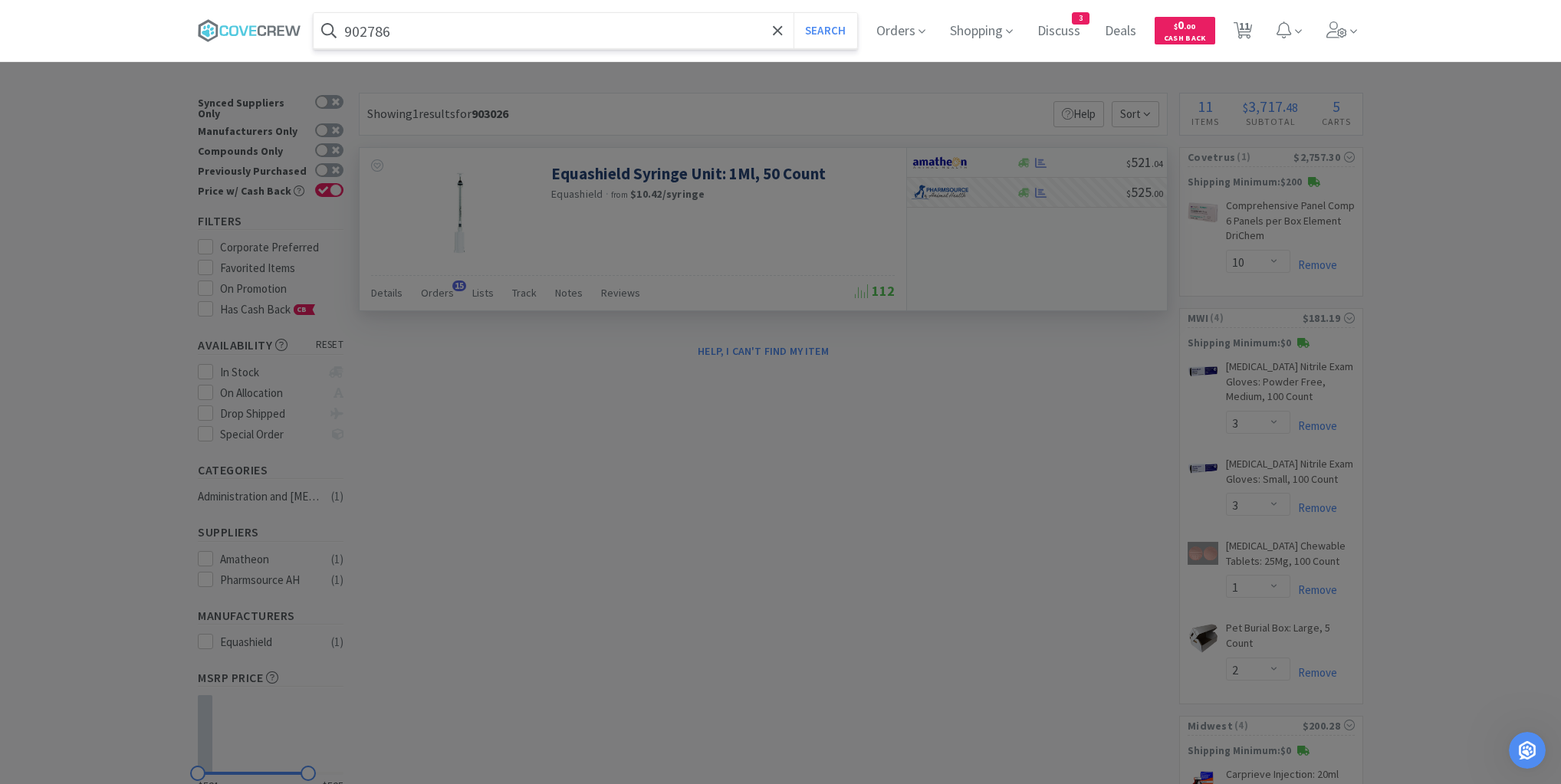
type input "902786"
click at [793, 13] on button "Search" at bounding box center [825, 30] width 64 height 36
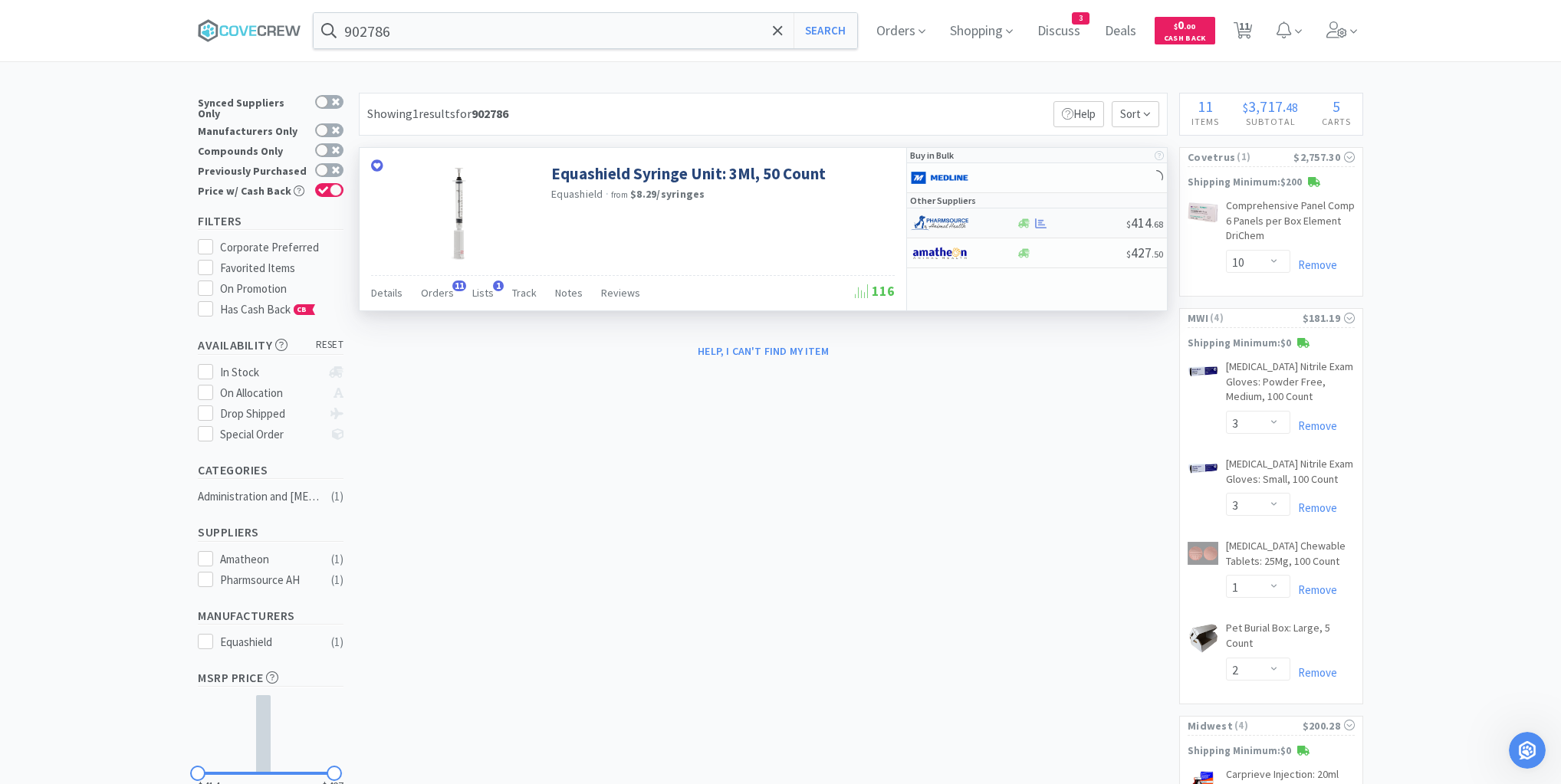
click at [1081, 225] on div at bounding box center [1070, 223] width 111 height 12
select select "1"
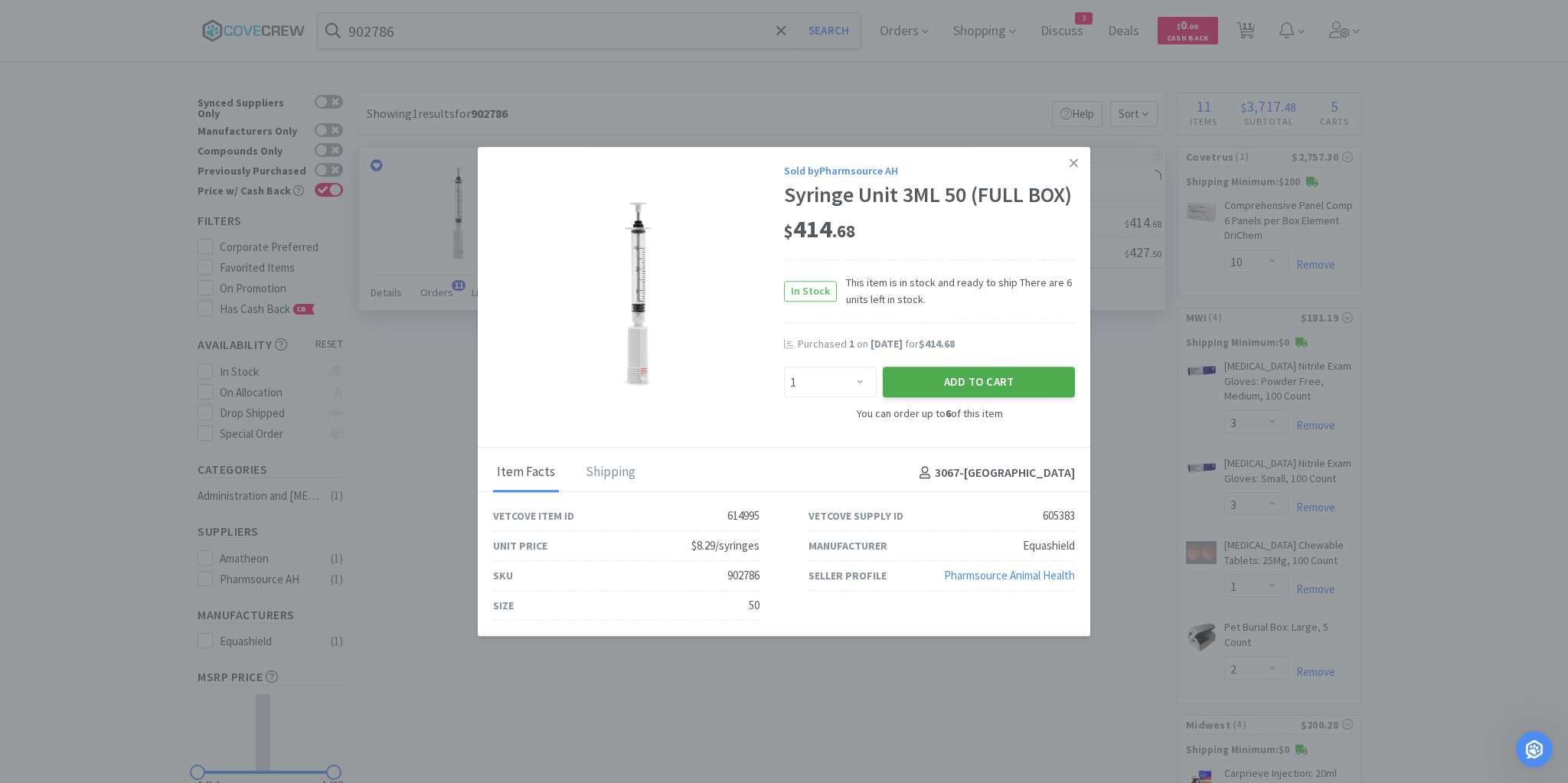
click at [948, 381] on button "Add to Cart" at bounding box center [978, 383] width 193 height 31
select select "1"
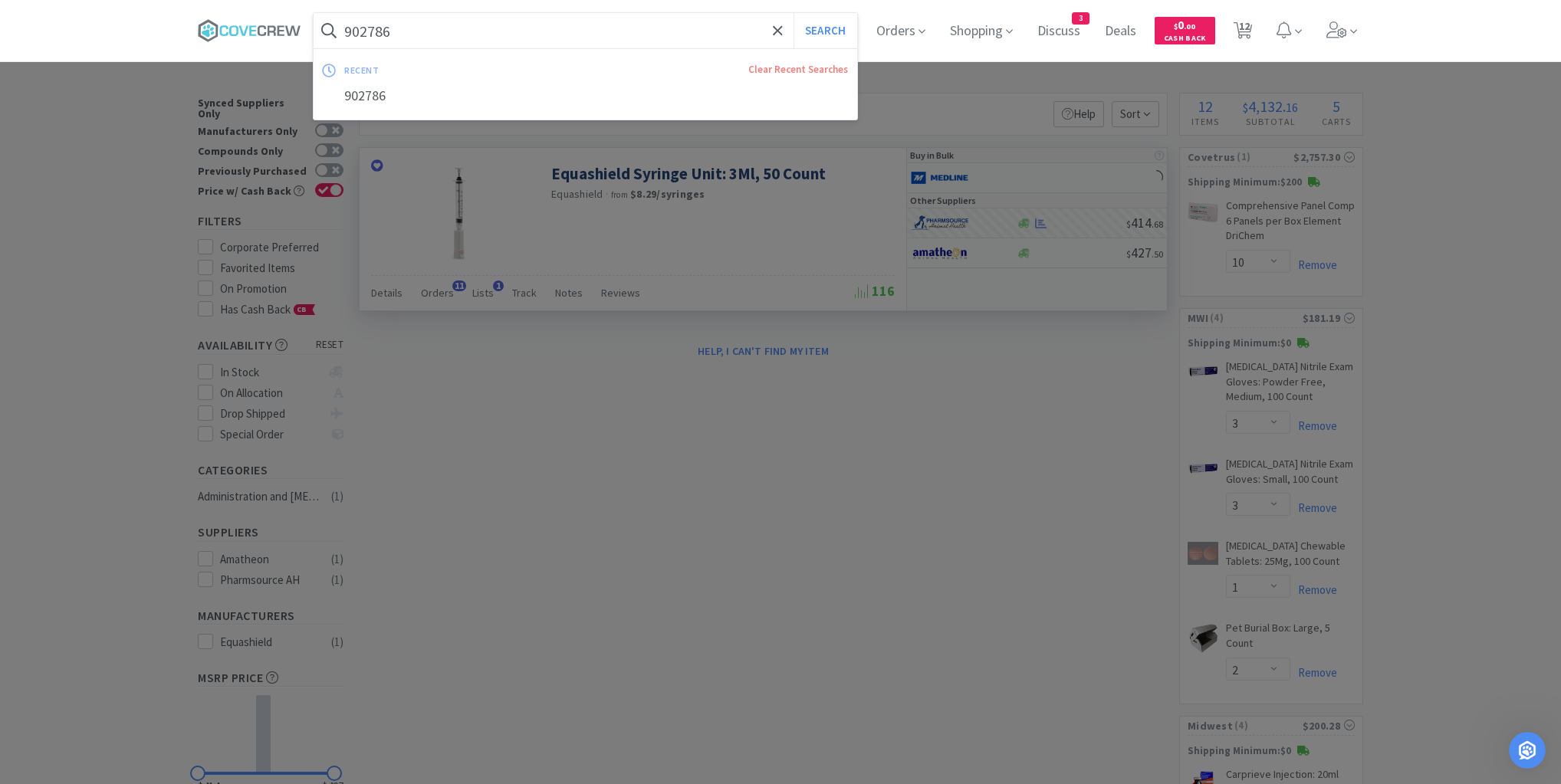
click at [659, 36] on input "902786" at bounding box center [585, 30] width 544 height 36
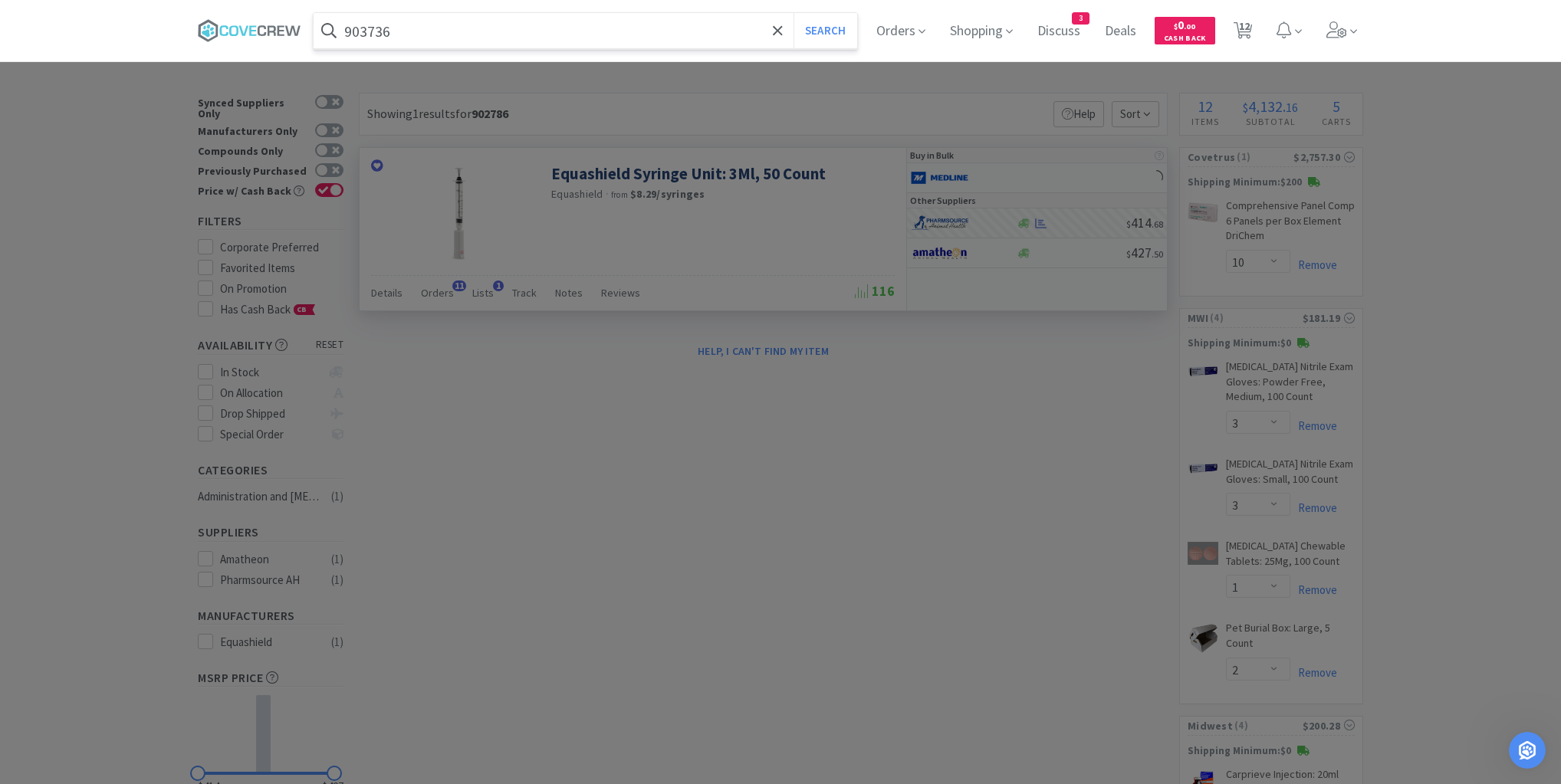
click at [793, 13] on button "Search" at bounding box center [825, 30] width 64 height 36
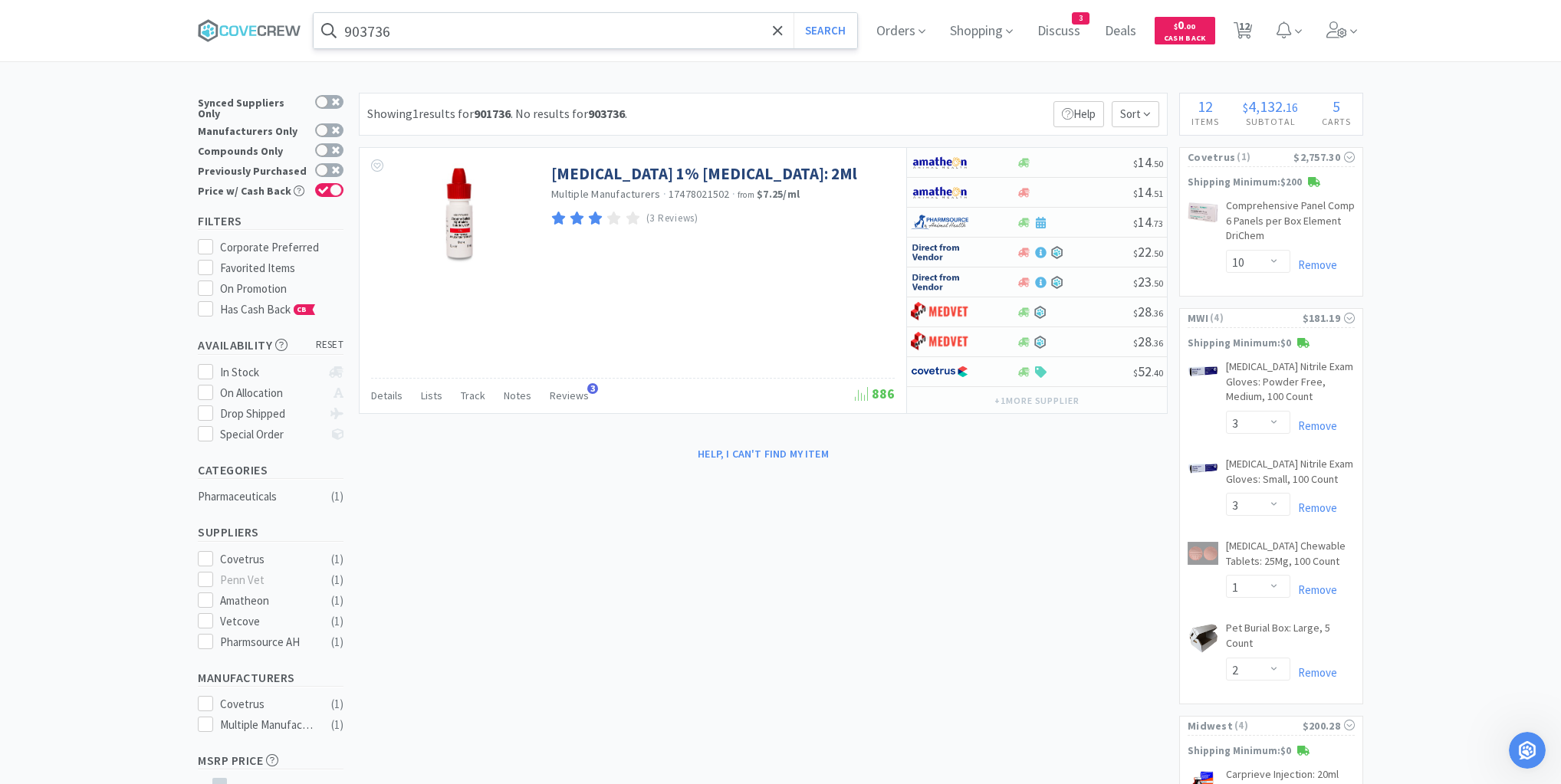
drag, startPoint x: 562, startPoint y: 10, endPoint x: 558, endPoint y: 25, distance: 15.5
click at [558, 21] on div "903736 Search Orders Shopping Discuss Discuss 3 Deals Deals $ 0 . 00 Cash Back …" at bounding box center [780, 30] width 1165 height 61
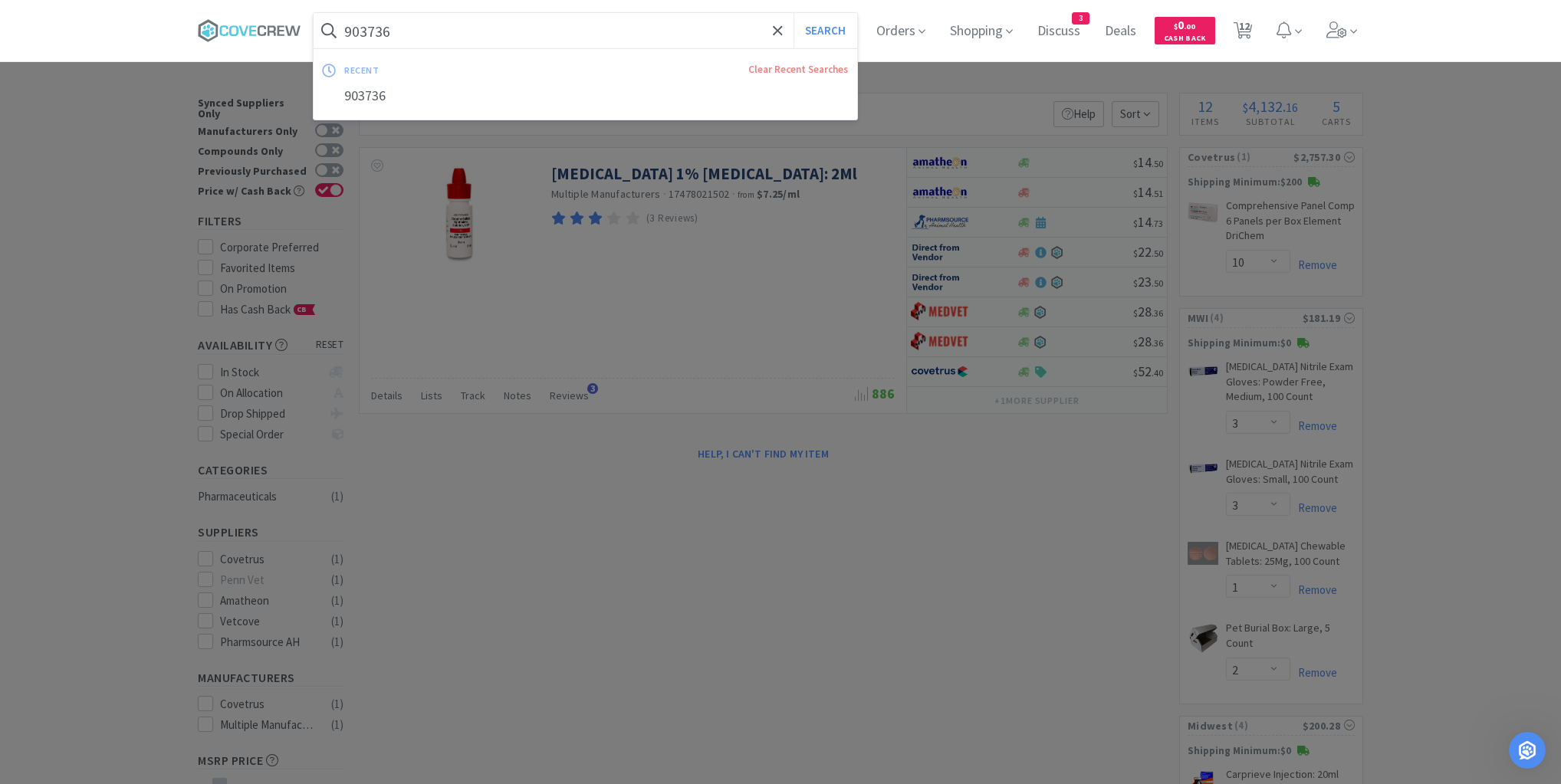
drag, startPoint x: 558, startPoint y: 25, endPoint x: 548, endPoint y: 37, distance: 15.6
click at [558, 25] on input "903736" at bounding box center [585, 30] width 544 height 36
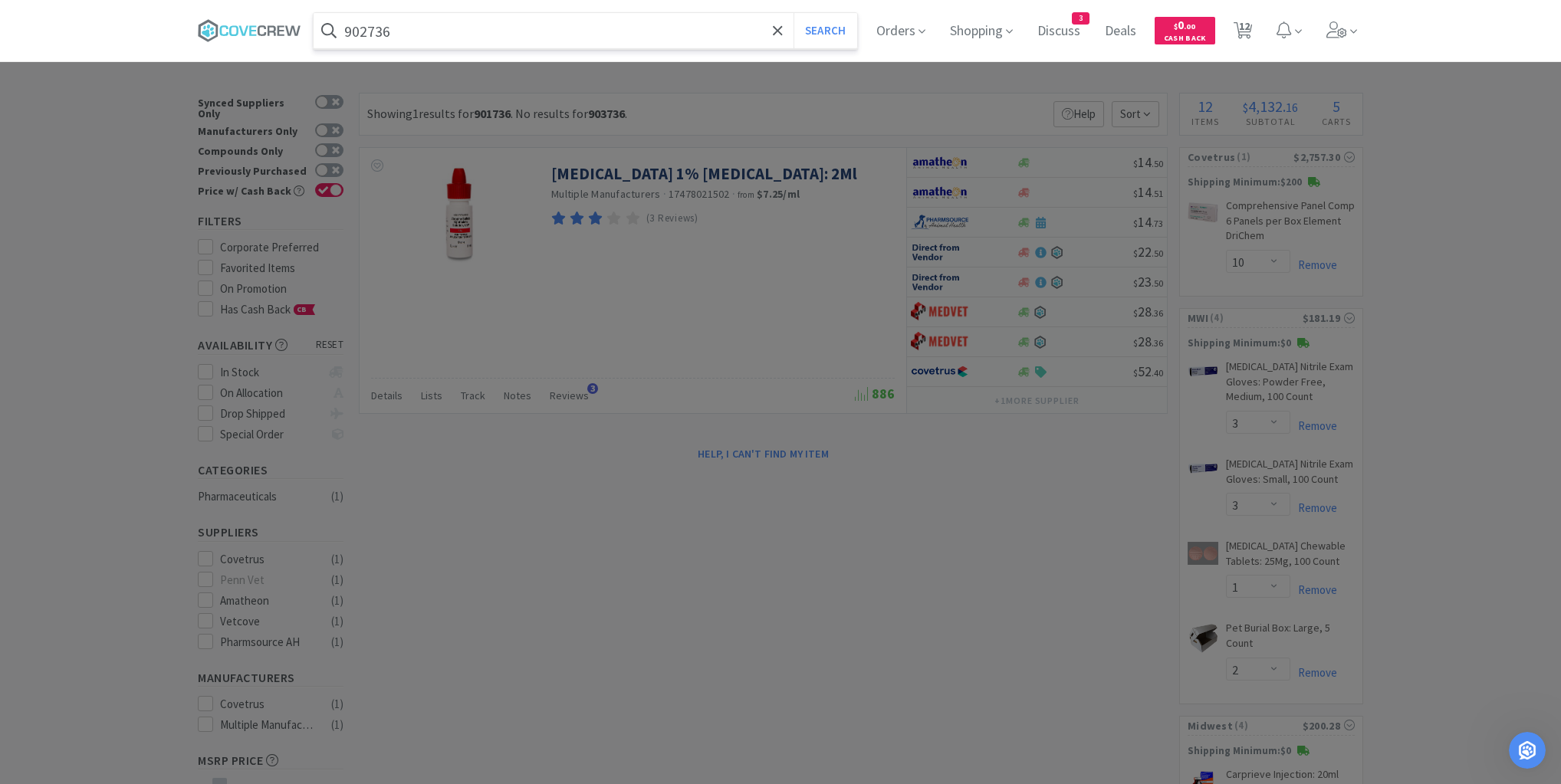
type input "902736"
click at [793, 13] on button "Search" at bounding box center [825, 30] width 64 height 36
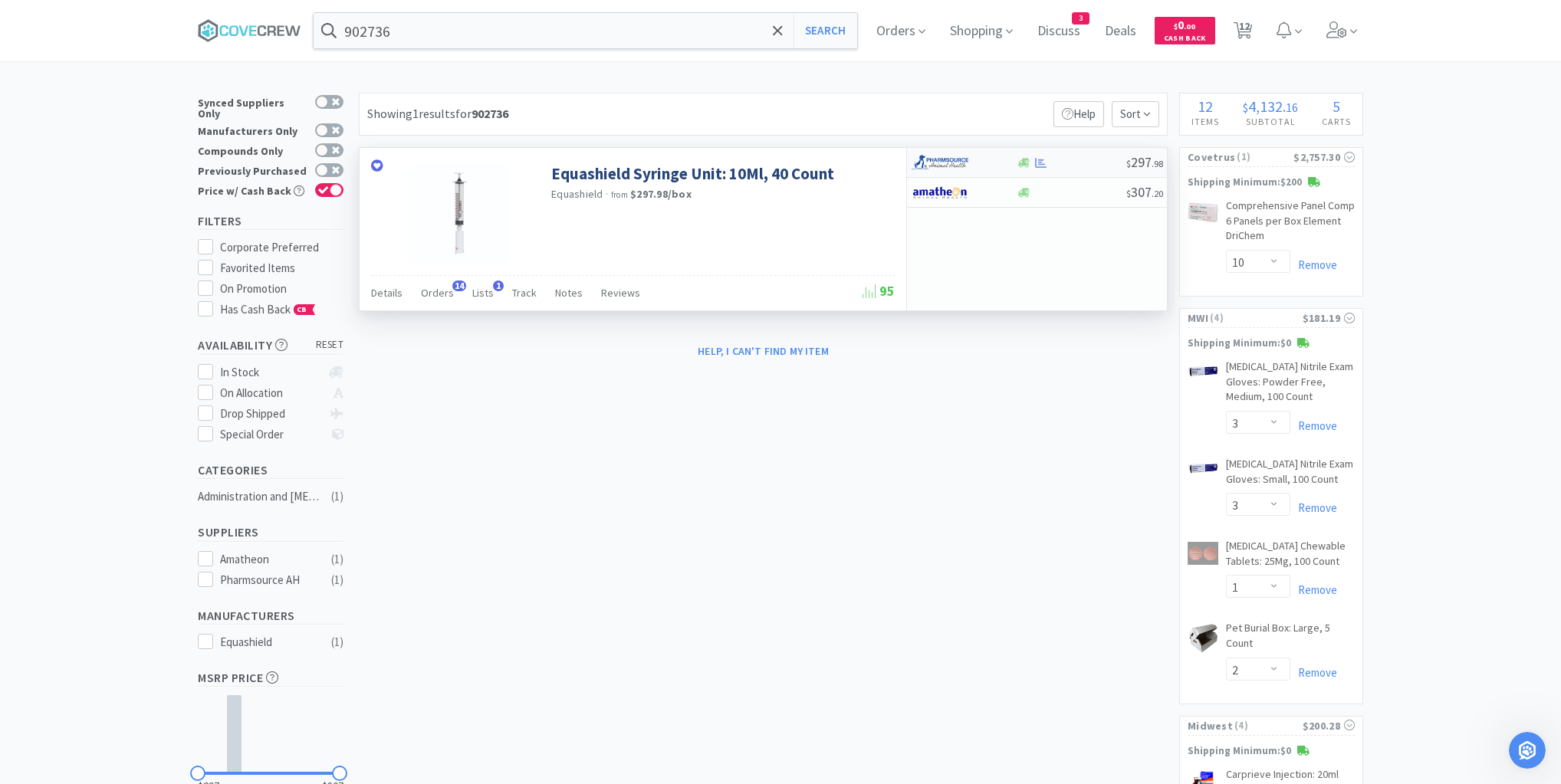
click at [1086, 163] on div at bounding box center [1070, 163] width 111 height 12
select select "1"
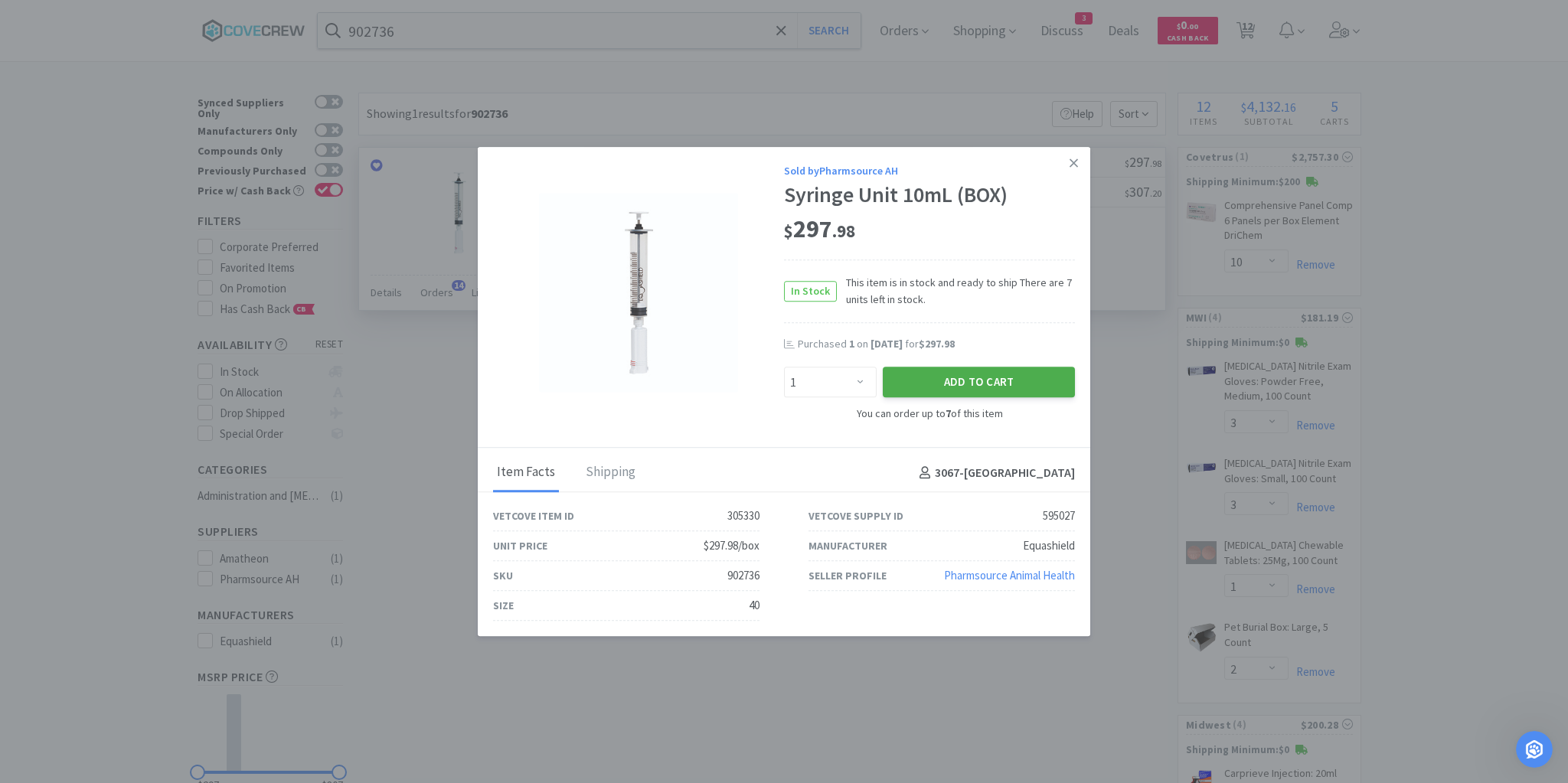
click at [974, 386] on button "Add to Cart" at bounding box center [978, 383] width 193 height 31
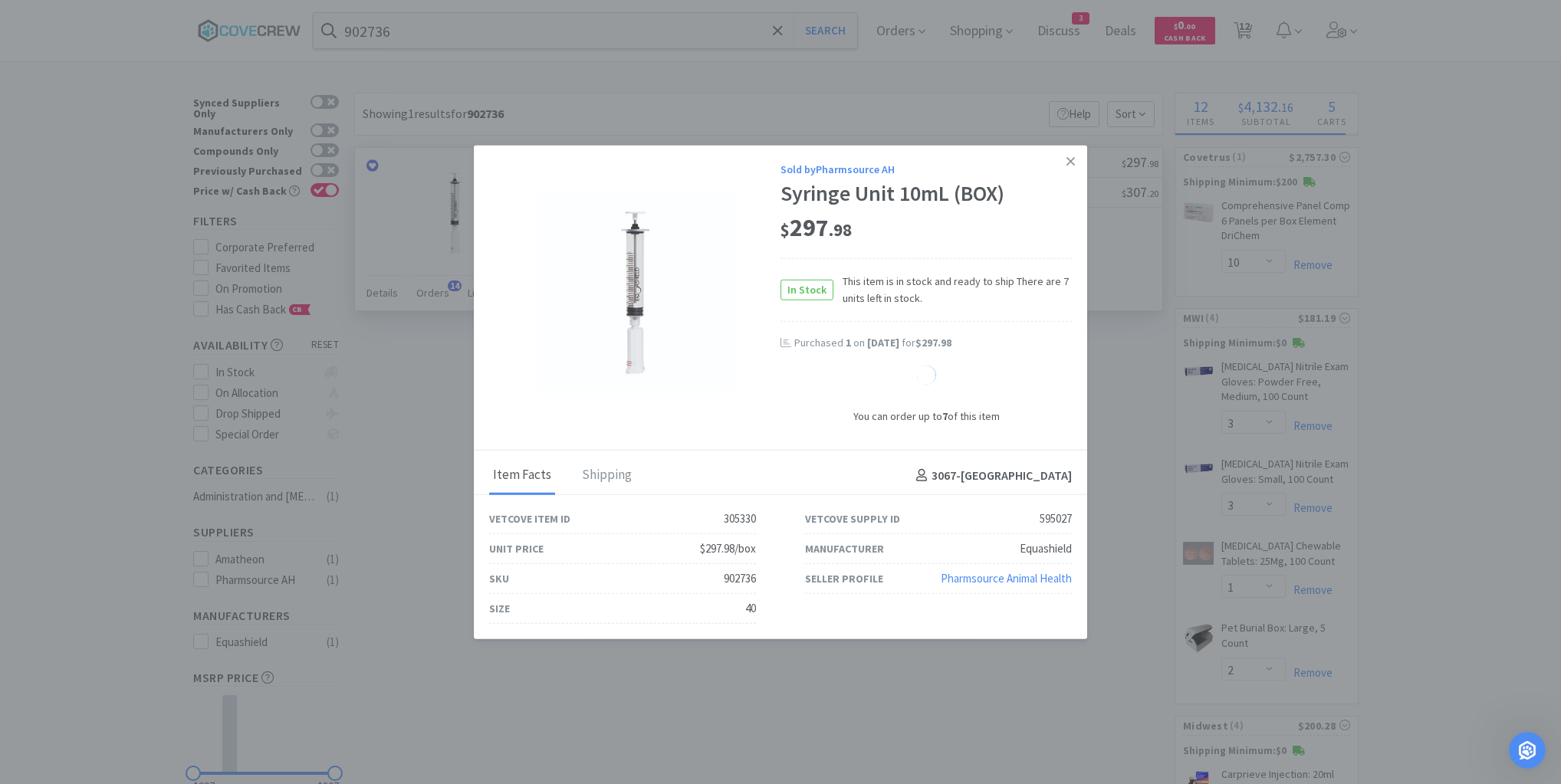
select select "1"
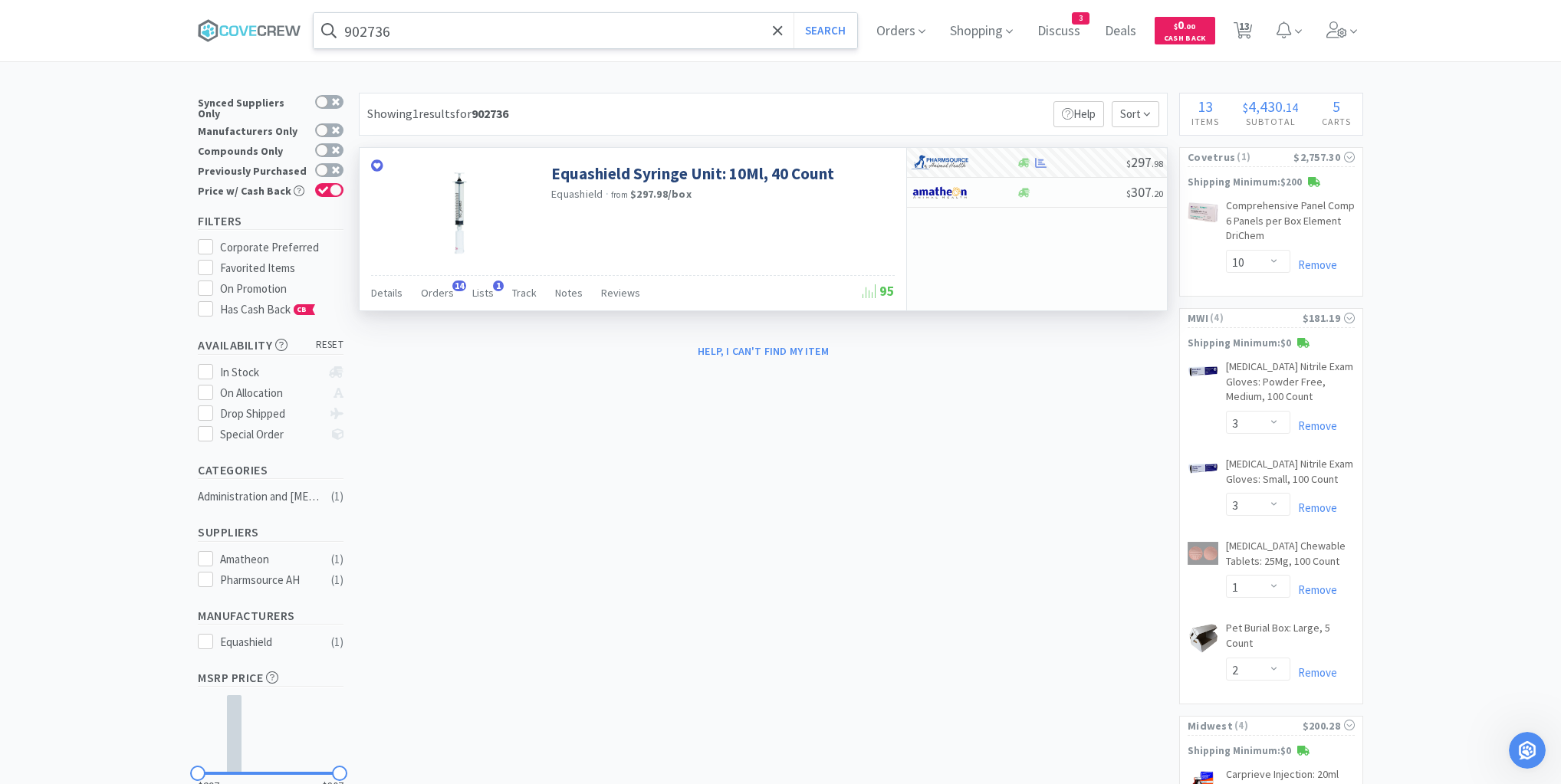
click at [727, 30] on input "902736" at bounding box center [585, 30] width 544 height 36
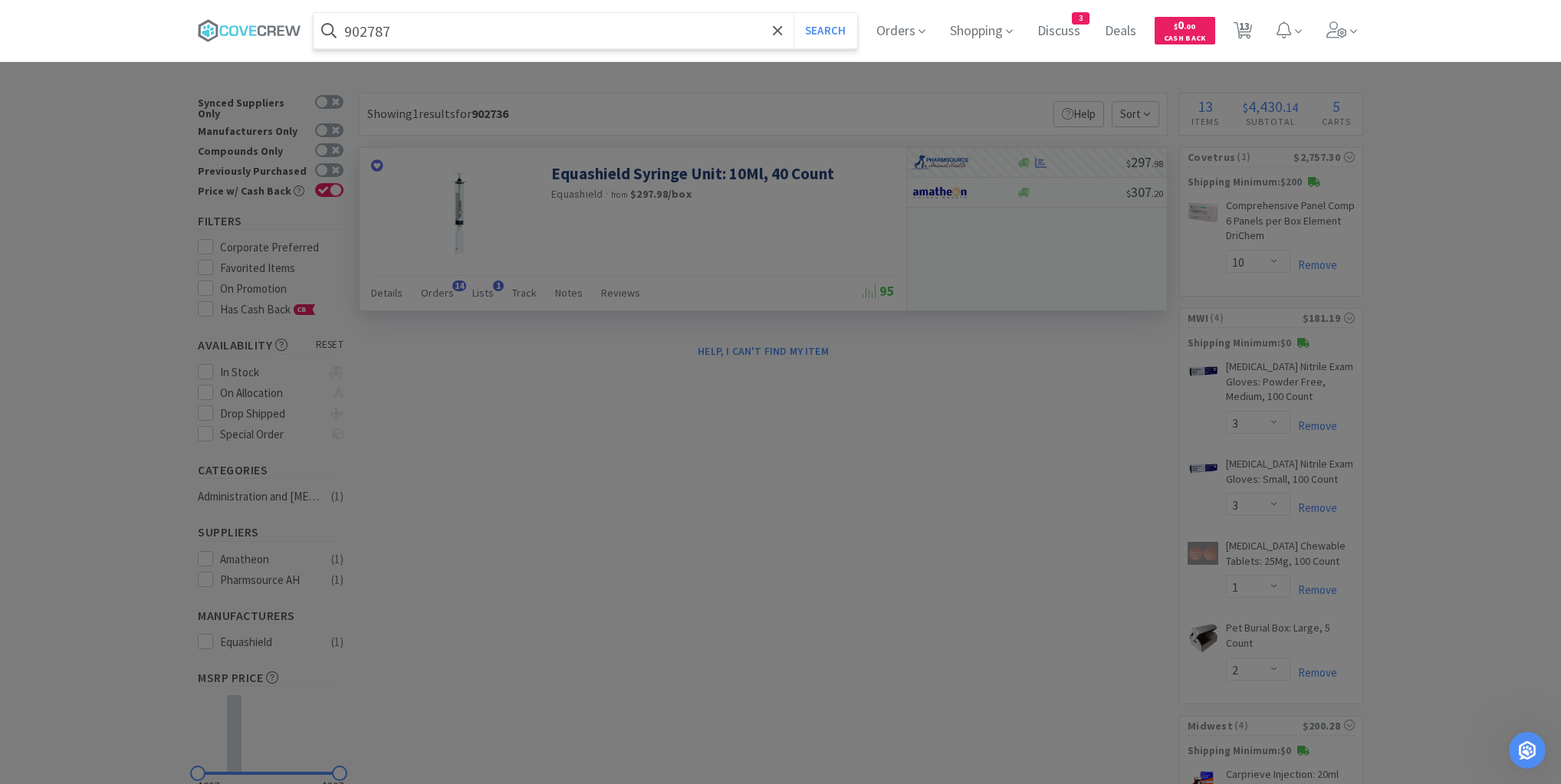
type input "902787"
click at [793, 13] on button "Search" at bounding box center [825, 30] width 64 height 36
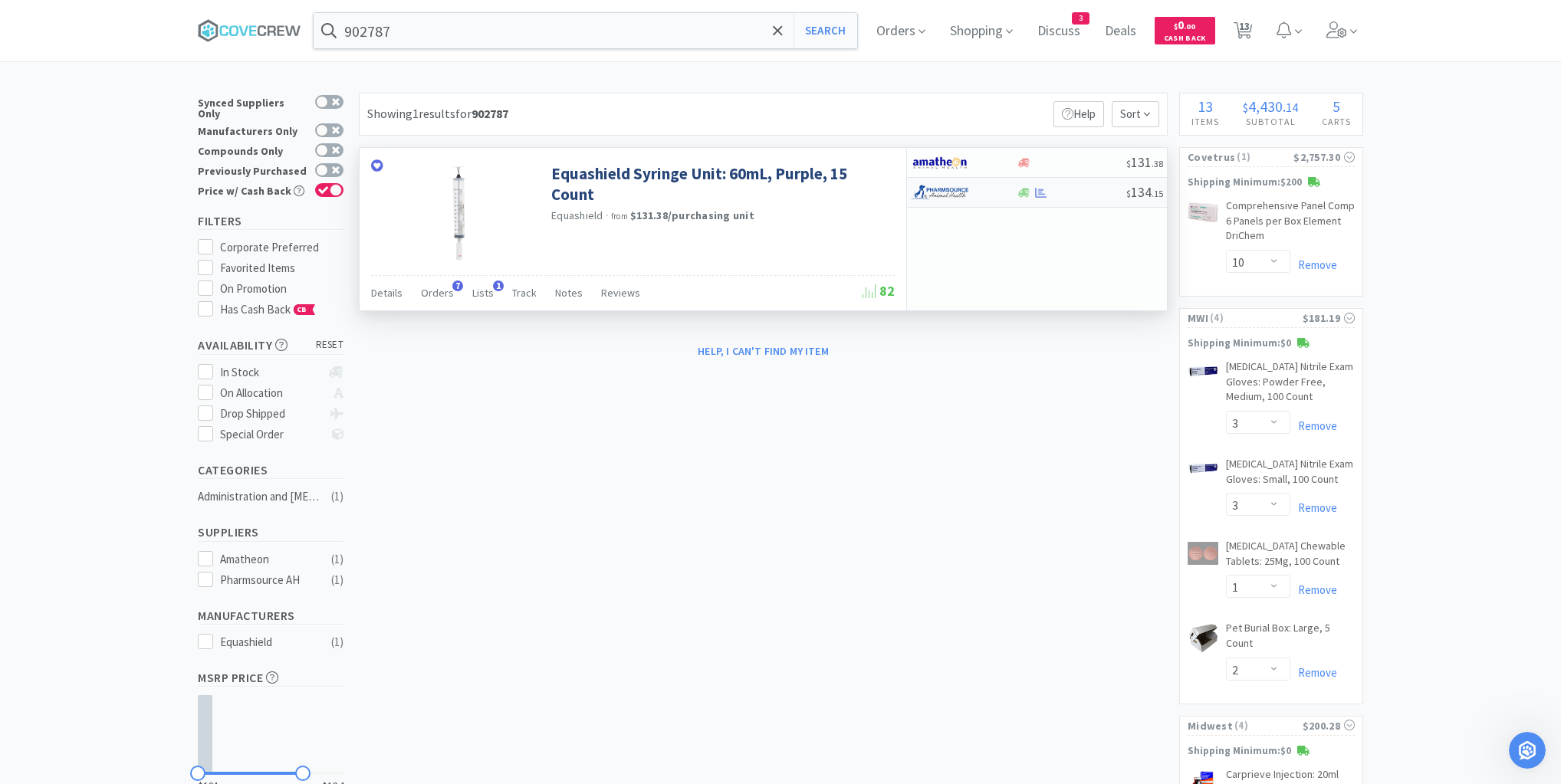
click at [1082, 198] on div "$ 134 . 15" at bounding box center [1036, 193] width 260 height 30
select select "1"
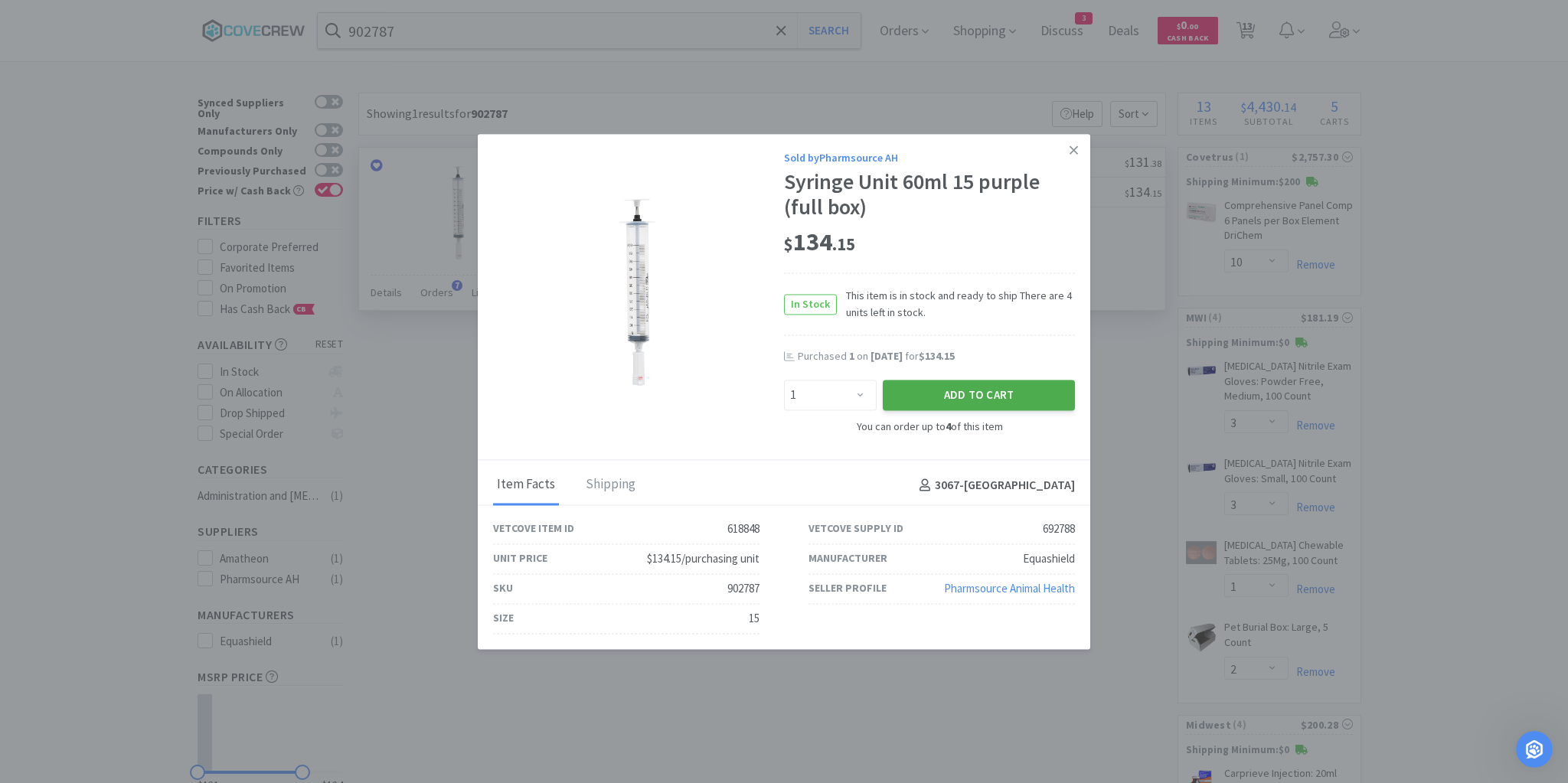
click at [962, 386] on button "Add to Cart" at bounding box center [978, 395] width 193 height 31
select select "1"
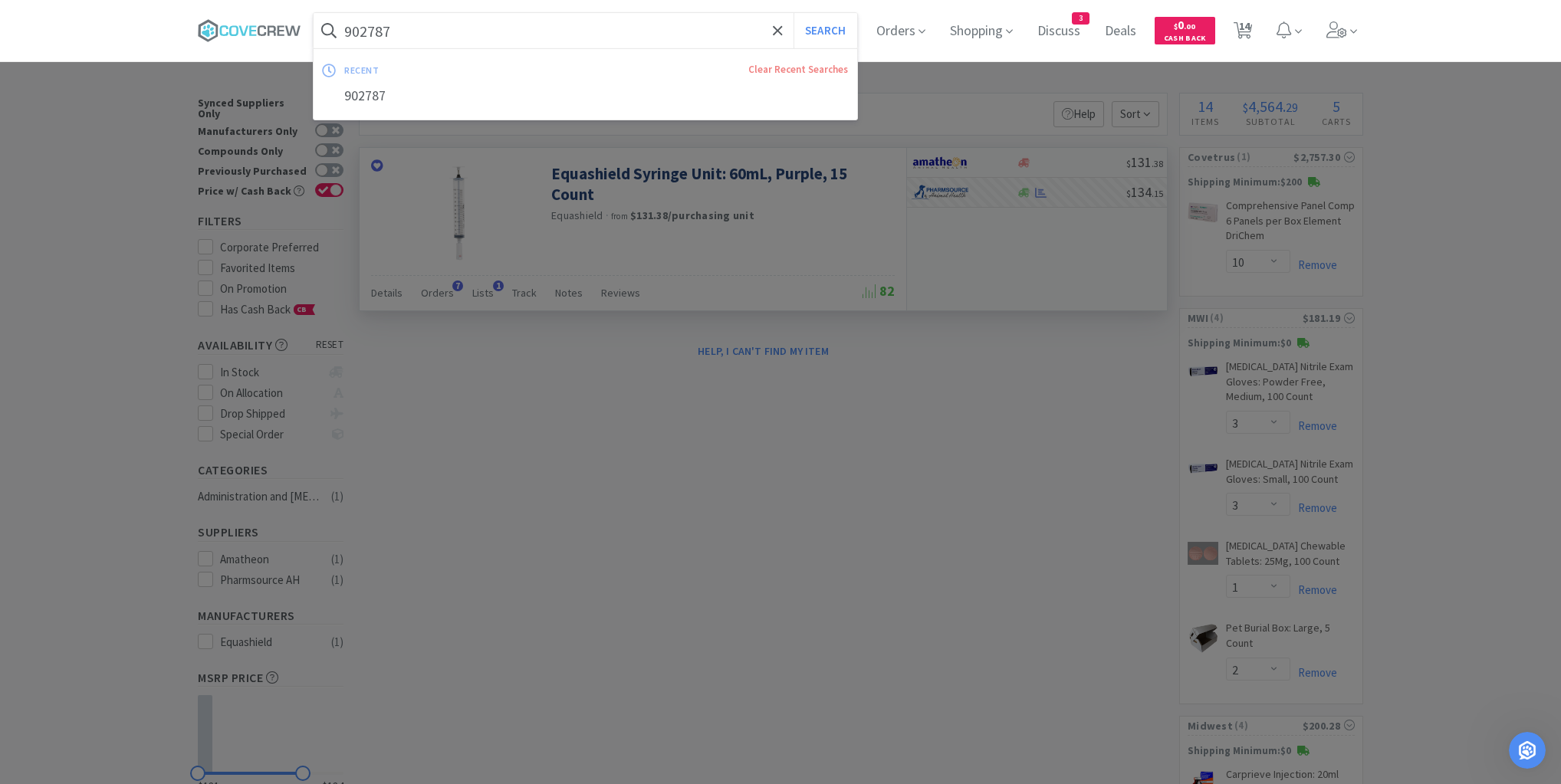
click at [710, 36] on input "902787" at bounding box center [585, 30] width 544 height 36
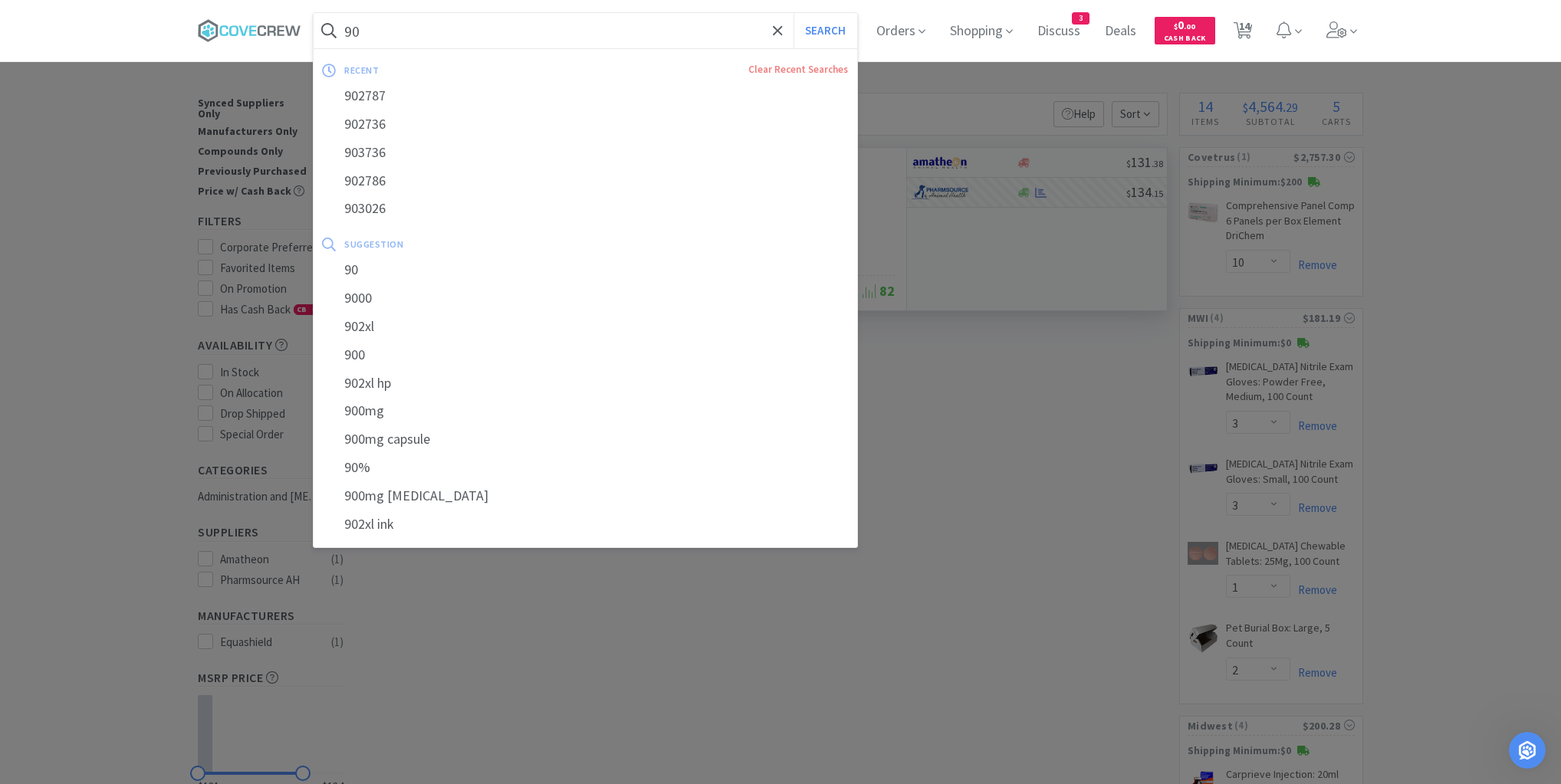
scroll to position [1120, 0]
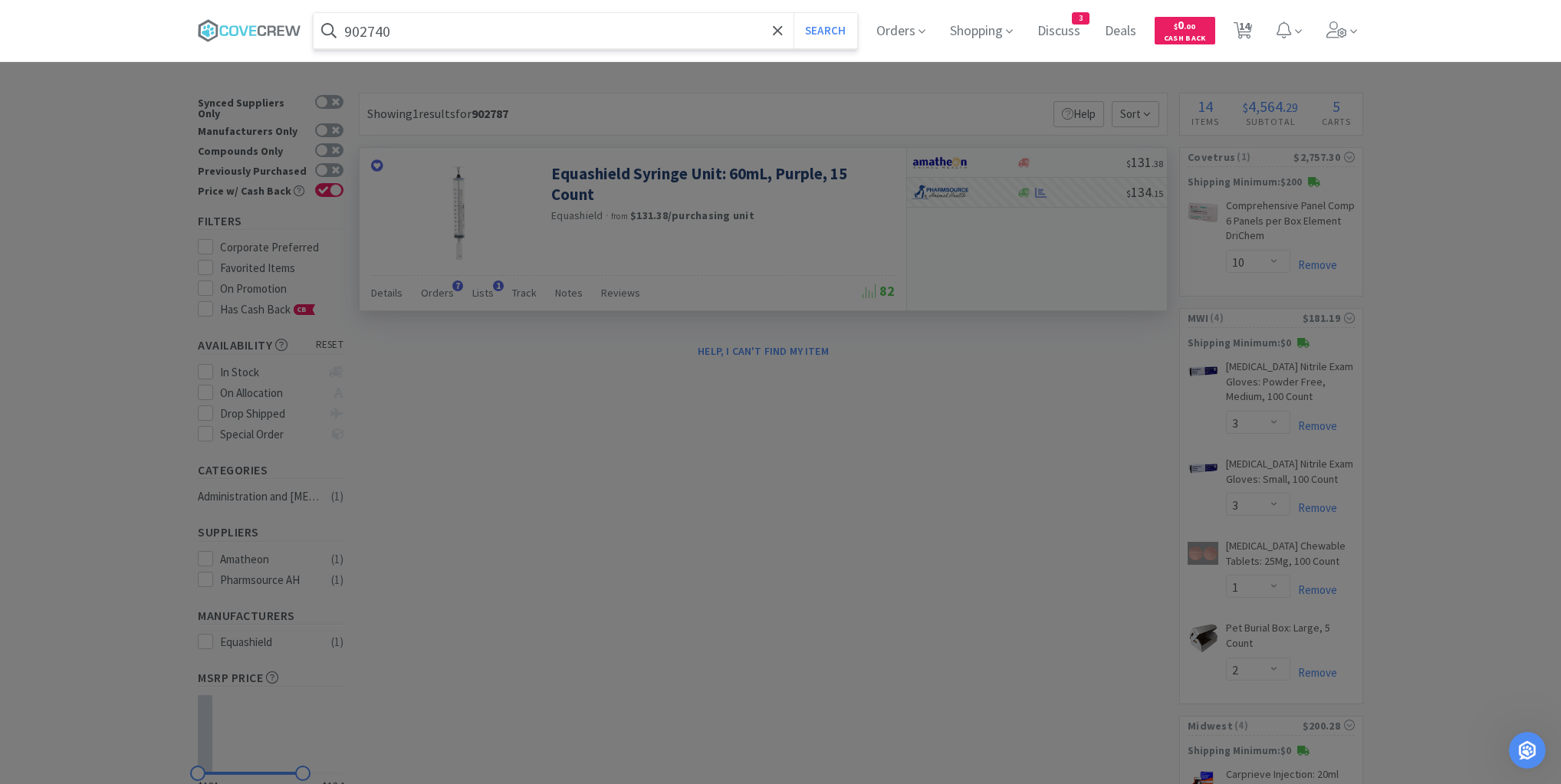
type input "902740"
click at [793, 13] on button "Search" at bounding box center [825, 30] width 64 height 36
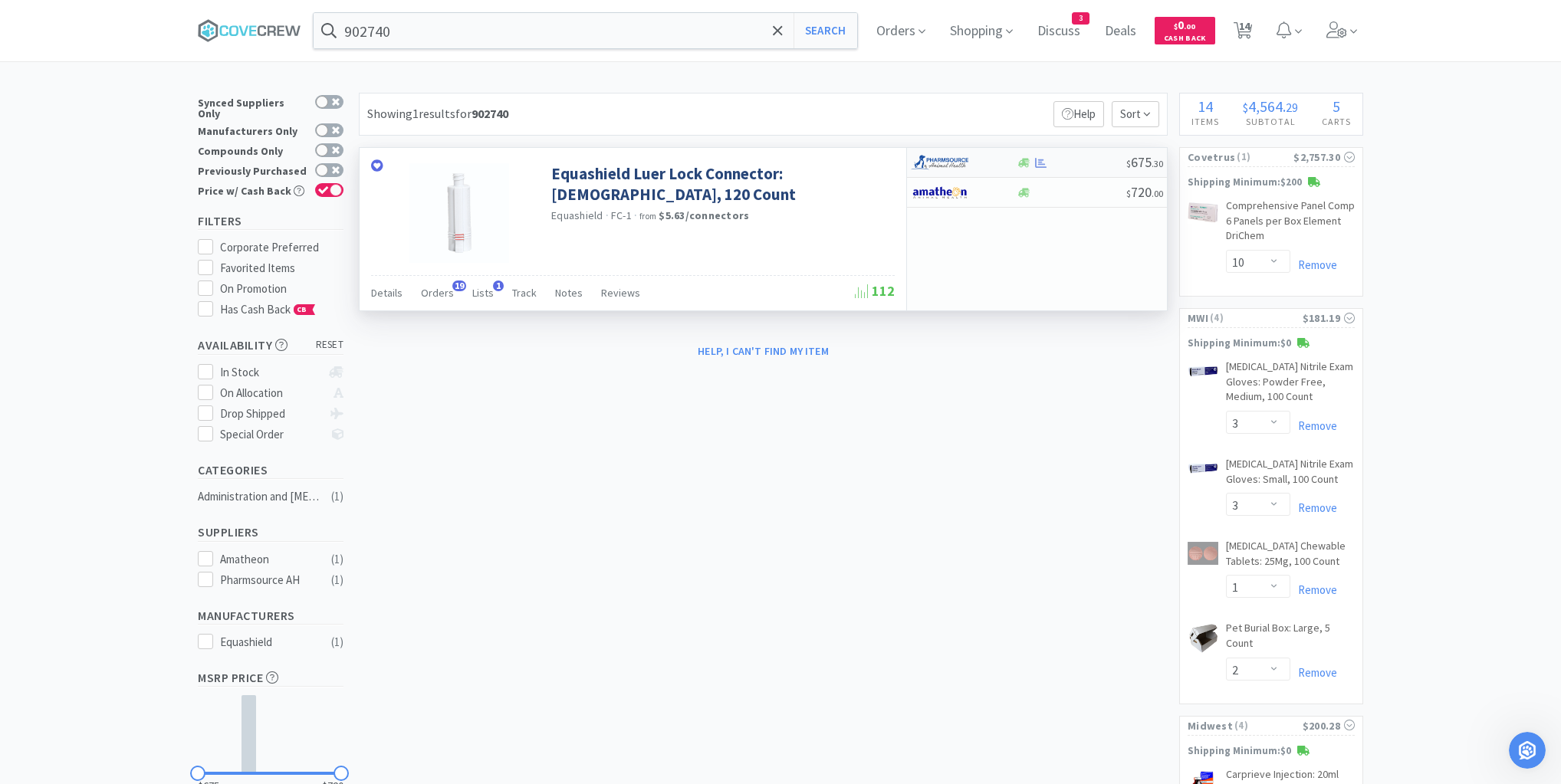
scroll to position [1081, 0]
click at [1076, 157] on div at bounding box center [1070, 163] width 111 height 12
select select "1"
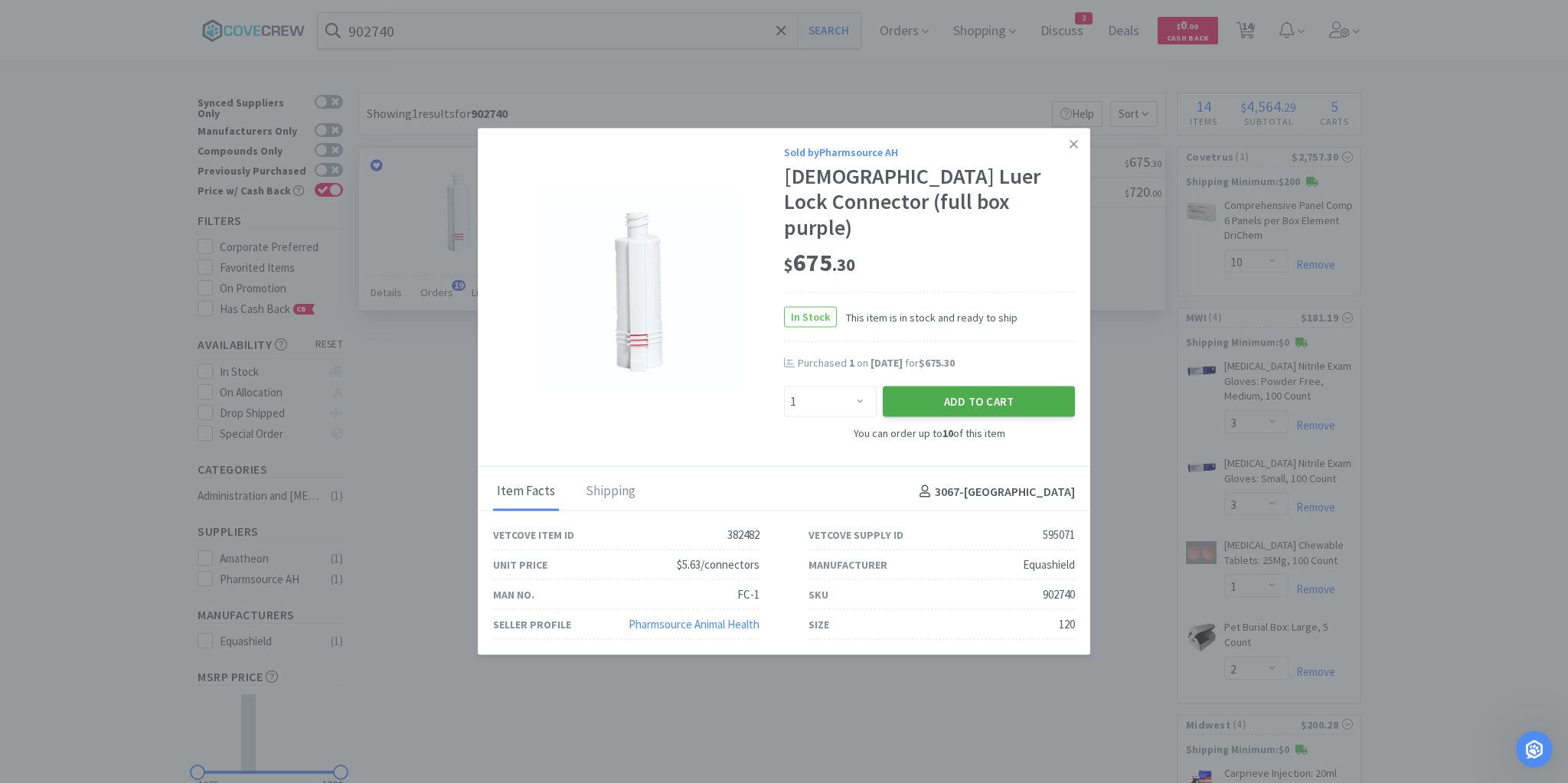
click at [966, 388] on button "Add to Cart" at bounding box center [978, 402] width 193 height 31
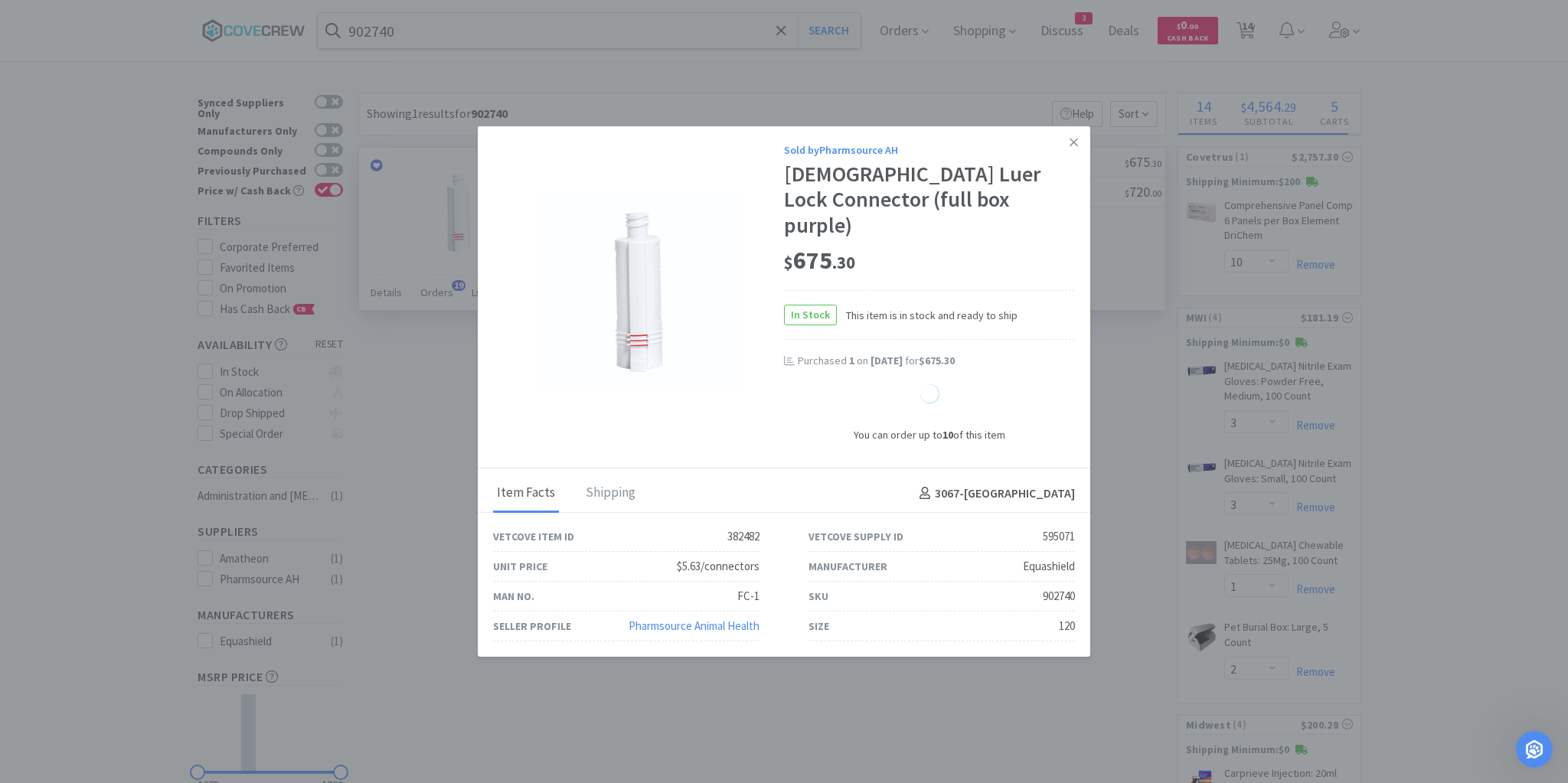
select select "1"
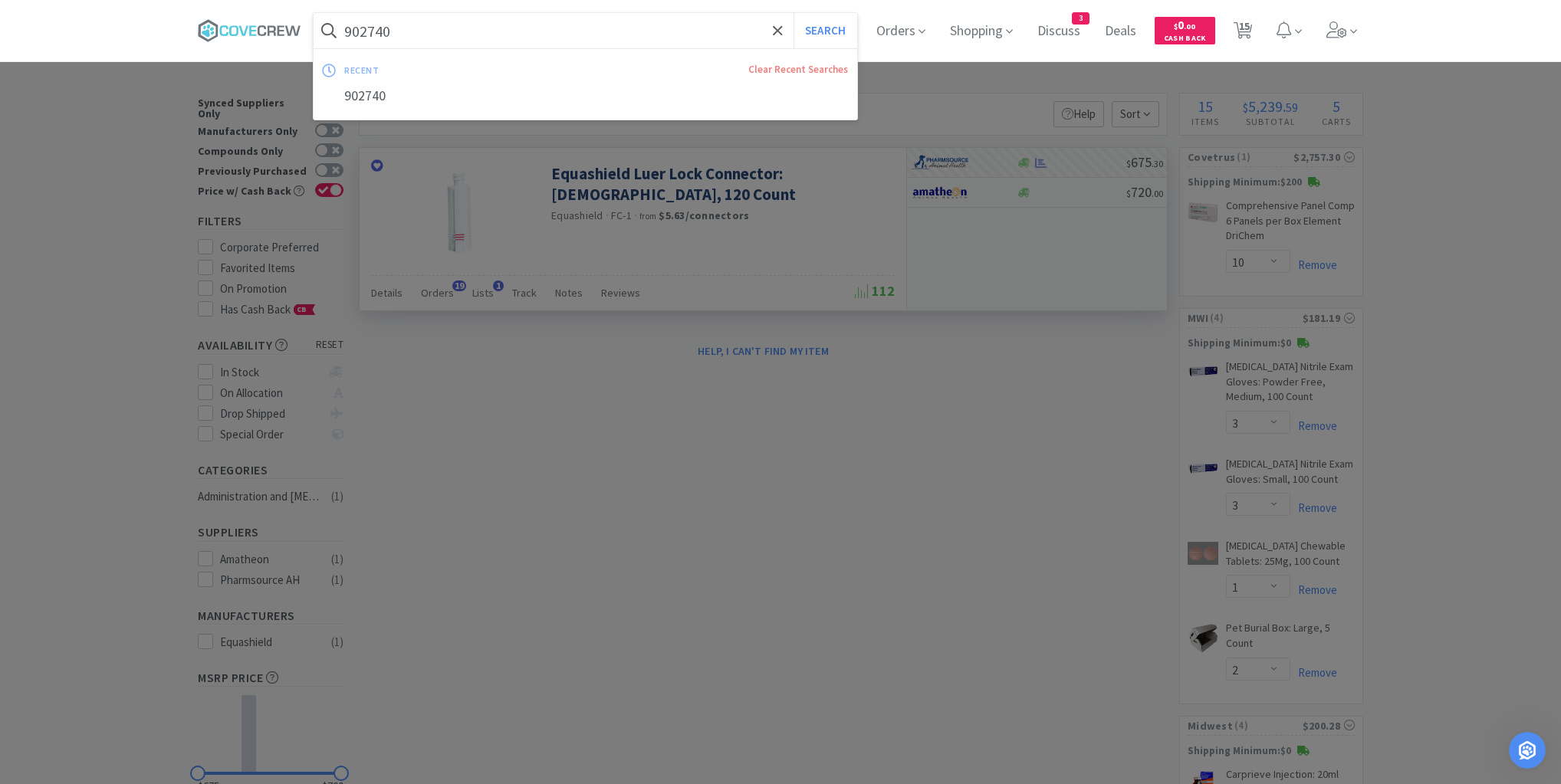
click at [690, 30] on input "902740" at bounding box center [585, 30] width 544 height 36
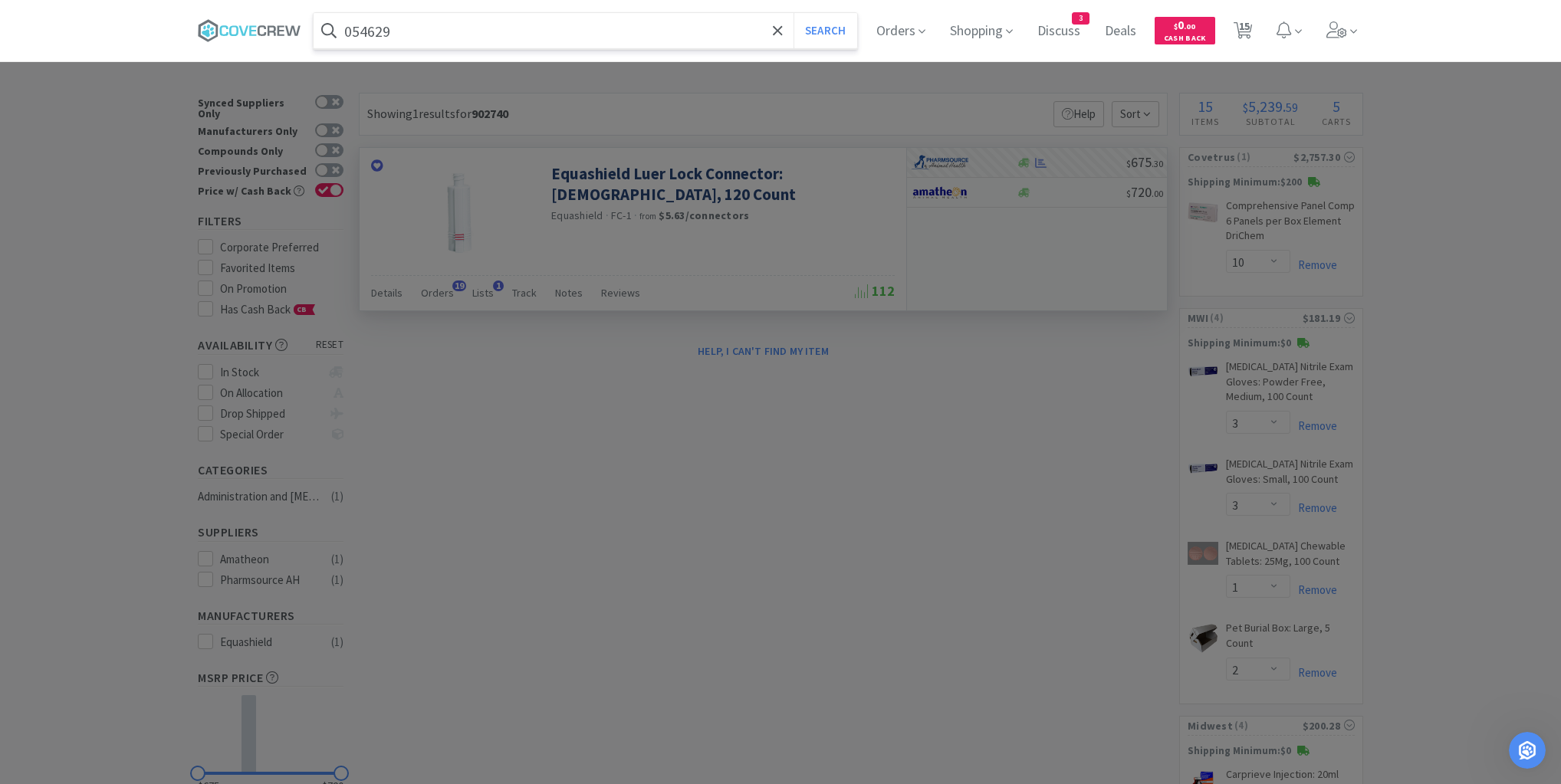
type input "054629"
click at [793, 13] on button "Search" at bounding box center [825, 30] width 64 height 36
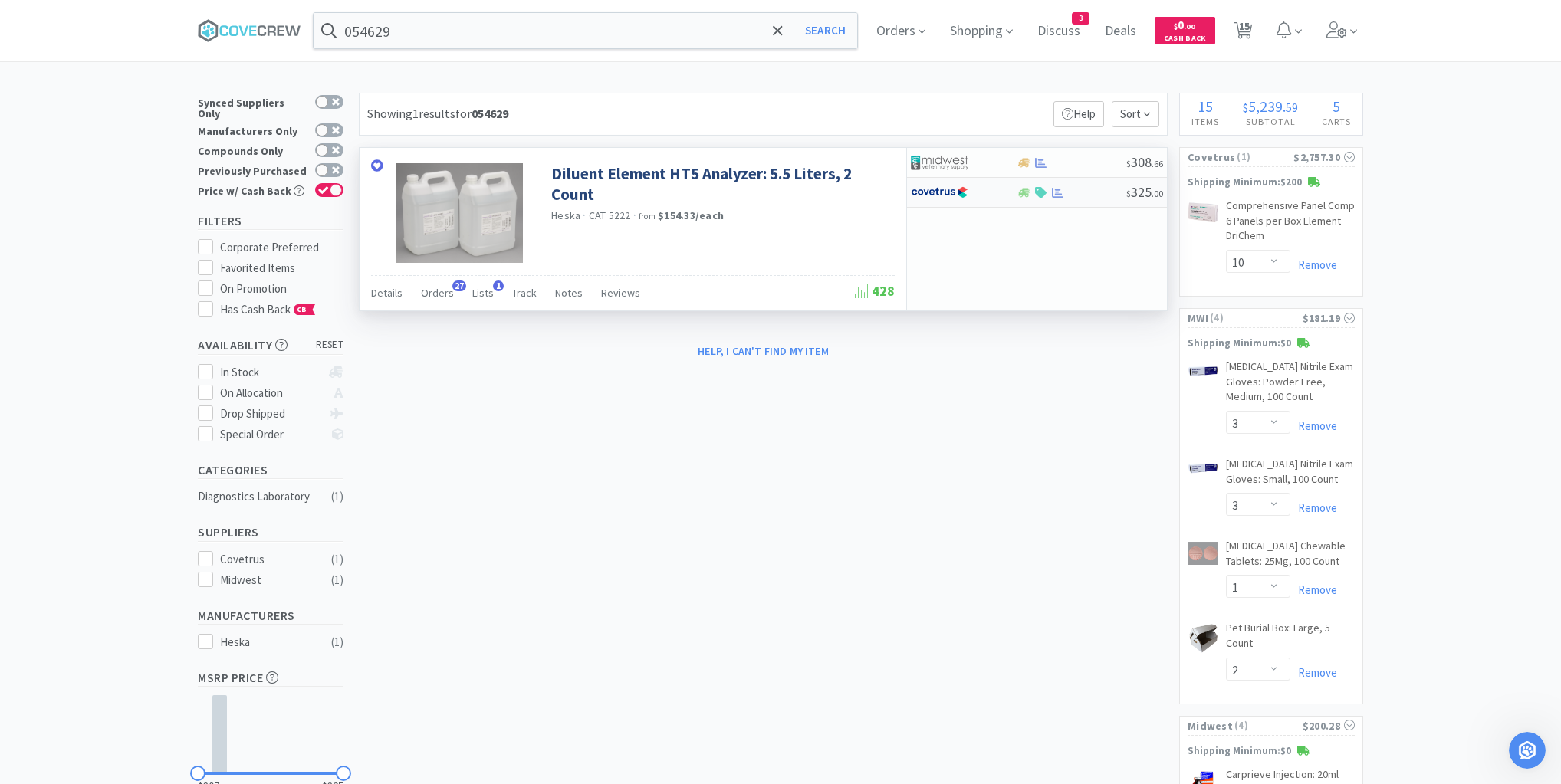
click at [1096, 204] on div "$ 325 . 00" at bounding box center [1036, 193] width 260 height 30
select select "1"
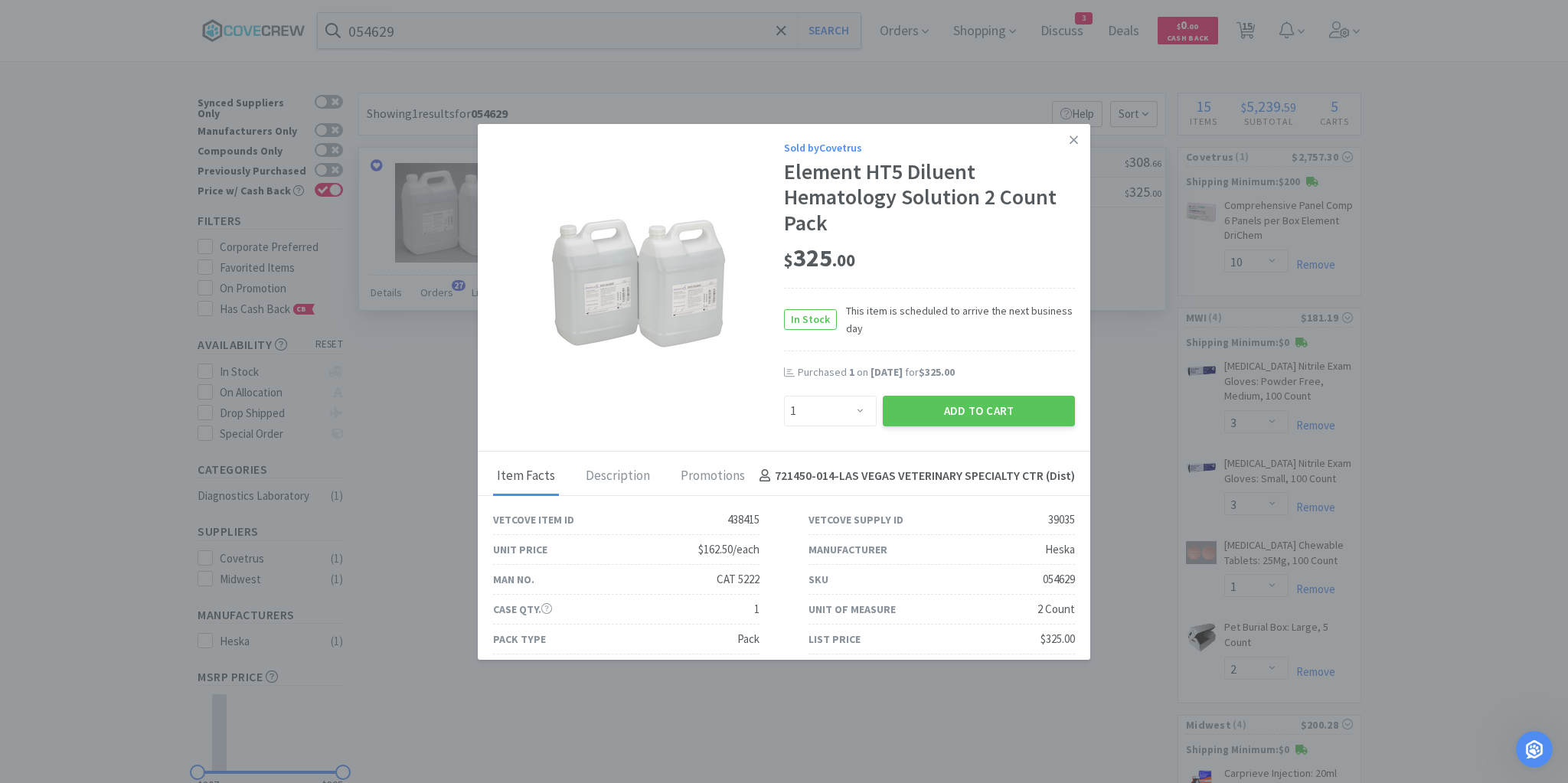
drag, startPoint x: 1068, startPoint y: 141, endPoint x: 1071, endPoint y: 151, distance: 10.4
click at [1069, 143] on link at bounding box center [1073, 141] width 26 height 33
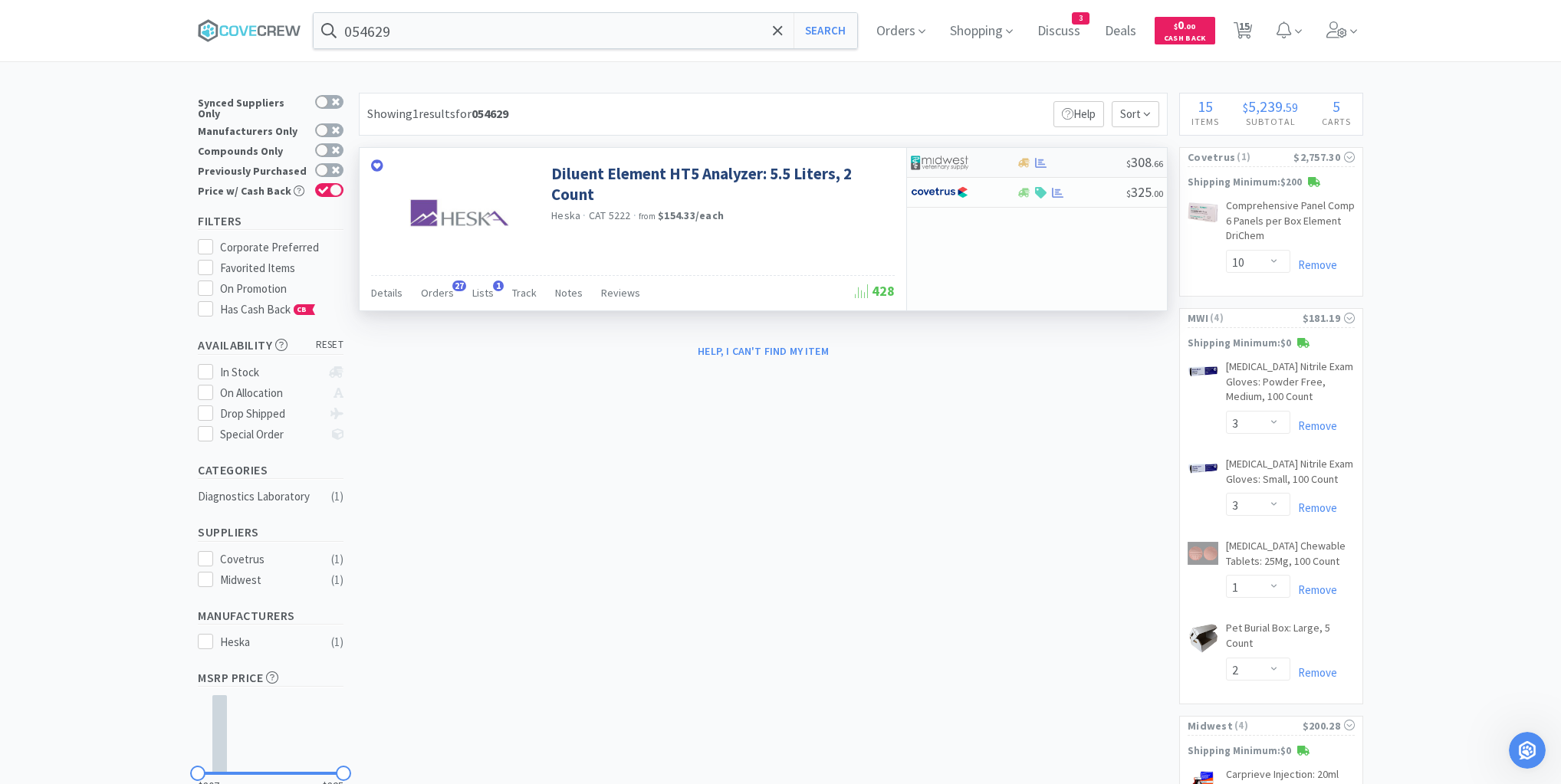
click at [1079, 164] on div at bounding box center [1070, 163] width 111 height 12
select select "1"
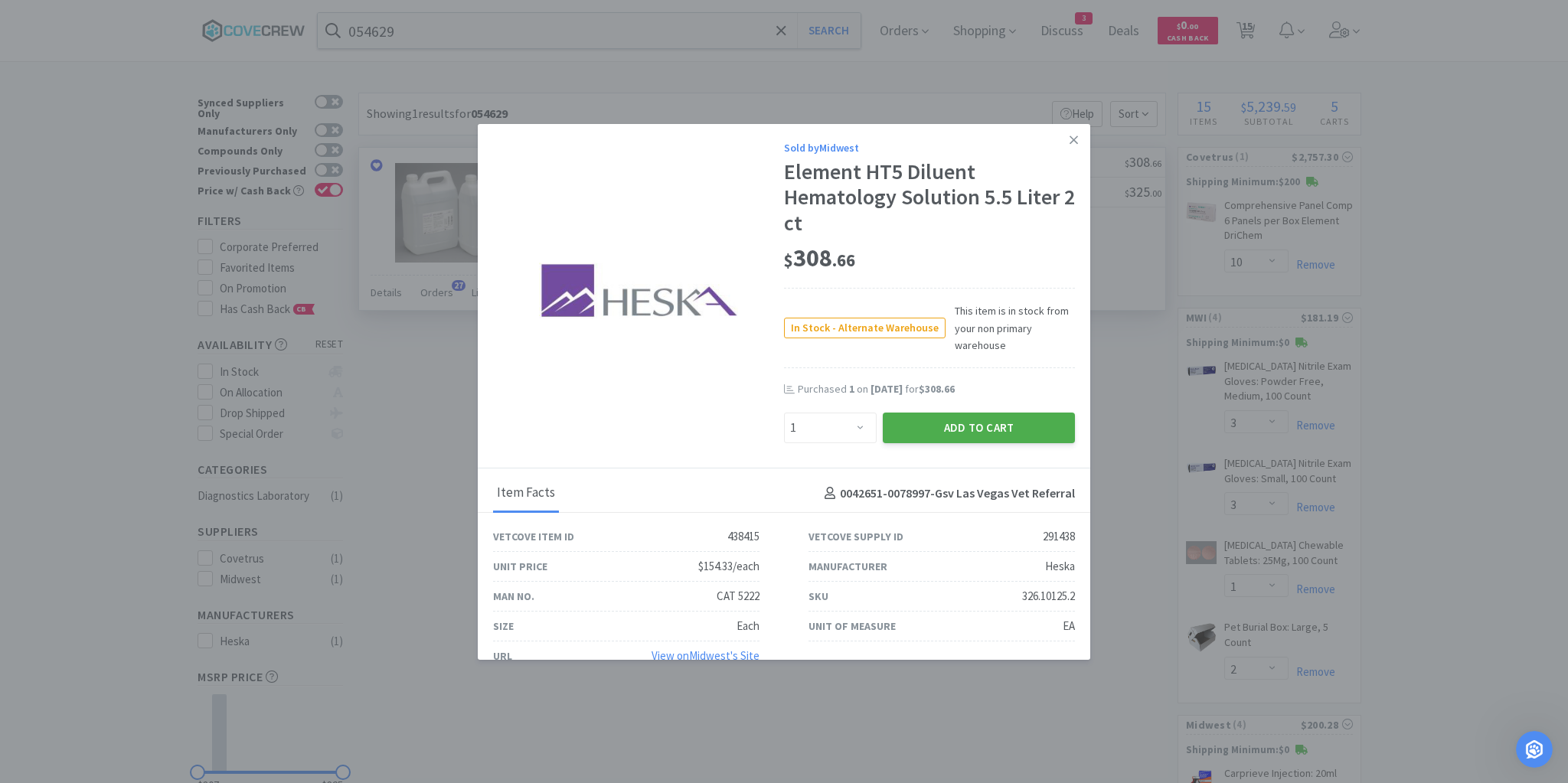
click at [978, 433] on button "Add to Cart" at bounding box center [978, 428] width 193 height 31
select select "1"
select select "10"
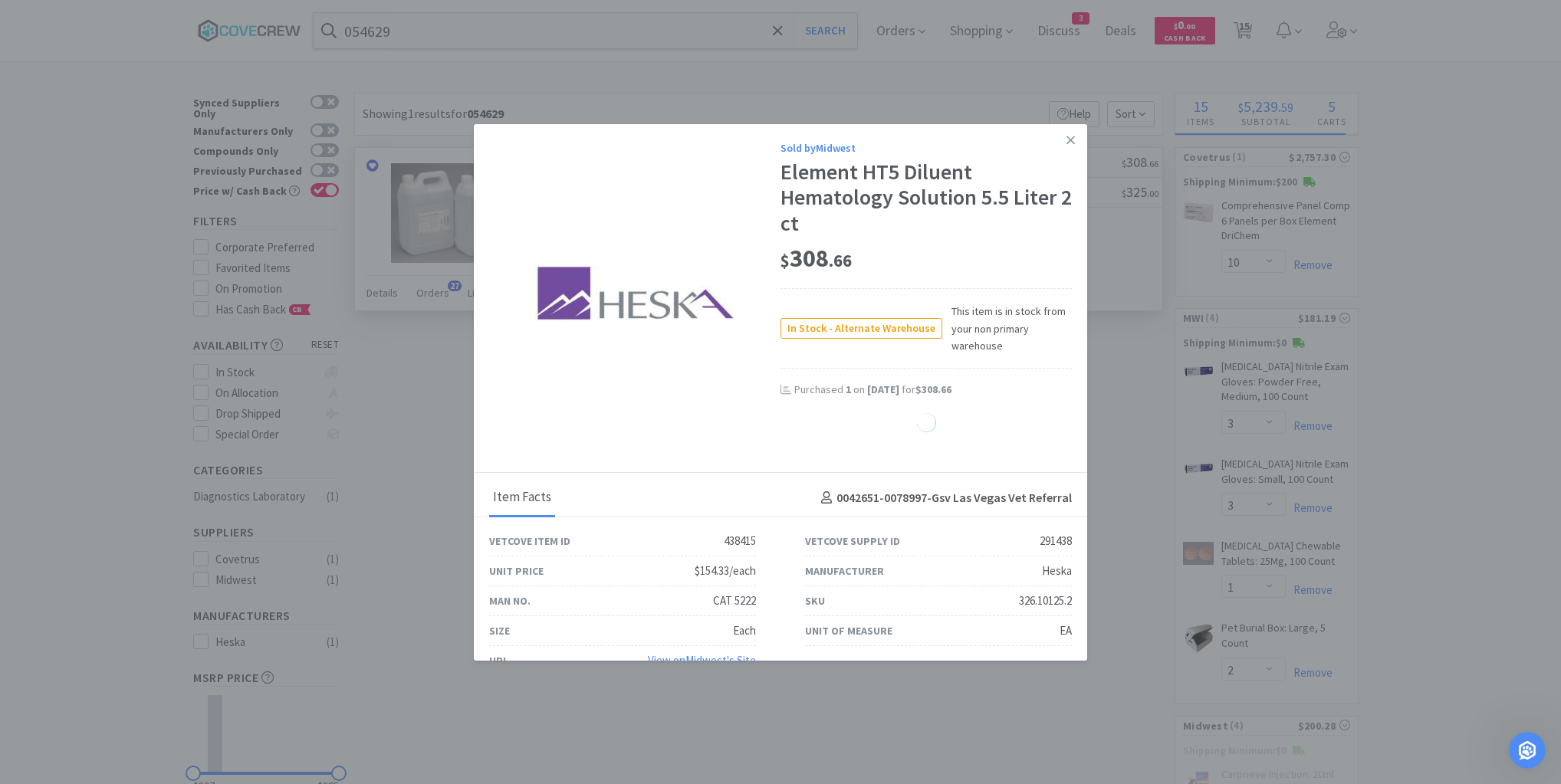
select select "1"
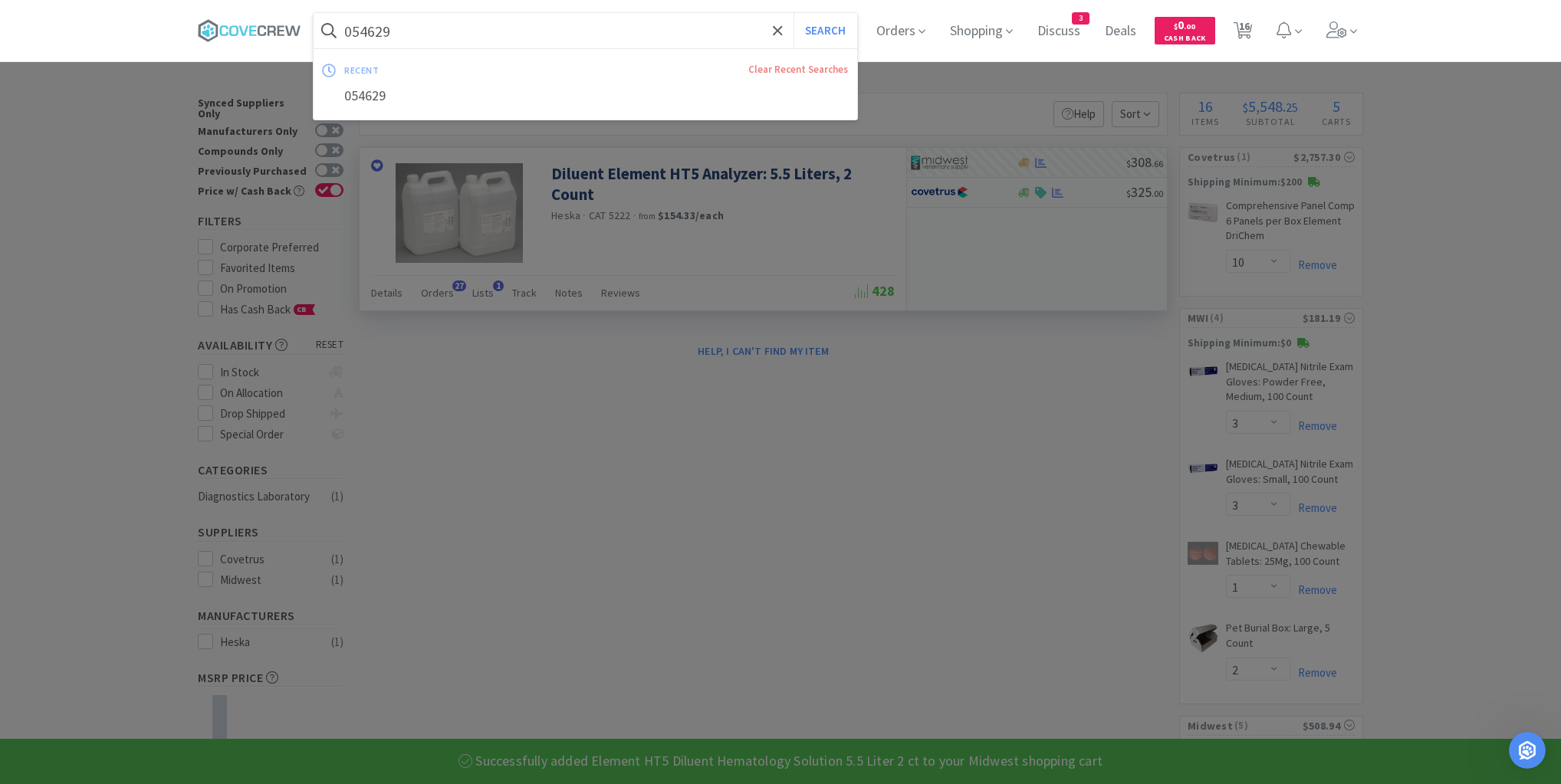
click at [729, 36] on input "054629" at bounding box center [585, 30] width 544 height 36
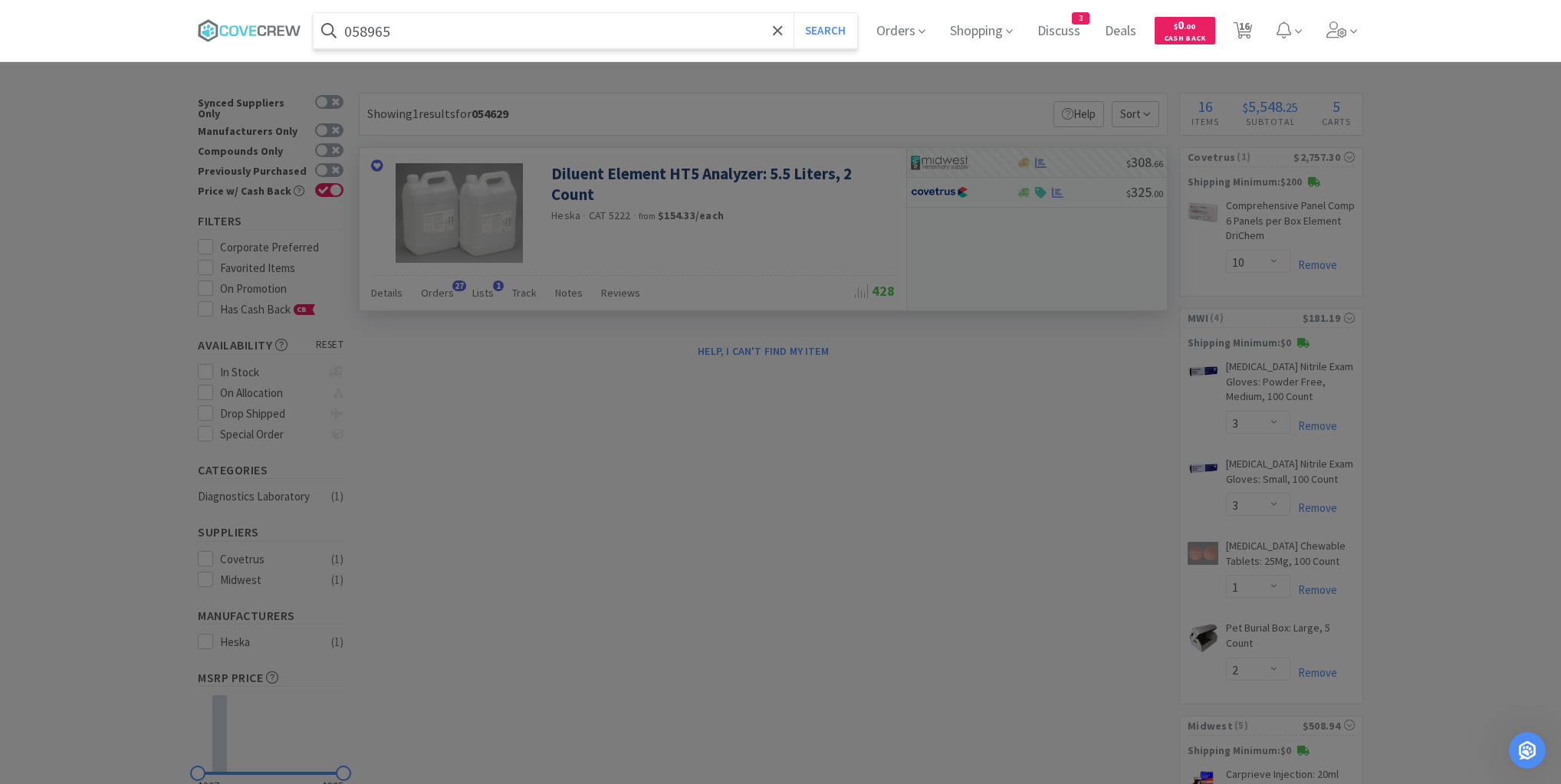
type input "058965"
click at [793, 13] on button "Search" at bounding box center [825, 30] width 64 height 36
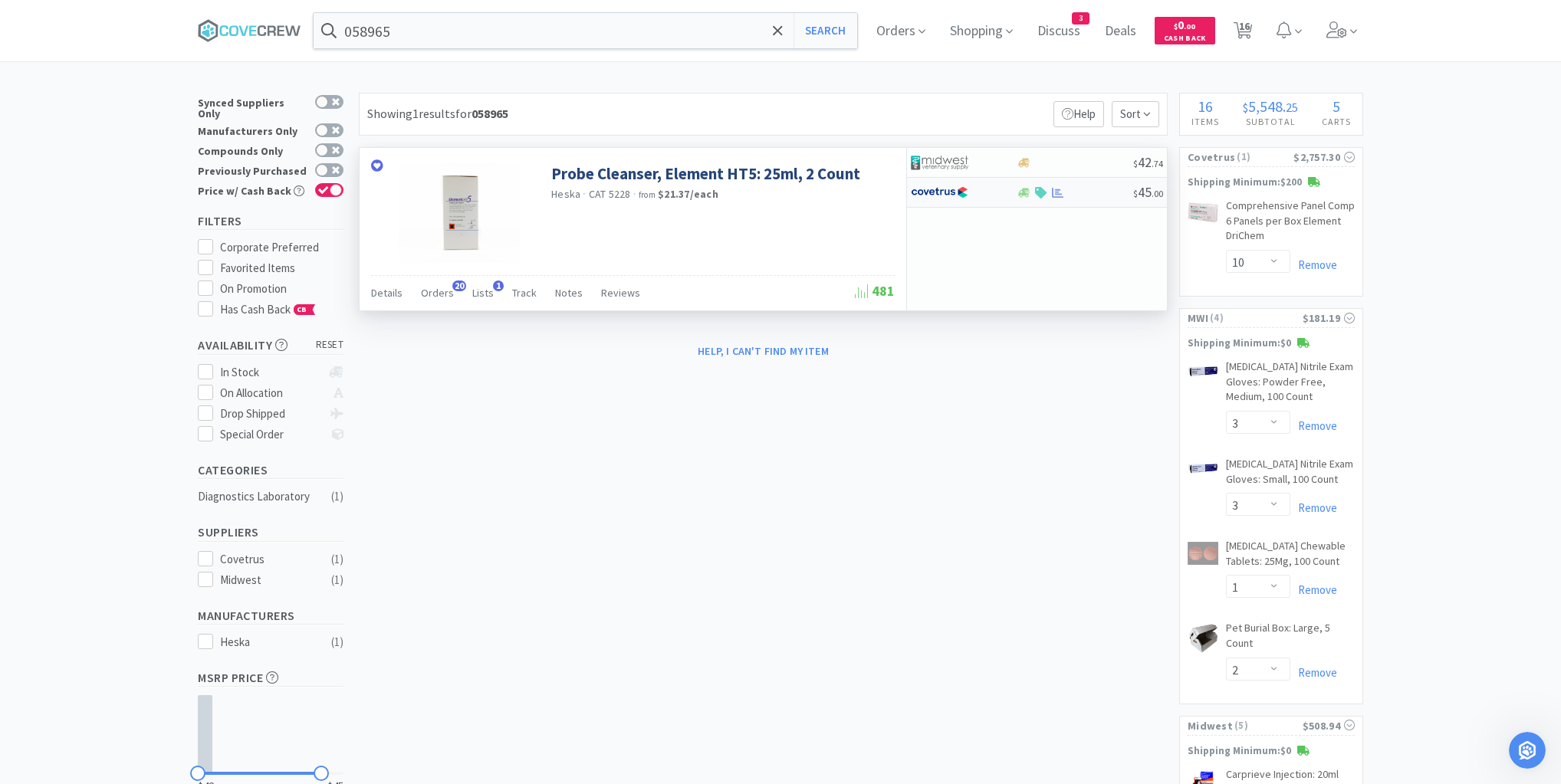
click at [1082, 193] on div at bounding box center [1074, 193] width 117 height 12
select select "1"
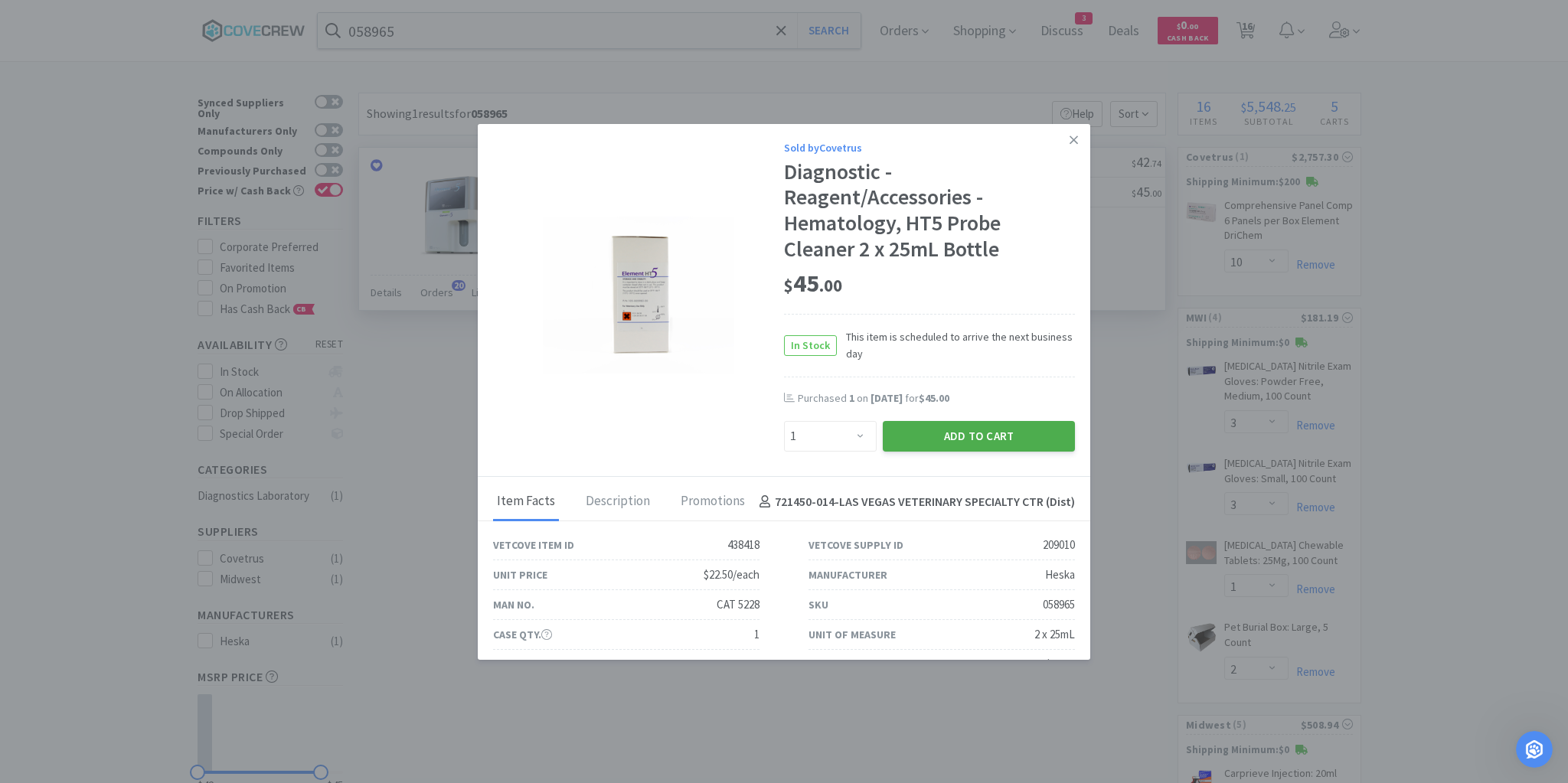
click at [994, 426] on button "Add to Cart" at bounding box center [978, 436] width 193 height 31
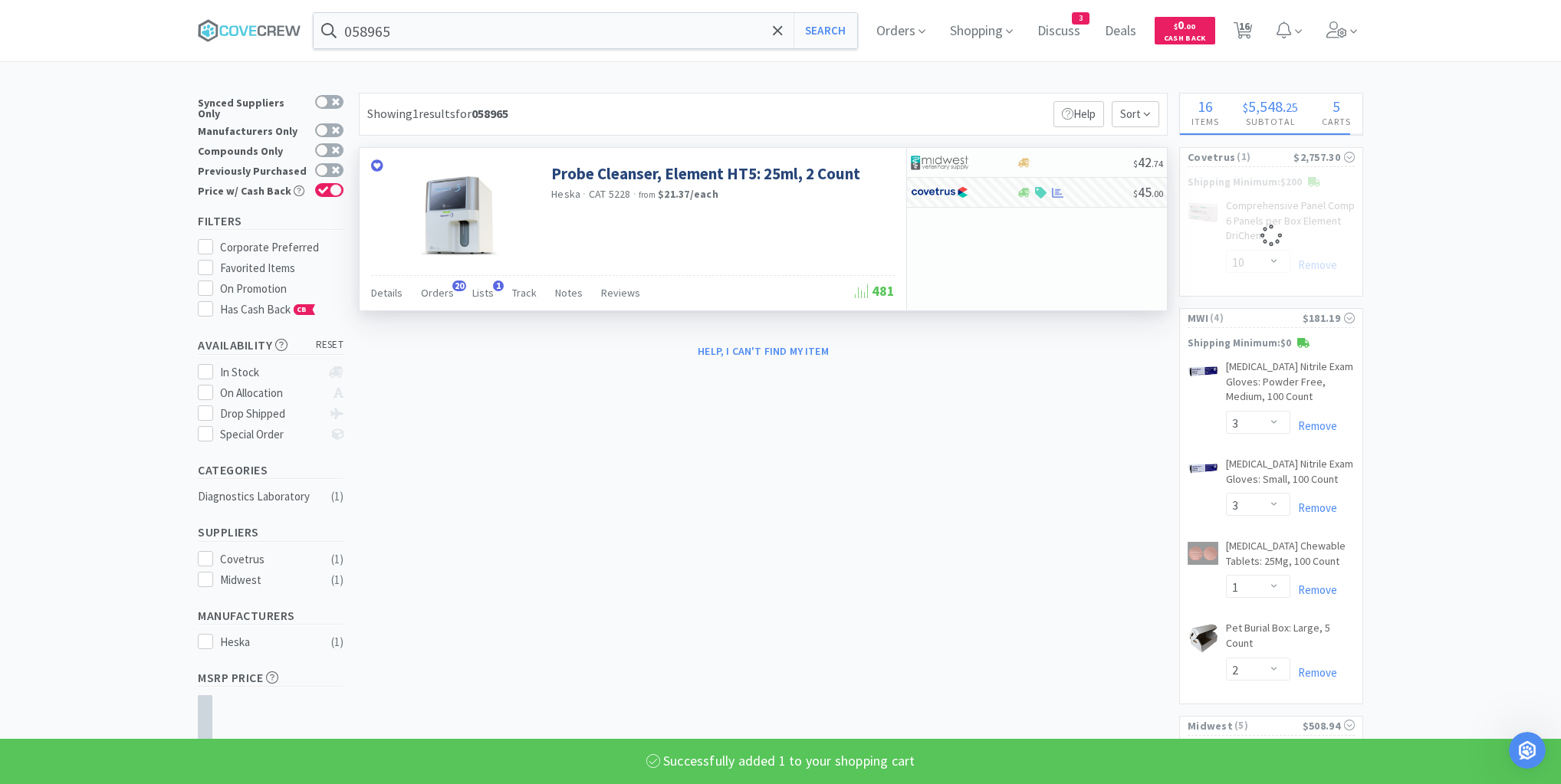
select select "1"
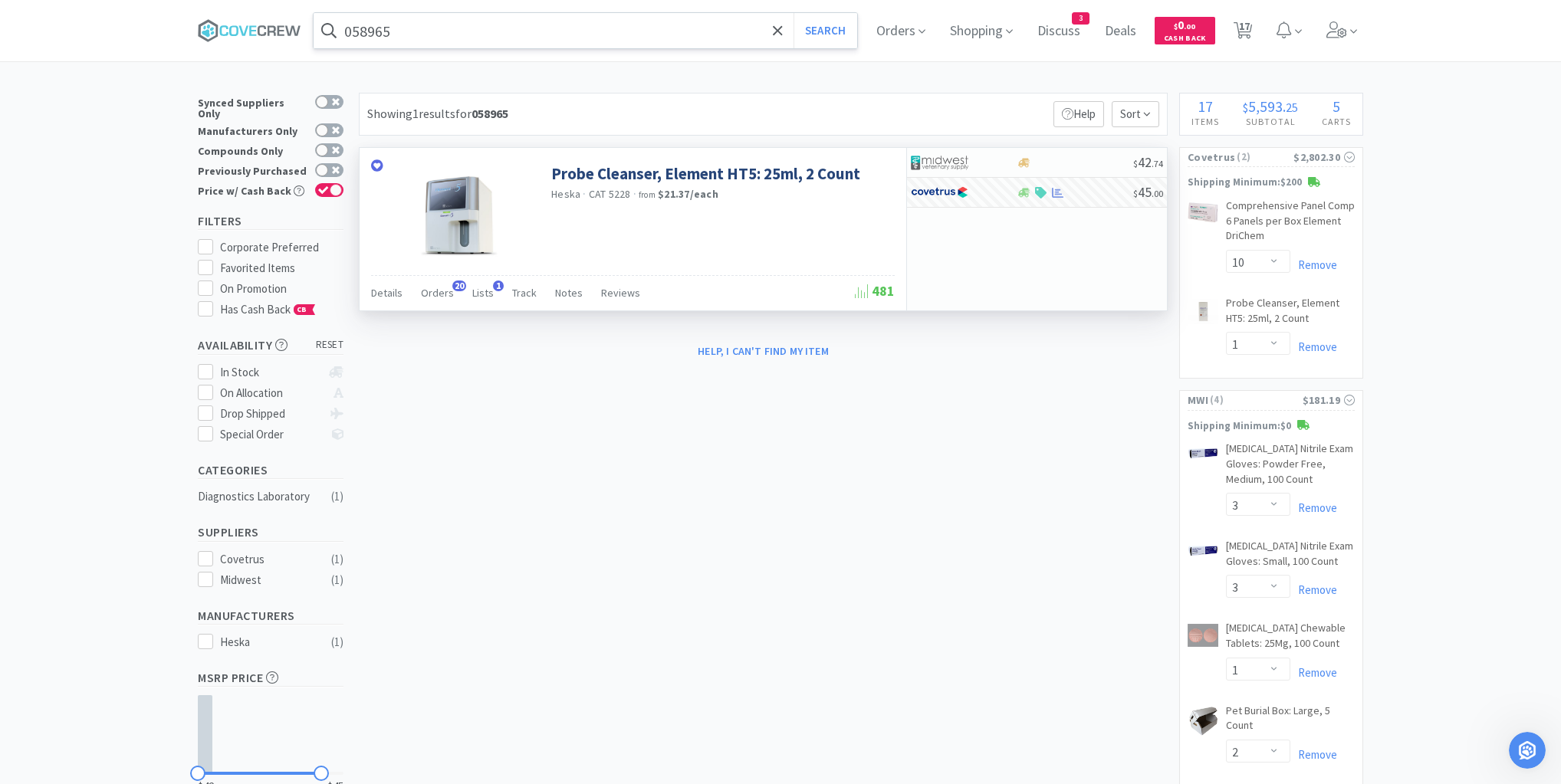
click at [635, 29] on input "058965" at bounding box center [585, 30] width 544 height 36
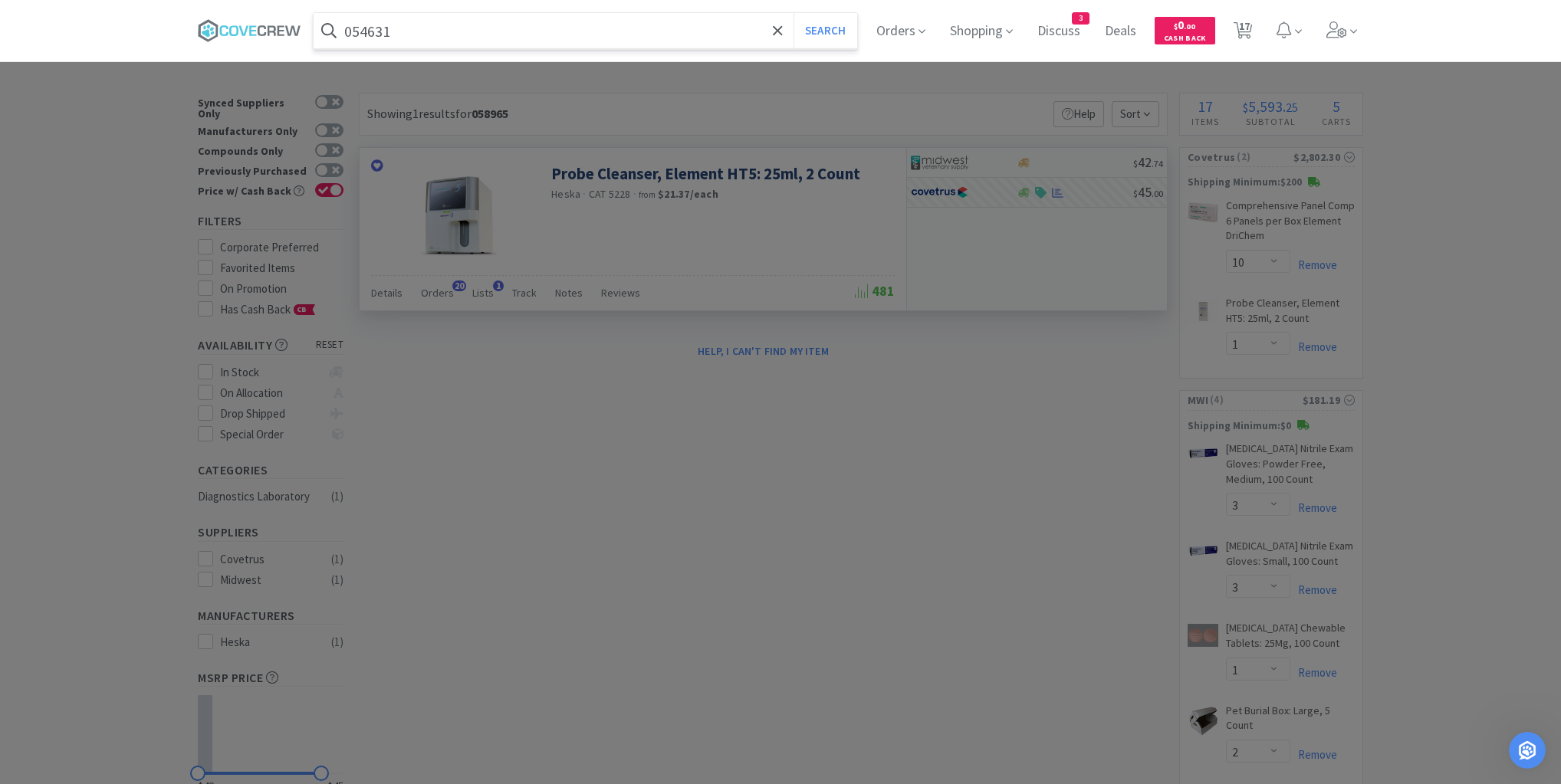
type input "054631"
click at [793, 13] on button "Search" at bounding box center [825, 30] width 64 height 36
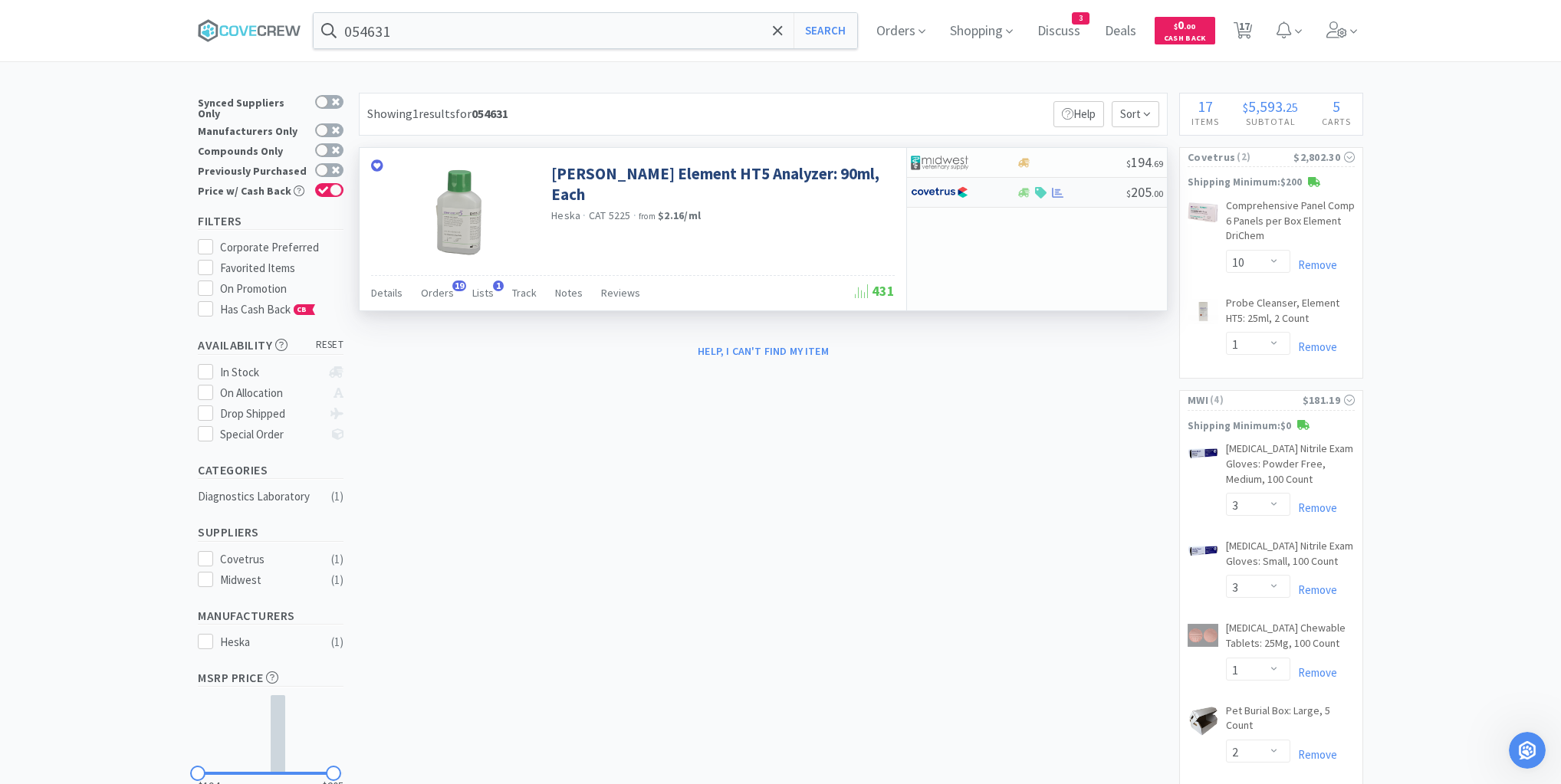
click at [1080, 195] on div at bounding box center [1070, 193] width 111 height 12
select select "1"
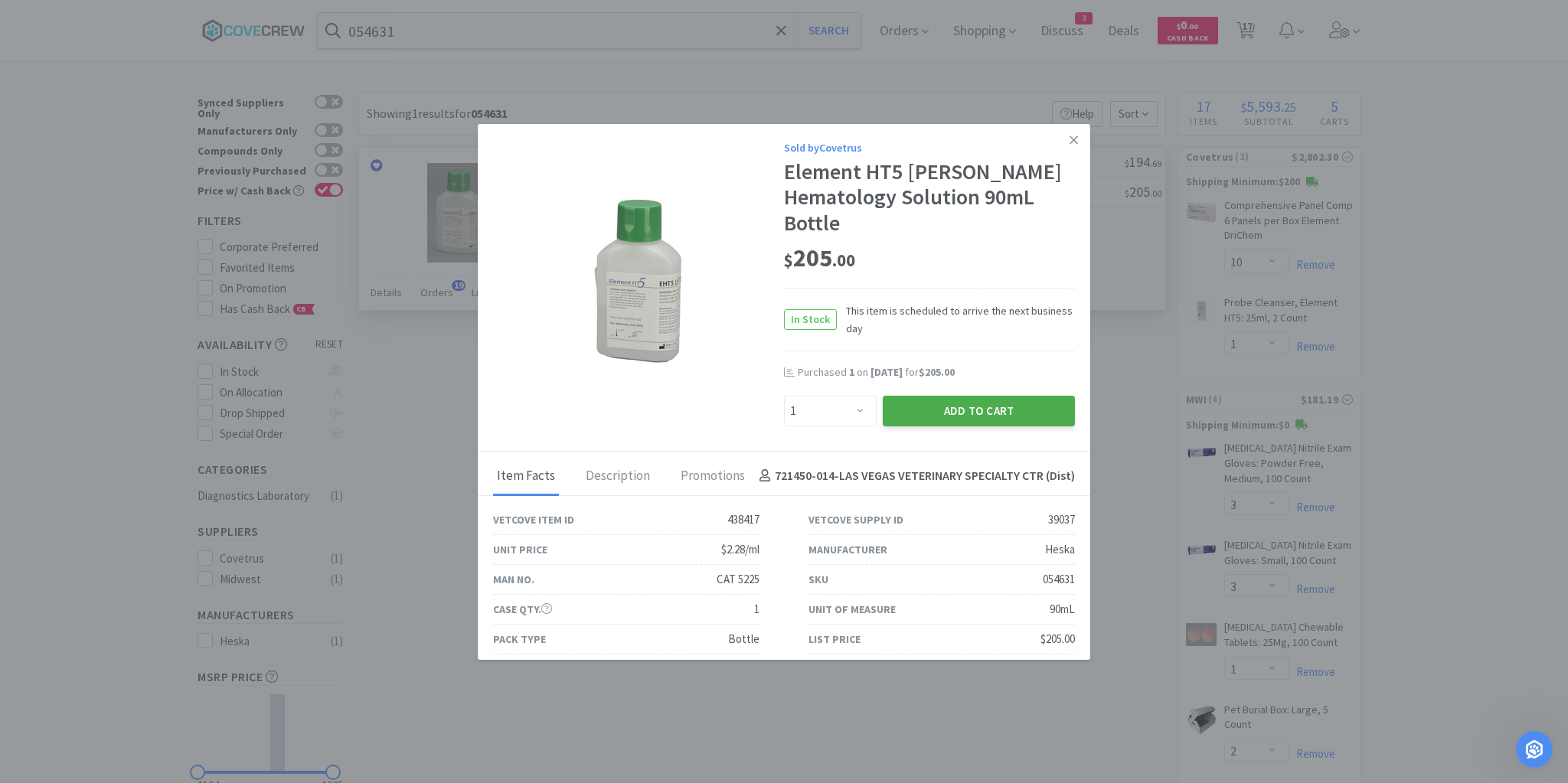
click at [986, 418] on button "Add to Cart" at bounding box center [978, 412] width 193 height 31
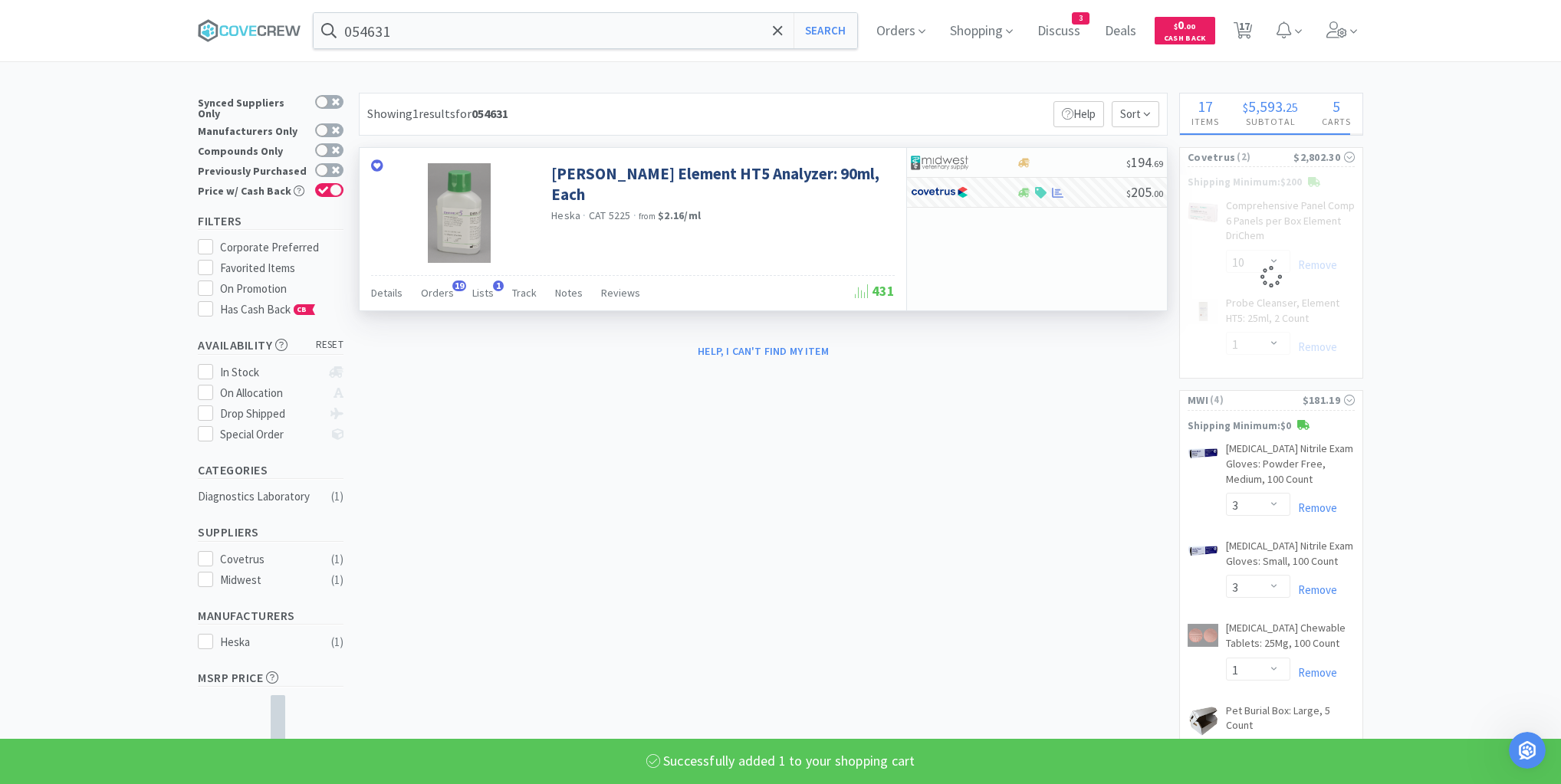
select select "1"
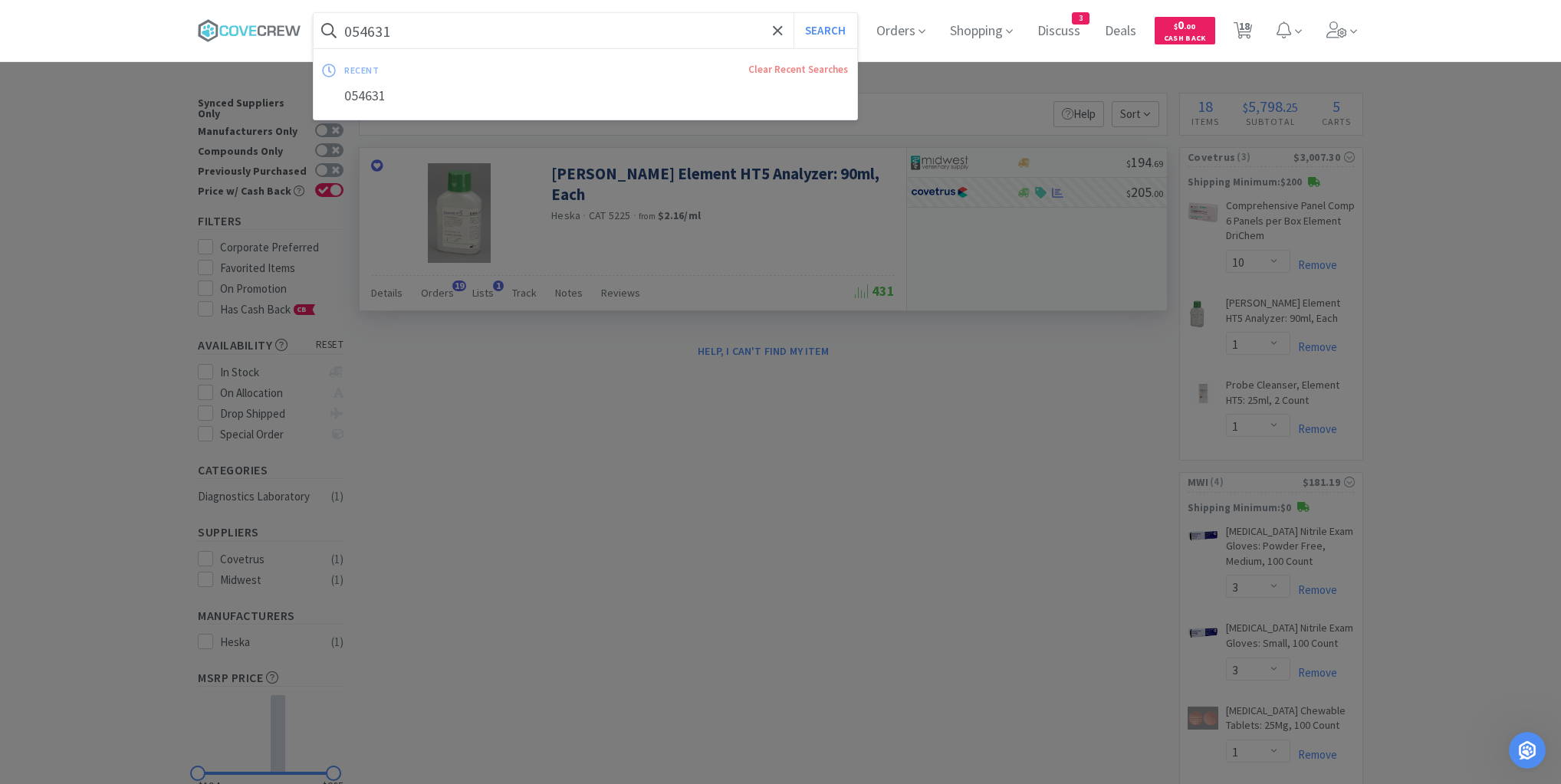
click at [706, 35] on input "054631" at bounding box center [585, 30] width 544 height 36
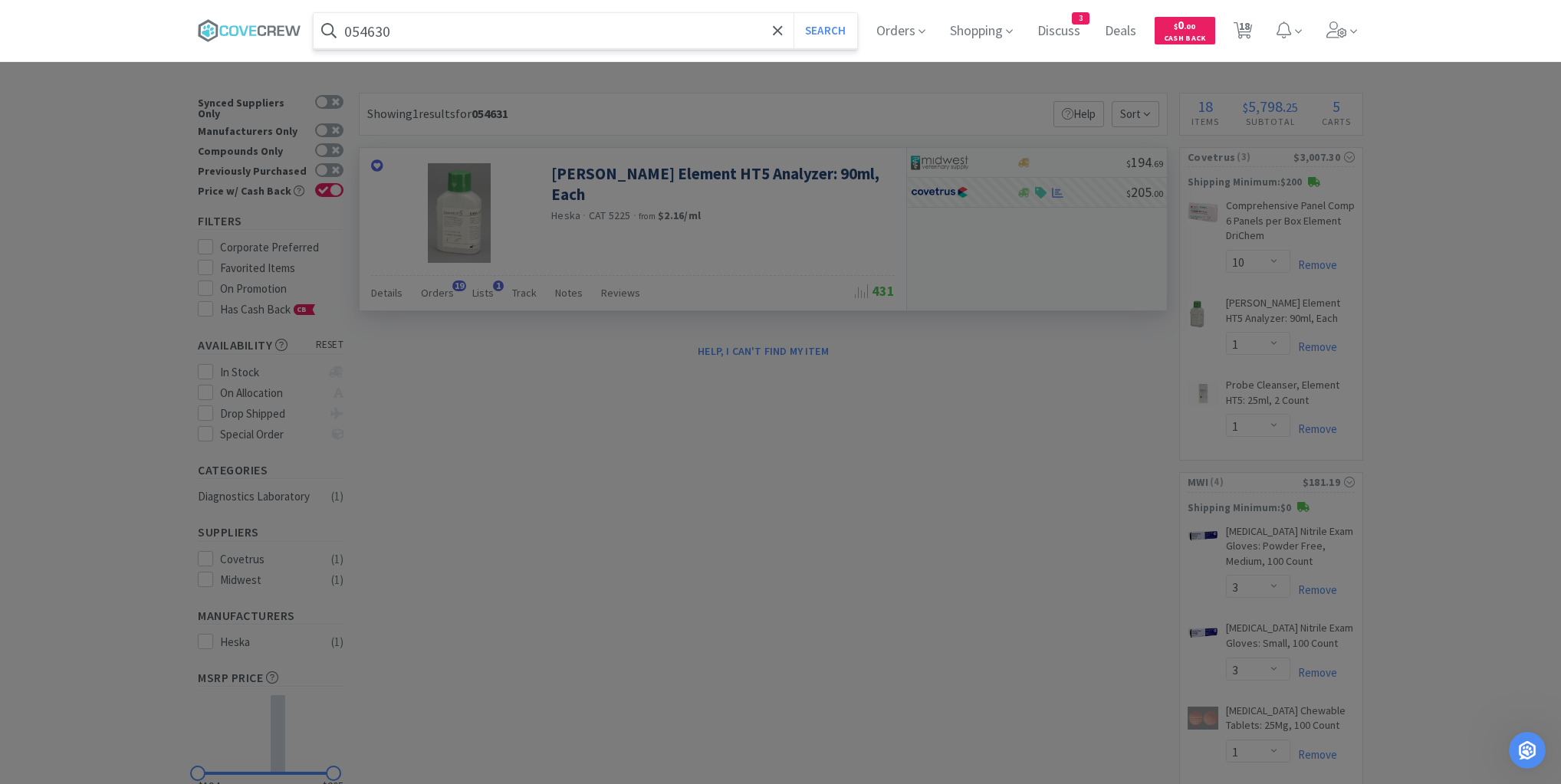
type input "054630"
click at [793, 13] on button "Search" at bounding box center [825, 30] width 64 height 36
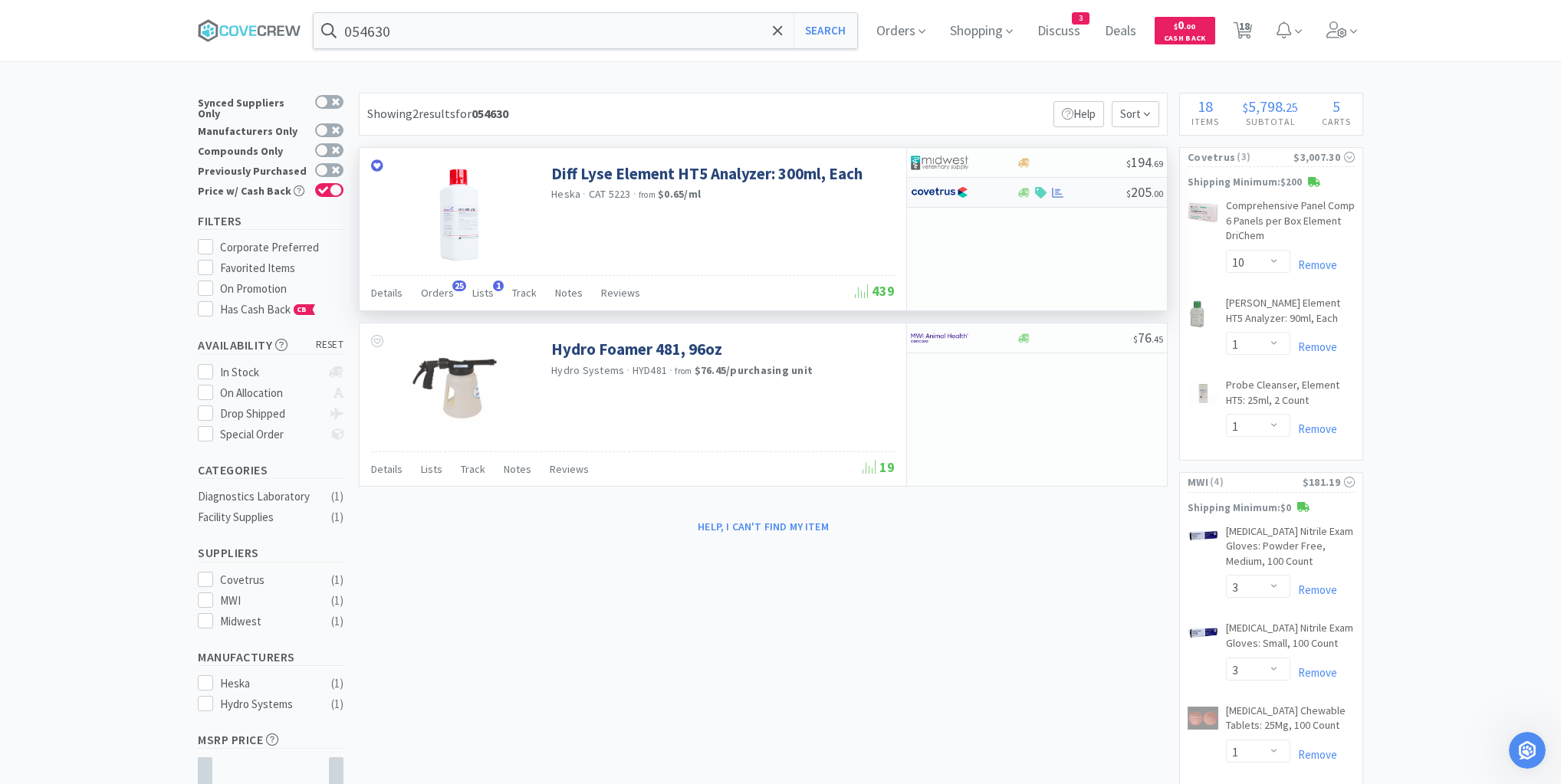
drag, startPoint x: 1081, startPoint y: 193, endPoint x: 1078, endPoint y: 200, distance: 7.6
click at [1078, 200] on div "$ 205 . 00" at bounding box center [1036, 193] width 260 height 30
select select "1"
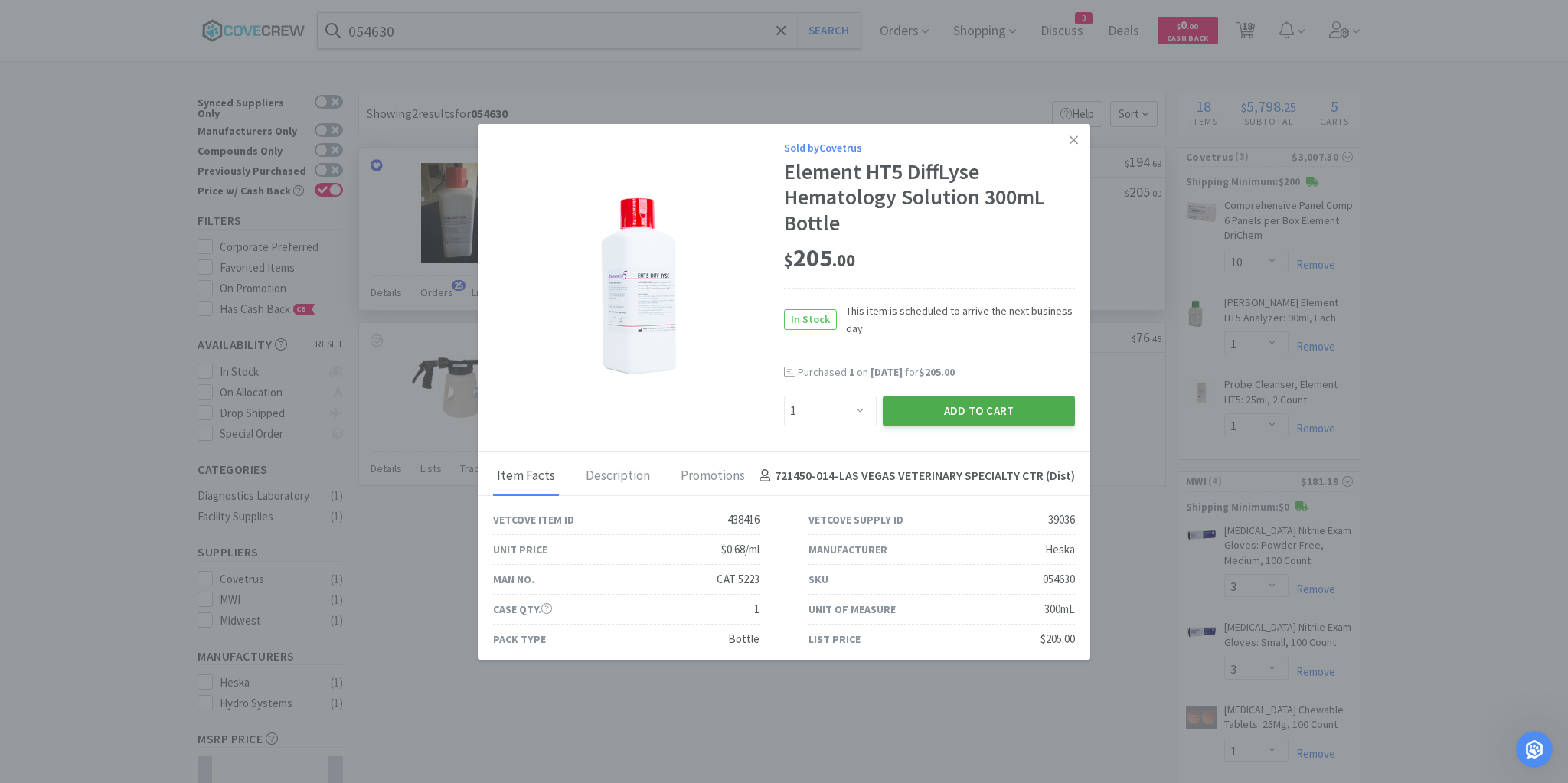
click at [980, 413] on button "Add to Cart" at bounding box center [978, 412] width 193 height 31
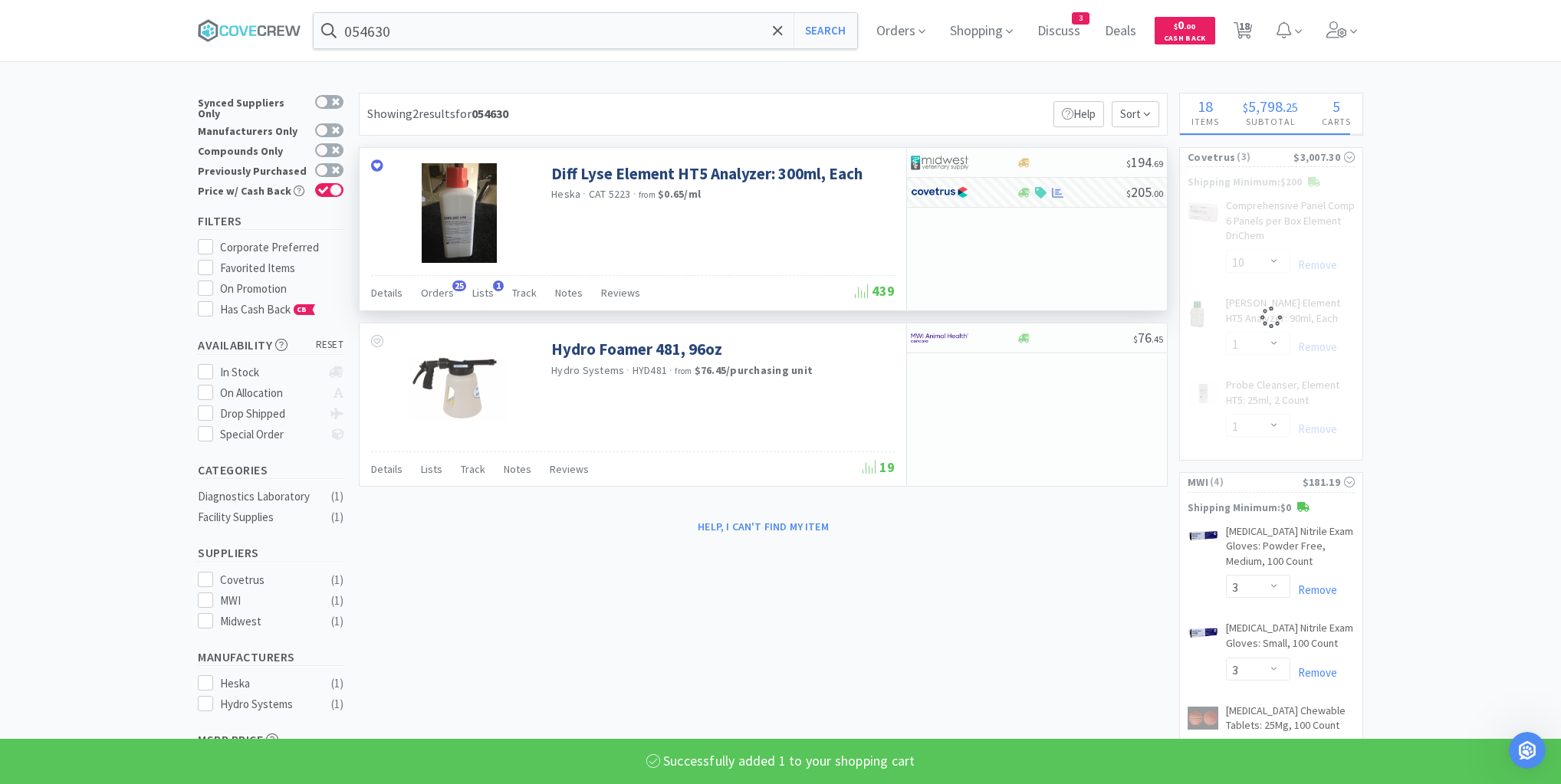
select select "1"
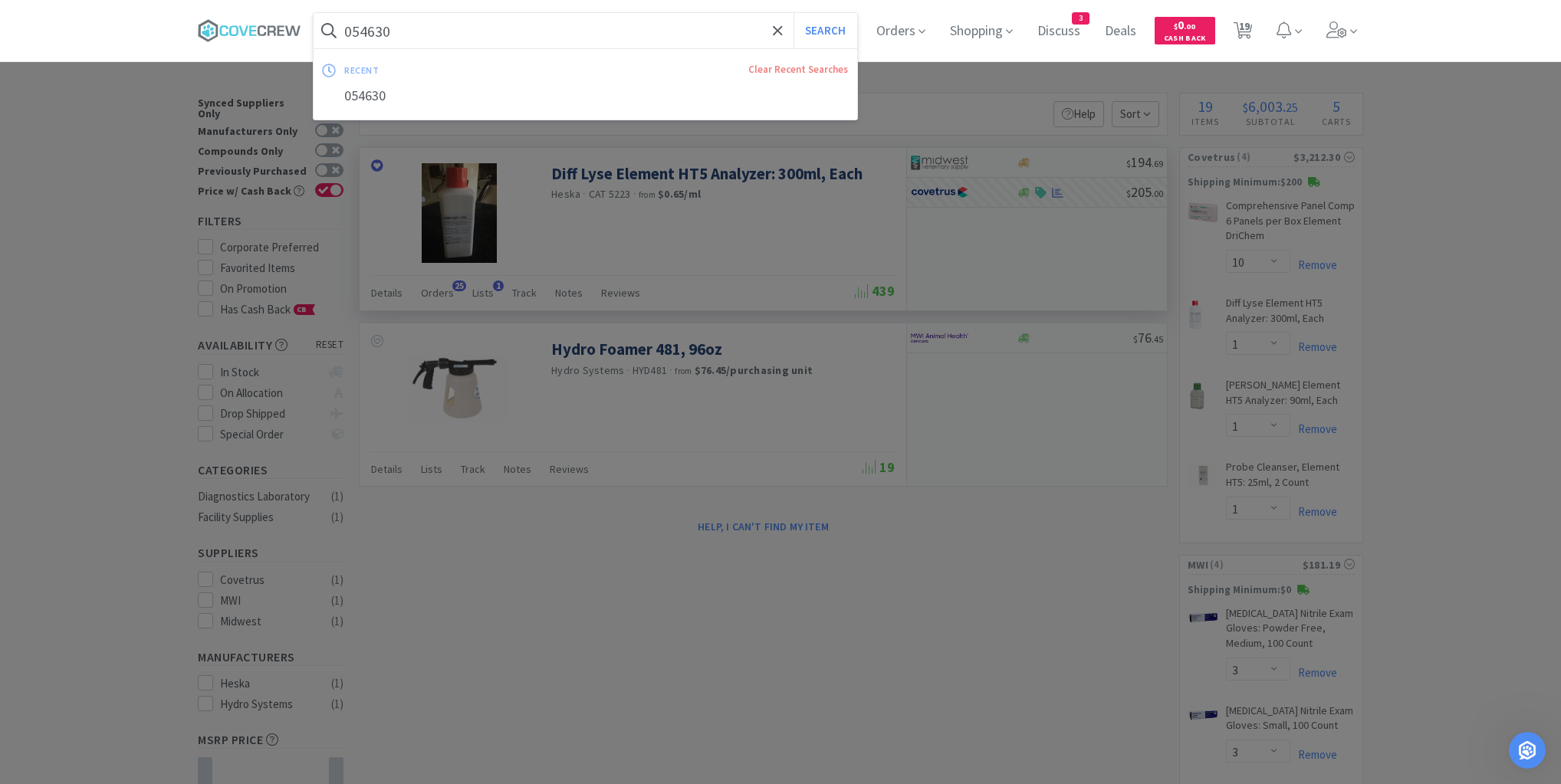
drag, startPoint x: 751, startPoint y: 26, endPoint x: 738, endPoint y: 61, distance: 37.3
click at [751, 26] on input "054630" at bounding box center [585, 30] width 544 height 36
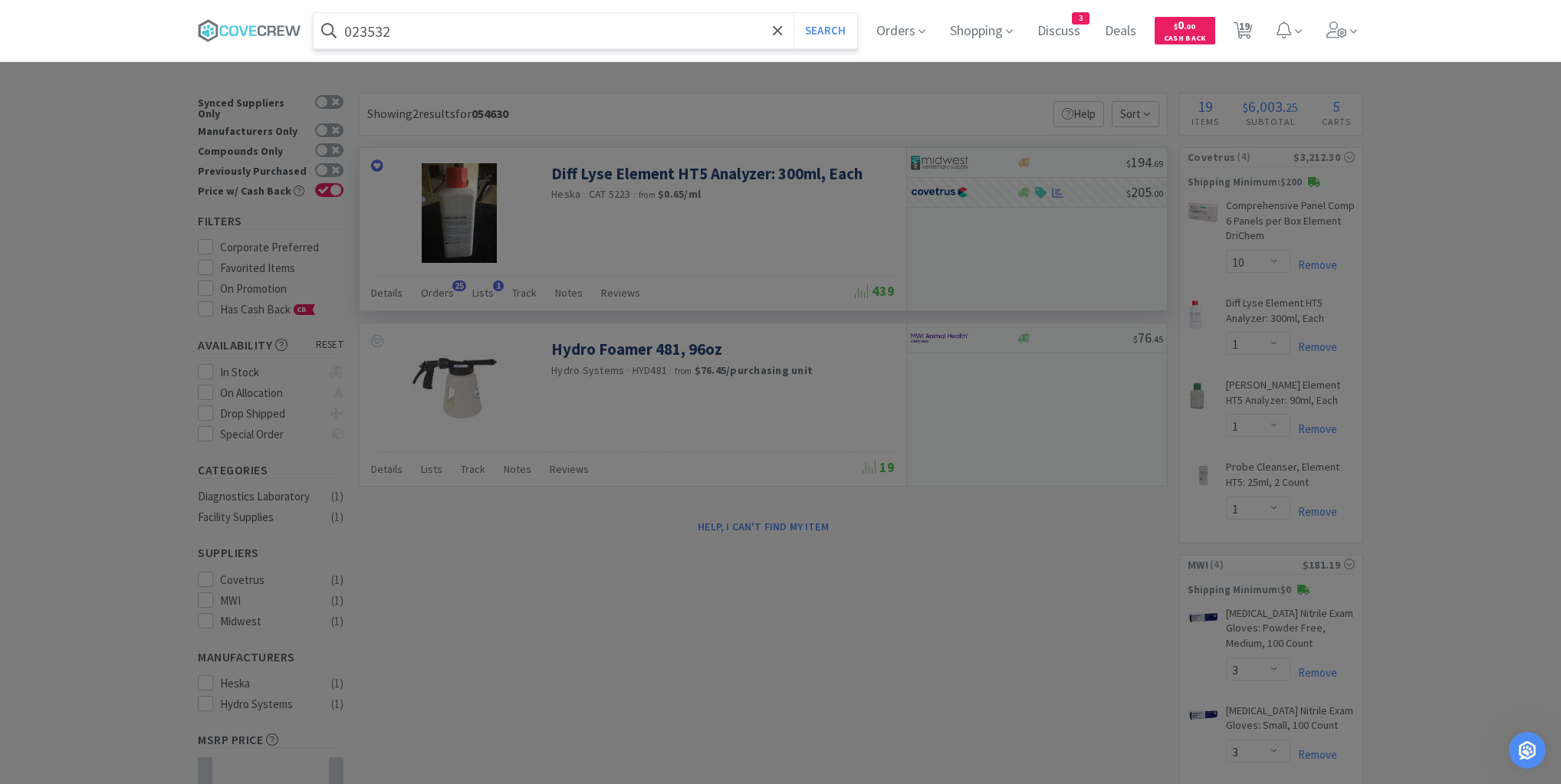
type input "023532"
click at [793, 13] on button "Search" at bounding box center [825, 30] width 64 height 36
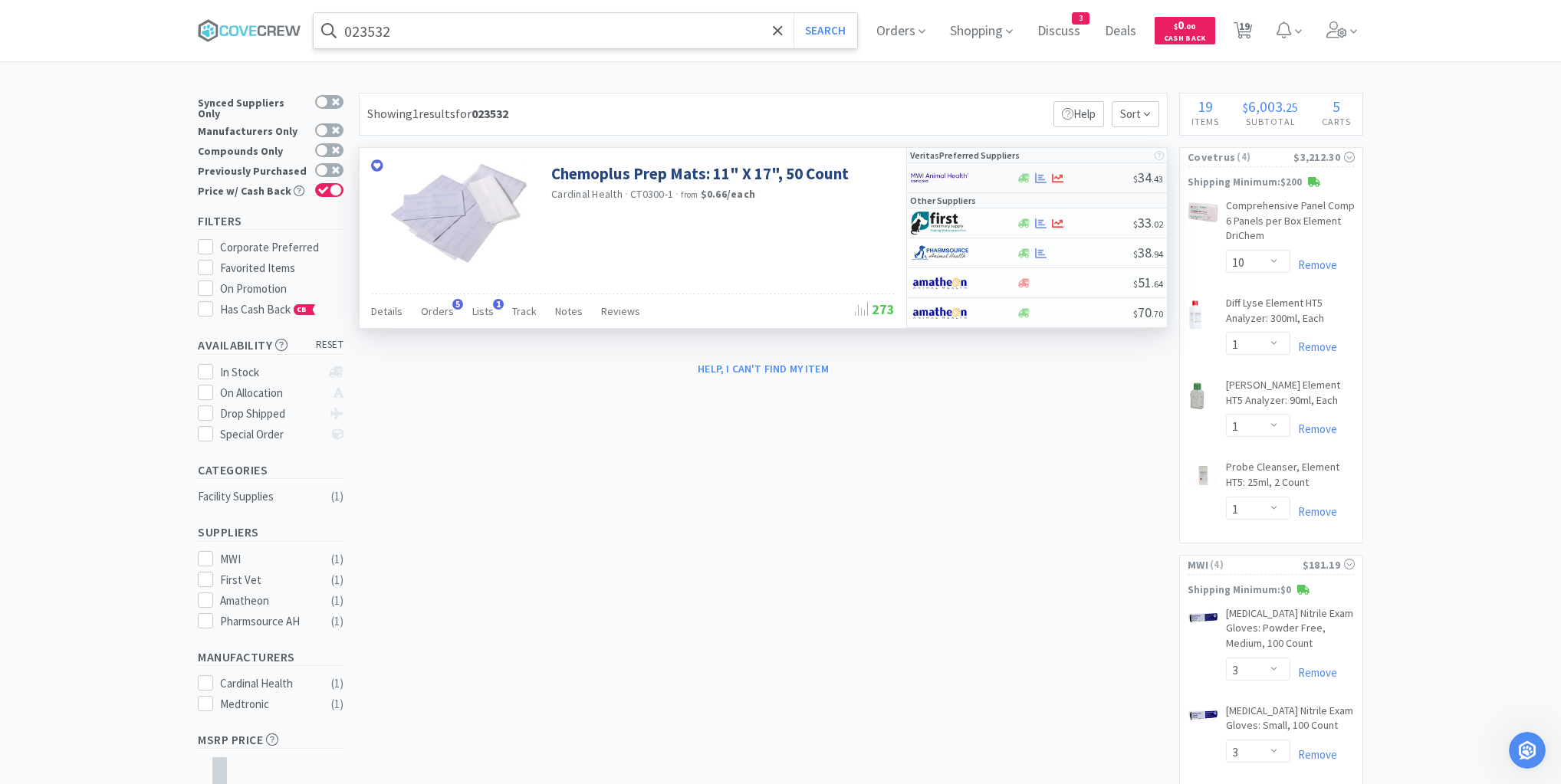
click at [1090, 176] on div at bounding box center [1074, 178] width 117 height 12
select select "1"
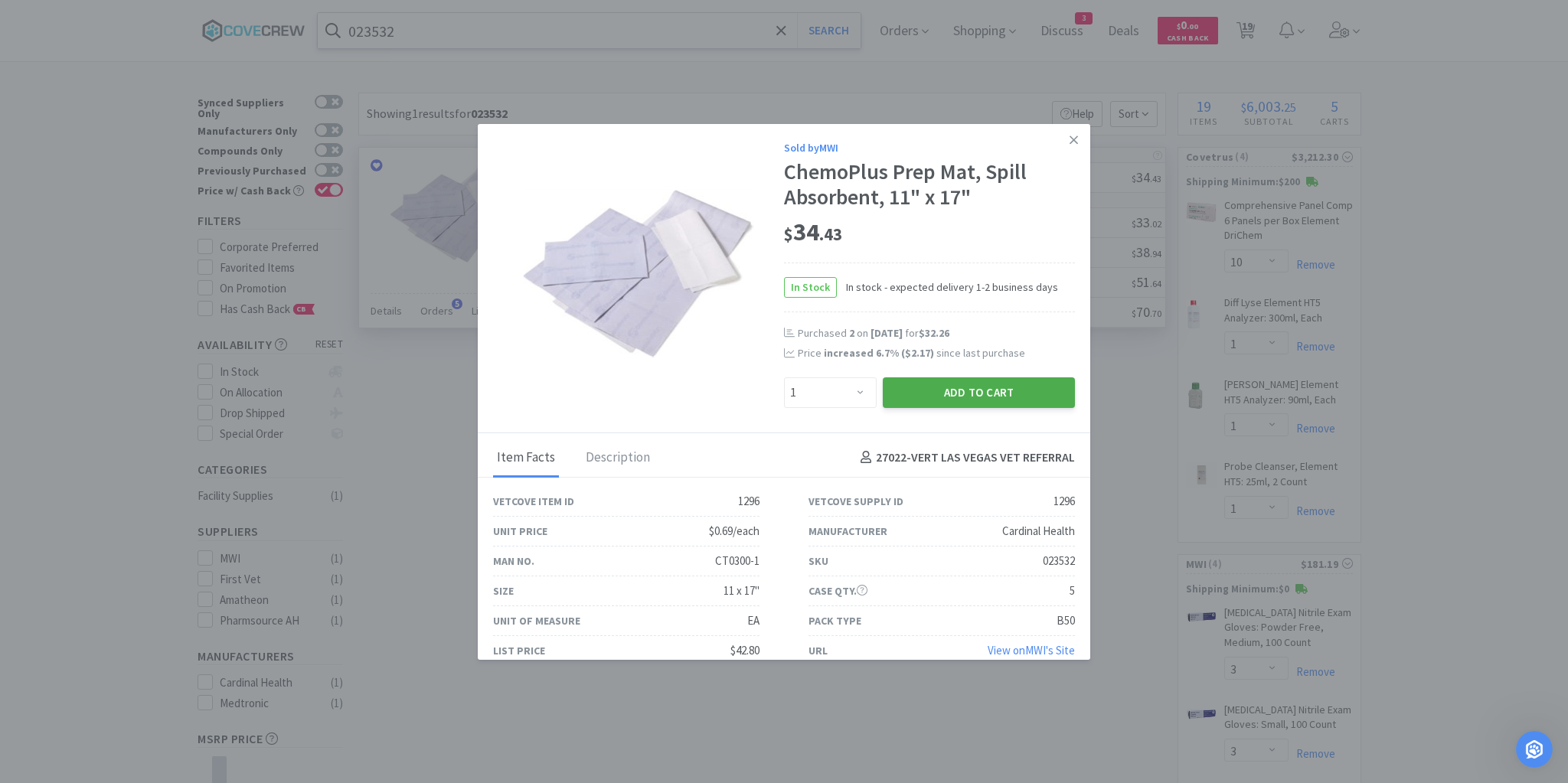
drag, startPoint x: 1032, startPoint y: 384, endPoint x: 1021, endPoint y: 387, distance: 11.4
click at [1021, 387] on button "Add to Cart" at bounding box center [978, 392] width 193 height 31
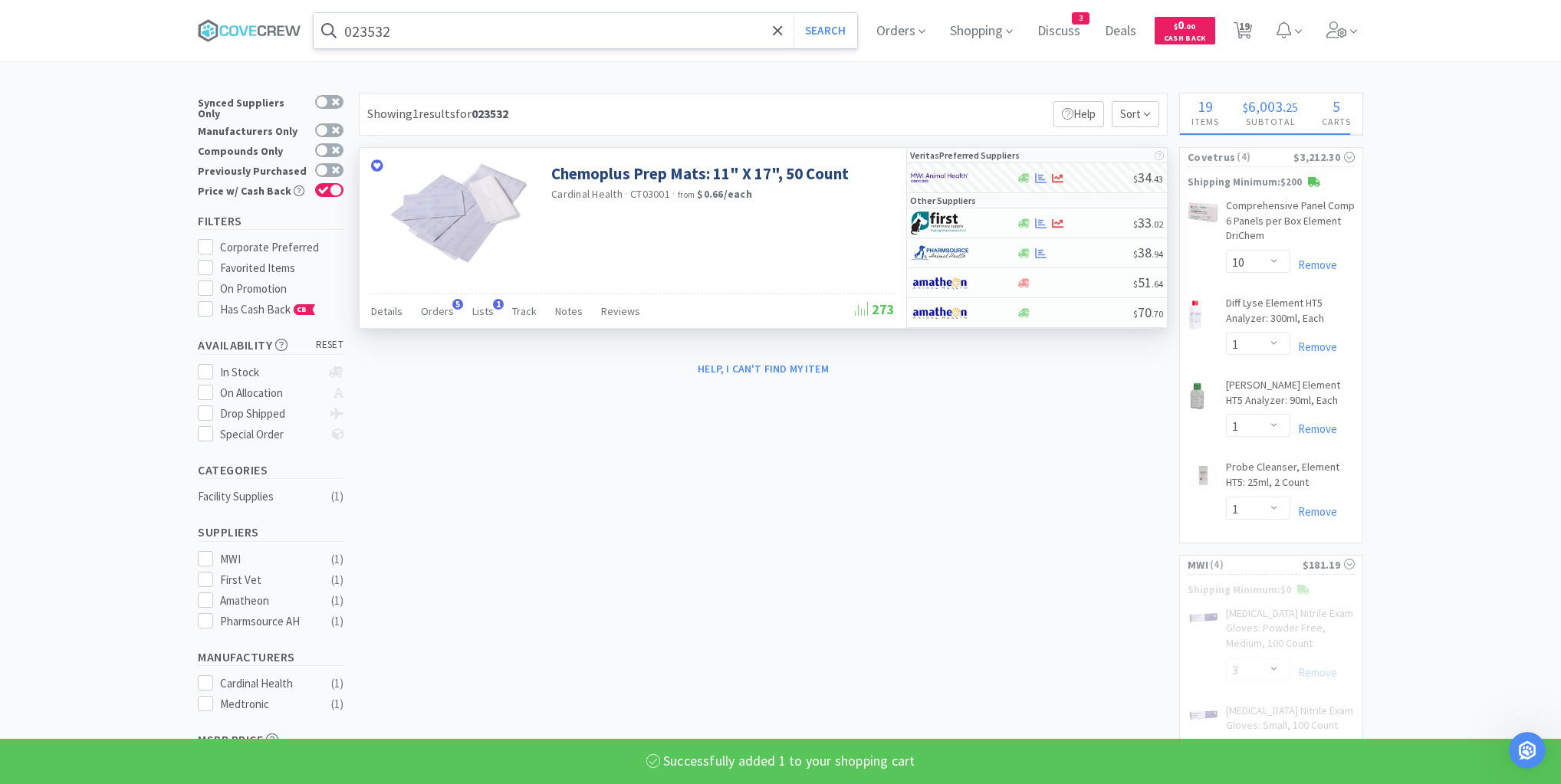
select select "1"
select select "3"
select select "1"
select select "2"
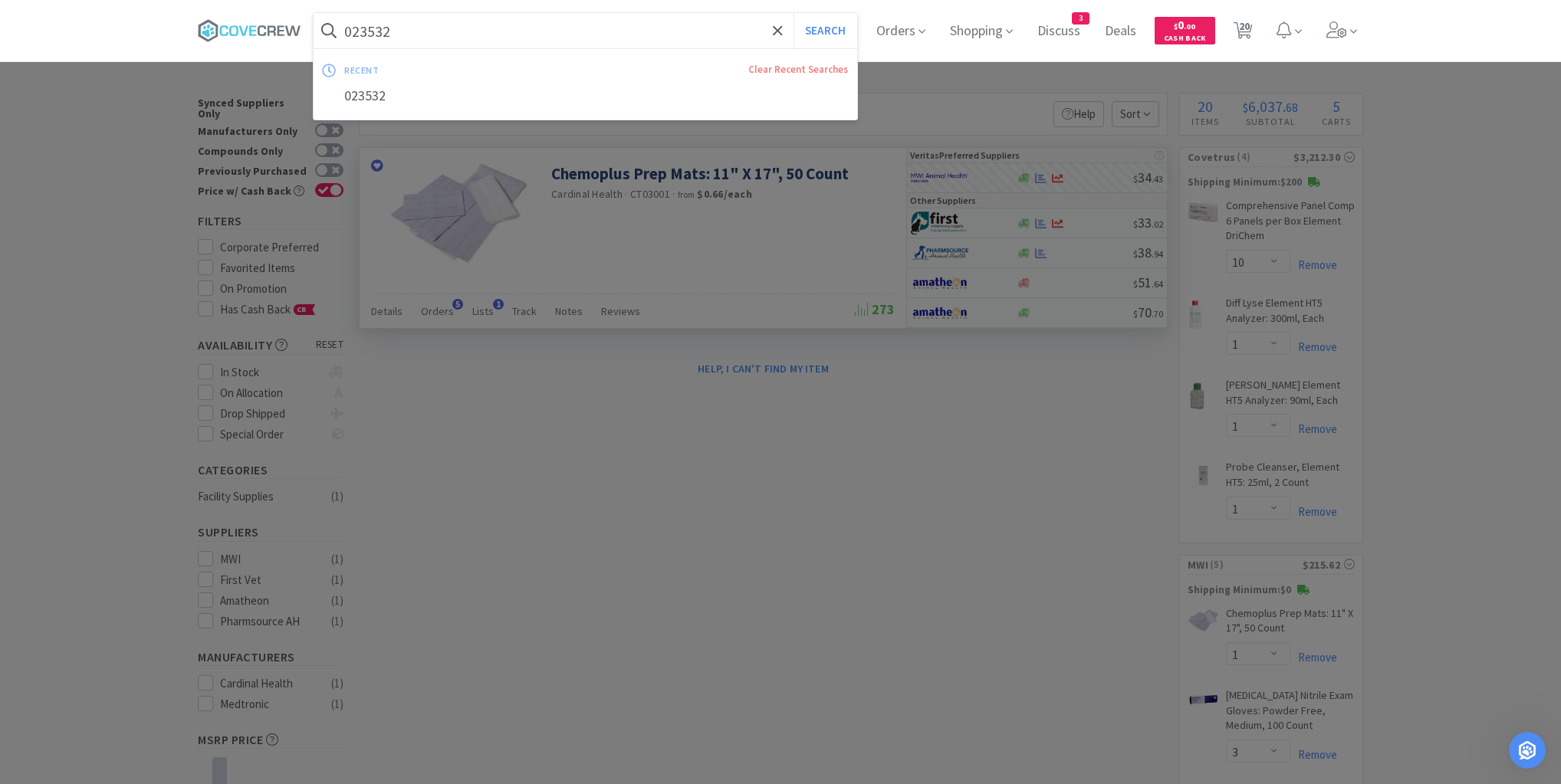
click at [685, 31] on input "023532" at bounding box center [585, 30] width 544 height 36
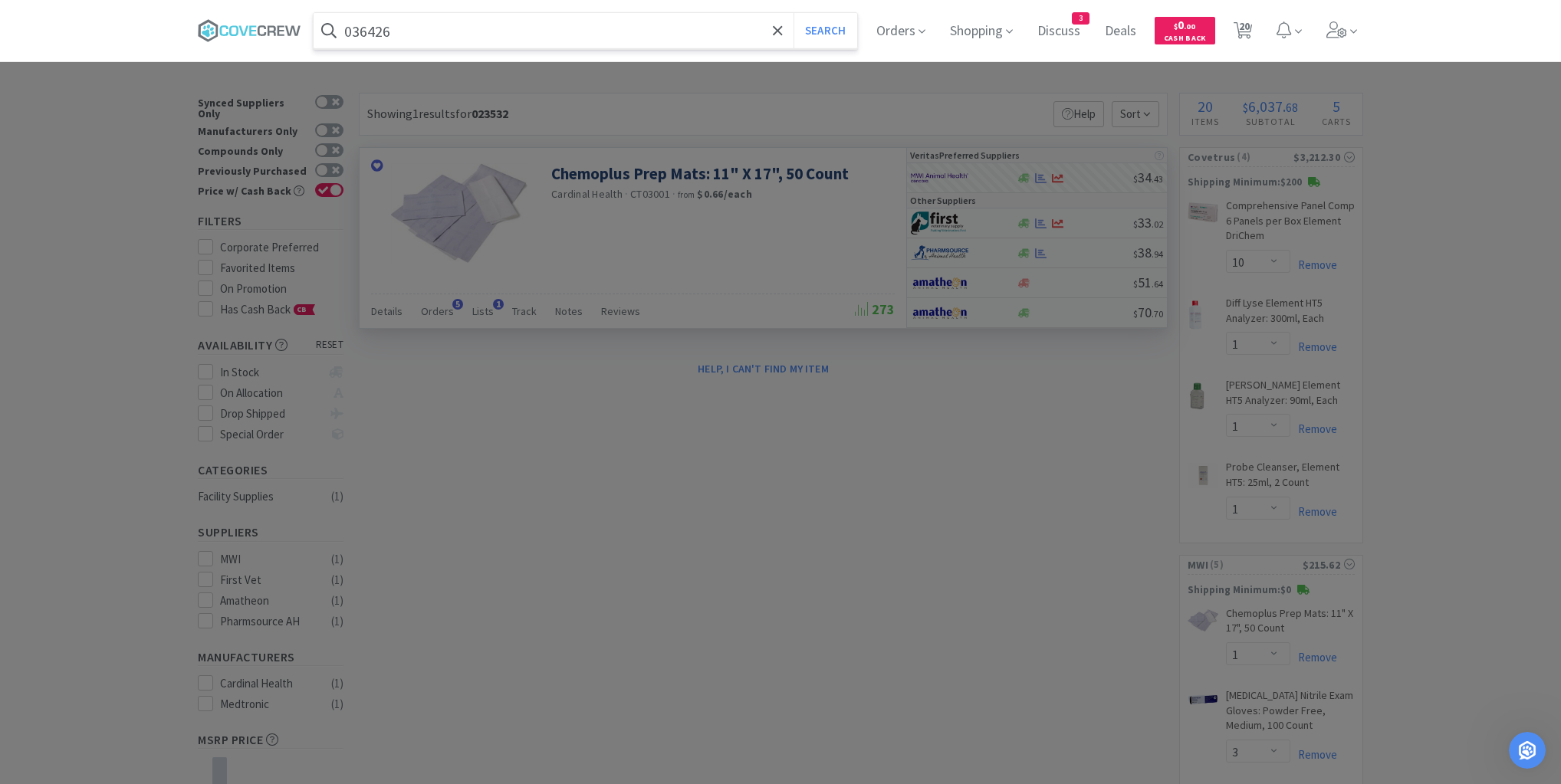
type input "036426"
click at [793, 13] on button "Search" at bounding box center [825, 30] width 64 height 36
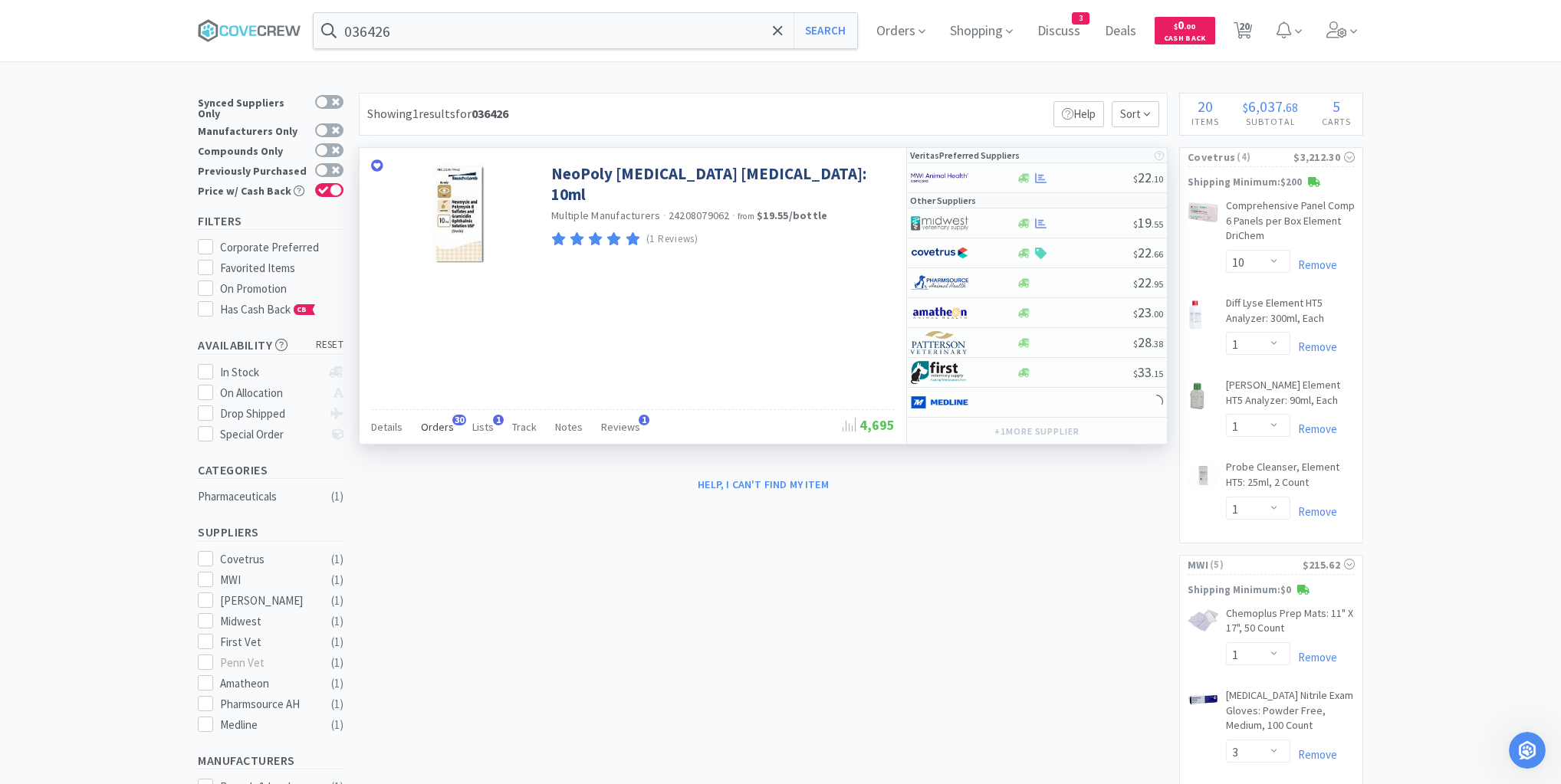
click at [436, 423] on span "Orders" at bounding box center [437, 427] width 33 height 14
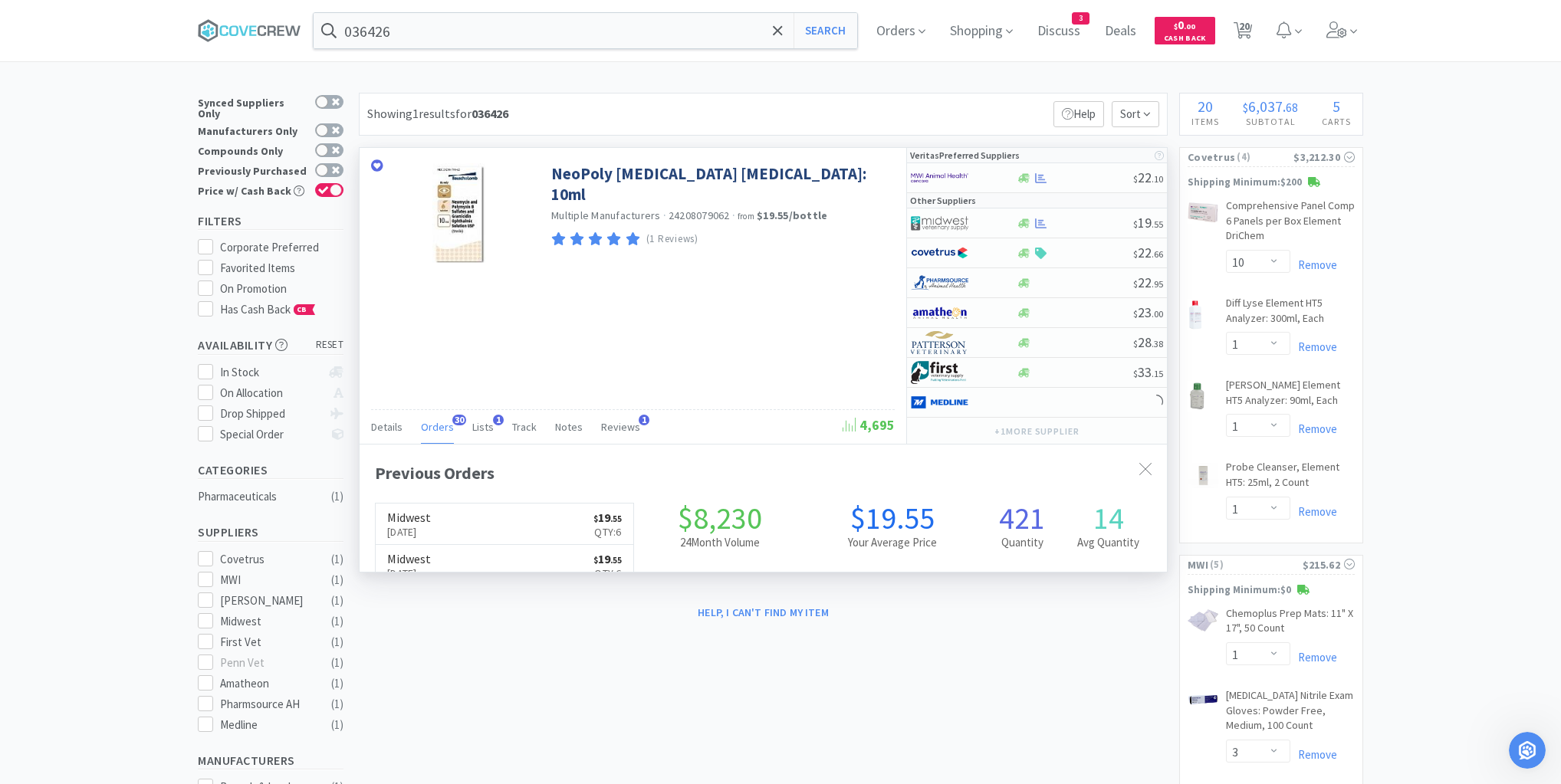
scroll to position [411, 807]
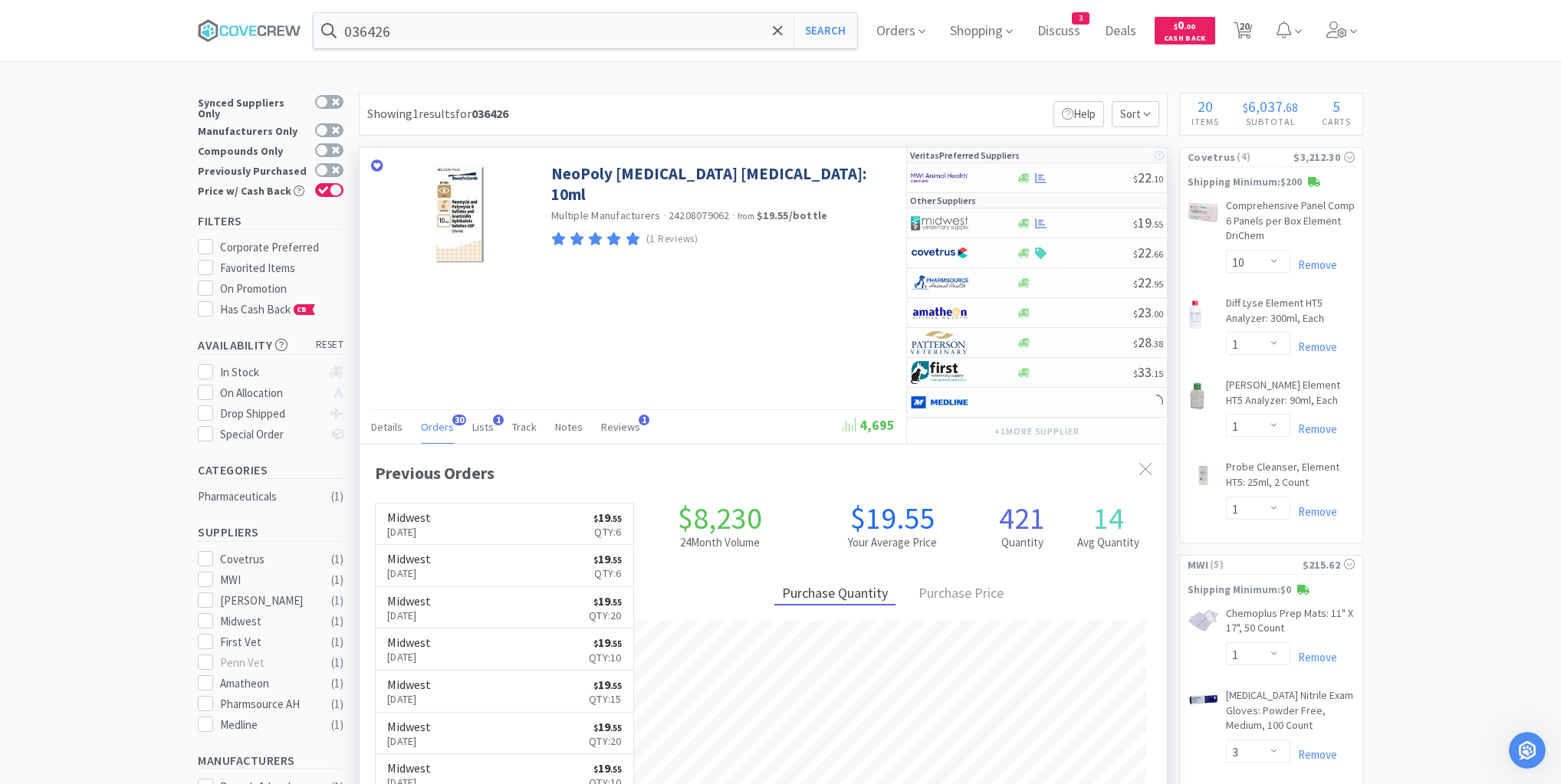
click at [436, 423] on span "Orders" at bounding box center [437, 427] width 33 height 14
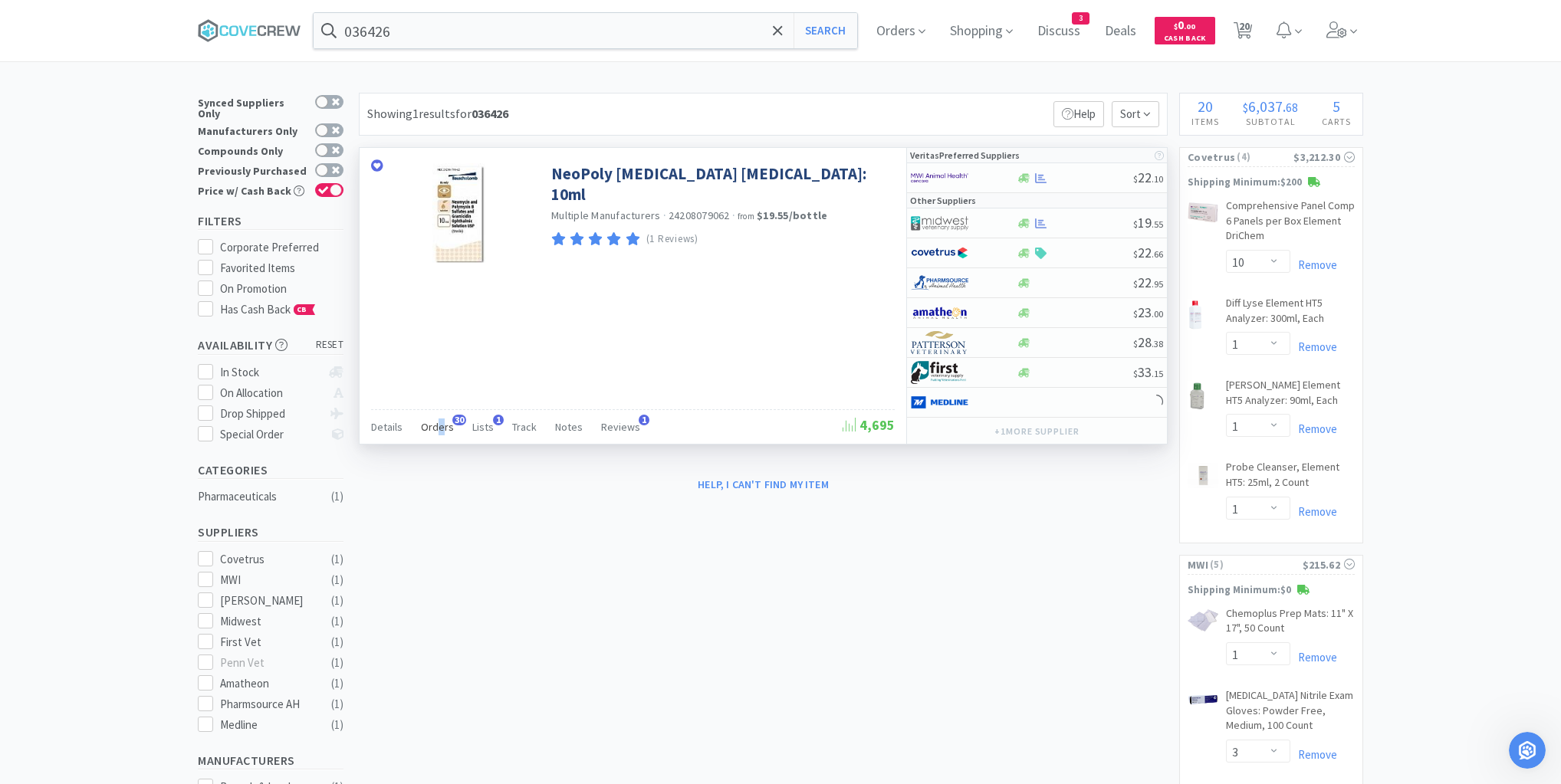
click at [440, 425] on span "Orders" at bounding box center [437, 427] width 33 height 14
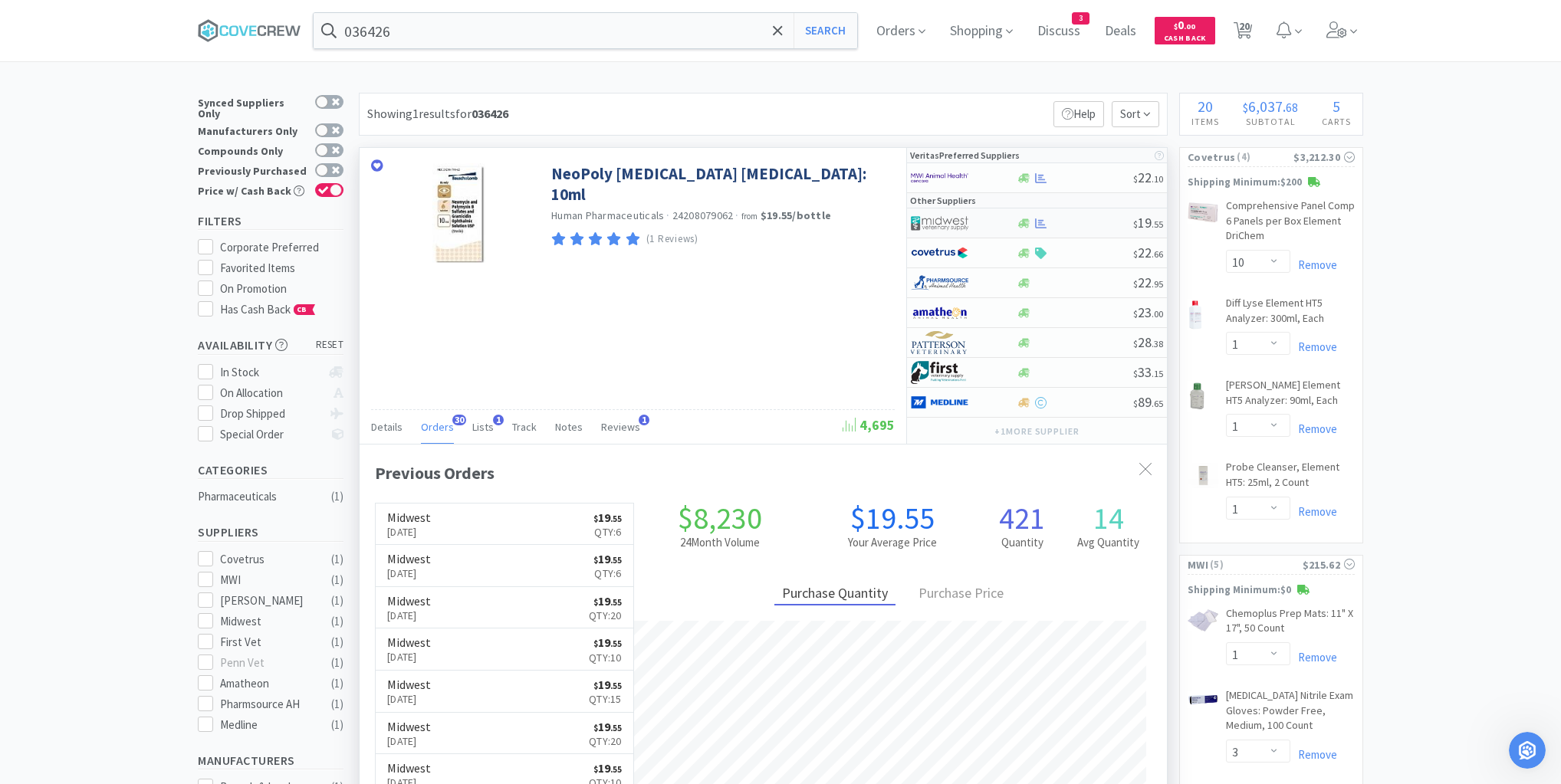
click at [1091, 229] on div "$ 19 . 55" at bounding box center [1036, 223] width 260 height 30
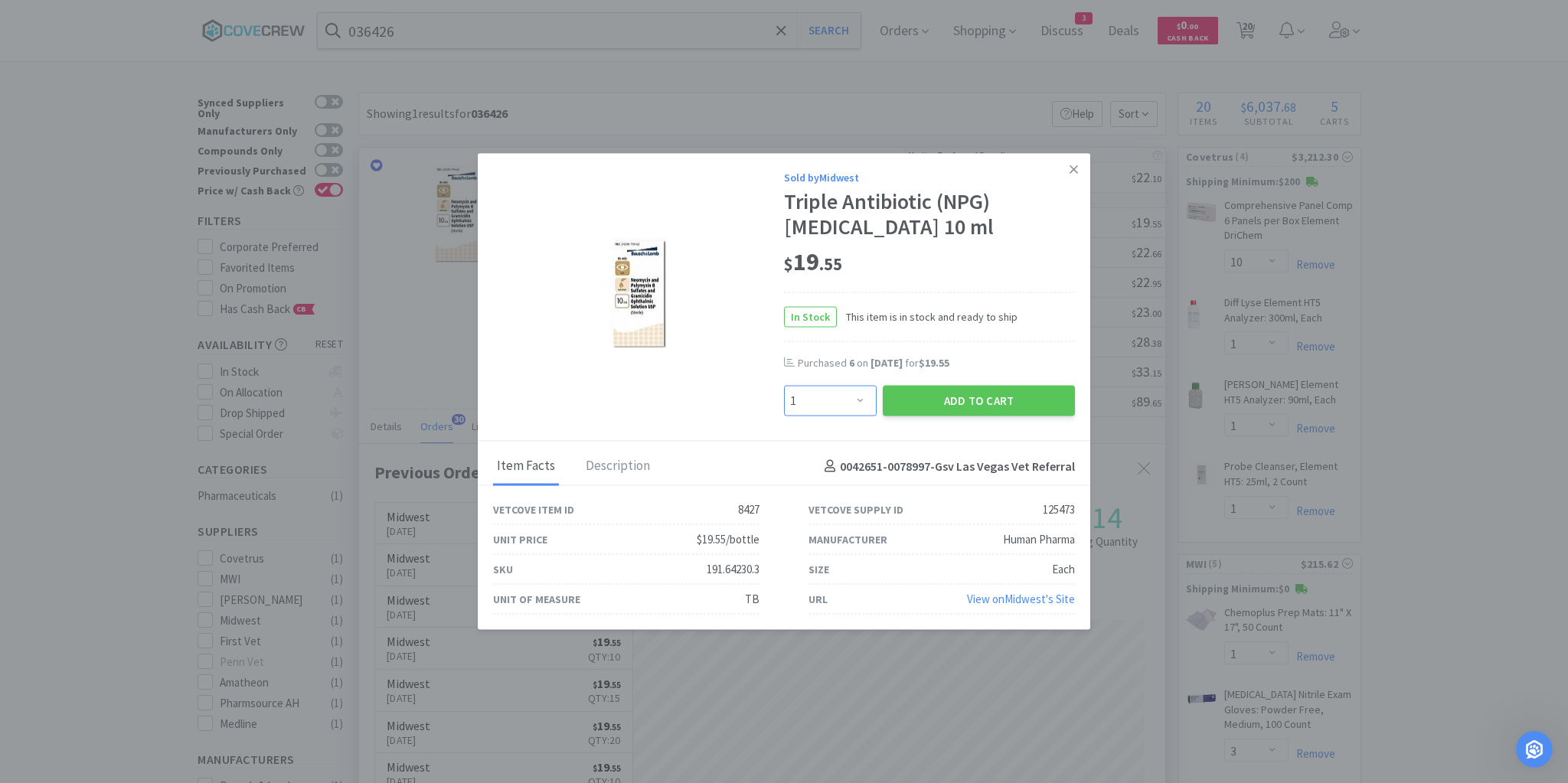
click at [860, 404] on select "Enter Quantity 1 2 3 4 5 6 7 8 9 10 11 12 13 14 15 16 17 18 19 20 Enter Quantity" at bounding box center [830, 402] width 92 height 31
select select "6"
click at [784, 386] on select "Enter Quantity 1 2 3 4 5 6 7 8 9 10 11 12 13 14 15 16 17 18 19 20 Enter Quantity" at bounding box center [830, 402] width 92 height 31
click at [979, 402] on button "Add to Cart" at bounding box center [978, 402] width 193 height 31
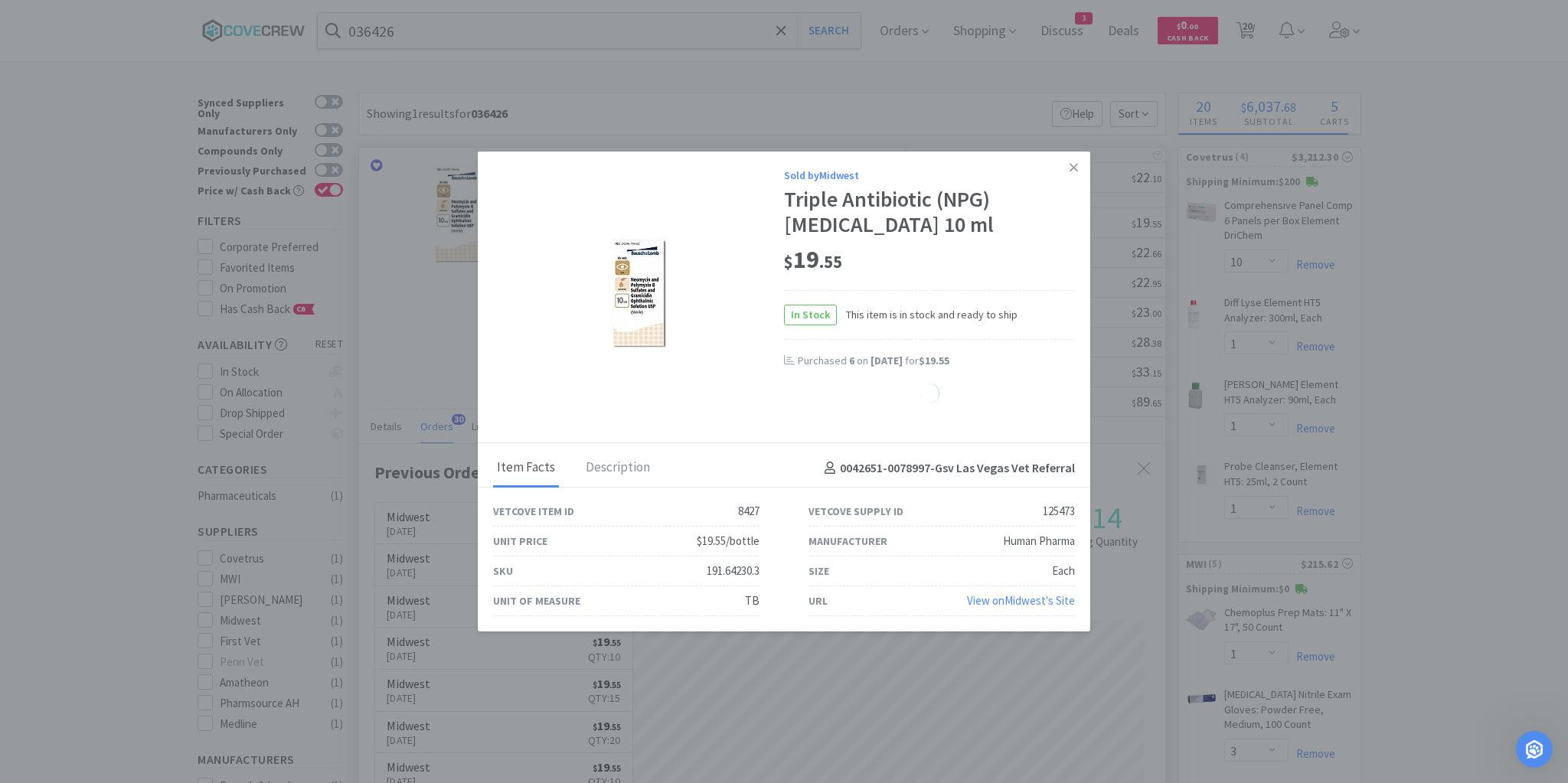
select select "6"
select select "1"
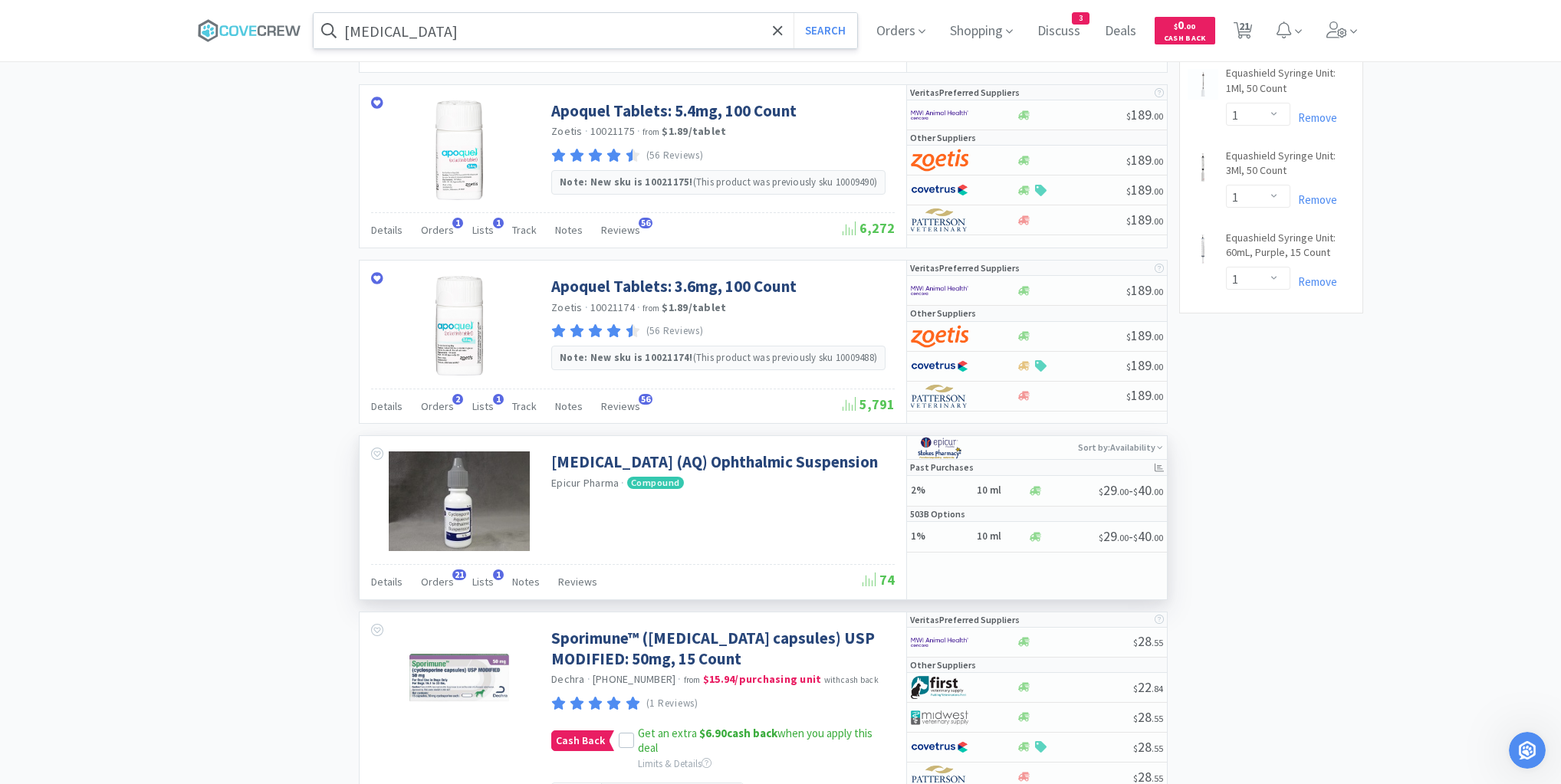
scroll to position [2023, 0]
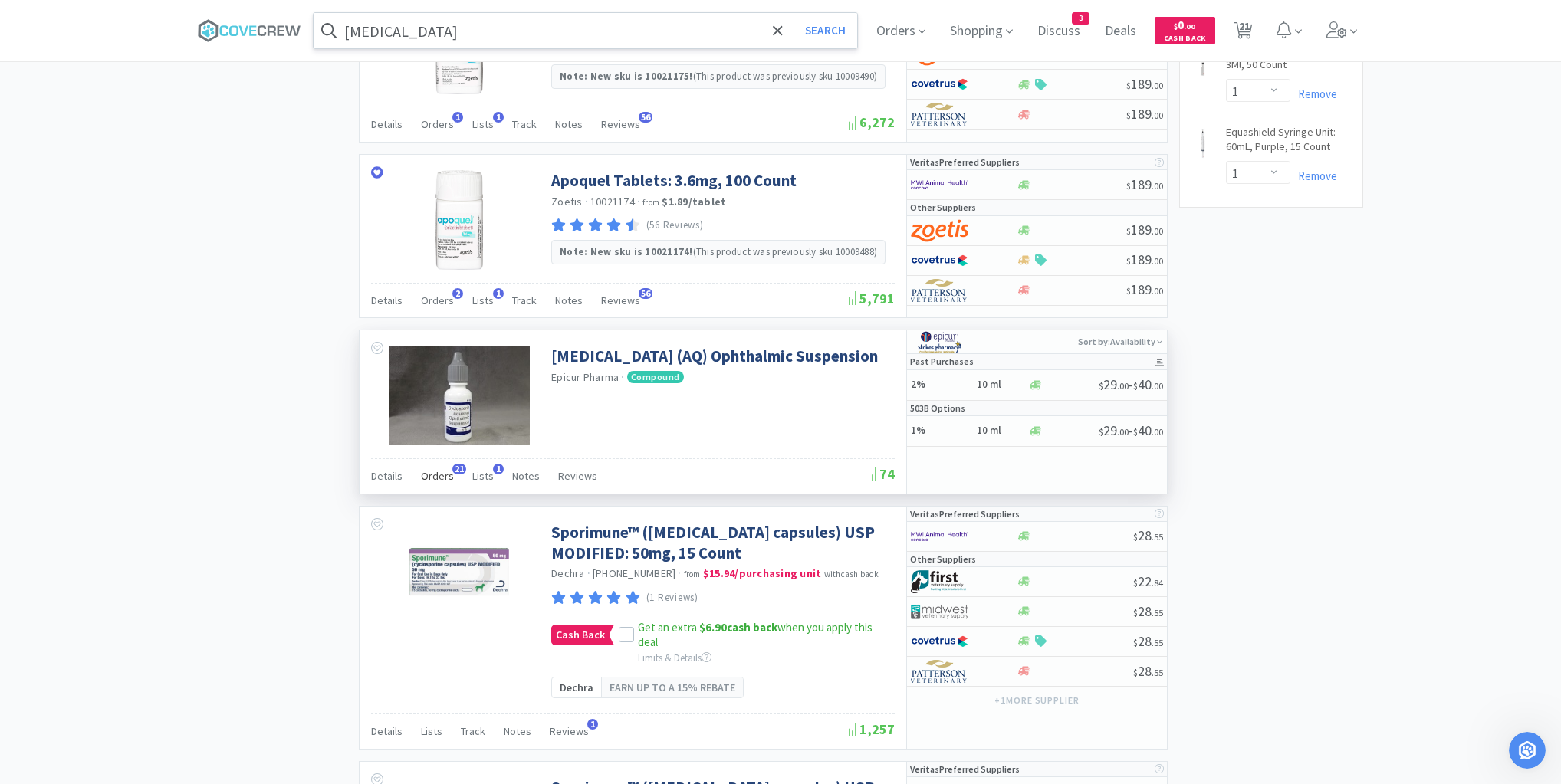
click at [435, 469] on span "Orders" at bounding box center [437, 475] width 33 height 14
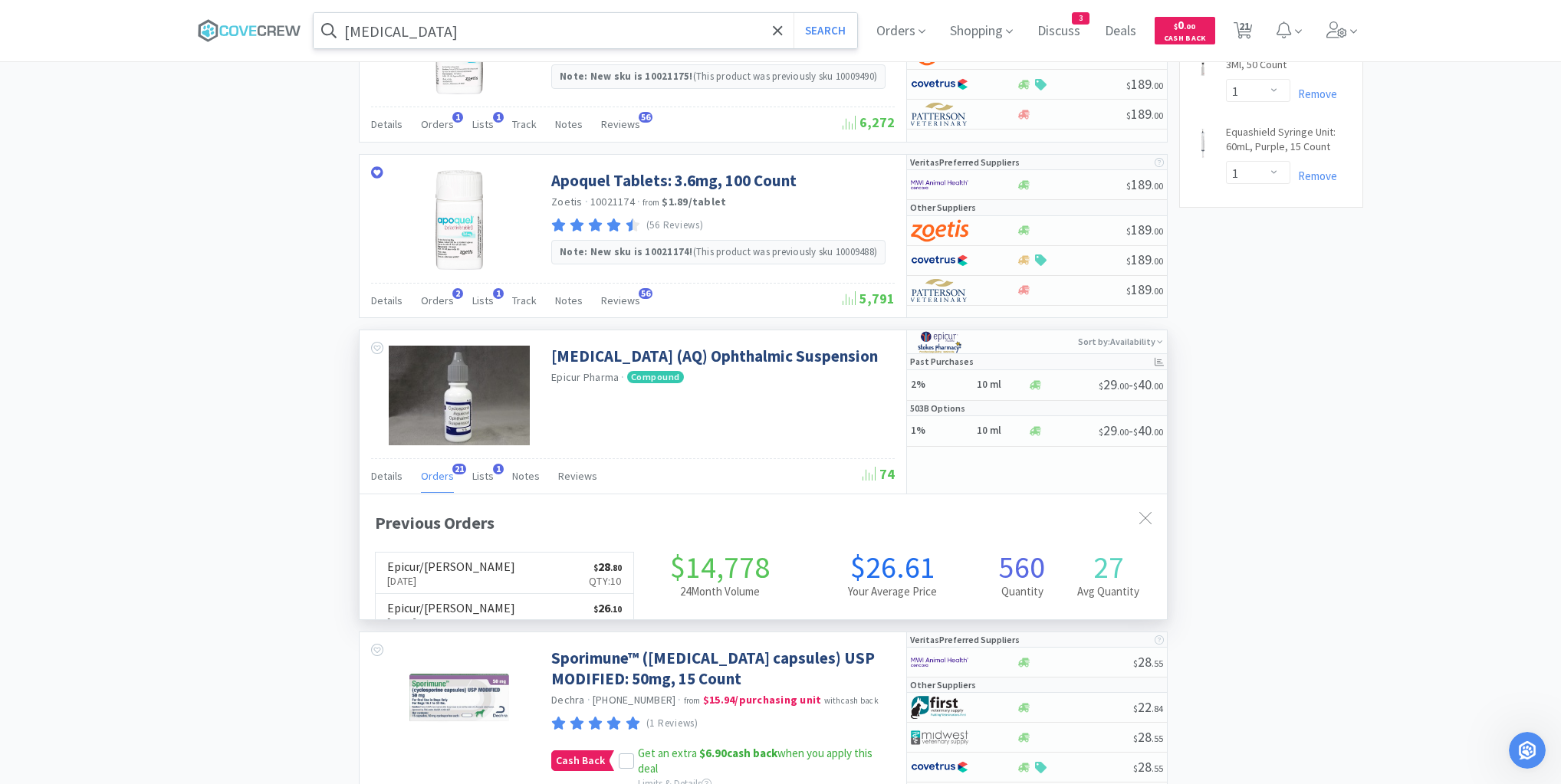
scroll to position [411, 807]
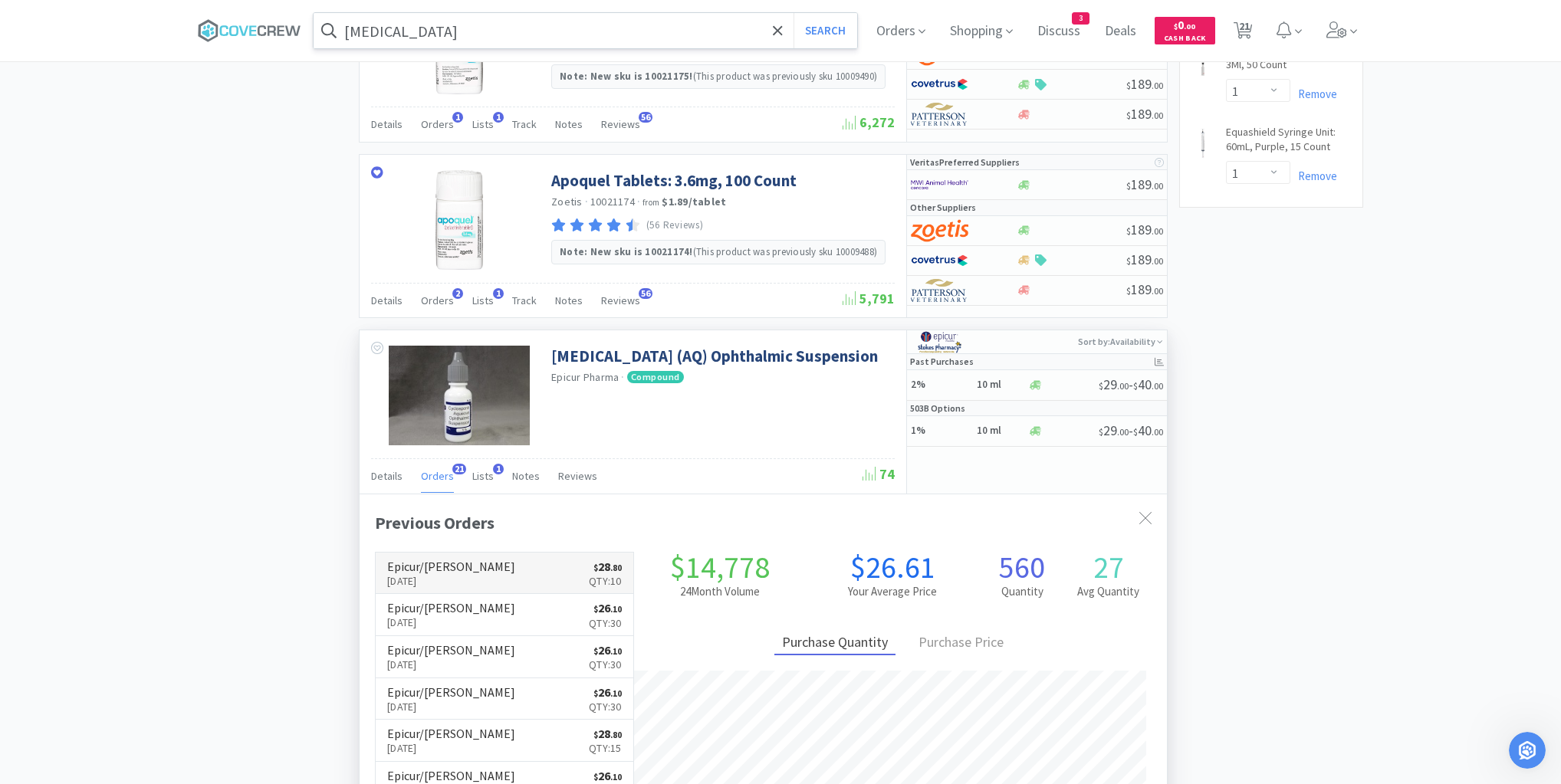
click at [494, 562] on link "Epicur/[PERSON_NAME] [DATE] $ 28 . 80 Qty: 10" at bounding box center [504, 574] width 258 height 42
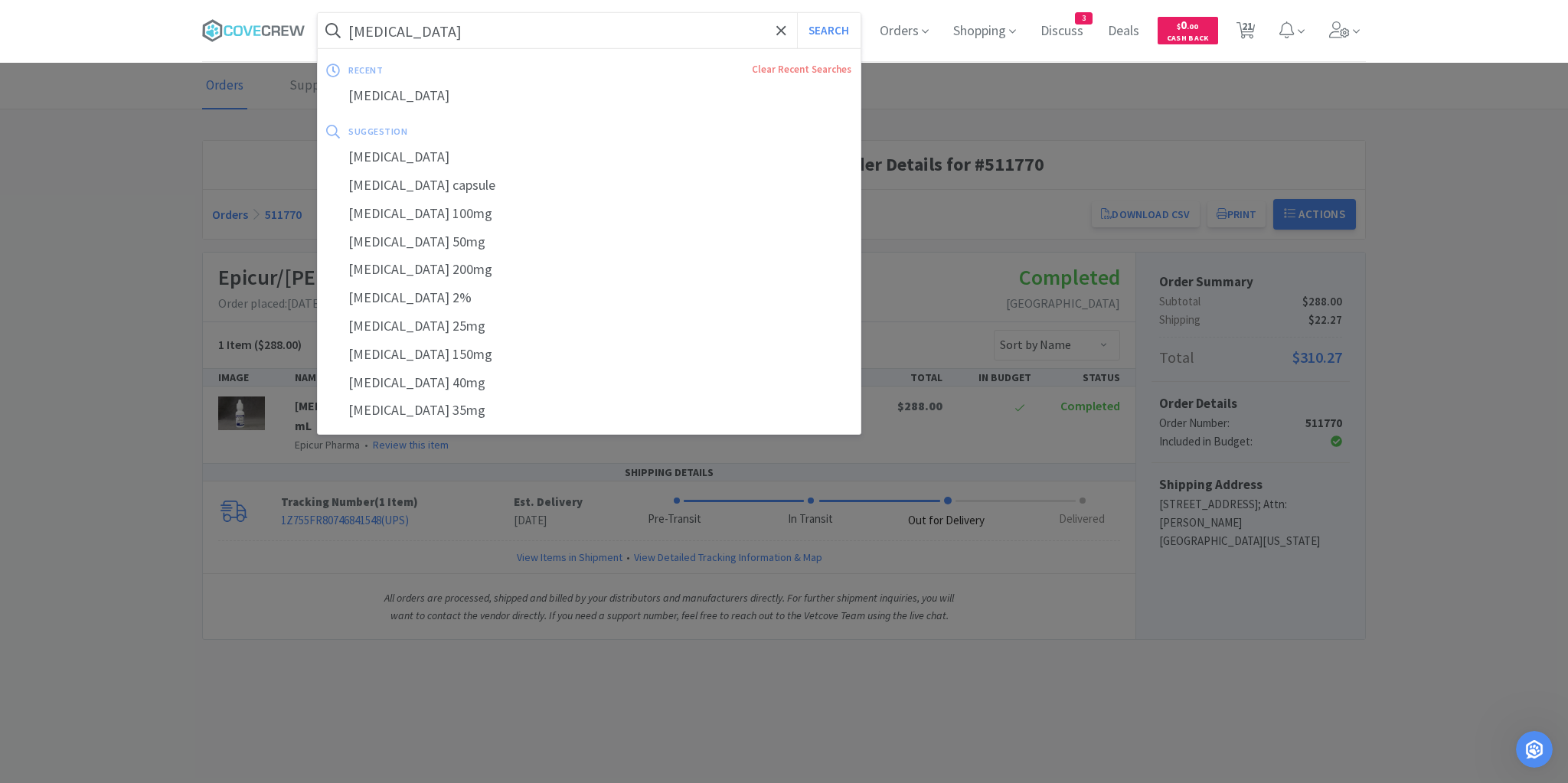
click at [685, 26] on input "[MEDICAL_DATA]" at bounding box center [589, 30] width 543 height 36
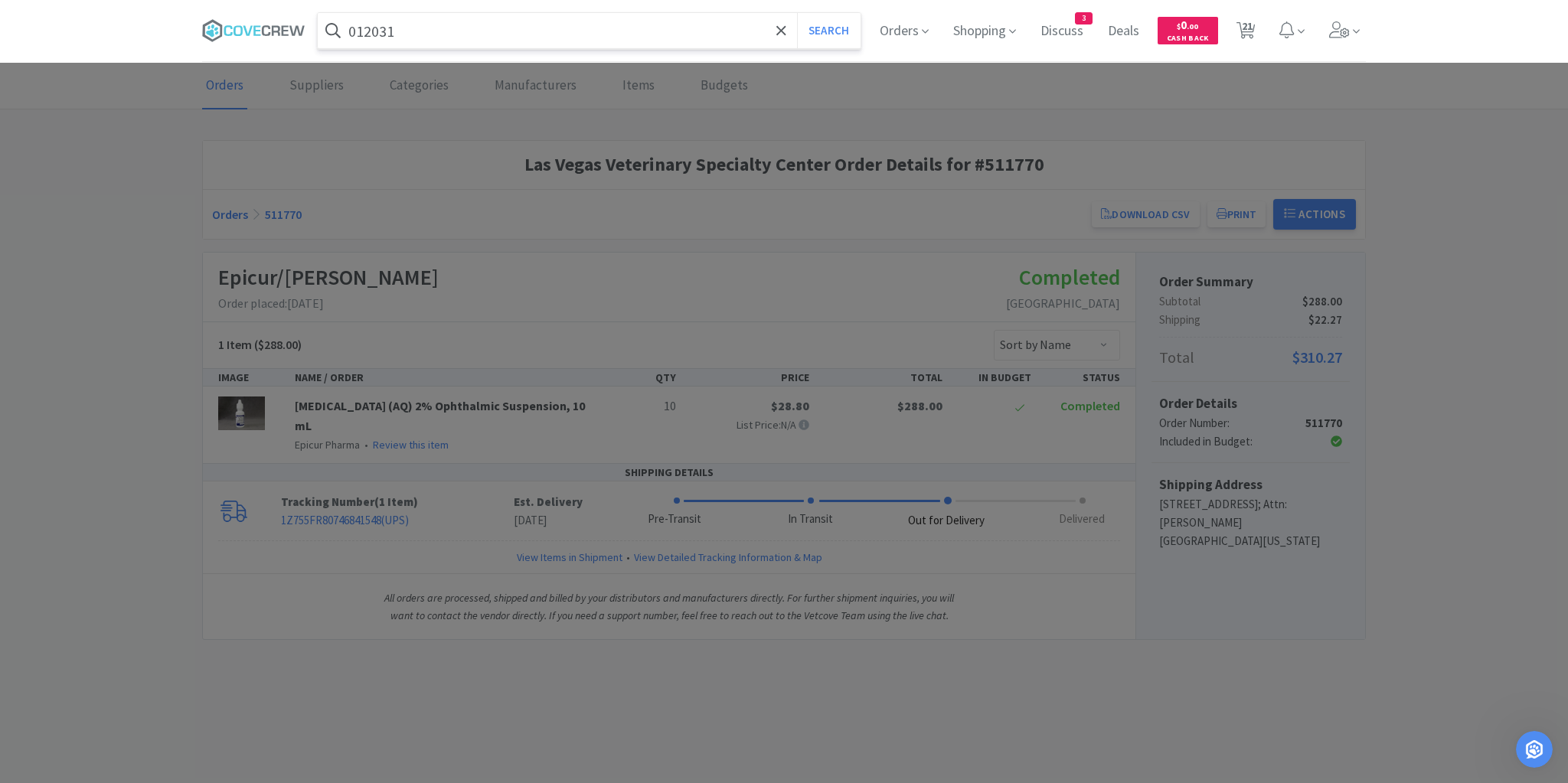
type input "012031"
click at [797, 13] on button "Search" at bounding box center [829, 30] width 64 height 36
select select "10"
select select "1"
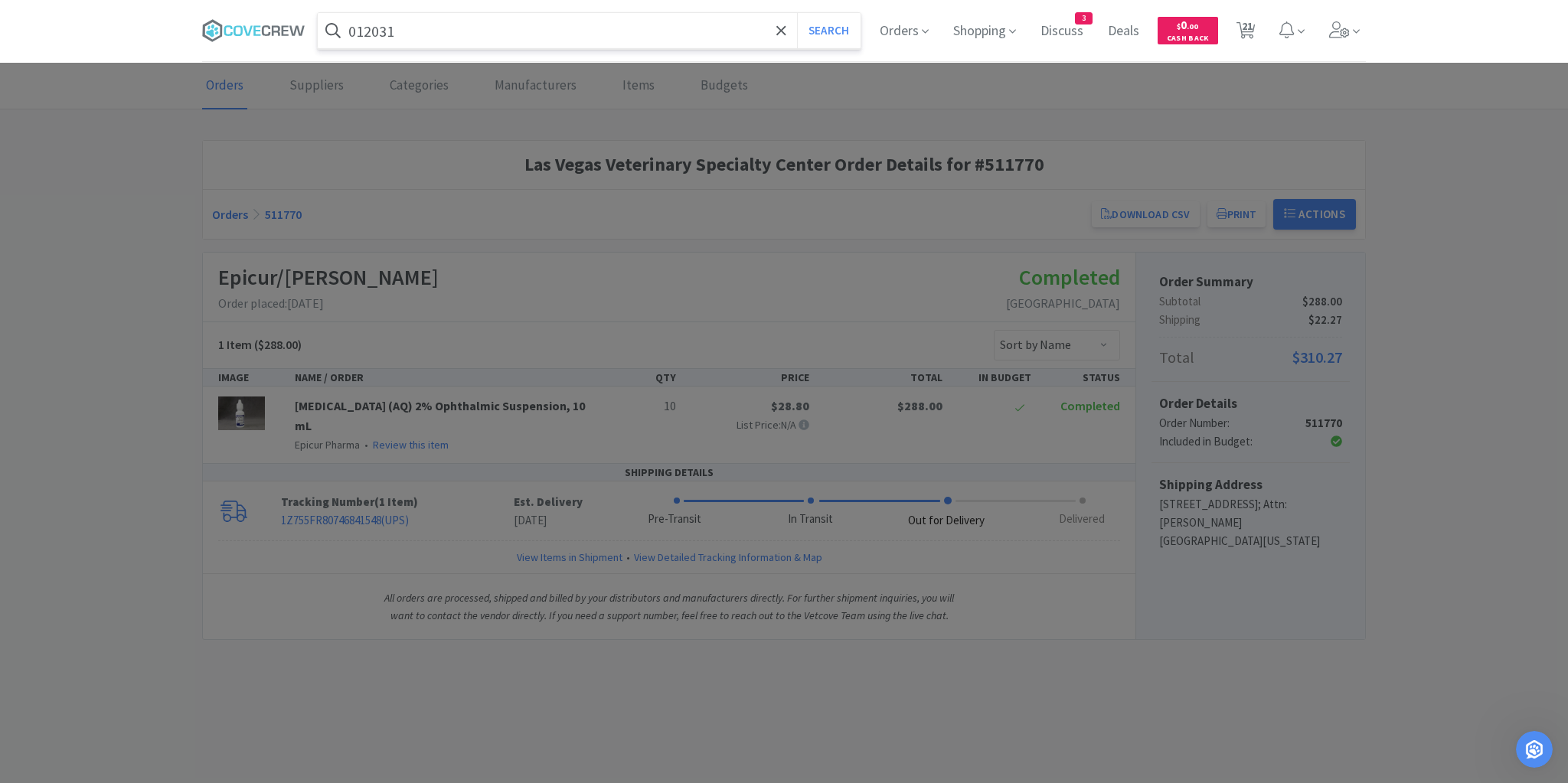
select select "1"
select select "3"
select select "1"
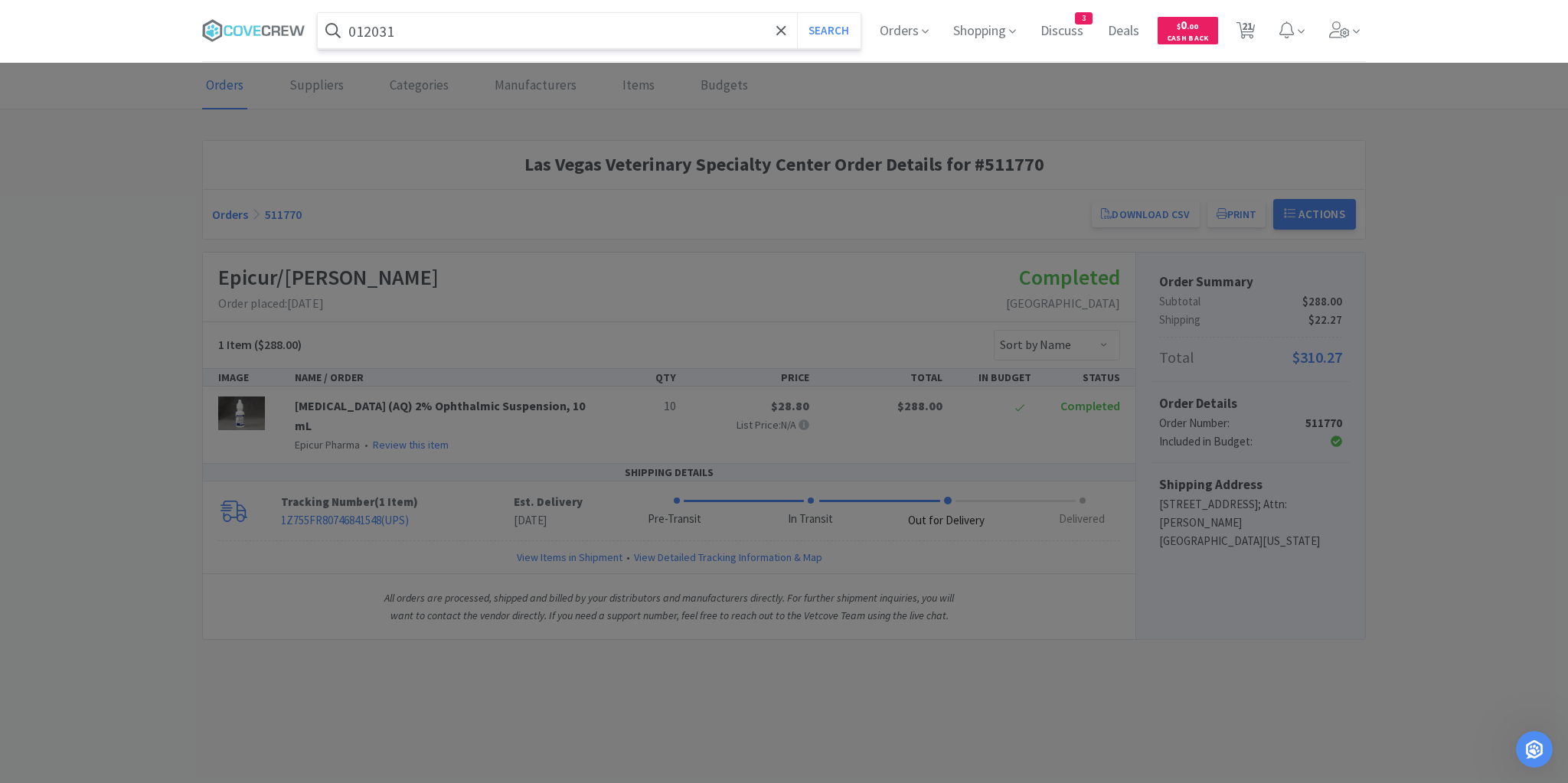
select select "2"
select select "1"
select select "2"
select select "1"
select select "10"
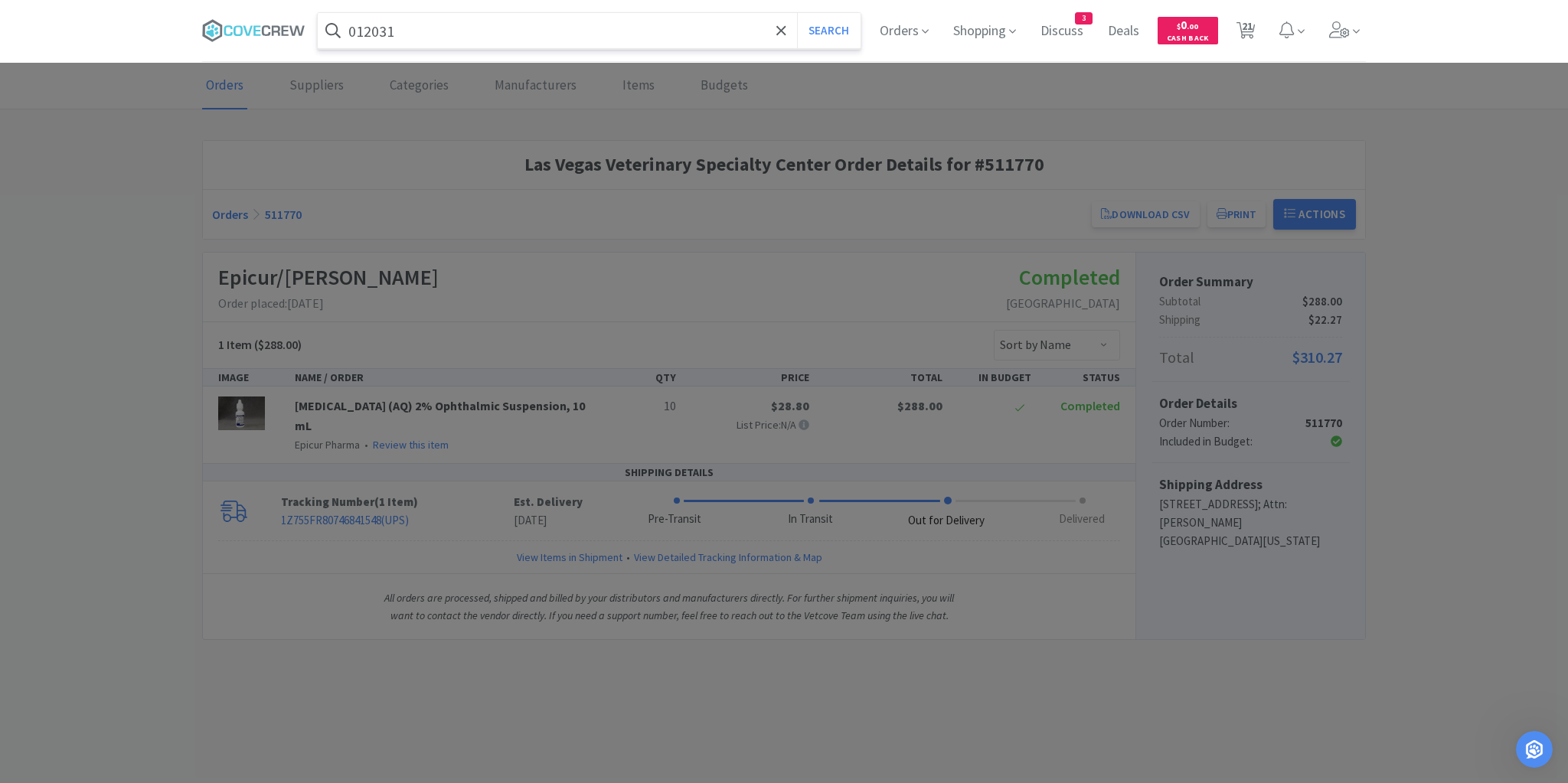
select select "6"
select select "1"
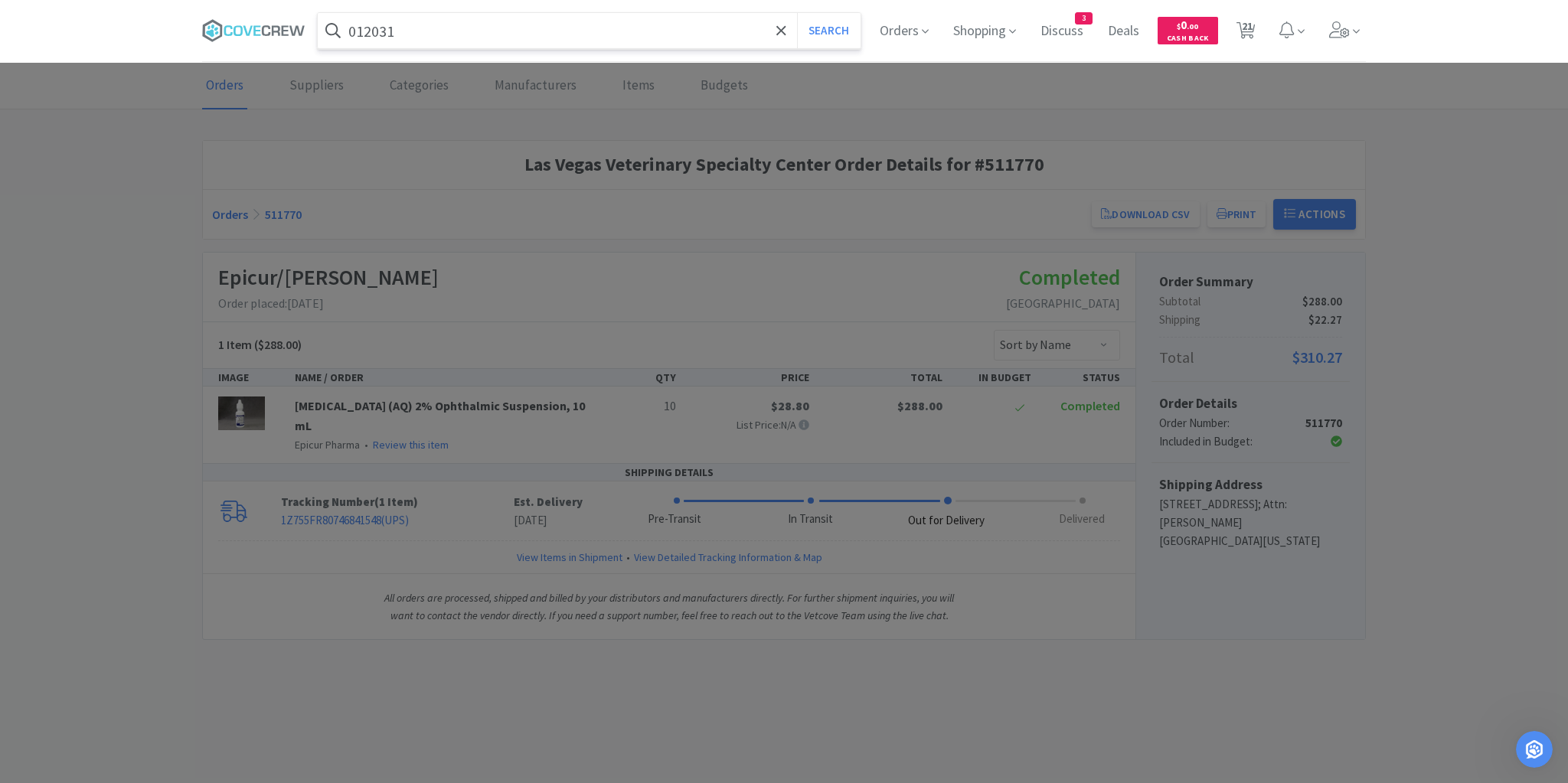
select select "1"
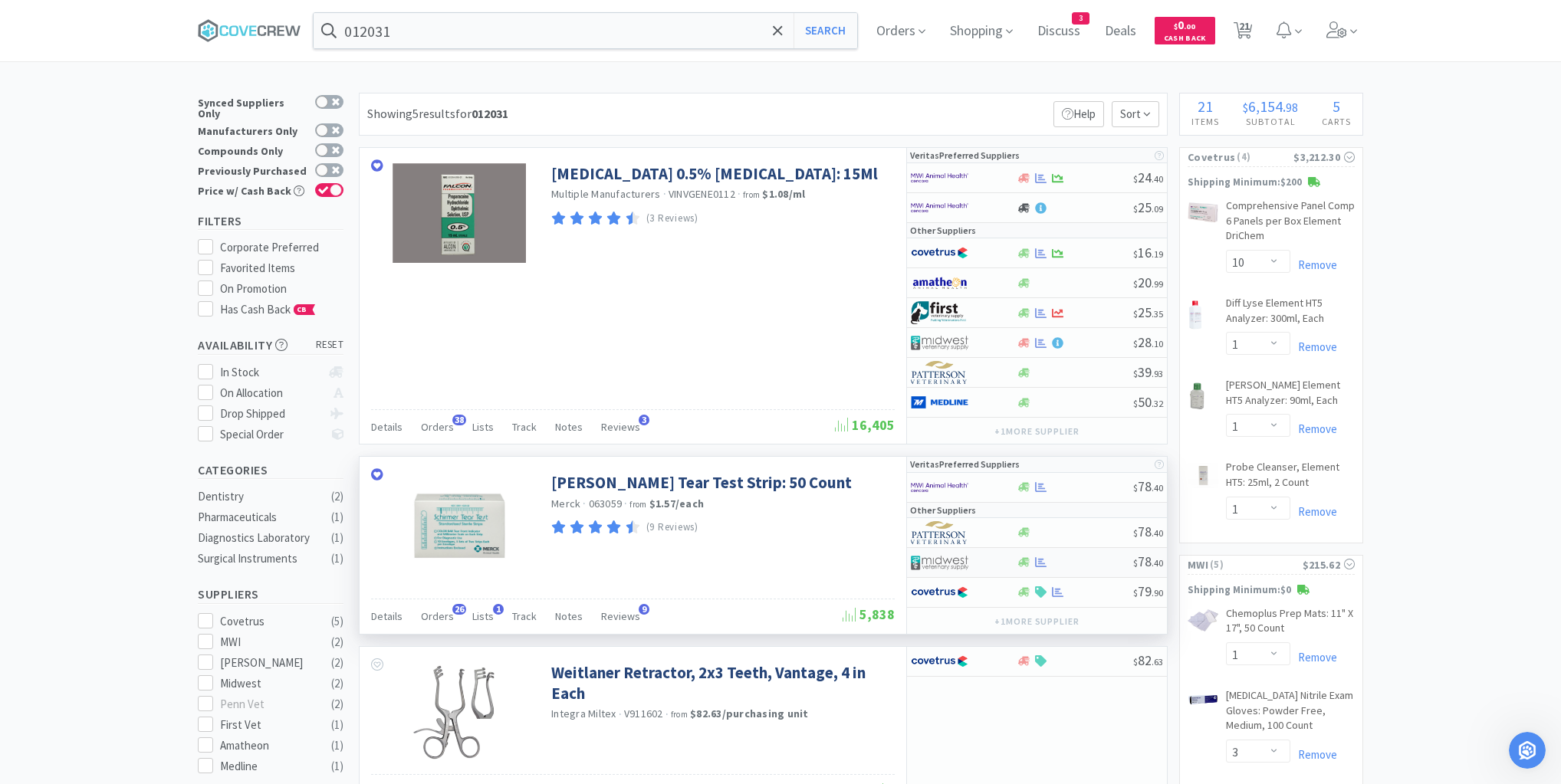
click at [1082, 558] on div at bounding box center [1074, 562] width 117 height 12
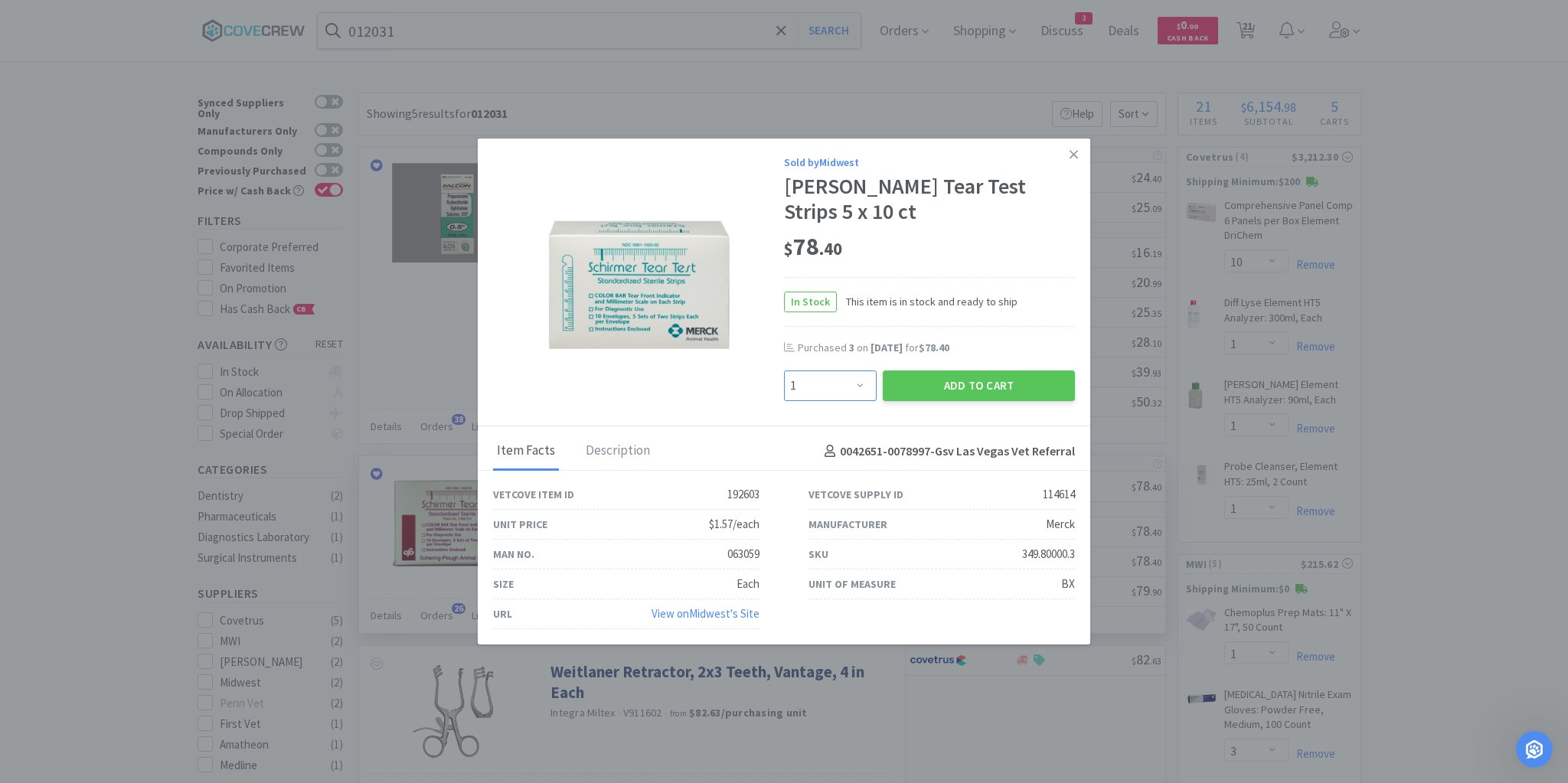
click at [857, 386] on select "Enter Quantity 1 2 3 4 5 6 7 8 9 10 11 12 13 14 15 16 17 18 19 20 Enter Quantity" at bounding box center [830, 386] width 92 height 31
select select "2"
click at [784, 371] on select "Enter Quantity 1 2 3 4 5 6 7 8 9 10 11 12 13 14 15 16 17 18 19 20 Enter Quantity" at bounding box center [830, 386] width 92 height 31
click at [977, 382] on button "Add to Cart" at bounding box center [978, 386] width 193 height 31
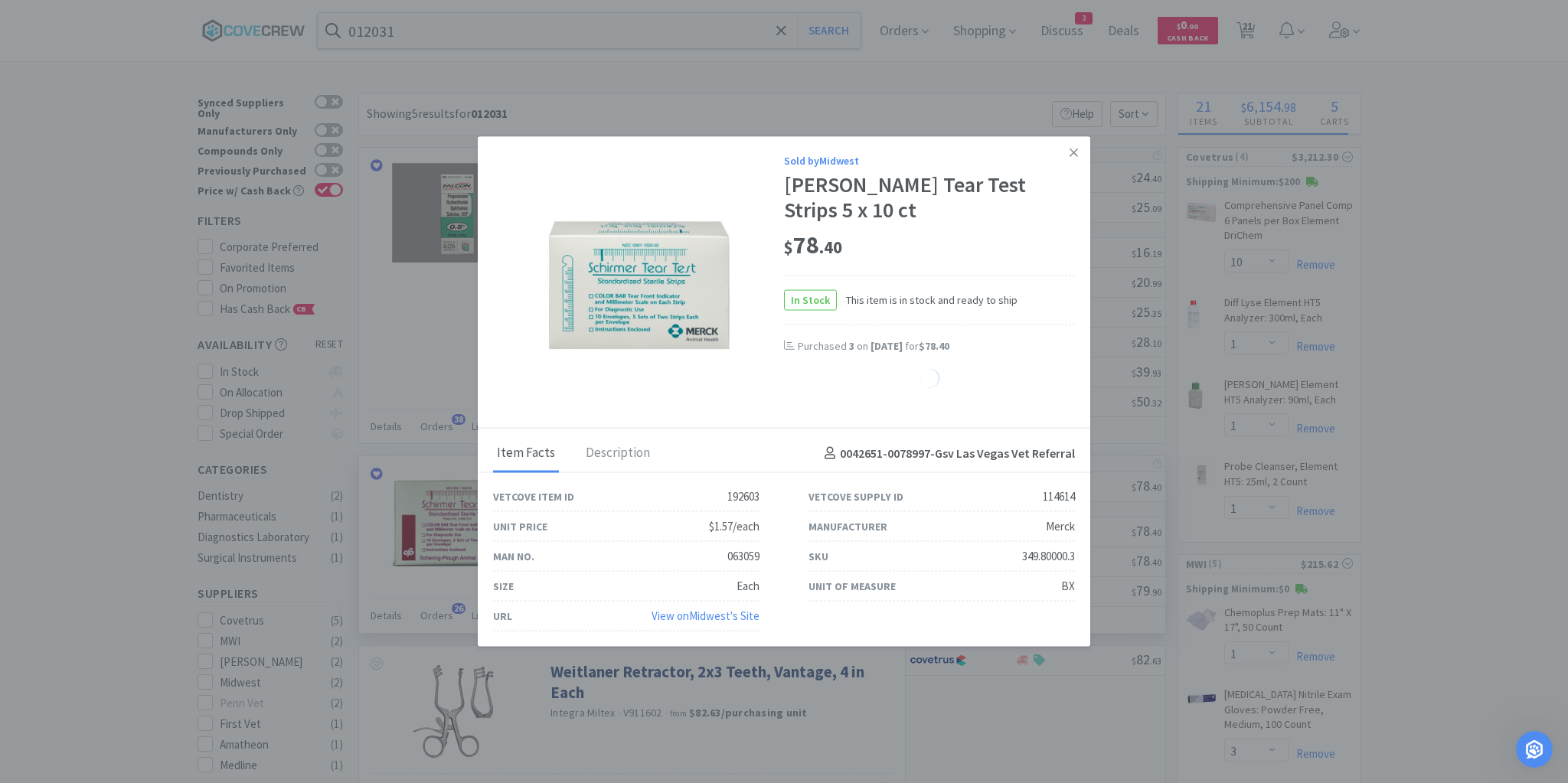
select select "2"
select select "1"
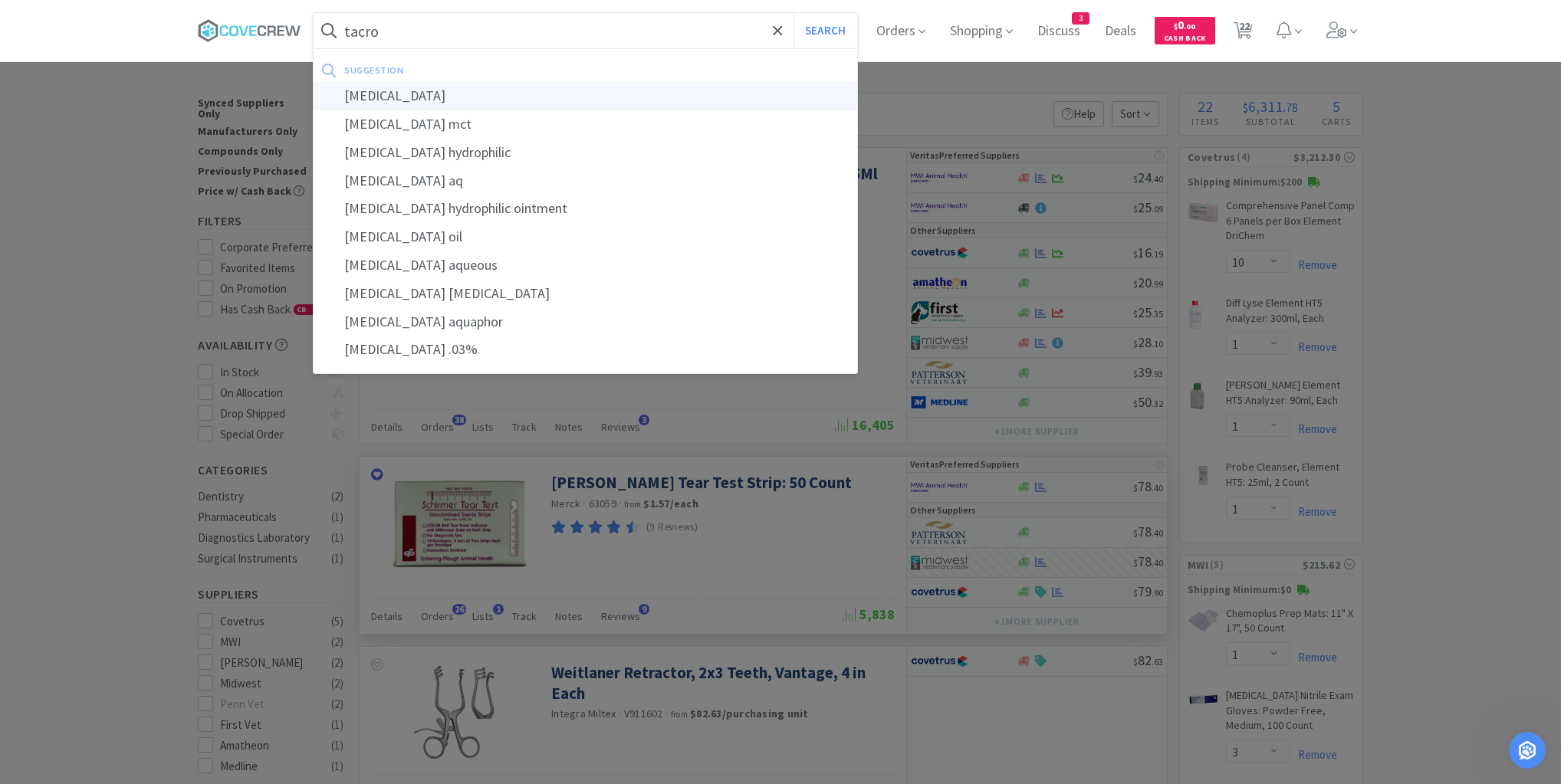
type input "[MEDICAL_DATA]"
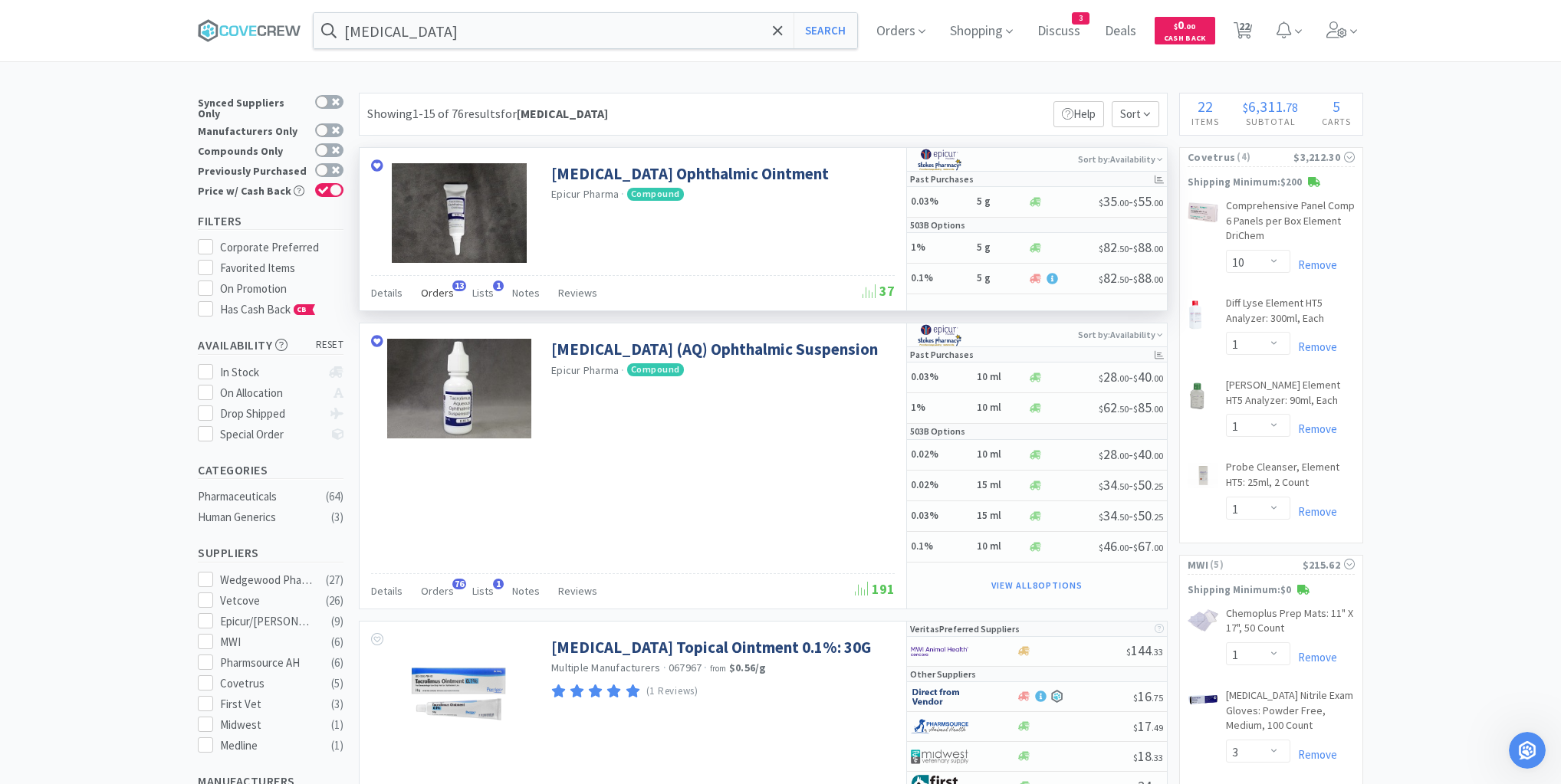
click at [440, 291] on span "Orders" at bounding box center [437, 292] width 33 height 14
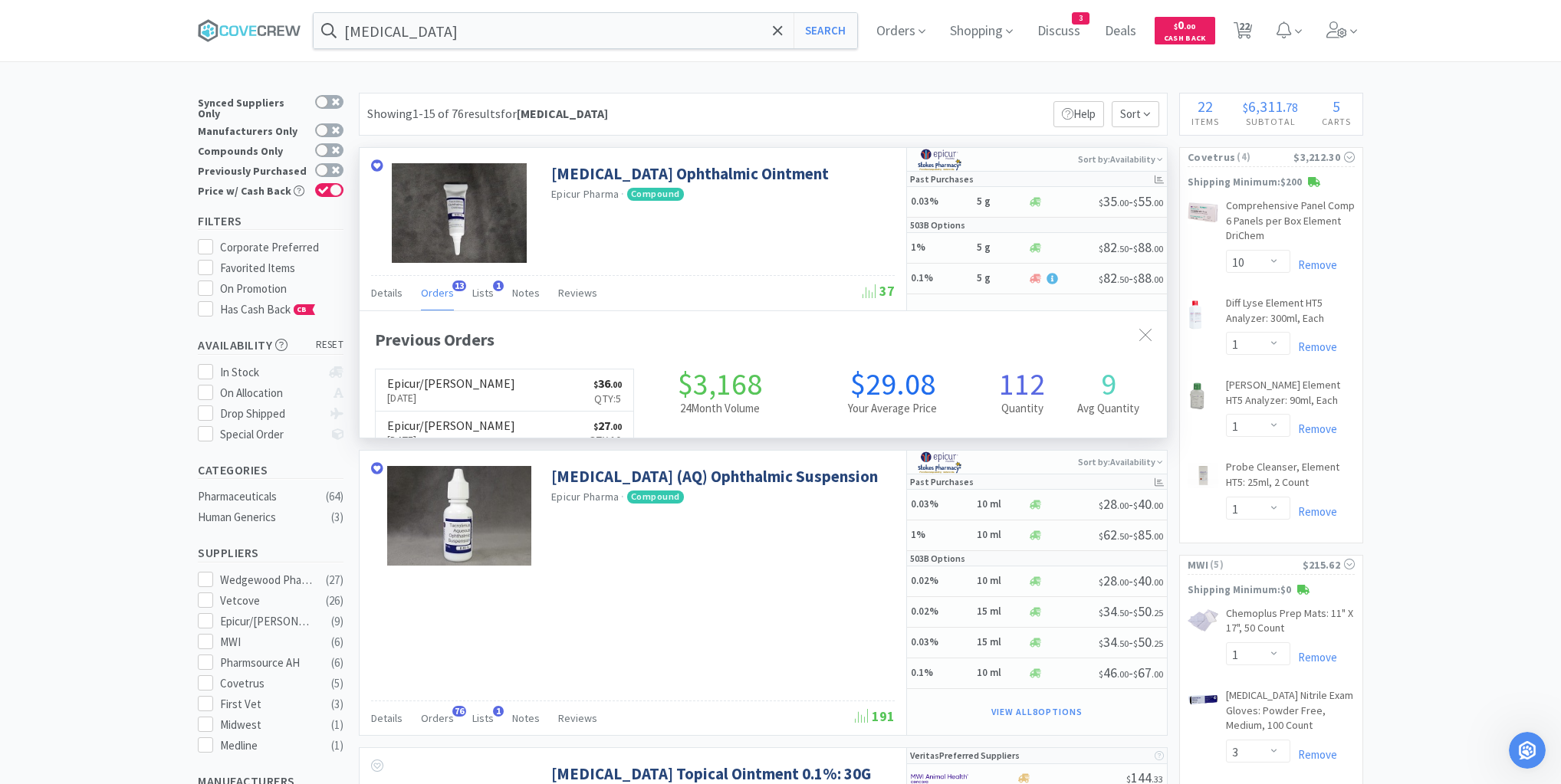
scroll to position [411, 807]
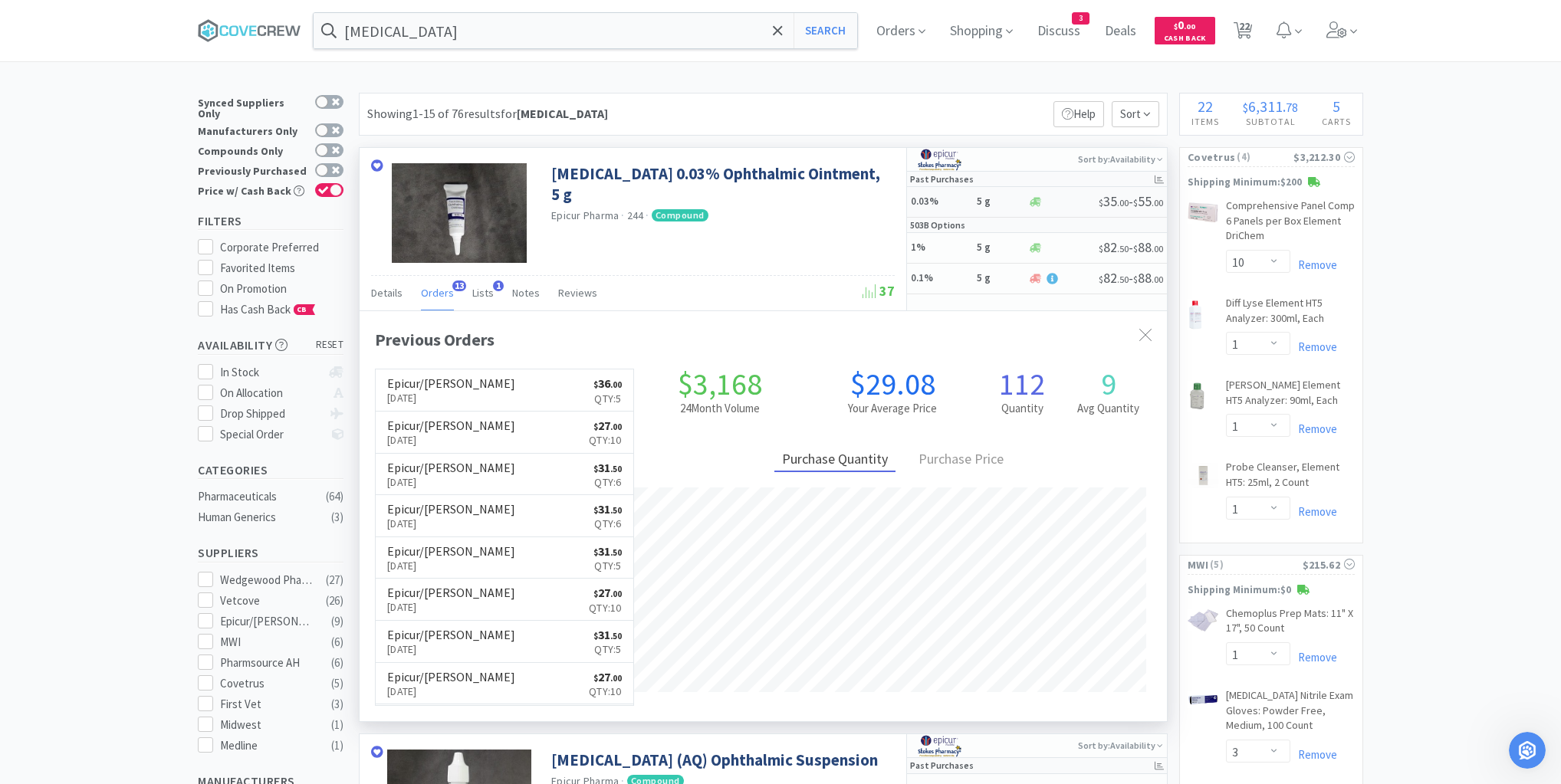
click at [961, 202] on h5 "0.03%" at bounding box center [940, 202] width 61 height 13
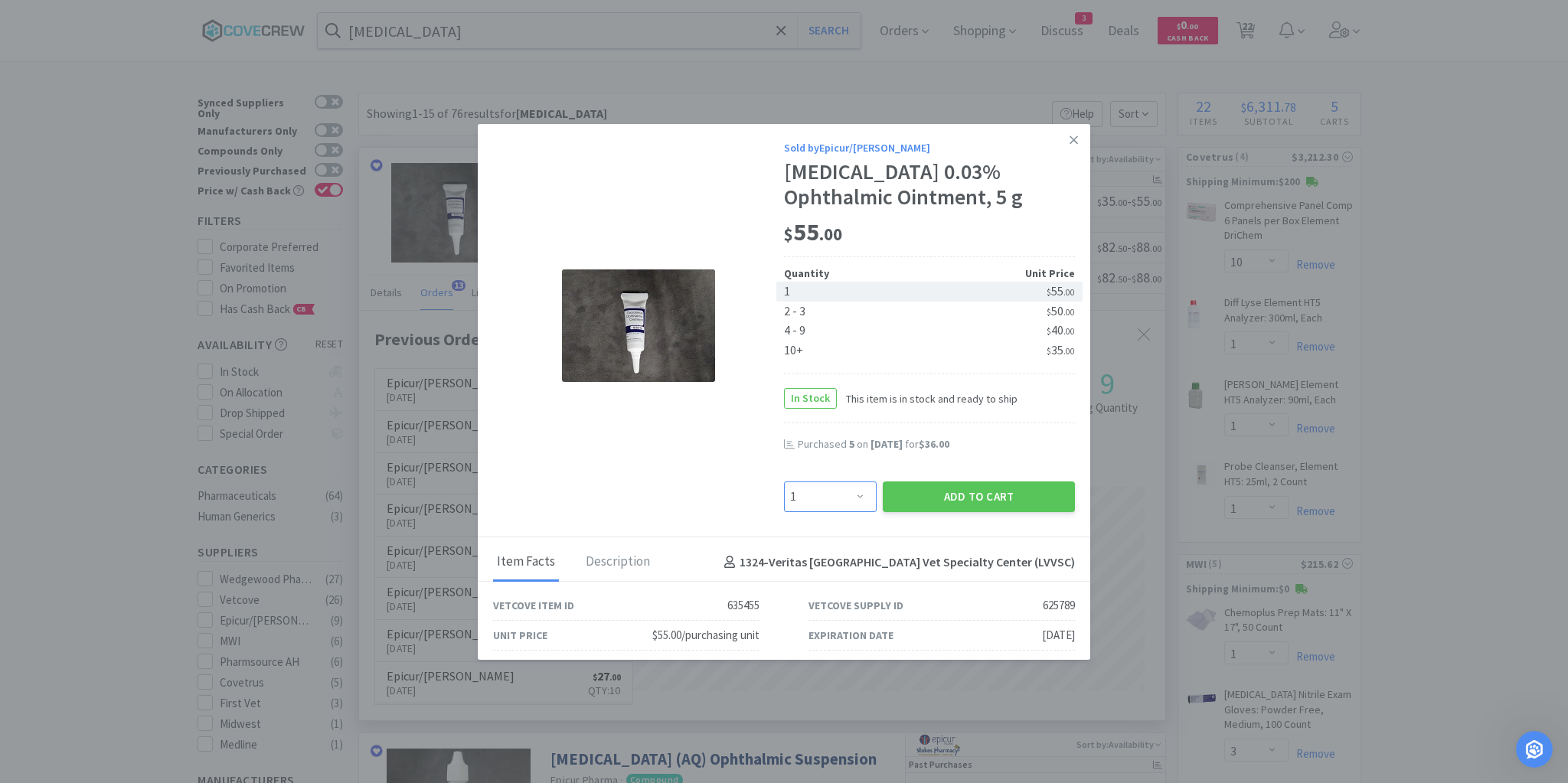
click at [856, 500] on select "Enter Quantity 1 2 3 4 5 6 7 8 9 10 11 12 13 14 15 16 17 18 19 20 Enter Quantity" at bounding box center [830, 497] width 92 height 31
select select "3"
click at [784, 482] on select "Enter Quantity 1 2 3 4 5 6 7 8 9 10 11 12 13 14 15 16 17 18 19 20 Enter Quantity" at bounding box center [830, 497] width 92 height 31
click at [970, 491] on button "Add to Cart" at bounding box center [978, 497] width 193 height 31
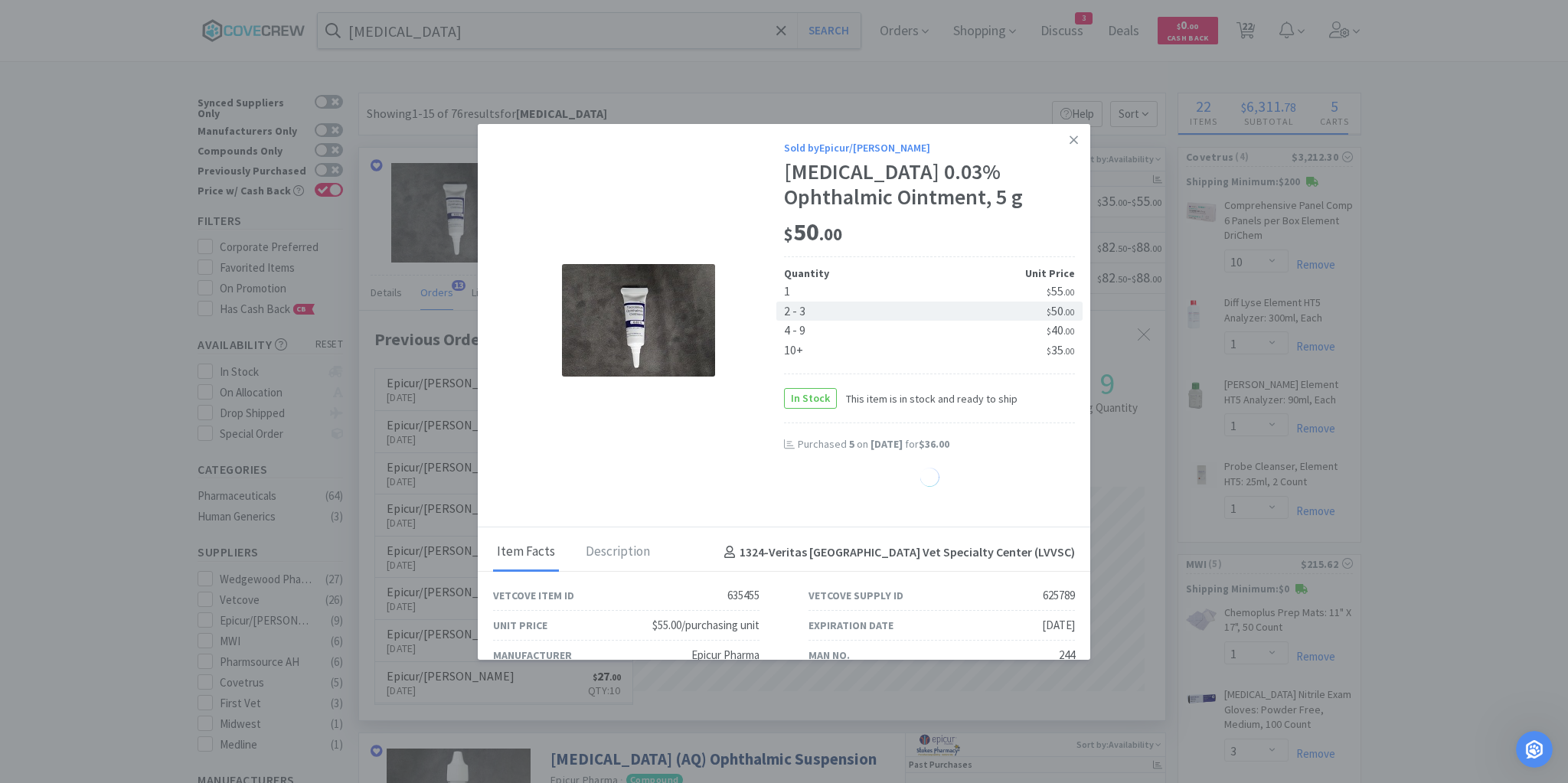
select select "3"
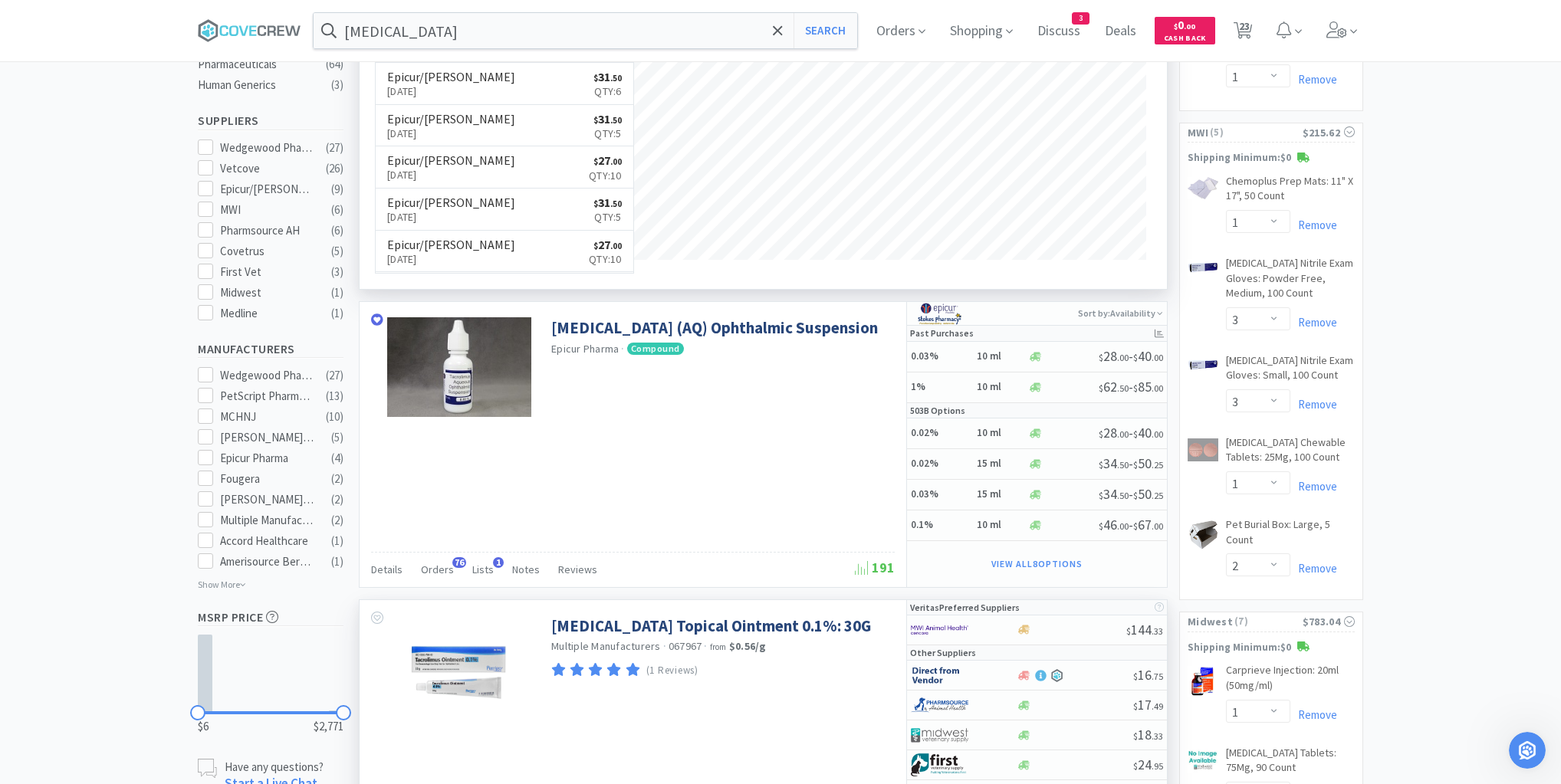
scroll to position [552, 0]
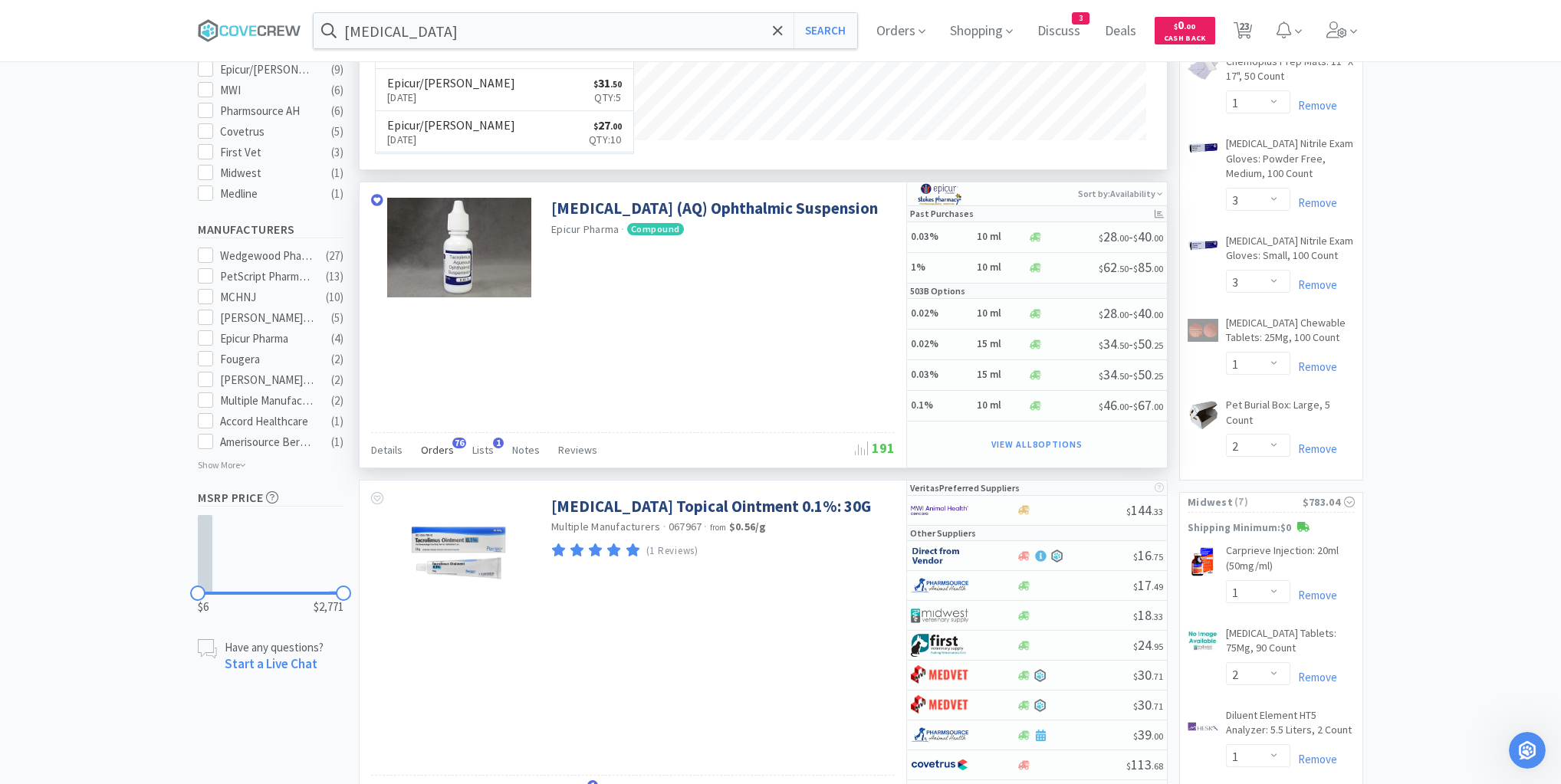
click at [438, 445] on span "Orders" at bounding box center [437, 450] width 33 height 14
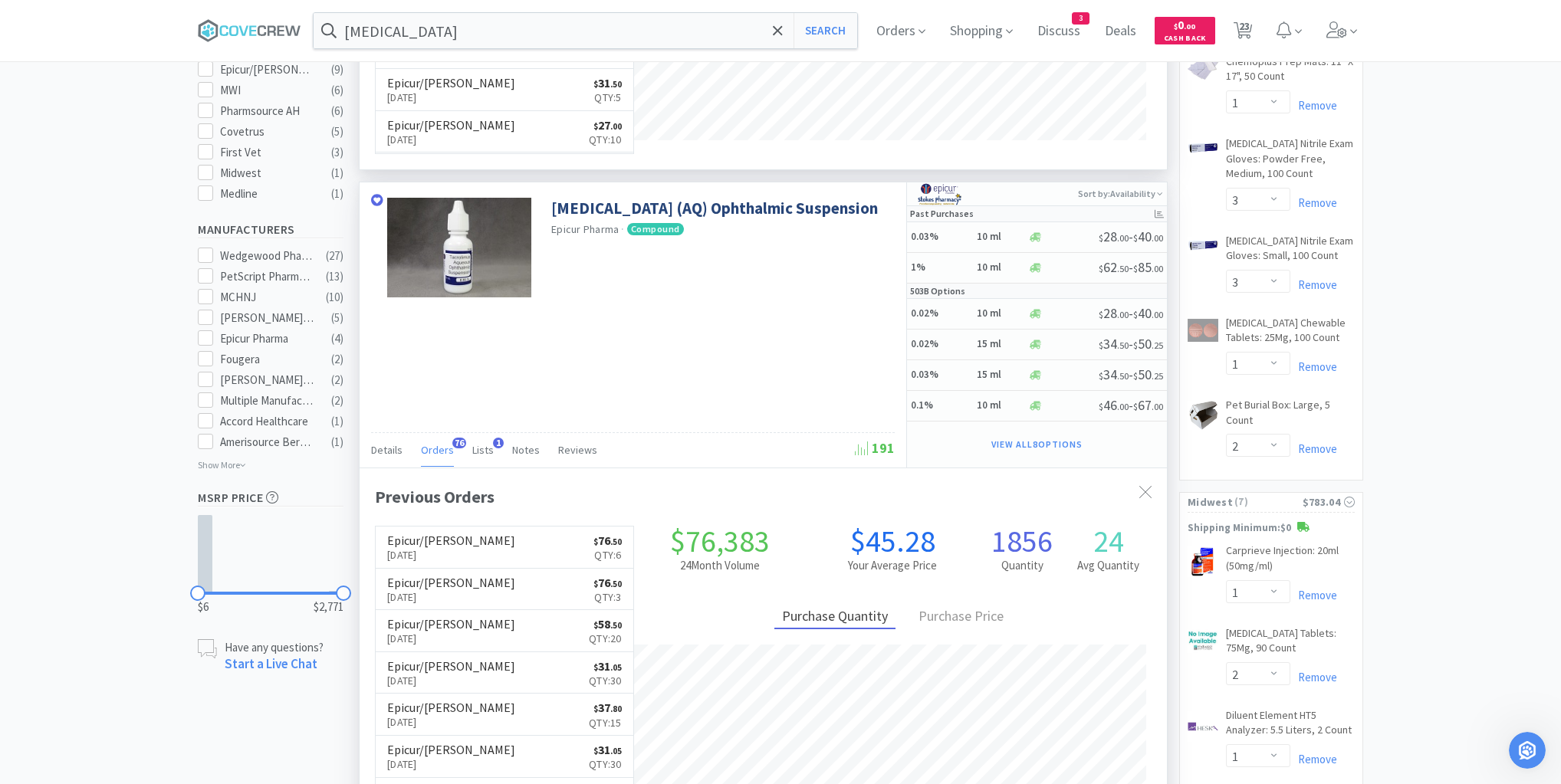
scroll to position [411, 807]
click at [532, 546] on link "Epicur/[PERSON_NAME] [DATE] $ 76 . 50 Qty: 6" at bounding box center [504, 547] width 258 height 42
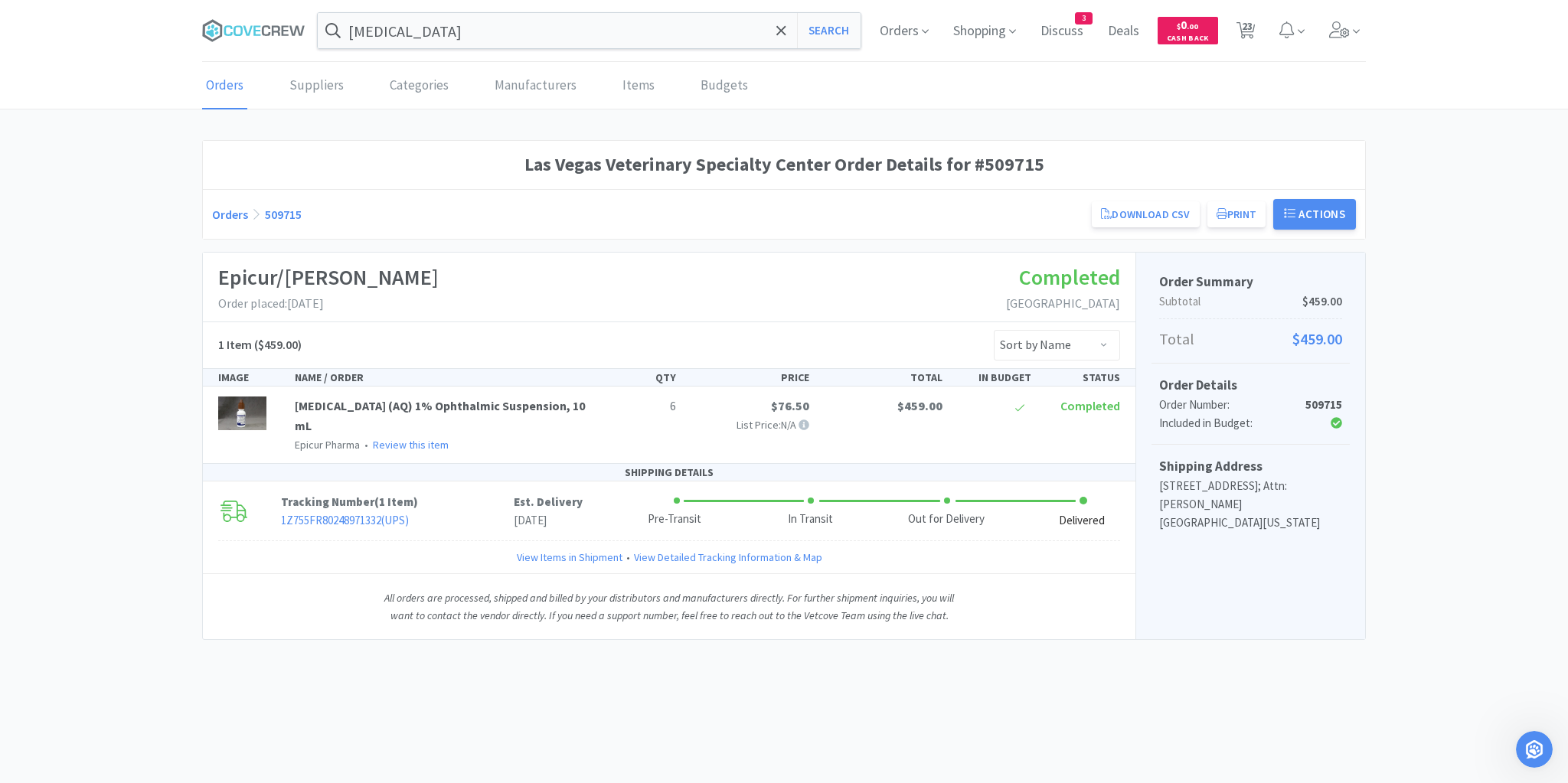
select select "10"
select select "1"
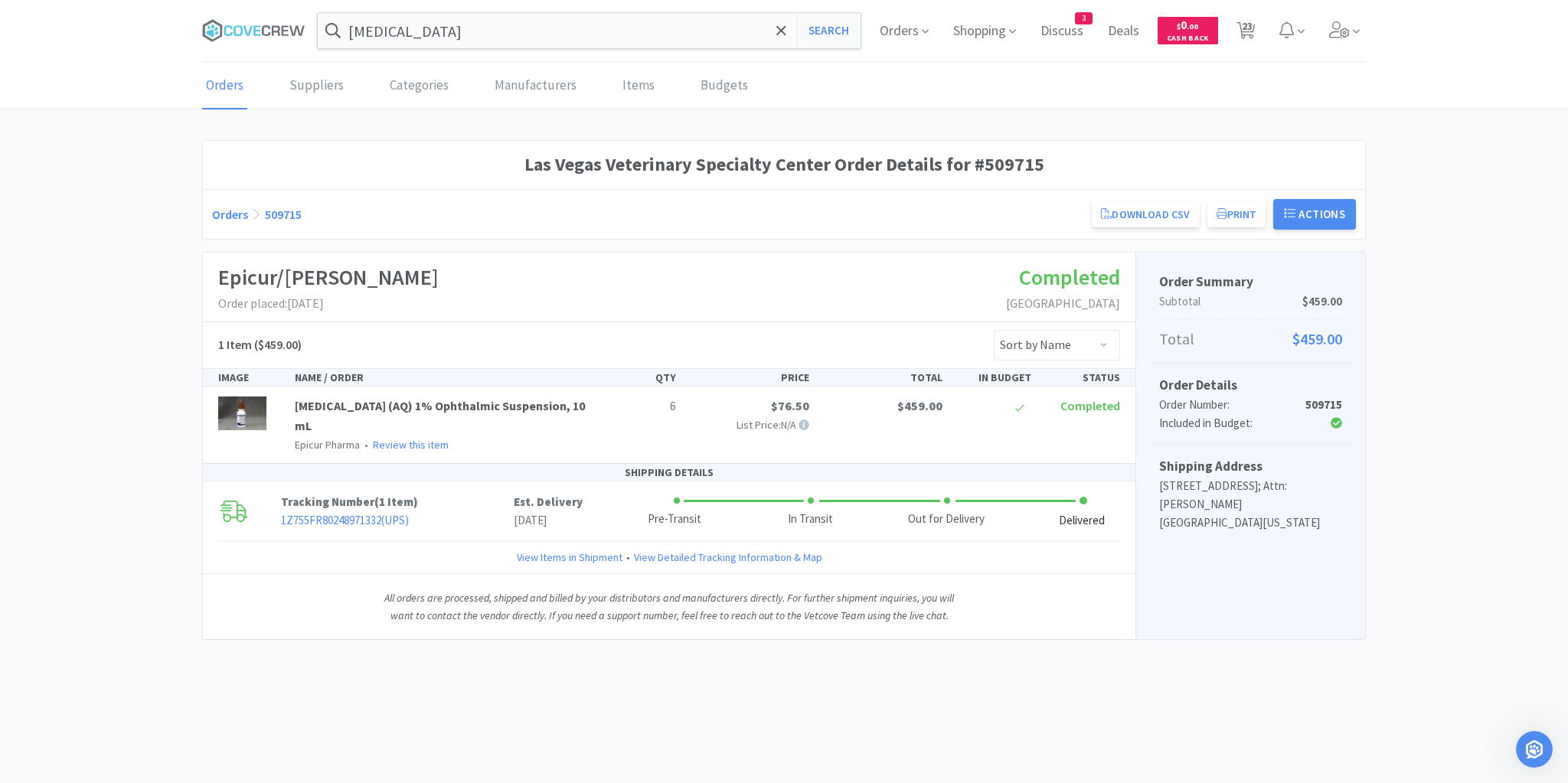
select select "3"
select select "1"
select select "2"
select select "1"
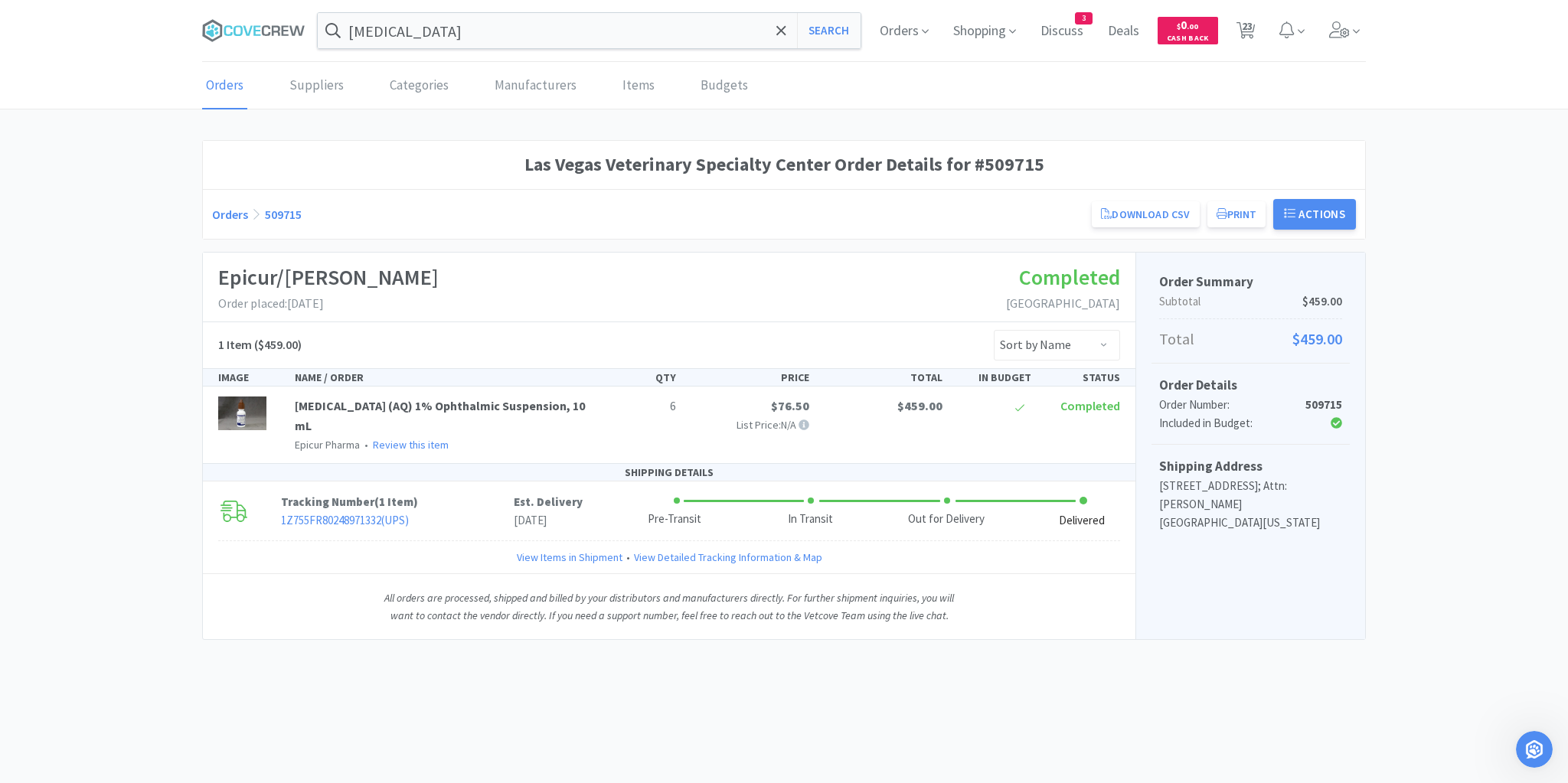
select select "2"
select select "1"
select select "10"
select select "6"
select select "2"
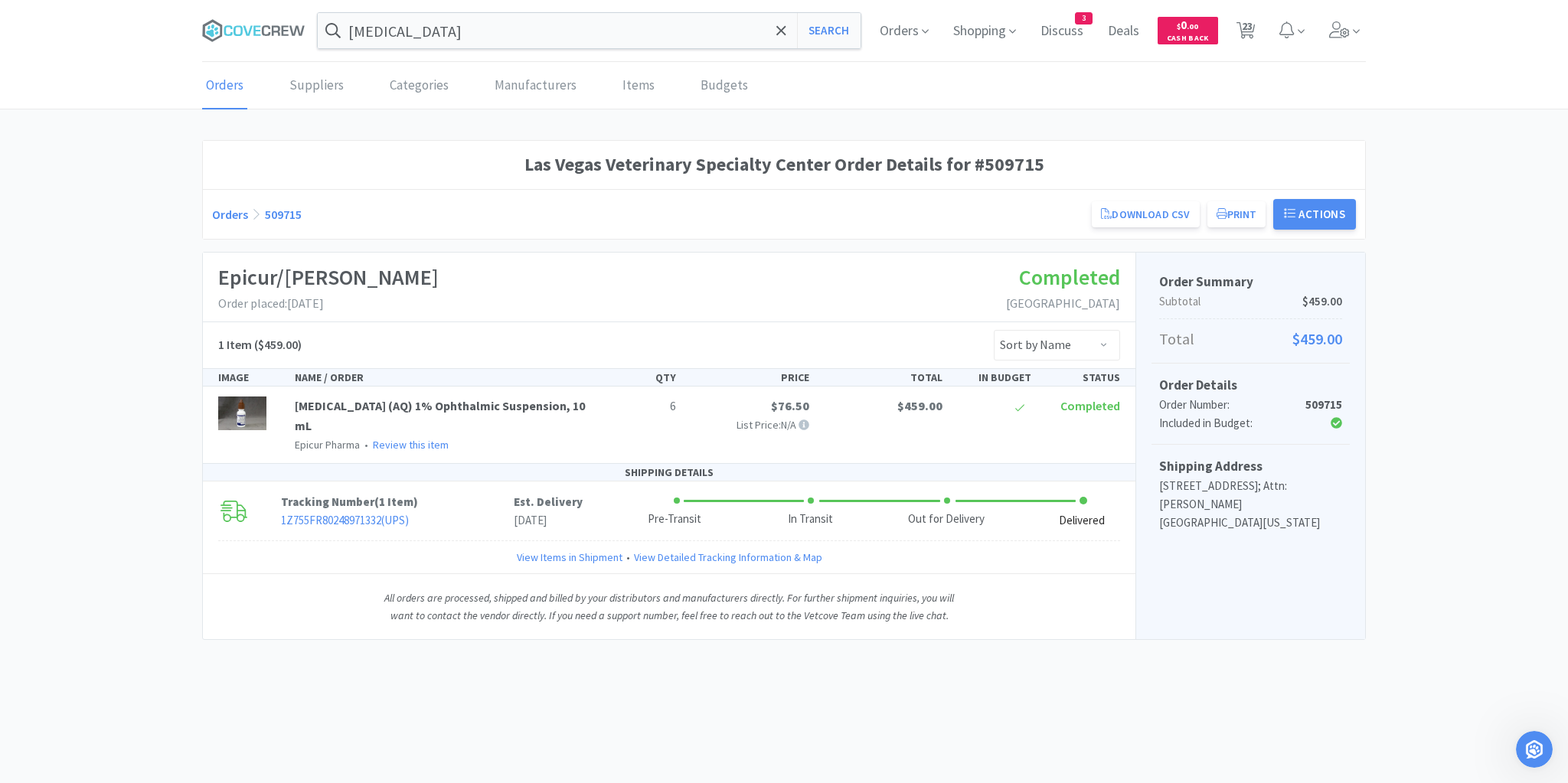
select select "1"
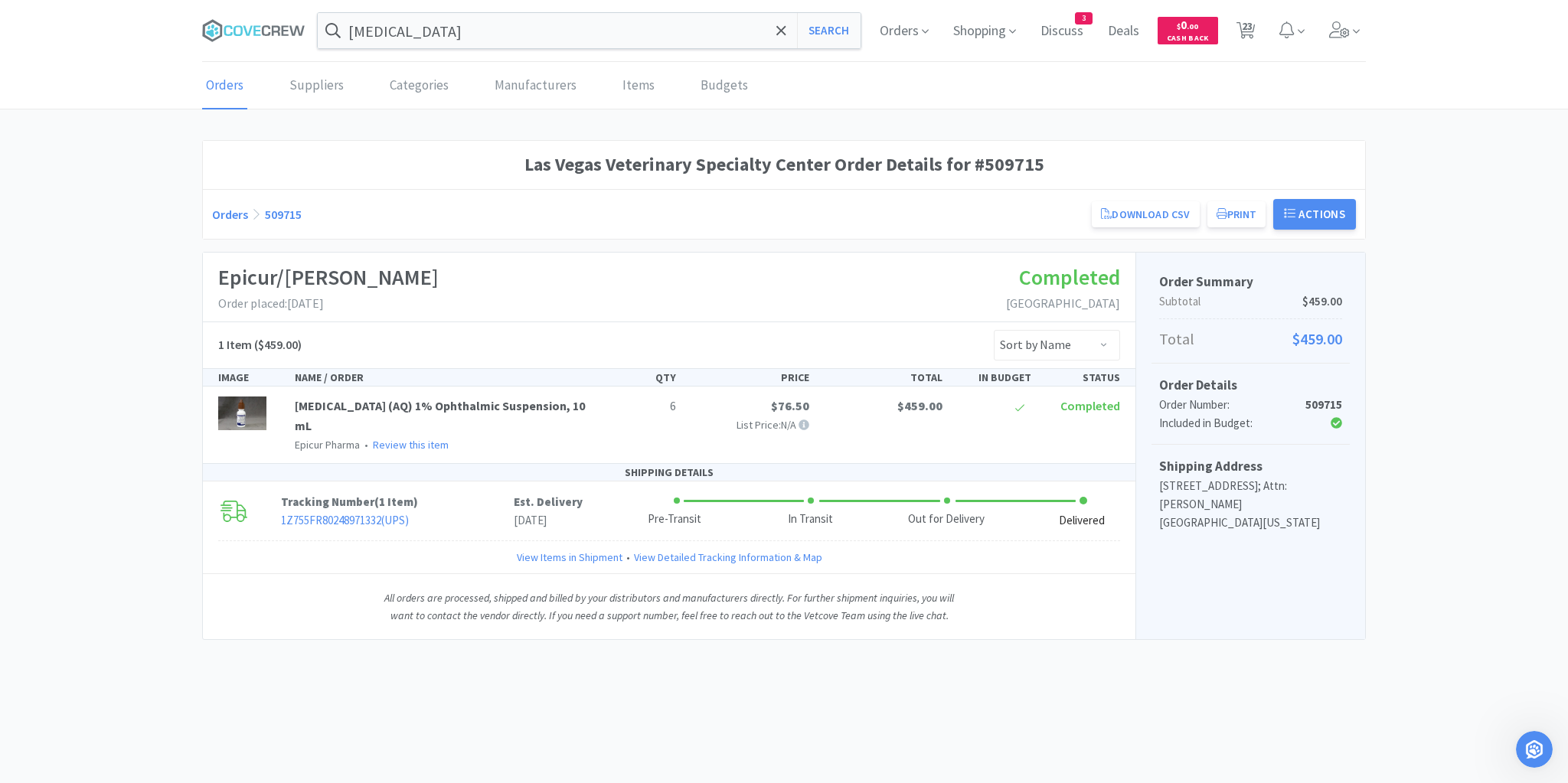
select select "1"
select select "3"
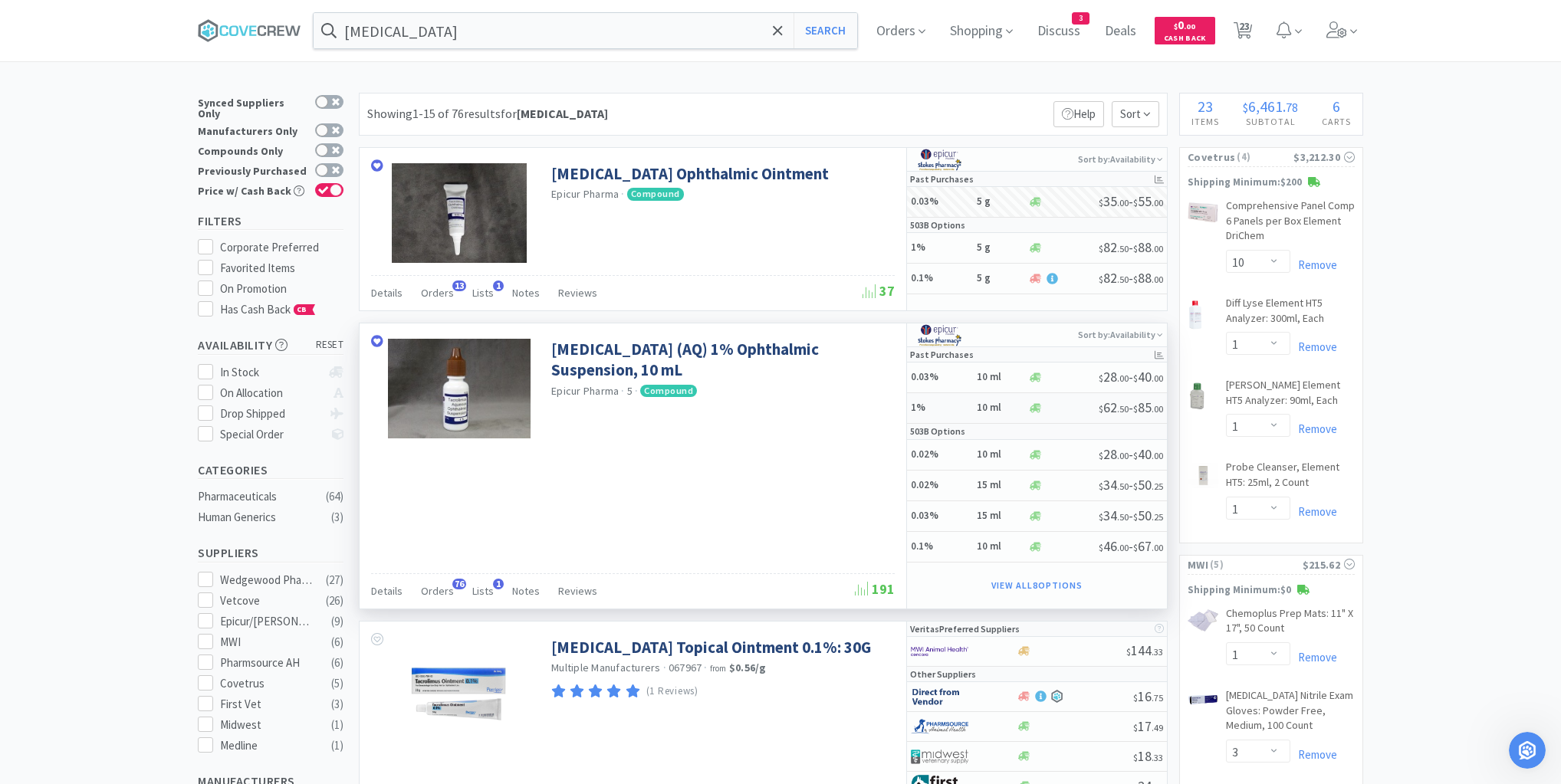
click at [949, 401] on h5 "1%" at bounding box center [940, 408] width 61 height 13
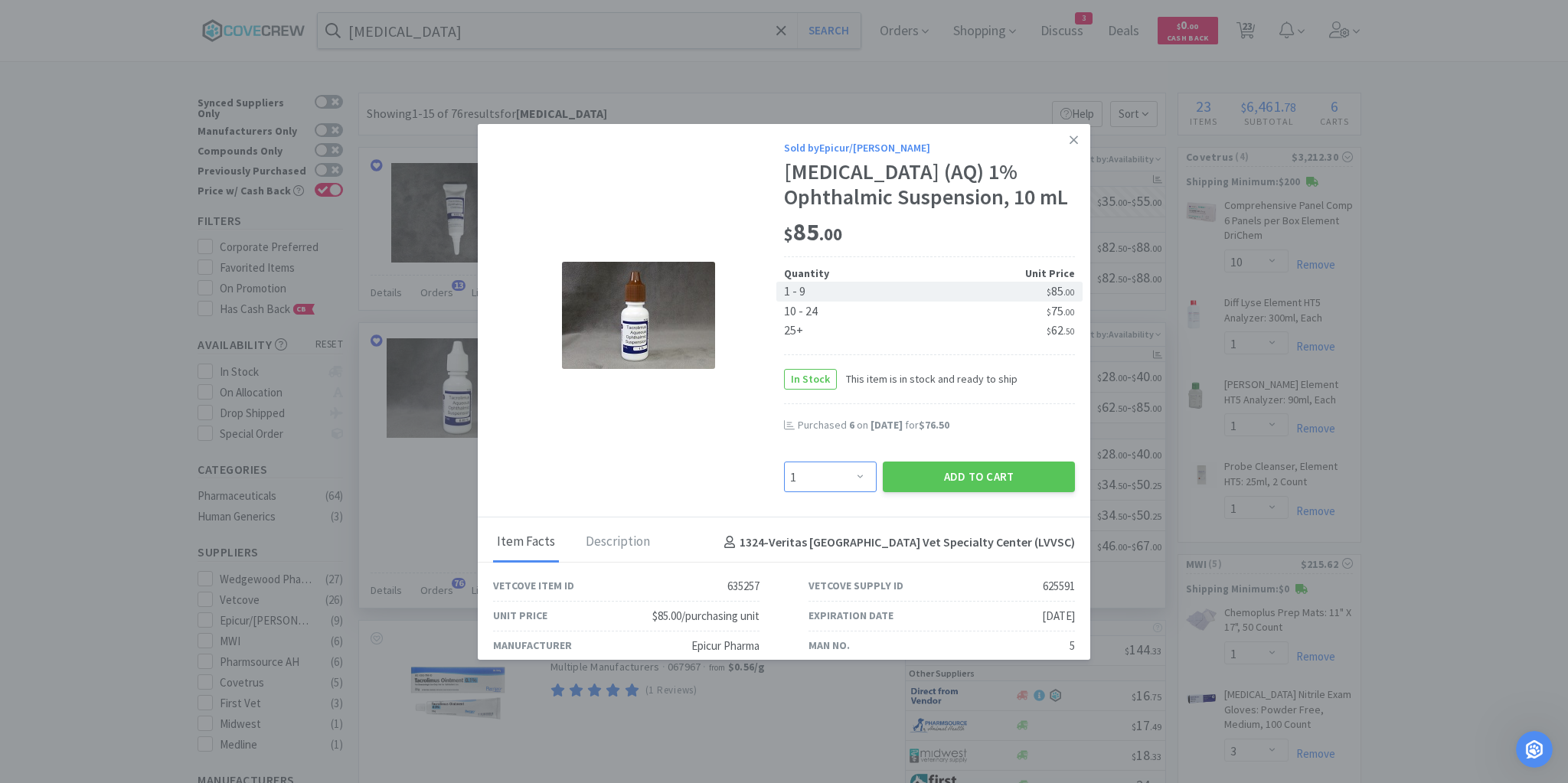
click at [852, 475] on select "Enter Quantity 1 2 3 4 5 6 7 8 9 10 11 12 13 14 15 16 17 18 19 20 Enter Quantity" at bounding box center [830, 477] width 92 height 31
select select "6"
click at [784, 462] on select "Enter Quantity 1 2 3 4 5 6 7 8 9 10 11 12 13 14 15 16 17 18 19 20 Enter Quantity" at bounding box center [830, 477] width 92 height 31
click at [927, 475] on button "Add to Cart" at bounding box center [978, 477] width 193 height 31
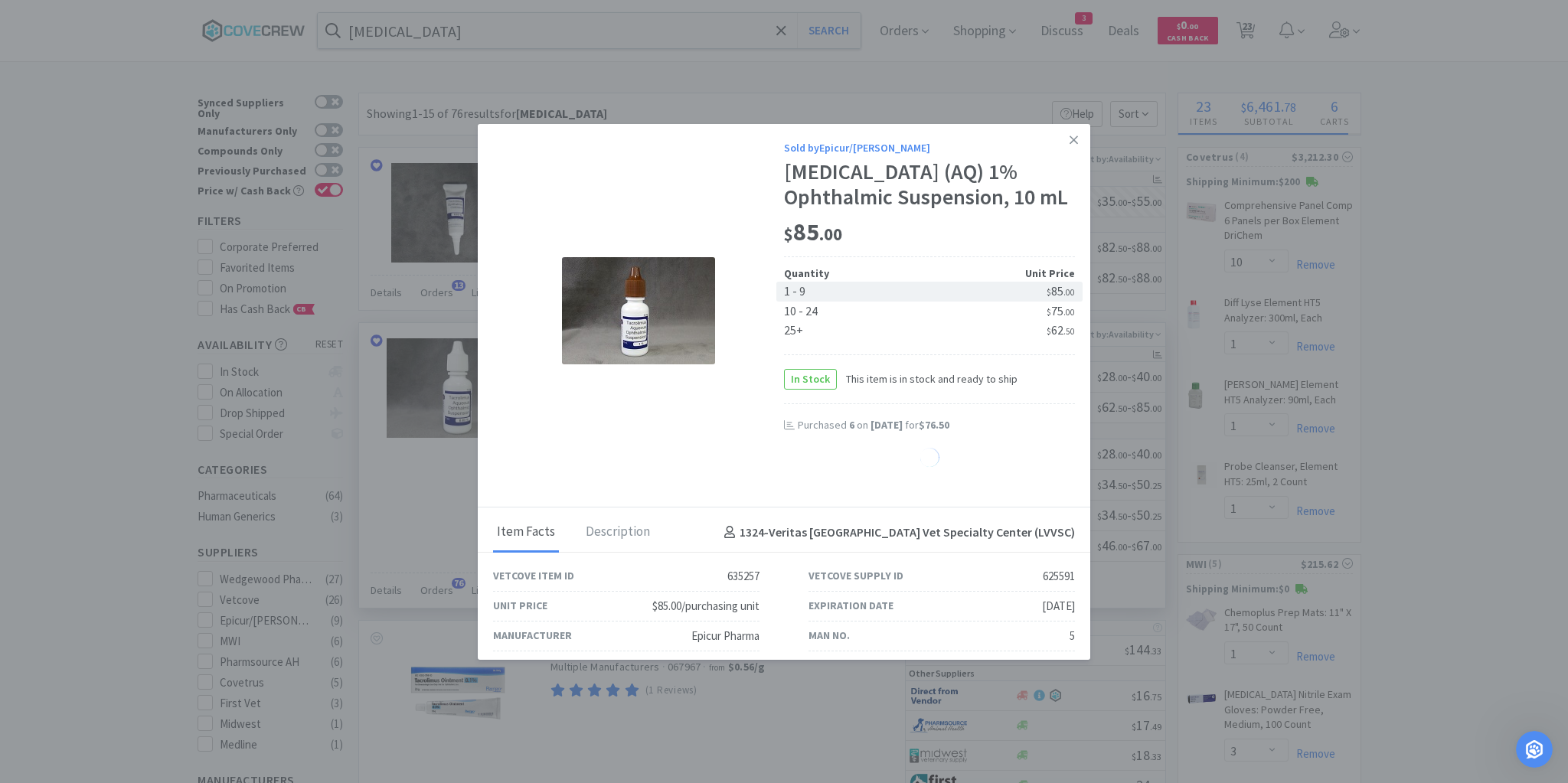
select select "6"
select select "3"
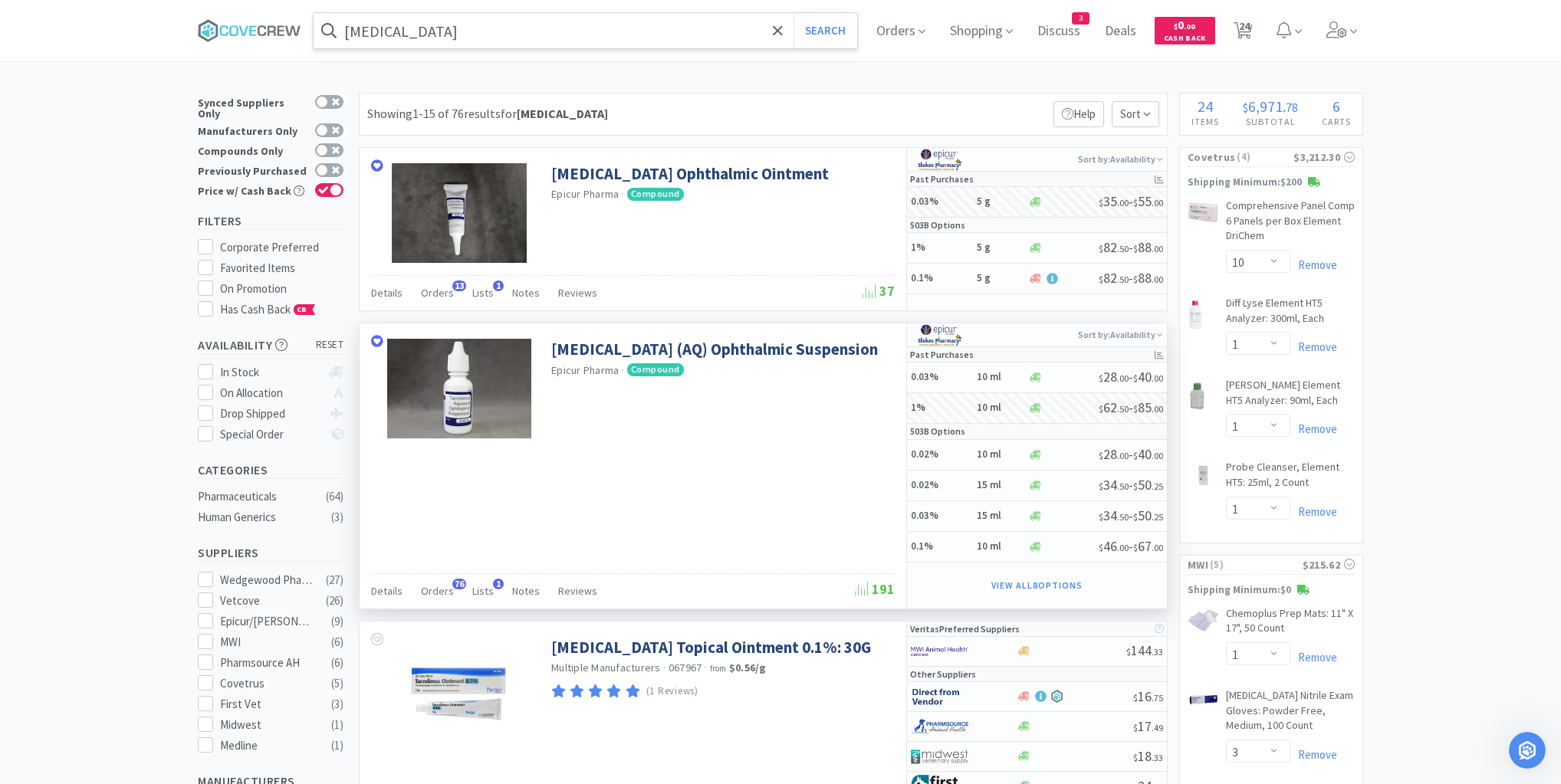
click at [748, 36] on input "[MEDICAL_DATA]" at bounding box center [585, 30] width 544 height 36
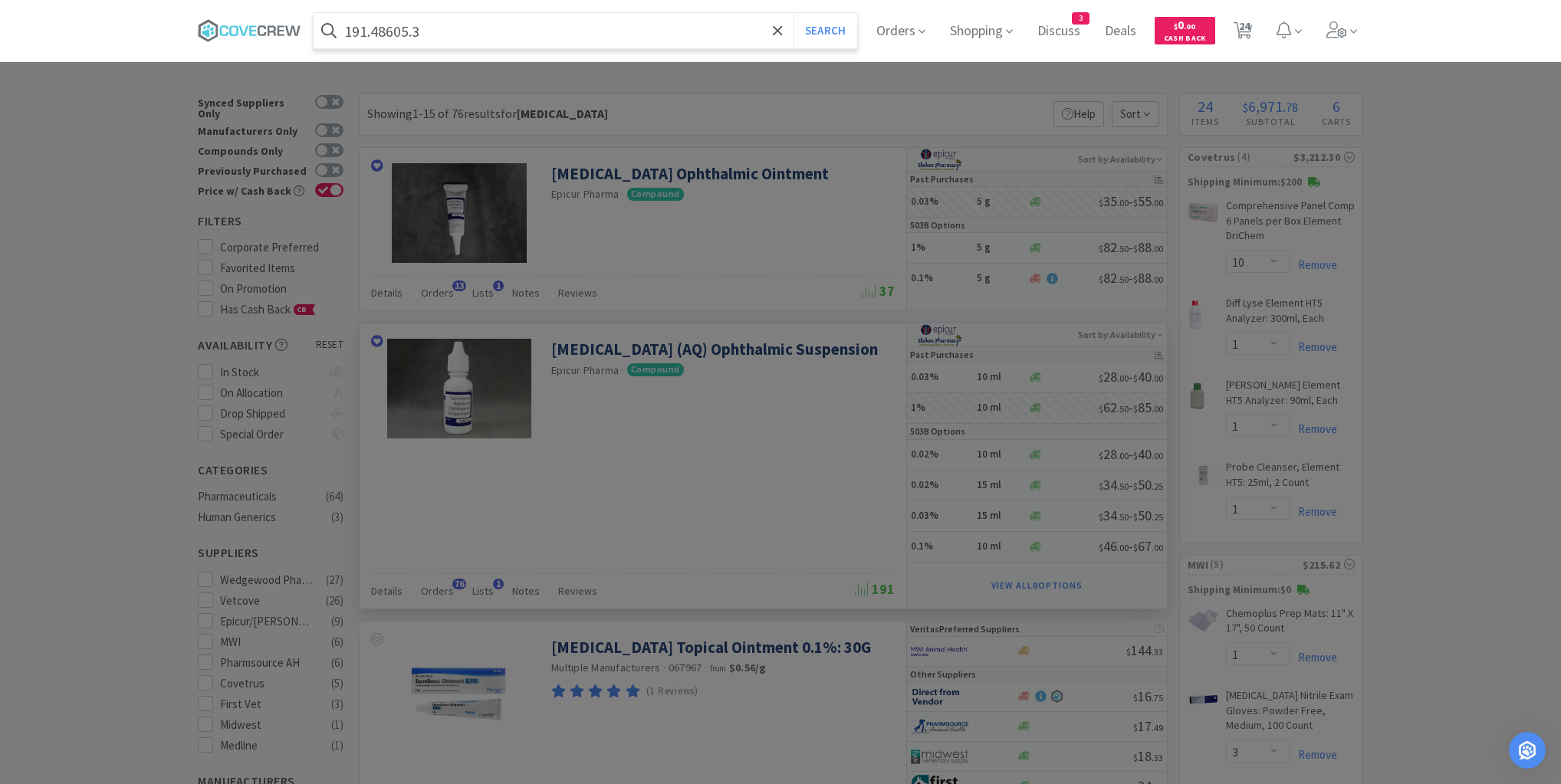
type input "191.48605.3"
click at [793, 13] on button "Search" at bounding box center [825, 30] width 64 height 36
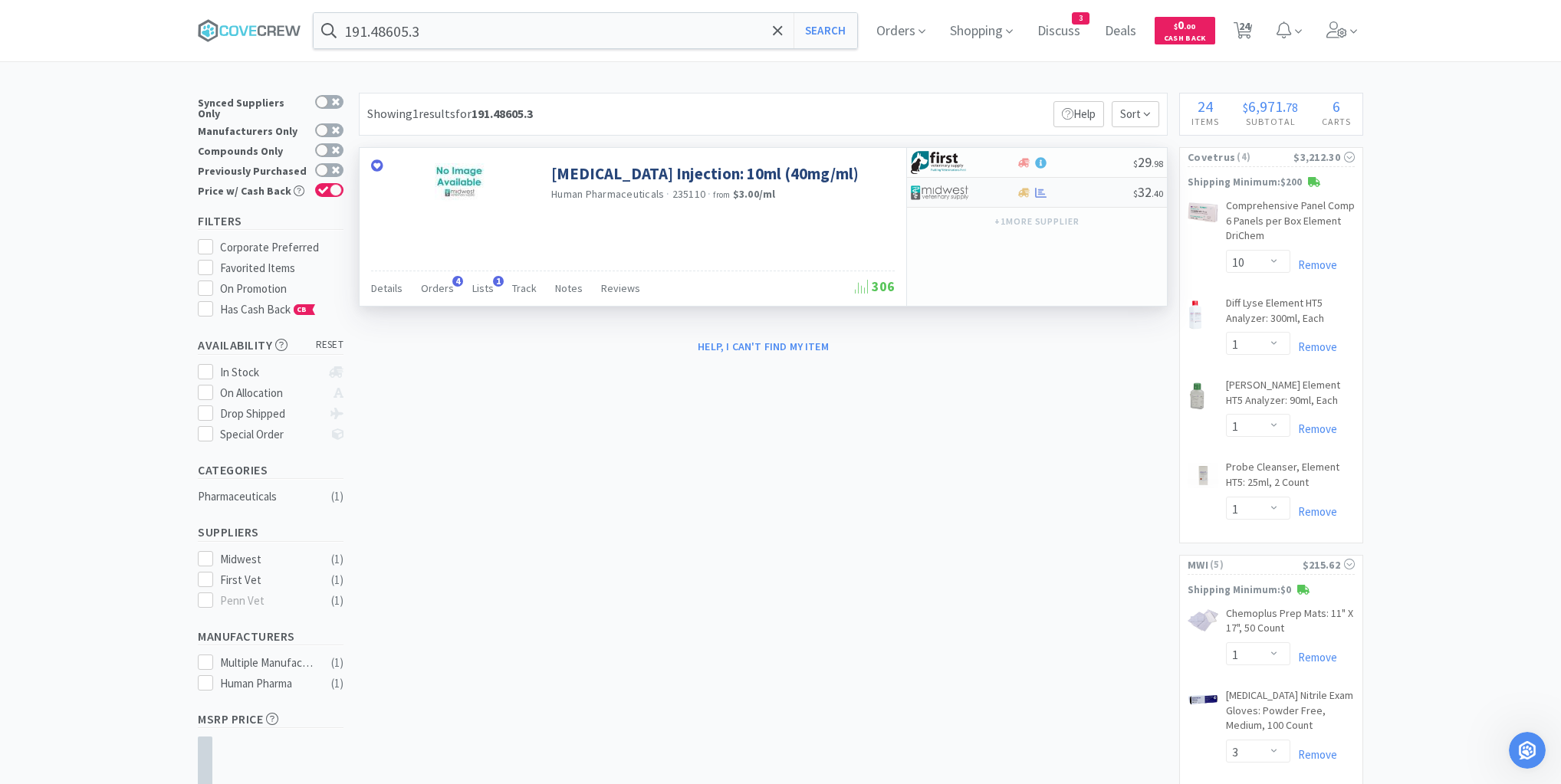
click at [1080, 193] on div at bounding box center [1074, 193] width 117 height 12
select select "1"
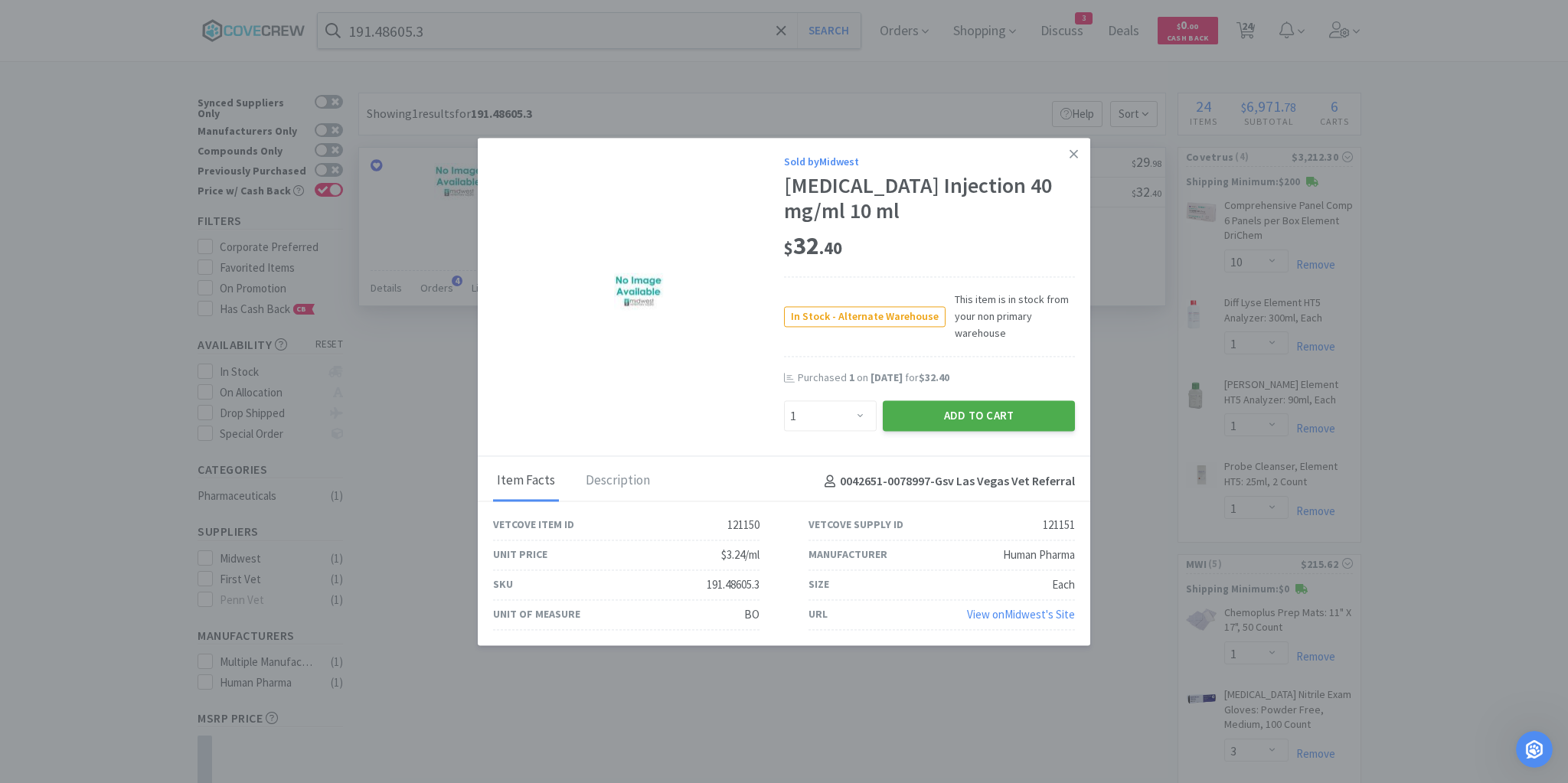
click at [1008, 423] on button "Add to Cart" at bounding box center [978, 416] width 193 height 31
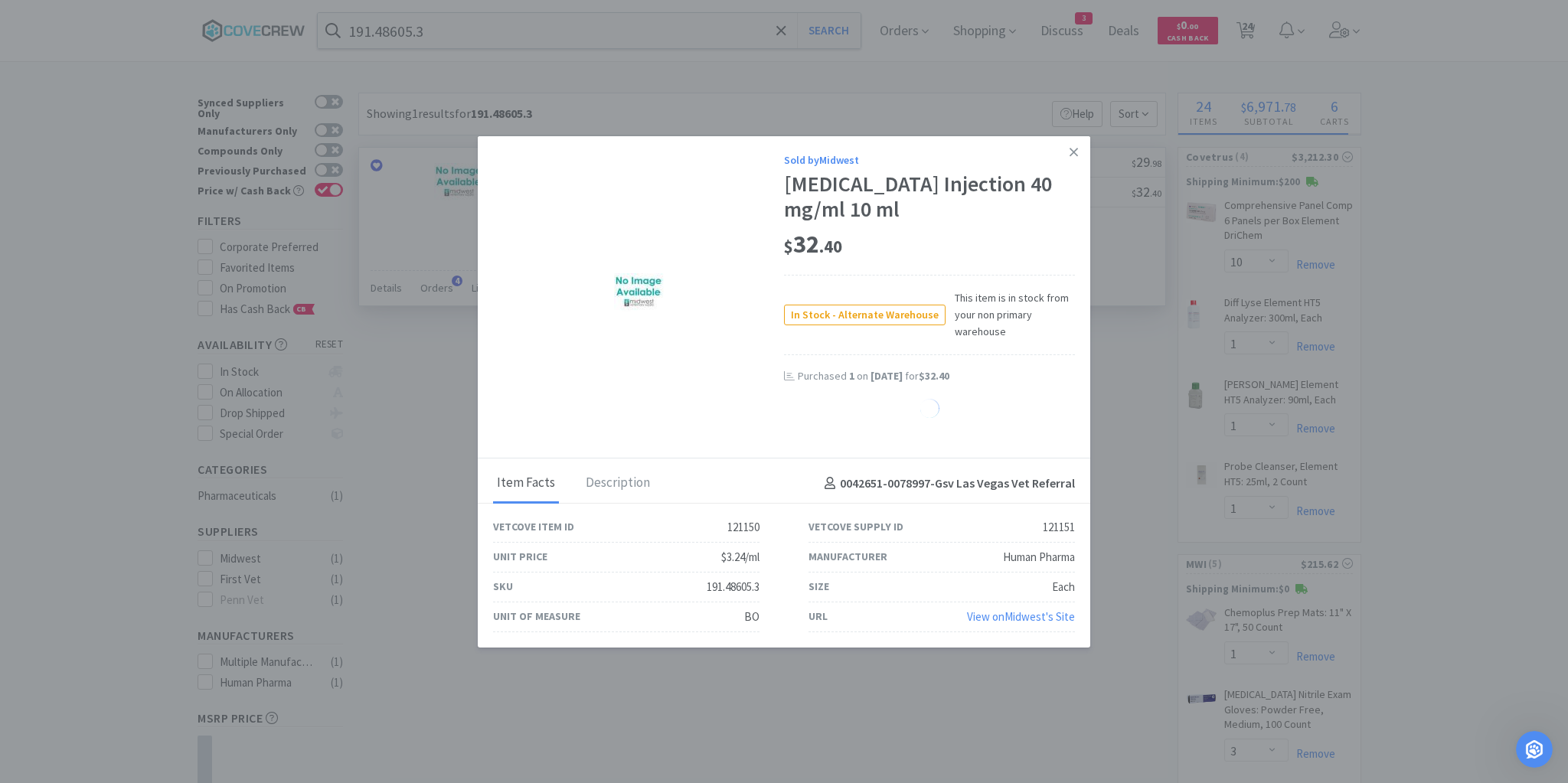
select select "1"
select select "10"
select select "6"
select select "2"
select select "1"
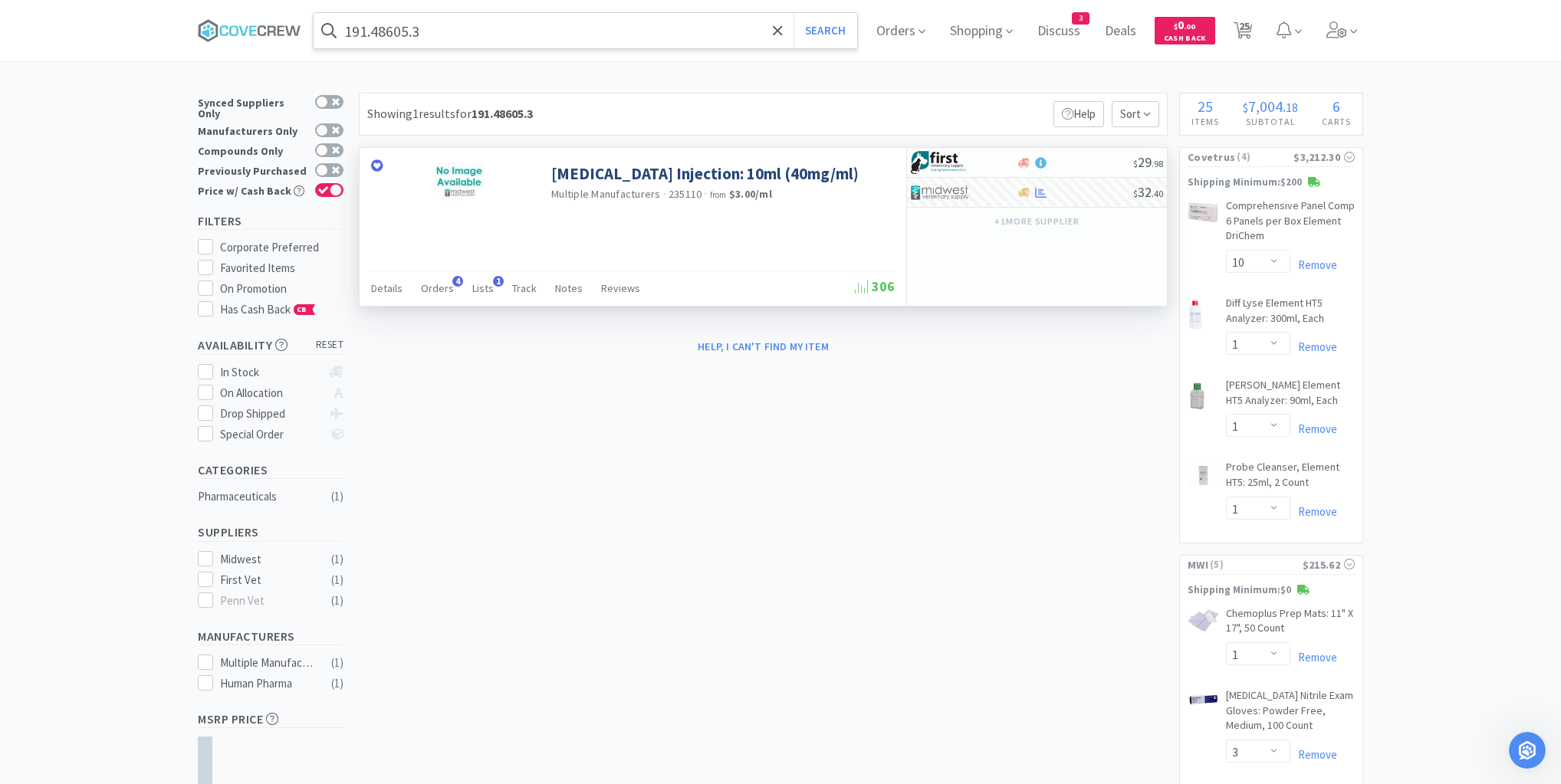
click at [747, 31] on input "191.48605.3" at bounding box center [585, 30] width 544 height 36
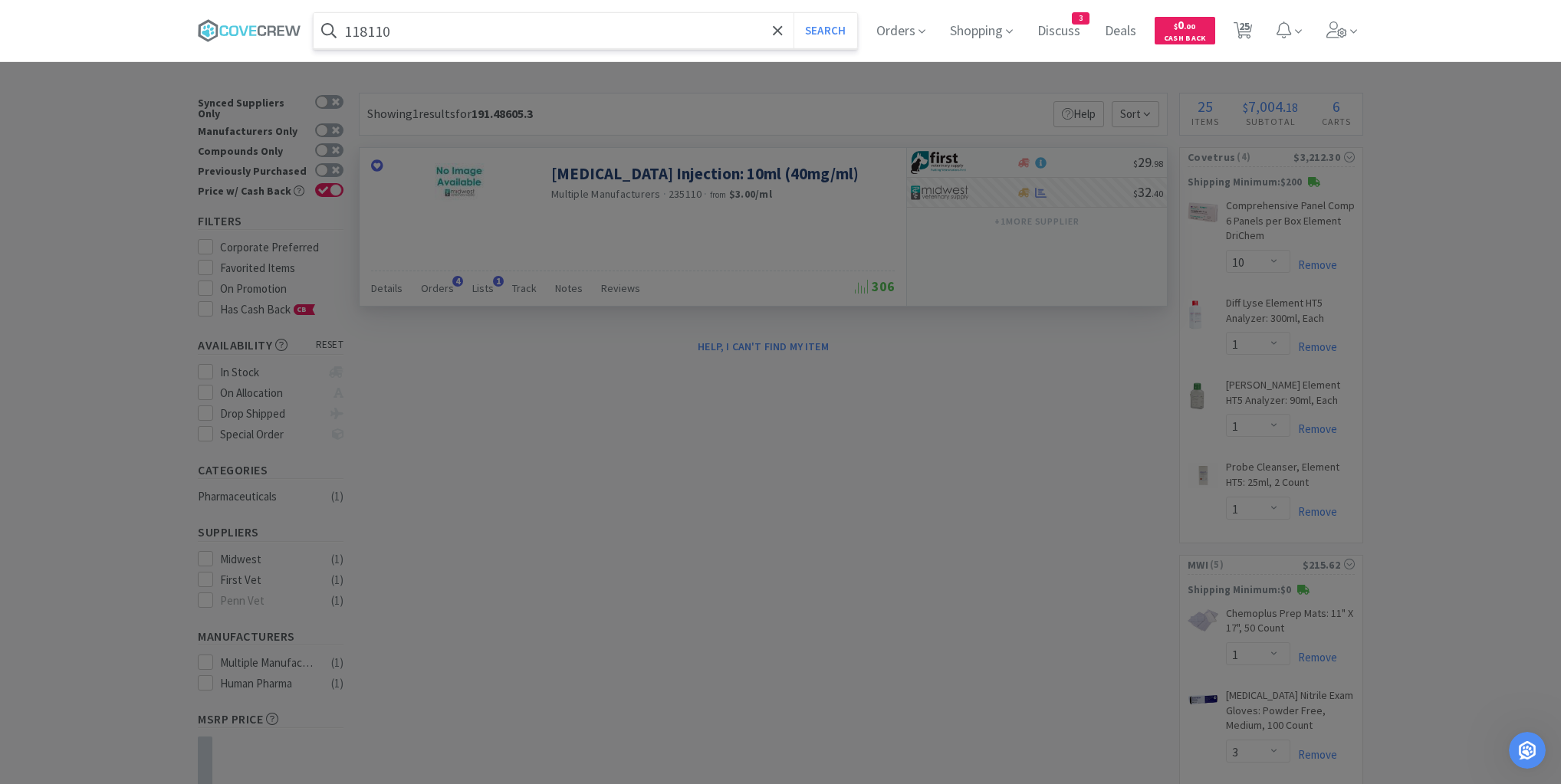
click at [793, 13] on button "Search" at bounding box center [825, 30] width 64 height 36
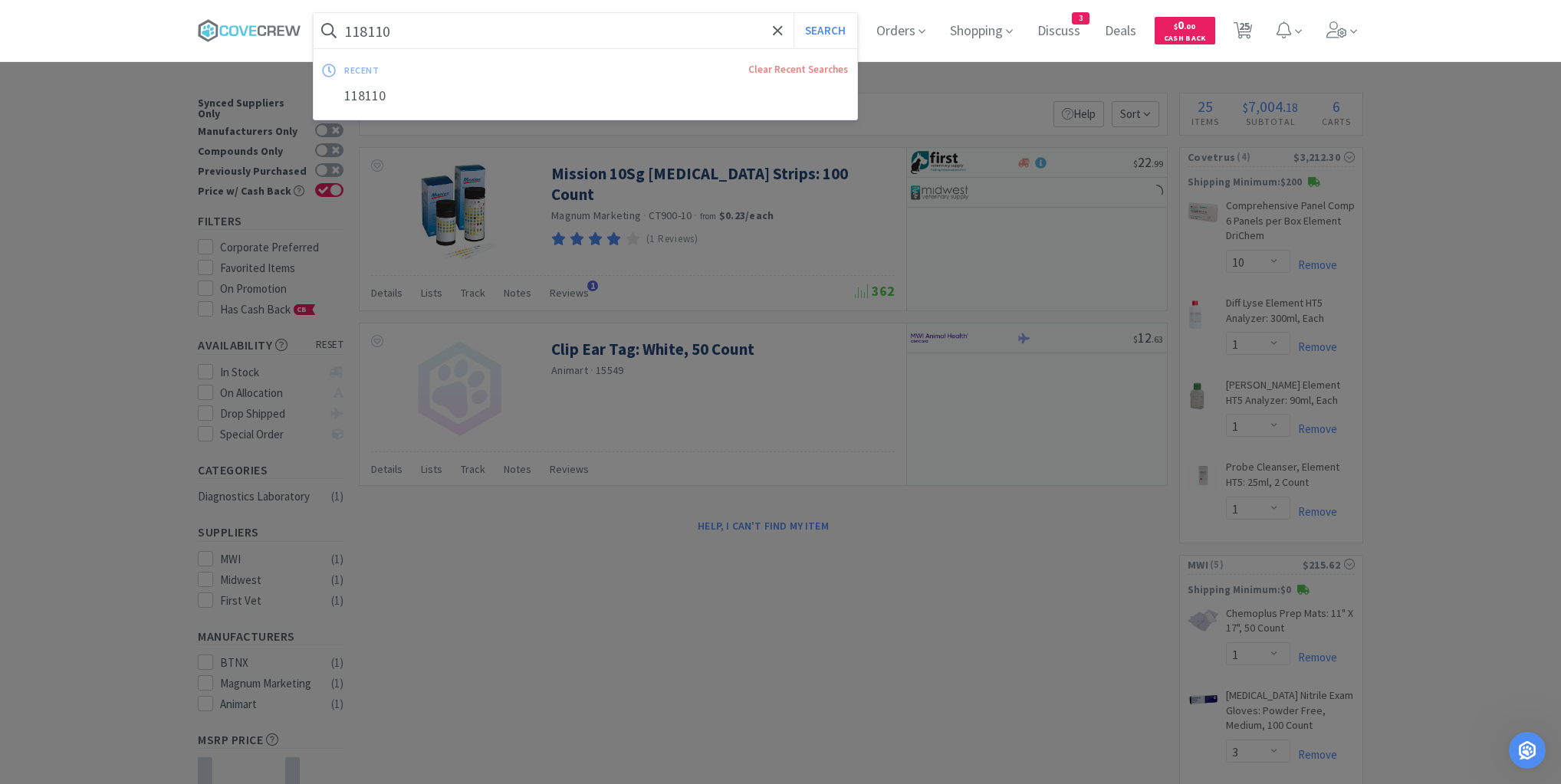
click at [743, 39] on input "118110" at bounding box center [585, 30] width 544 height 36
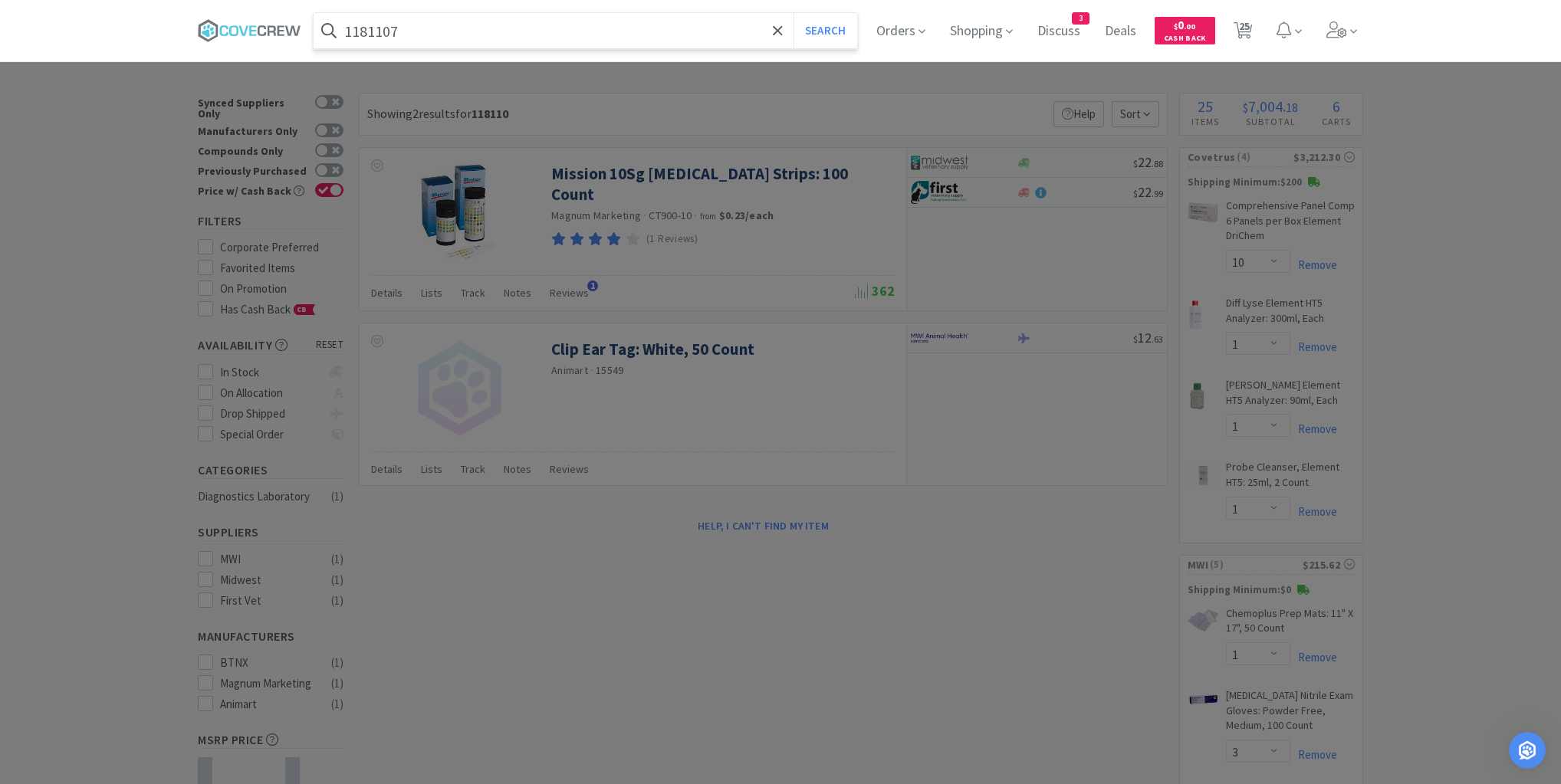
type input "1181107"
click at [793, 13] on button "Search" at bounding box center [825, 30] width 64 height 36
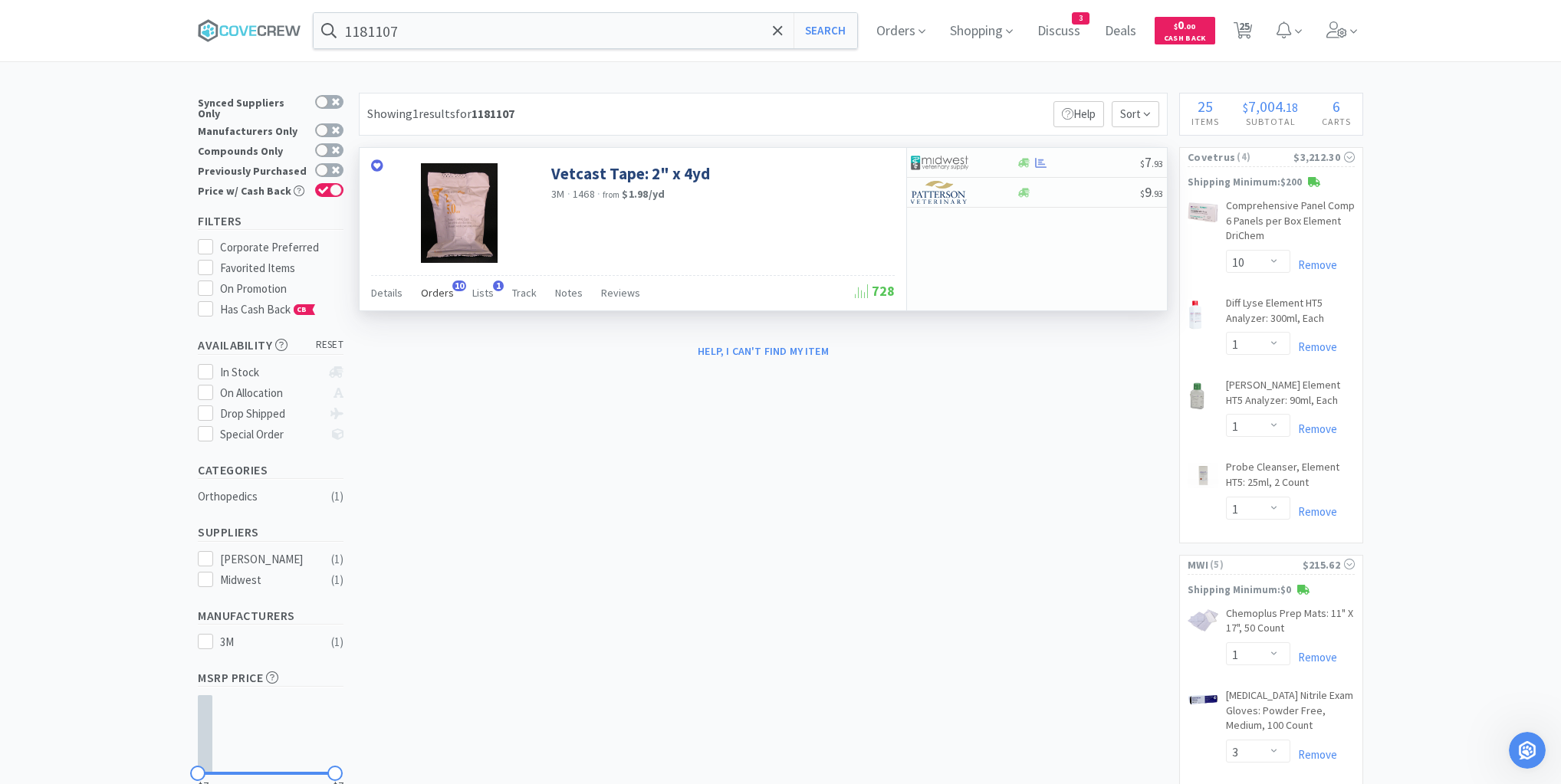
click at [432, 294] on span "Orders" at bounding box center [437, 292] width 33 height 14
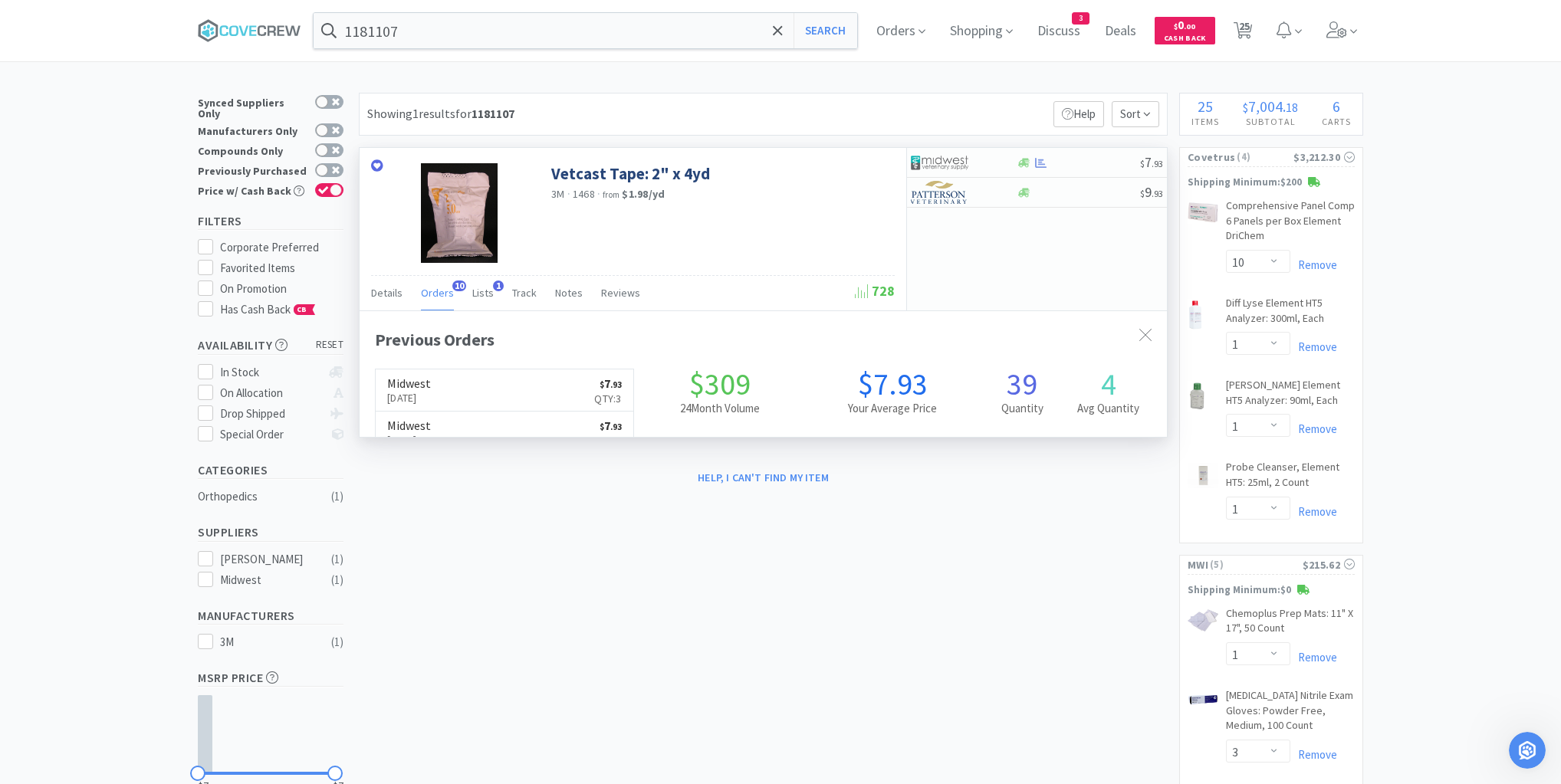
scroll to position [411, 807]
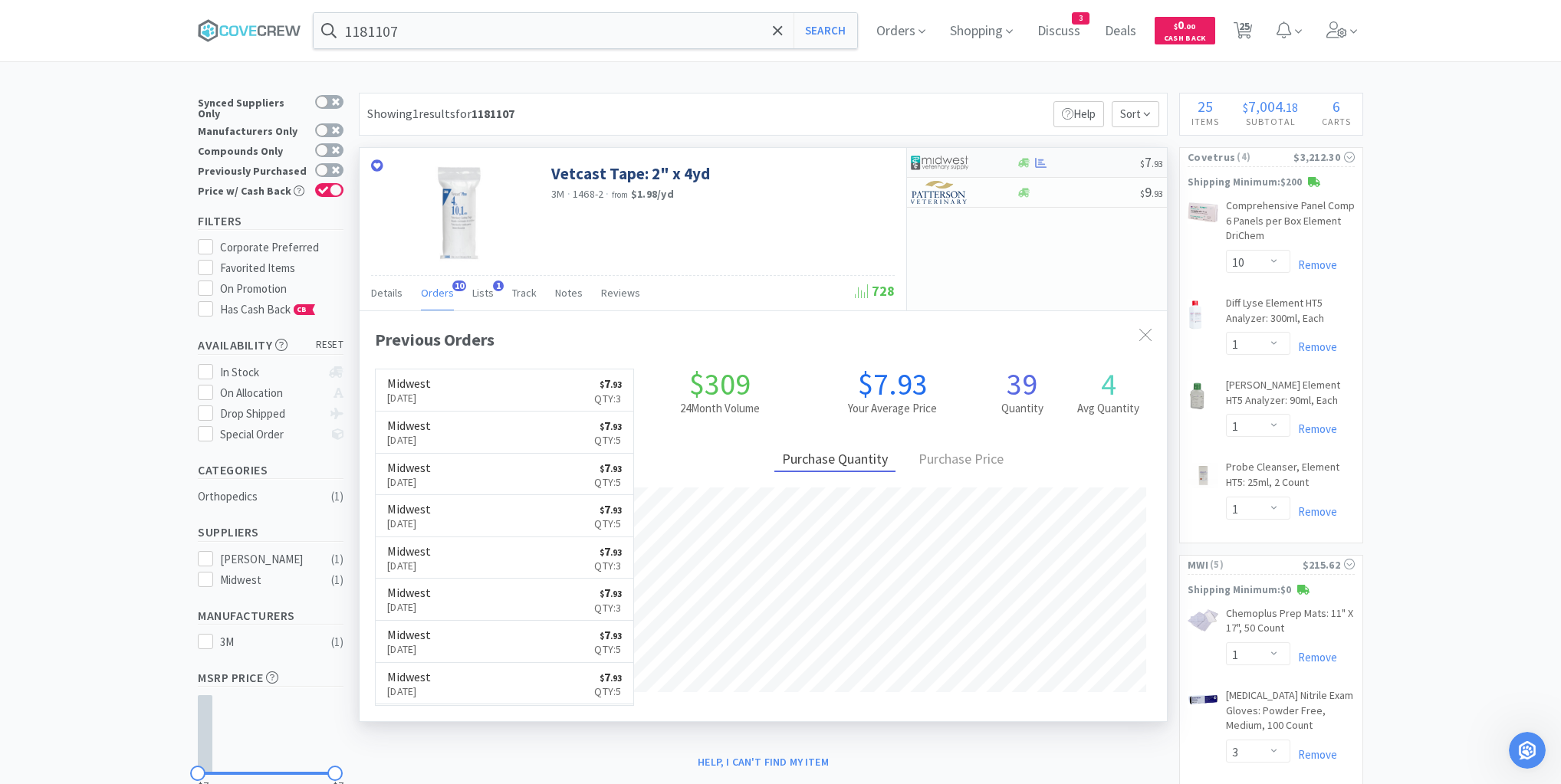
click at [1081, 159] on div at bounding box center [1078, 163] width 124 height 12
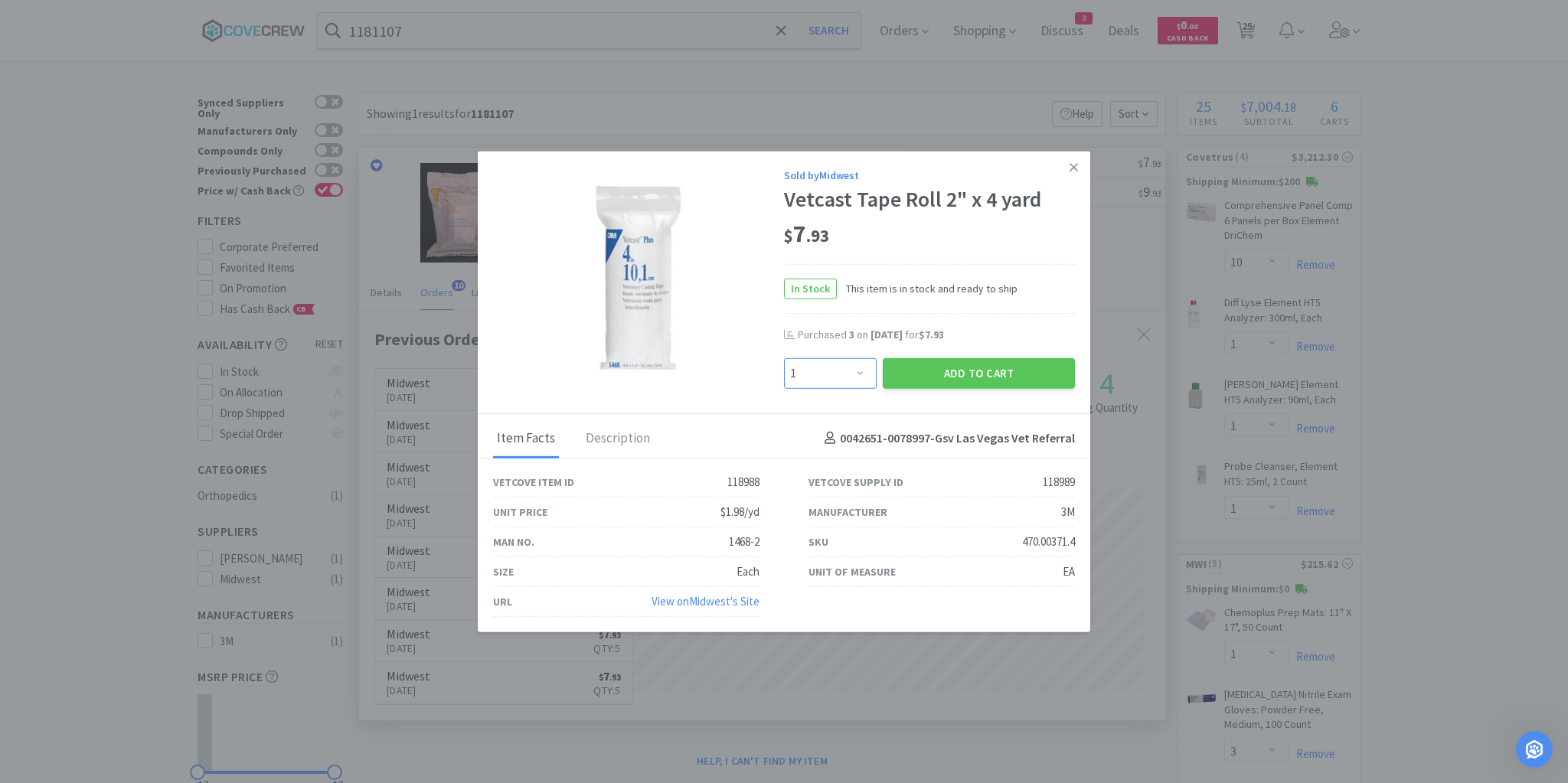
click at [863, 371] on select "Enter Quantity 1 2 3 4 5 6 7 8 9 10 11 12 13 14 15 16 17 18 19 20 Enter Quantity" at bounding box center [830, 373] width 92 height 31
select select "3"
click at [784, 358] on select "Enter Quantity 1 2 3 4 5 6 7 8 9 10 11 12 13 14 15 16 17 18 19 20 Enter Quantity" at bounding box center [830, 373] width 92 height 31
click at [1001, 377] on button "Add to Cart" at bounding box center [978, 373] width 193 height 31
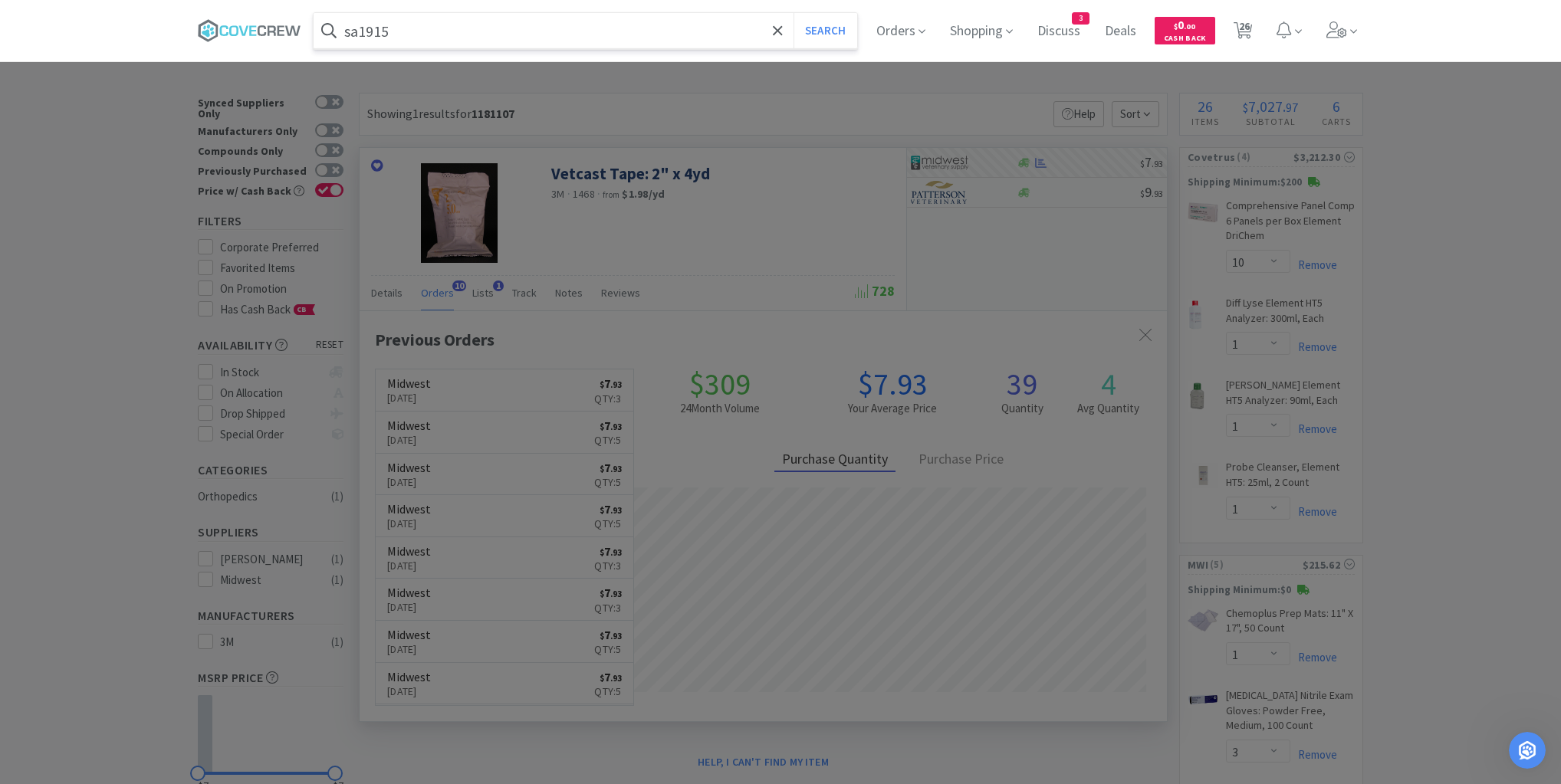
click at [793, 13] on button "Search" at bounding box center [825, 30] width 64 height 36
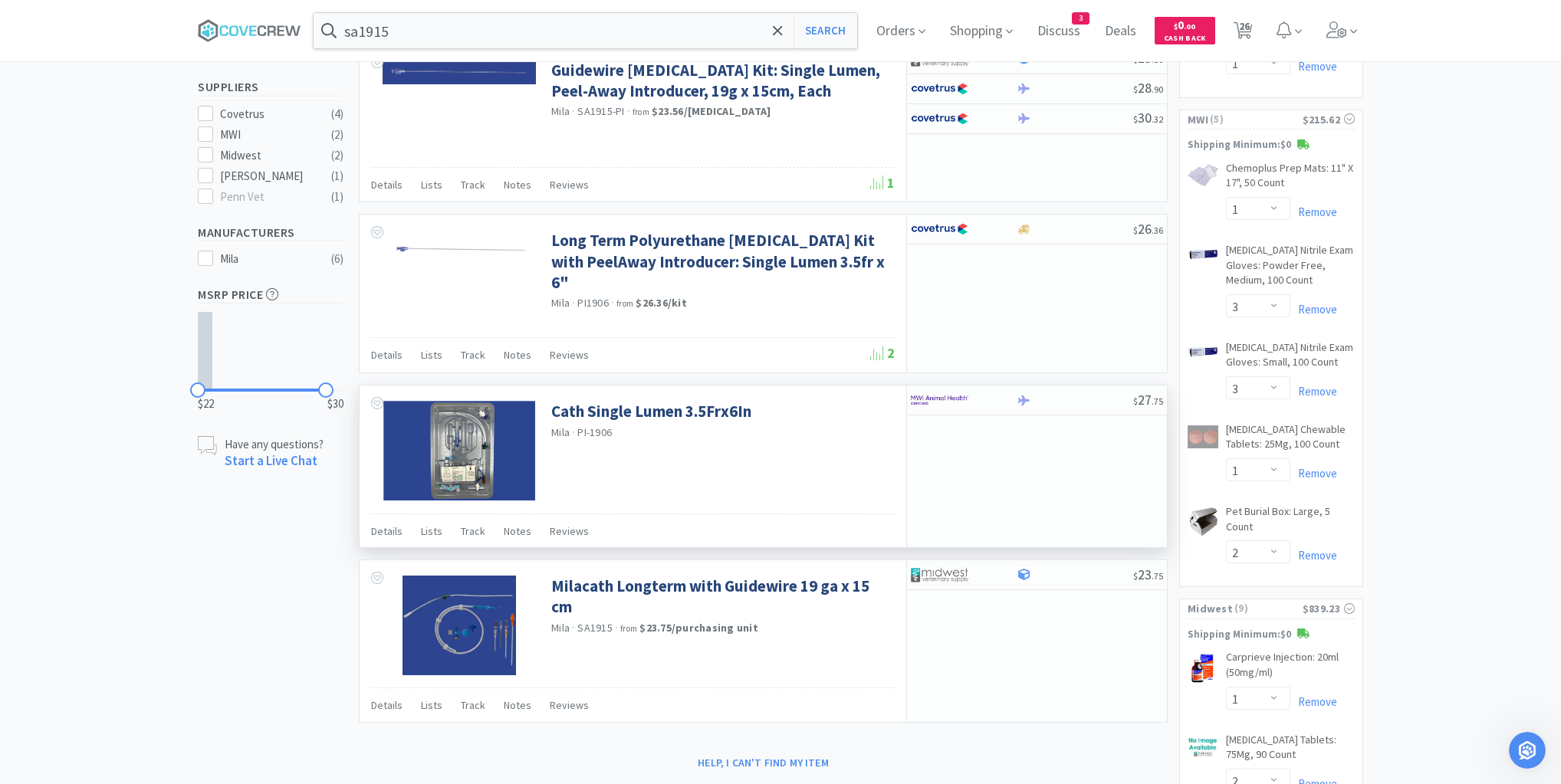
scroll to position [491, 0]
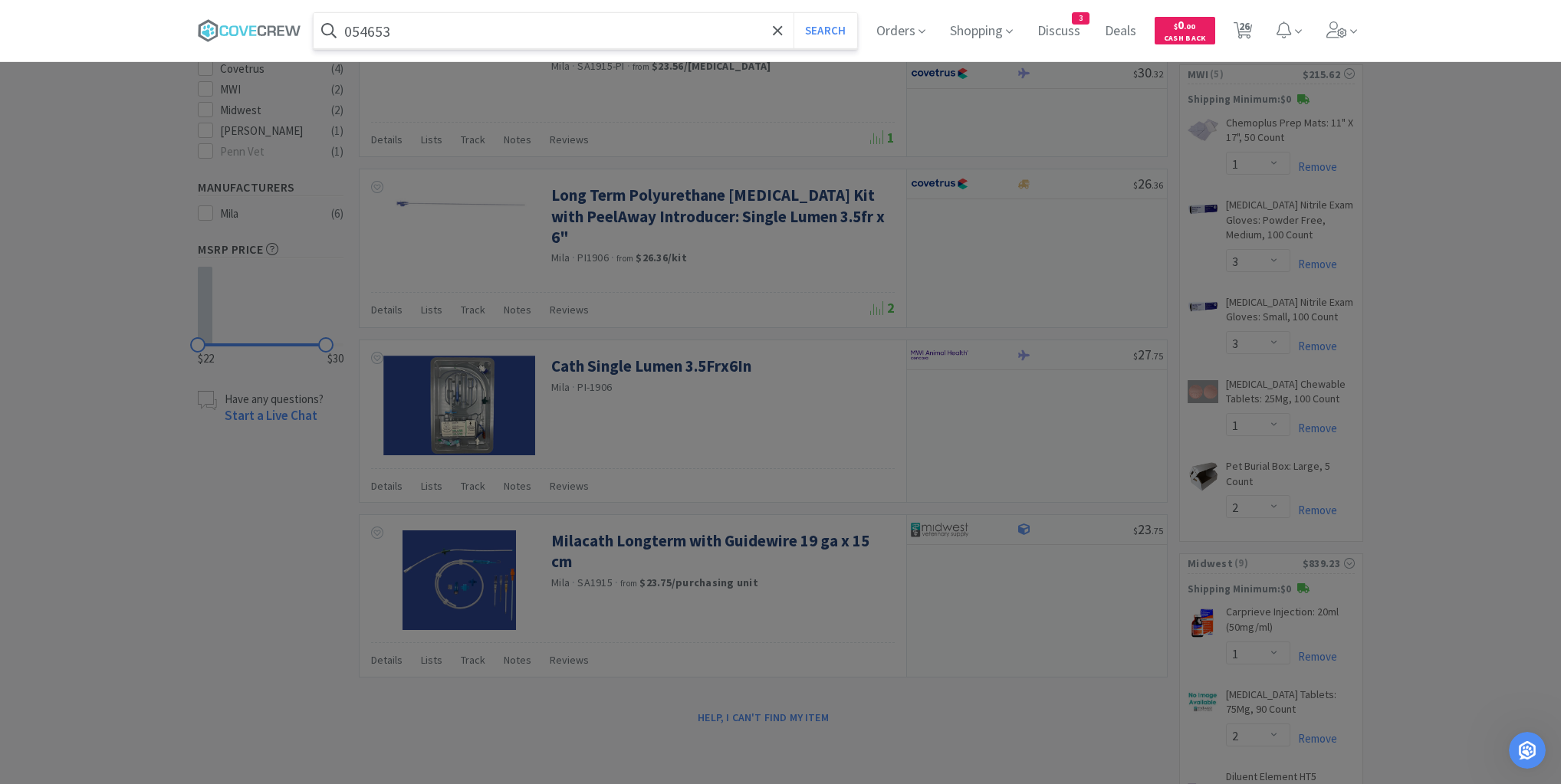
click at [793, 13] on button "Search" at bounding box center [825, 30] width 64 height 36
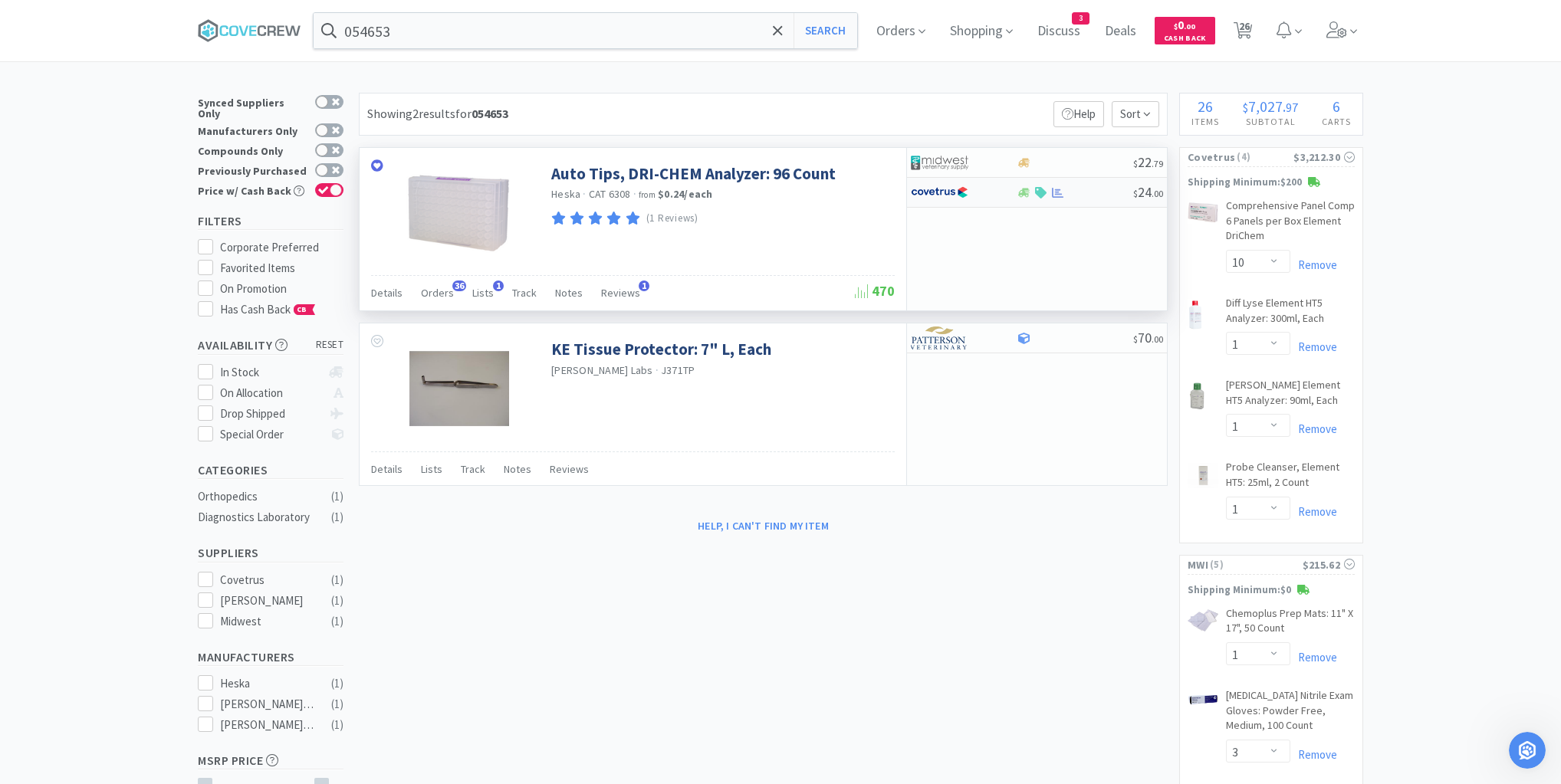
click at [1091, 192] on div at bounding box center [1074, 193] width 117 height 12
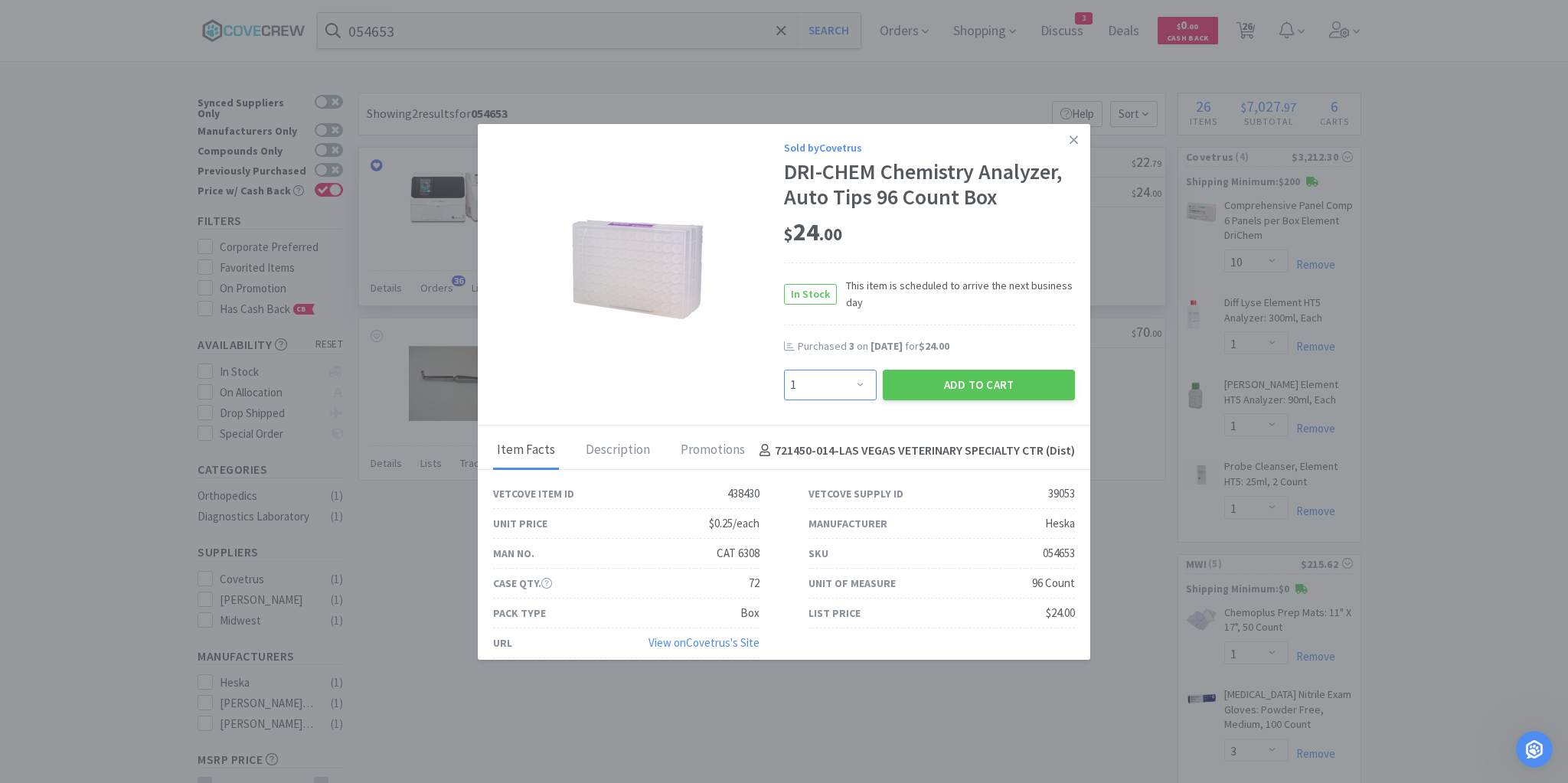
click at [854, 386] on select "Enter Quantity 1 2 3 4 5 6 7 8 9 10 11 12 13 14 15 16 17 18 19 20 Enter Quantity" at bounding box center [830, 385] width 92 height 31
click at [784, 370] on select "Enter Quantity 1 2 3 4 5 6 7 8 9 10 11 12 13 14 15 16 17 18 19 20 Enter Quantity" at bounding box center [830, 385] width 92 height 31
click at [967, 387] on button "Add to Cart" at bounding box center [978, 385] width 193 height 31
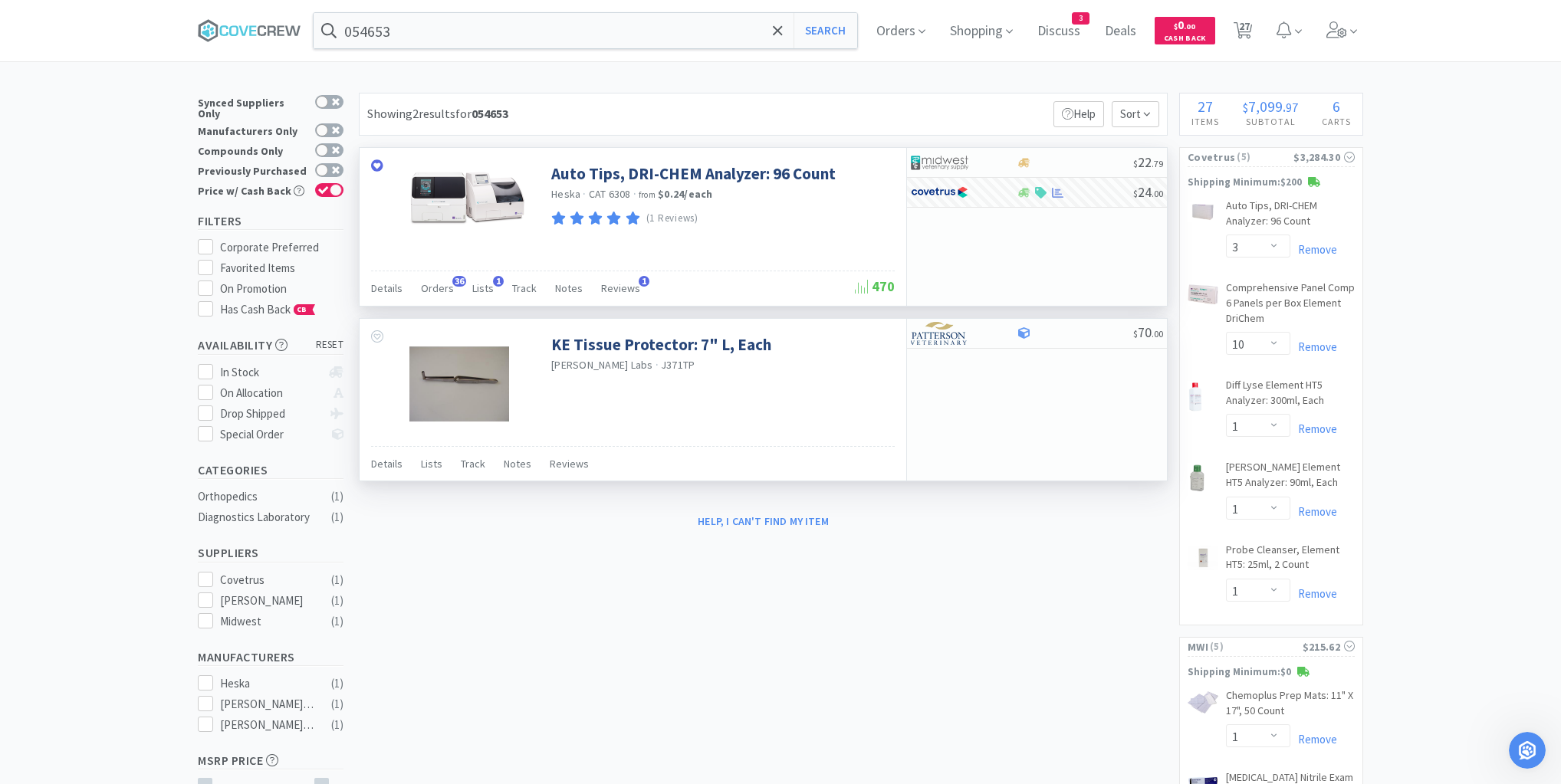
drag, startPoint x: 591, startPoint y: 585, endPoint x: 520, endPoint y: 364, distance: 232.1
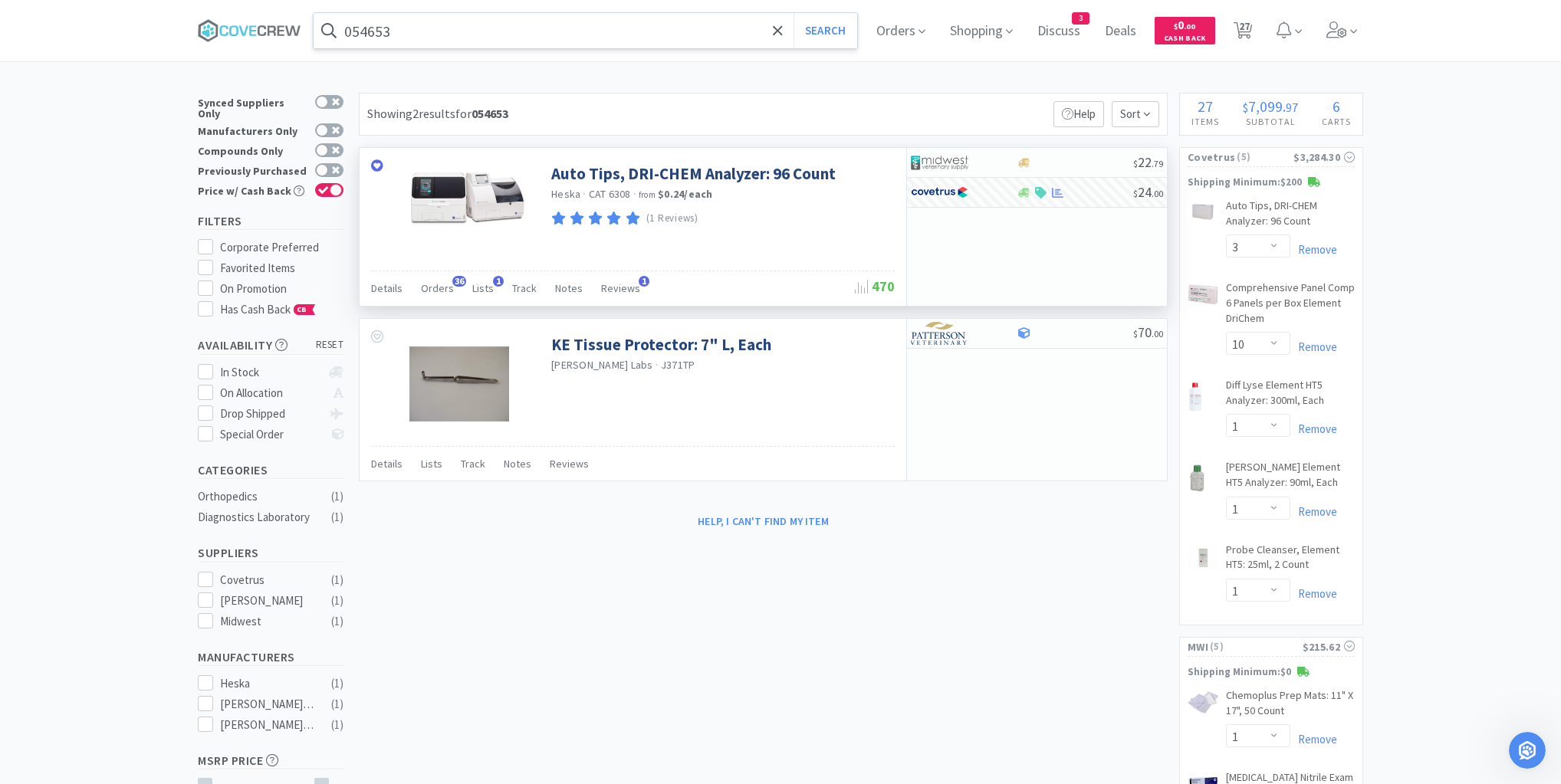
click at [589, 32] on input "054653" at bounding box center [585, 30] width 544 height 36
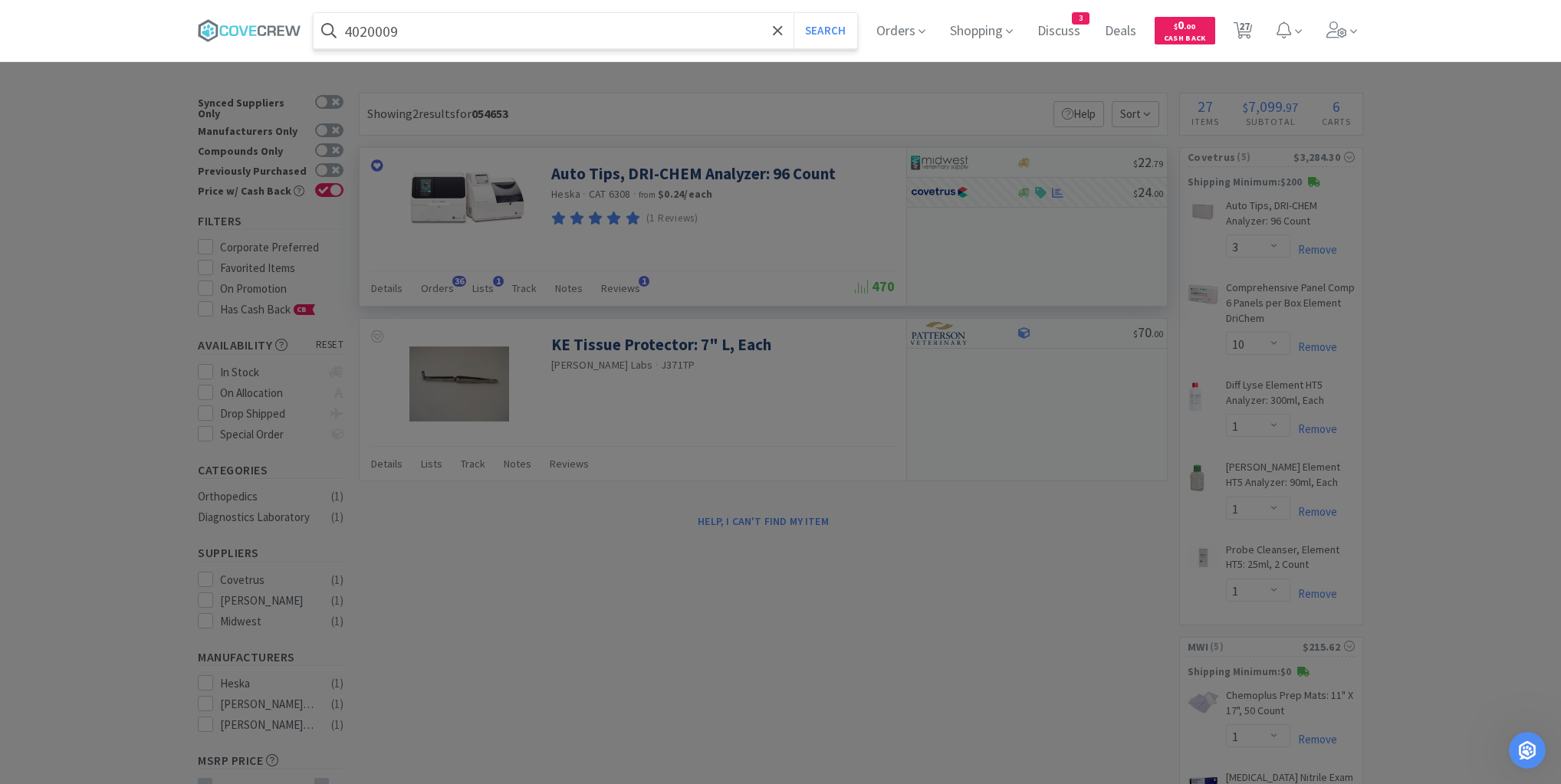
click at [793, 13] on button "Search" at bounding box center [825, 30] width 64 height 36
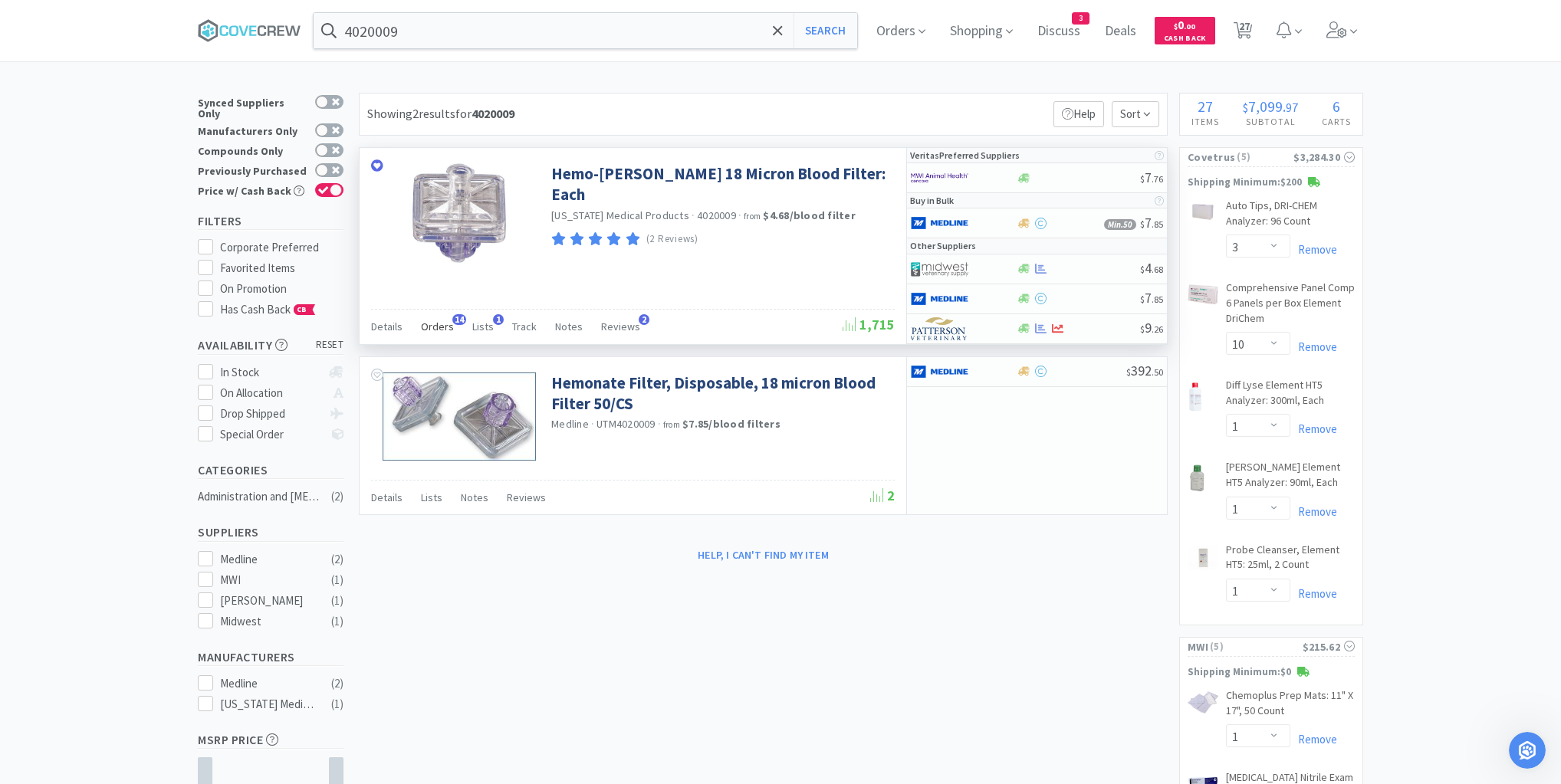
click at [444, 323] on span "Orders" at bounding box center [437, 326] width 33 height 14
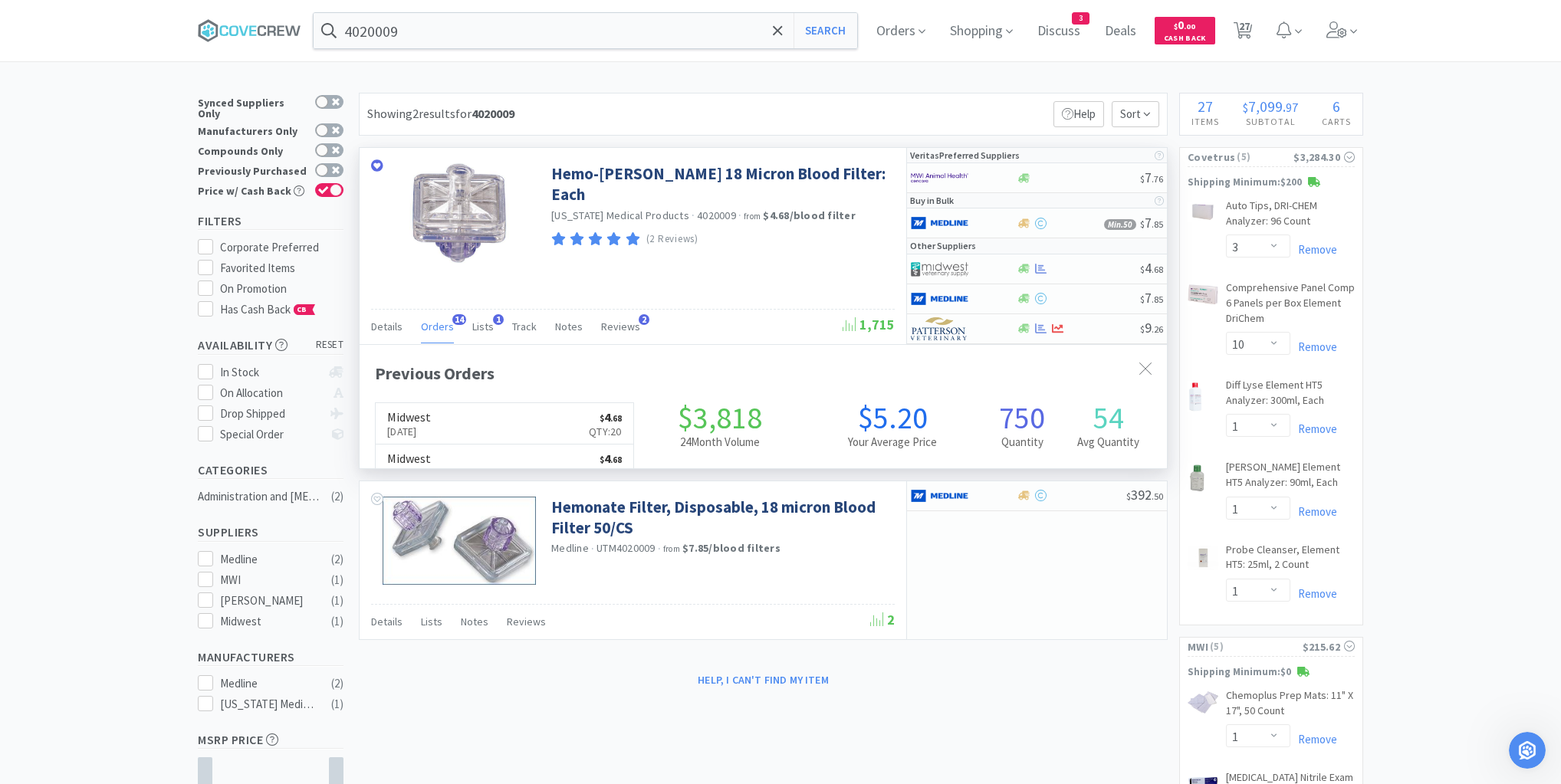
scroll to position [411, 807]
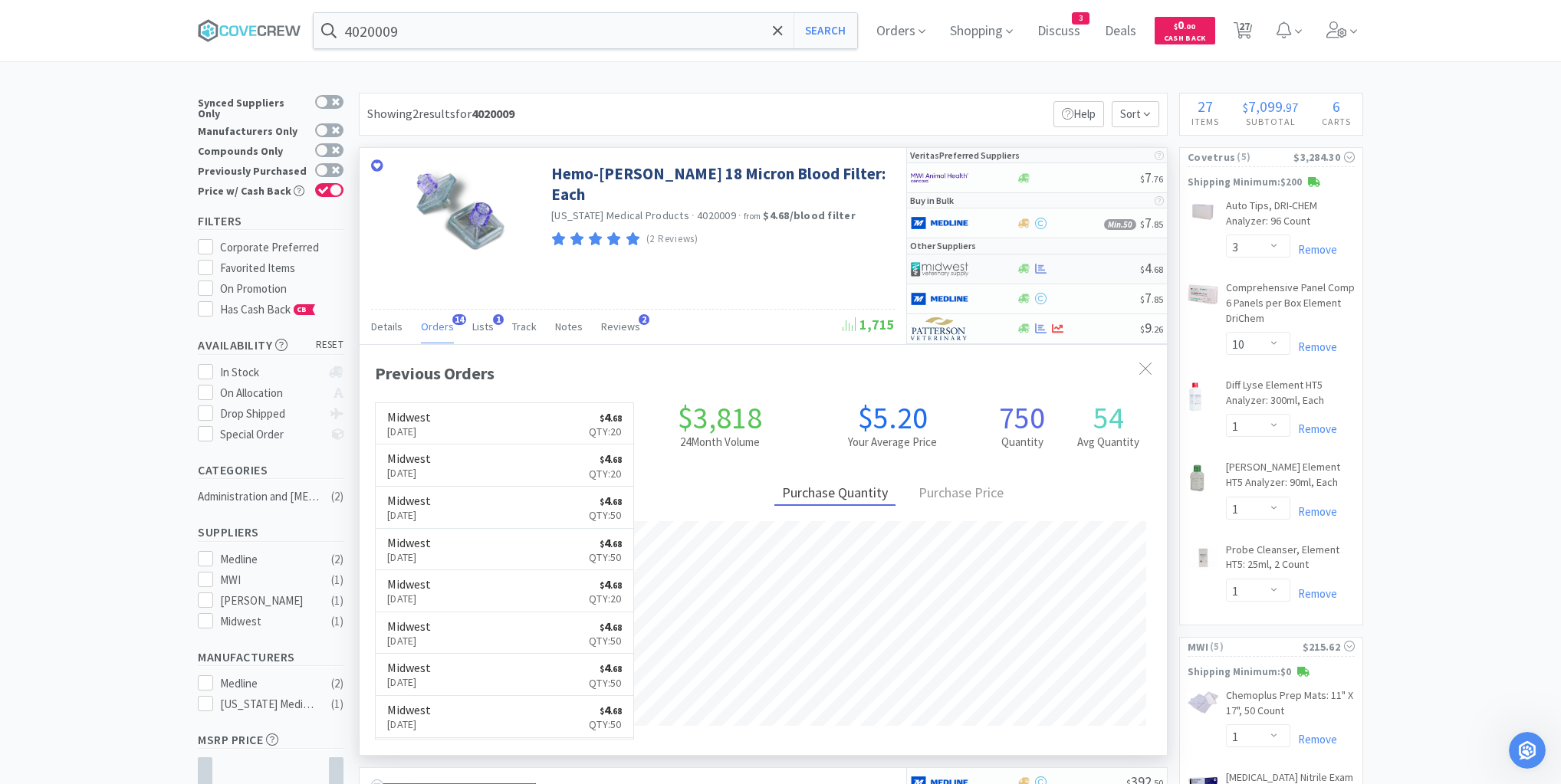
click at [1096, 270] on div at bounding box center [1078, 269] width 124 height 12
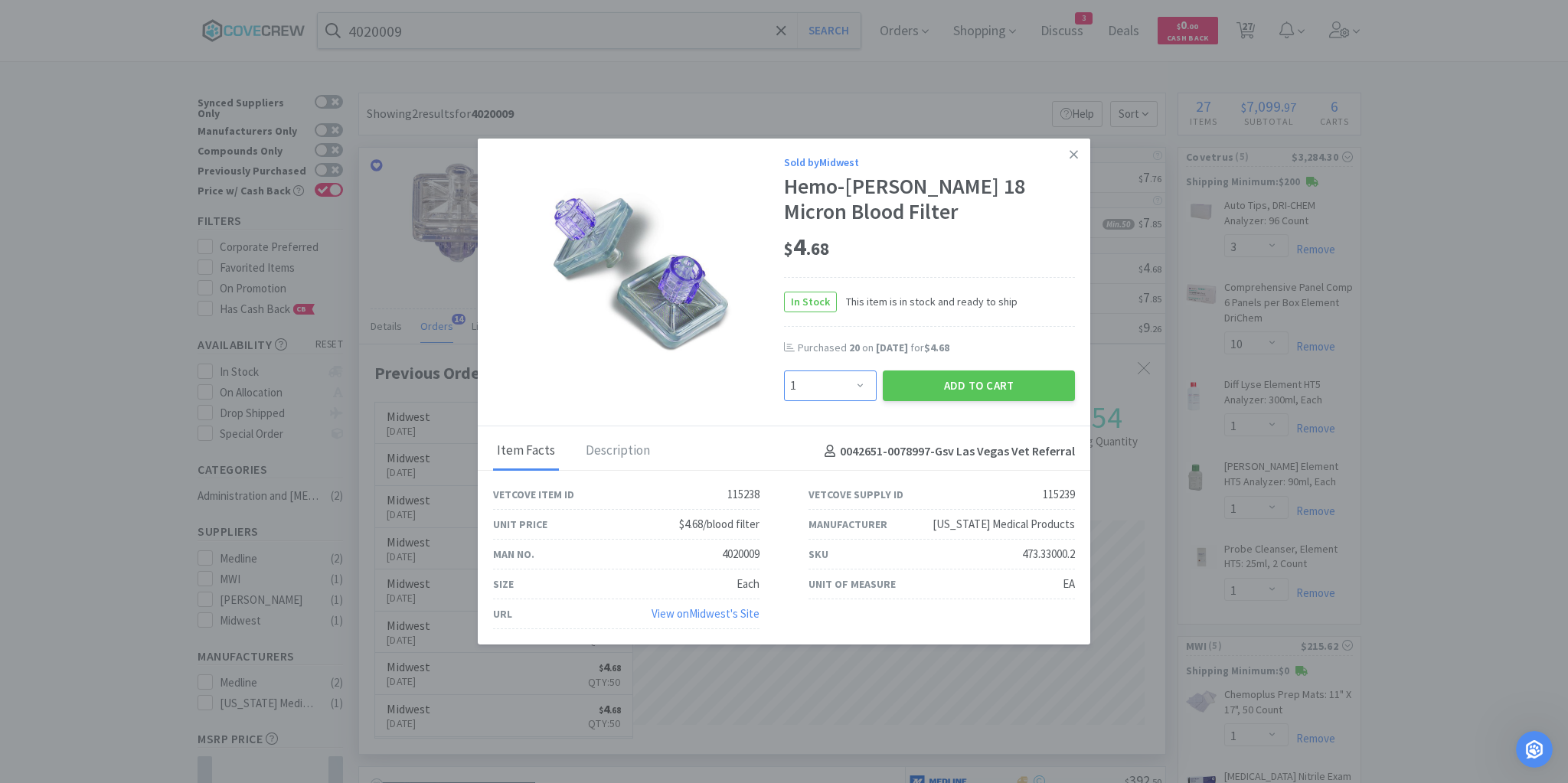
click at [858, 391] on select "Enter Quantity 1 2 3 4 5 6 7 8 9 10 11 12 13 14 15 16 17 18 19 20 Enter Quantity" at bounding box center [830, 386] width 92 height 31
click at [784, 371] on select "Enter Quantity 1 2 3 4 5 6 7 8 9 10 11 12 13 14 15 16 17 18 19 20 Enter Quantity" at bounding box center [830, 386] width 92 height 31
click at [930, 385] on button "Add to Cart" at bounding box center [978, 386] width 193 height 31
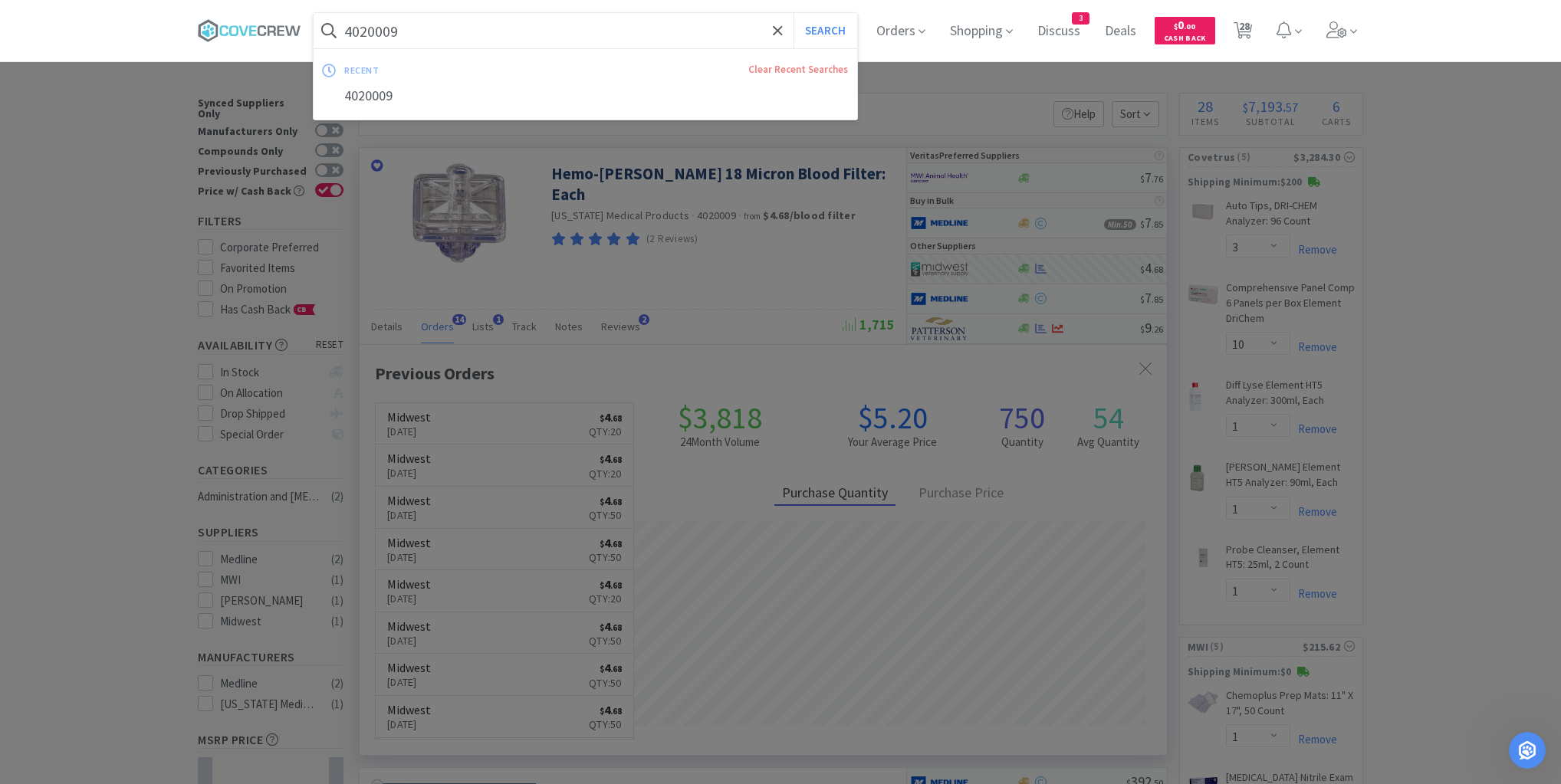
click at [494, 29] on input "4020009" at bounding box center [585, 30] width 544 height 36
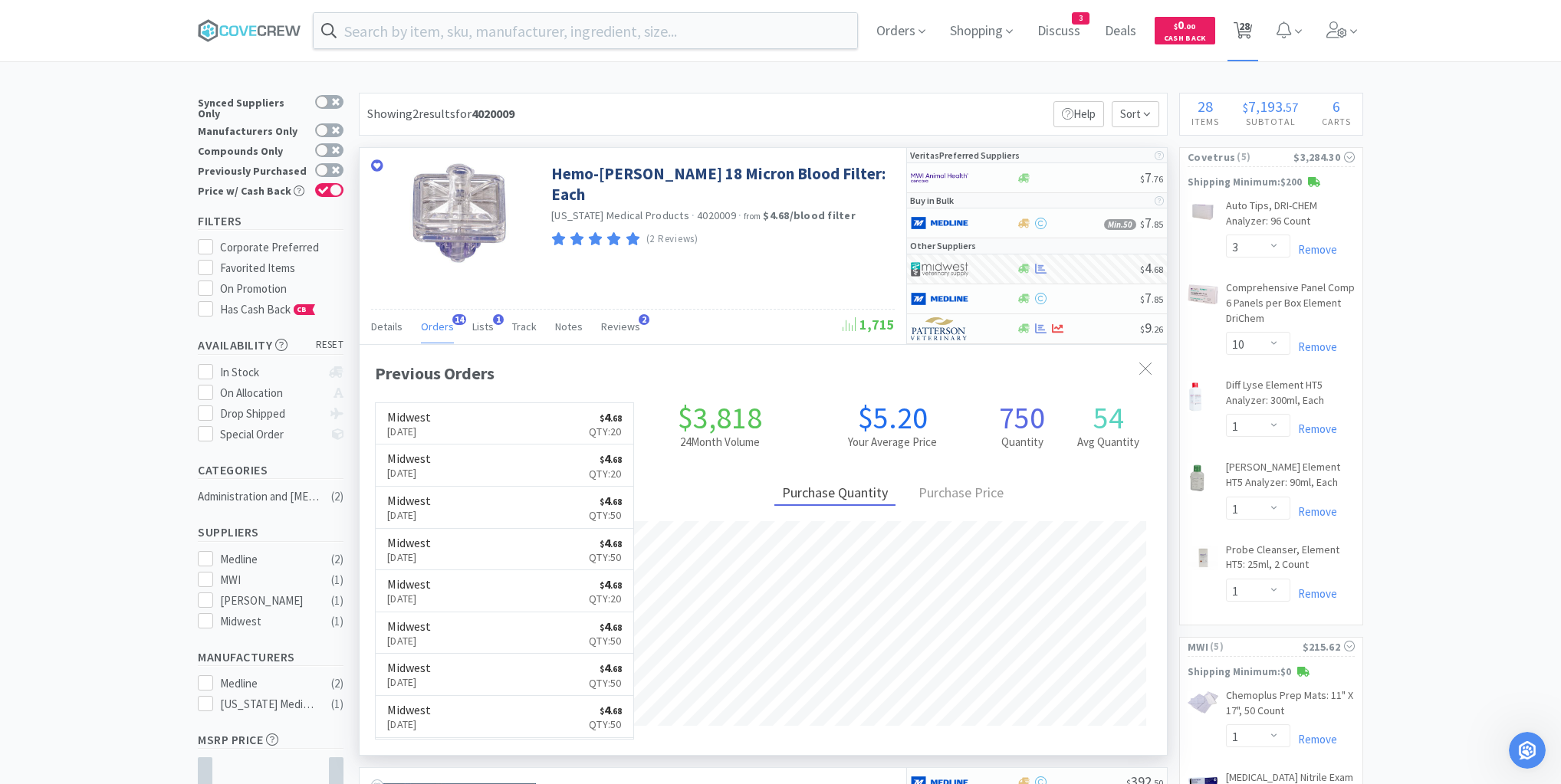
click at [1249, 25] on span "28" at bounding box center [1244, 26] width 11 height 61
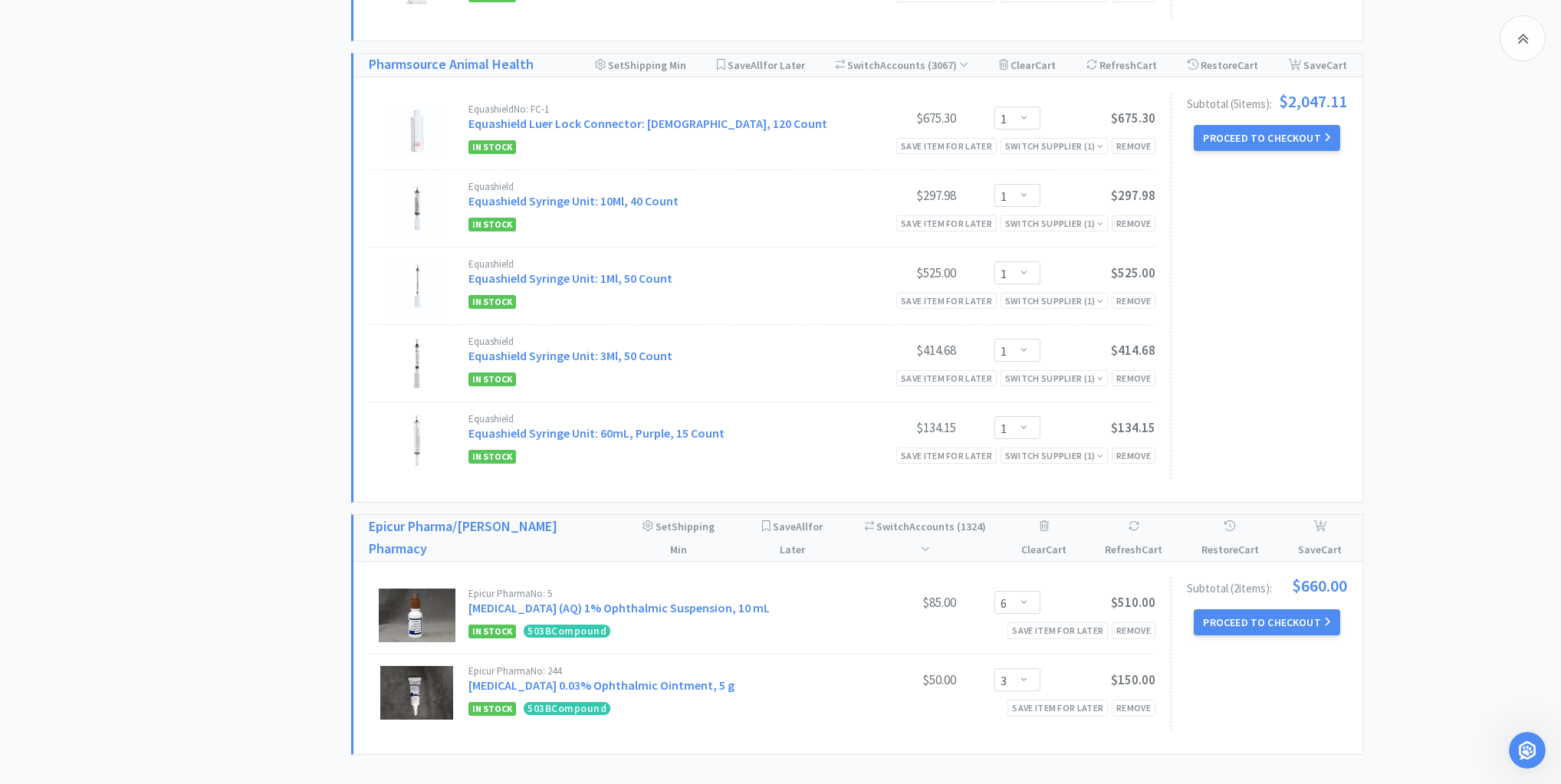
scroll to position [2091, 0]
